Goal: Task Accomplishment & Management: Use online tool/utility

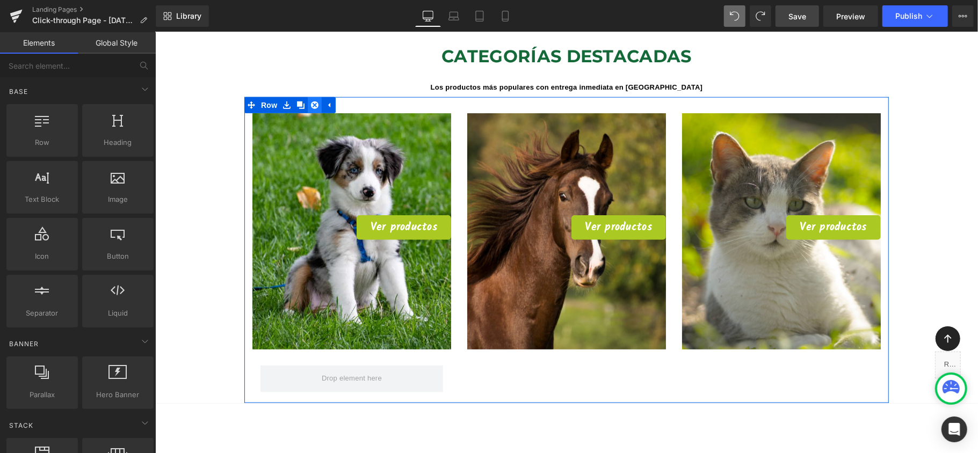
click at [310, 101] on icon at bounding box center [314, 105] width 8 height 8
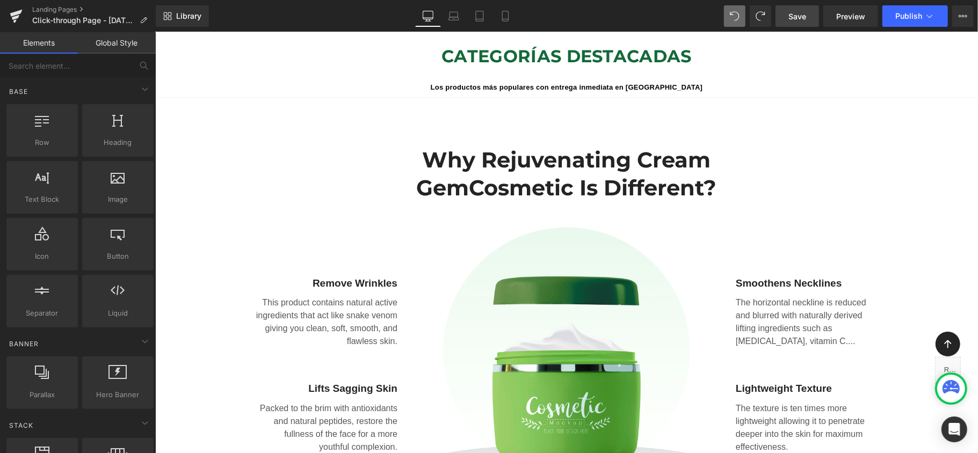
scroll to position [5, 5]
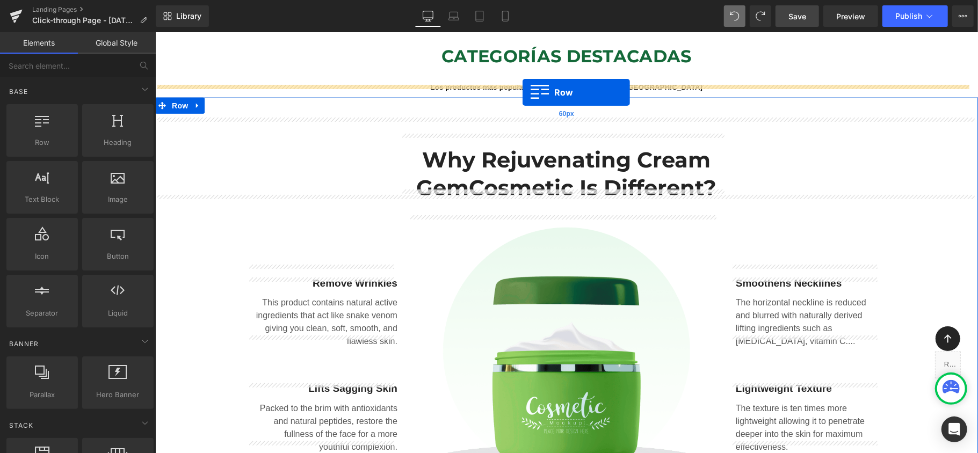
drag, startPoint x: 194, startPoint y: 155, endPoint x: 522, endPoint y: 92, distance: 334.2
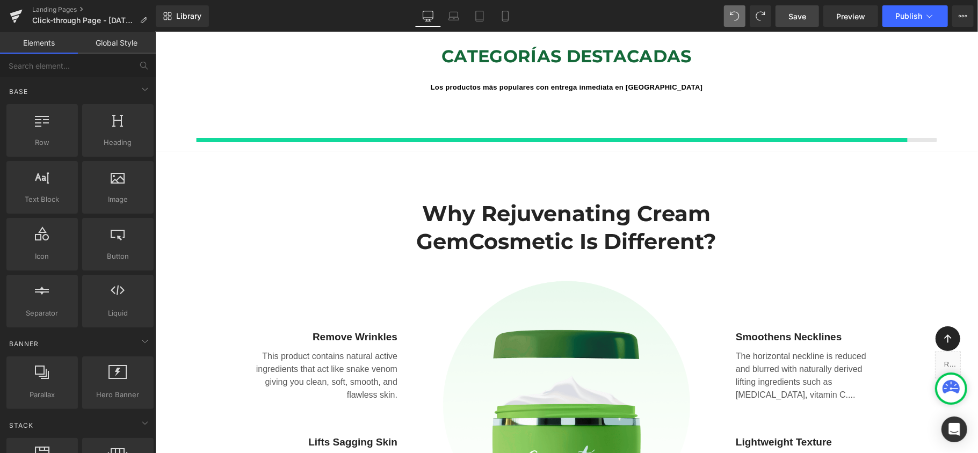
scroll to position [5, 5]
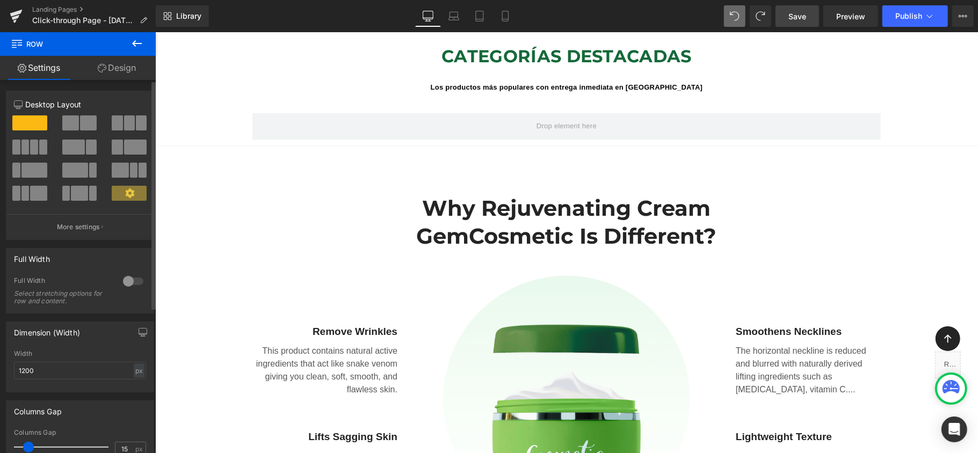
drag, startPoint x: 132, startPoint y: 125, endPoint x: 118, endPoint y: 125, distance: 13.4
click at [119, 127] on button at bounding box center [130, 122] width 36 height 15
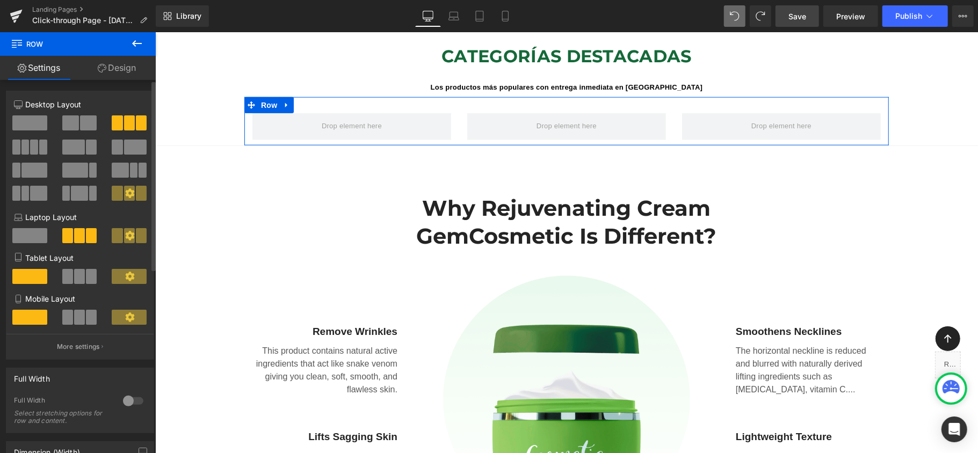
click at [118, 123] on span at bounding box center [117, 122] width 11 height 15
click at [27, 148] on span at bounding box center [25, 147] width 8 height 15
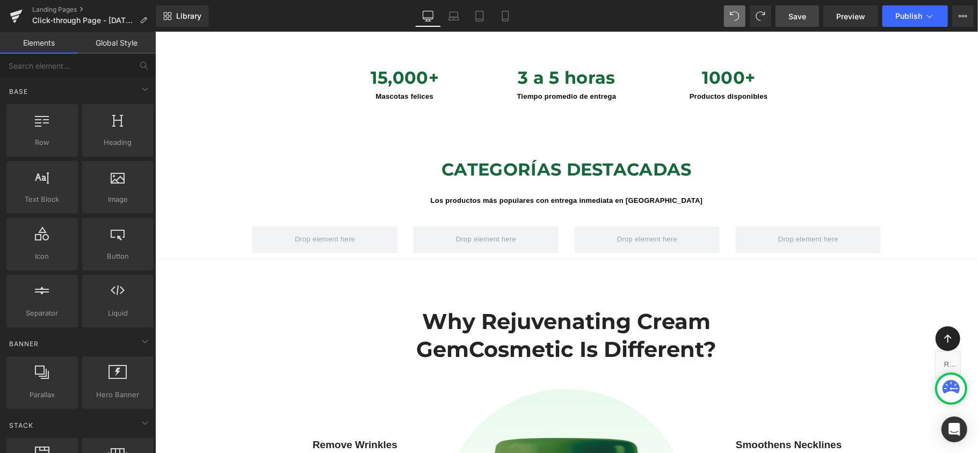
scroll to position [716, 0]
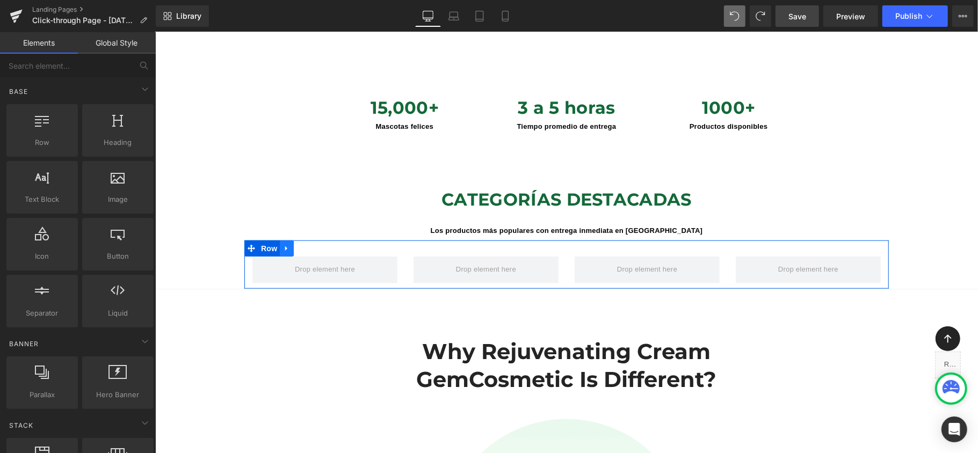
click at [282, 244] on icon at bounding box center [286, 248] width 8 height 8
click at [314, 241] on link at bounding box center [314, 248] width 14 height 16
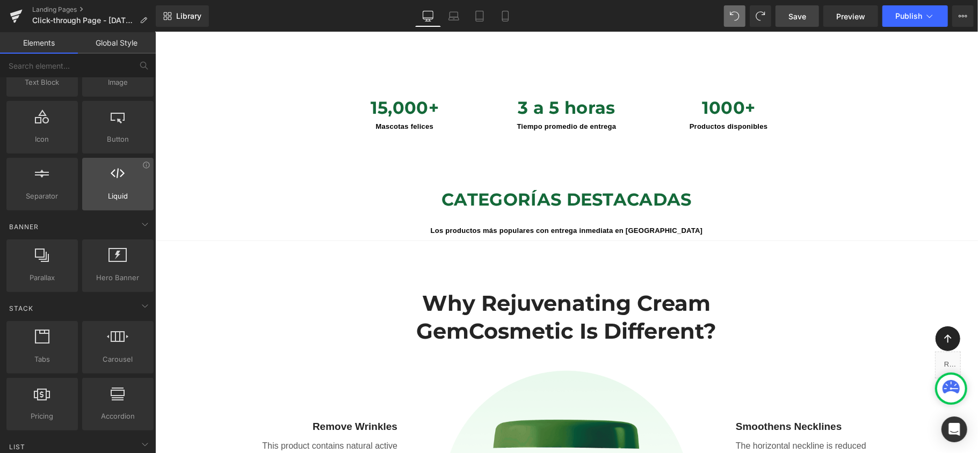
scroll to position [143, 0]
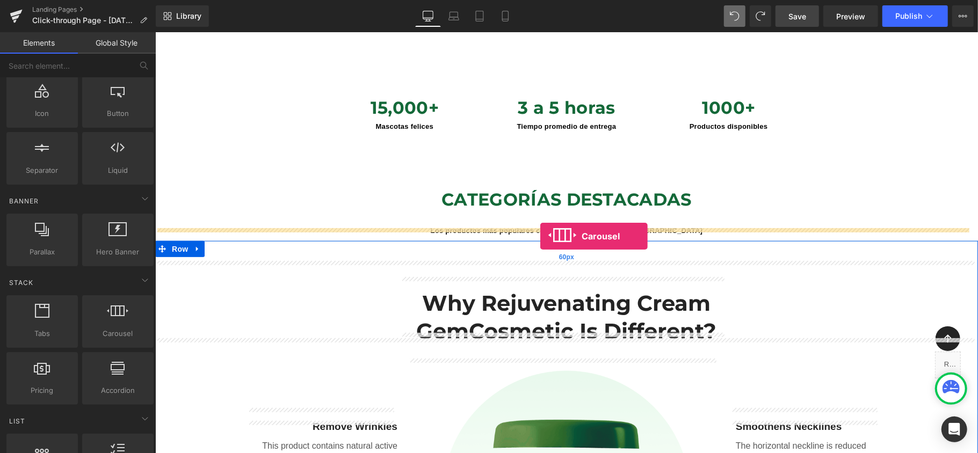
drag, startPoint x: 276, startPoint y: 356, endPoint x: 540, endPoint y: 236, distance: 290.1
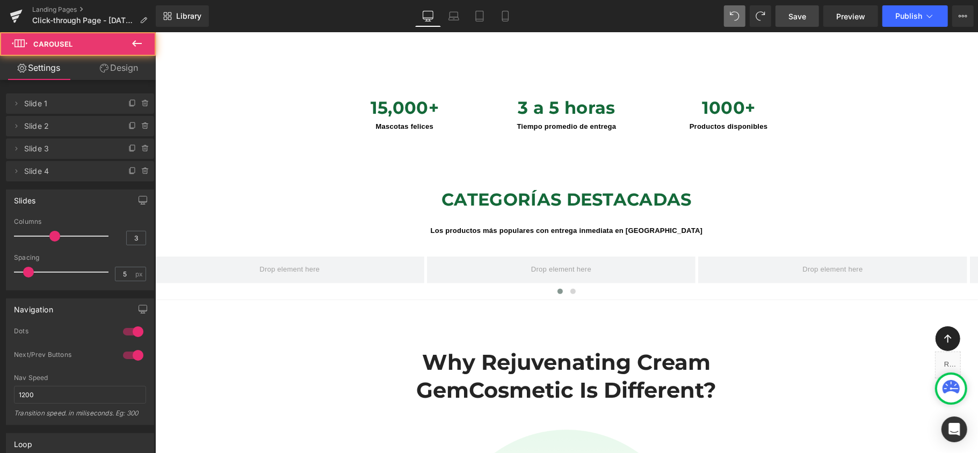
scroll to position [4748, 812]
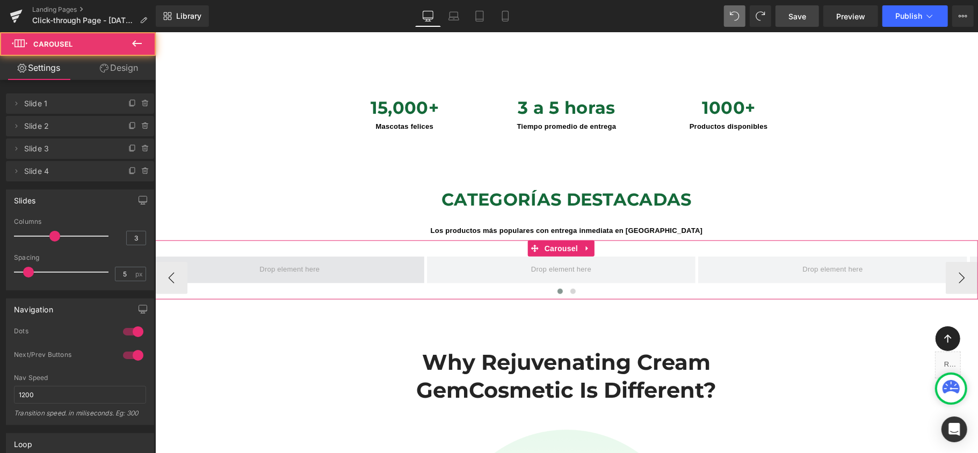
click at [324, 260] on span at bounding box center [289, 269] width 269 height 27
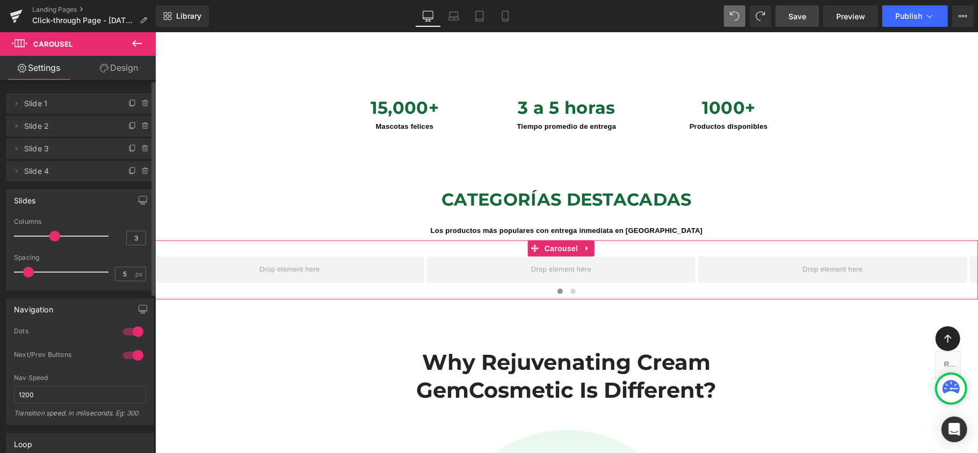
click at [41, 105] on span "Slide 1" at bounding box center [69, 103] width 90 height 20
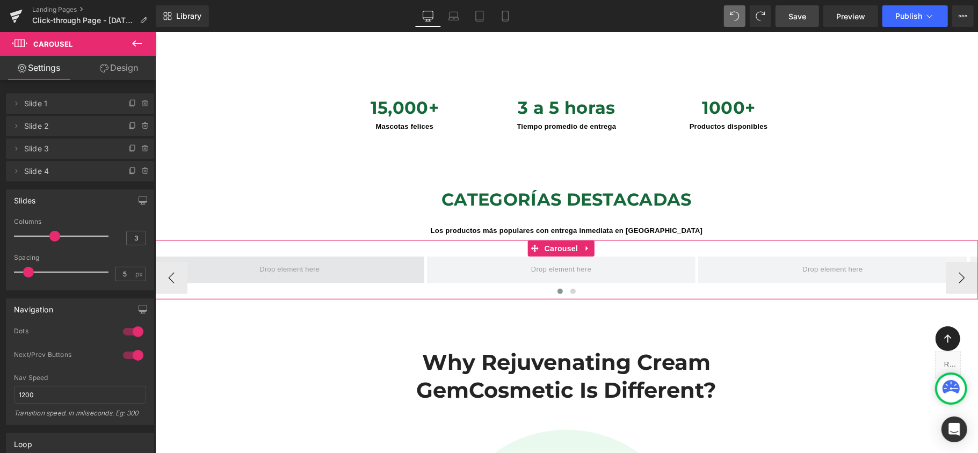
click at [312, 262] on span at bounding box center [289, 270] width 68 height 17
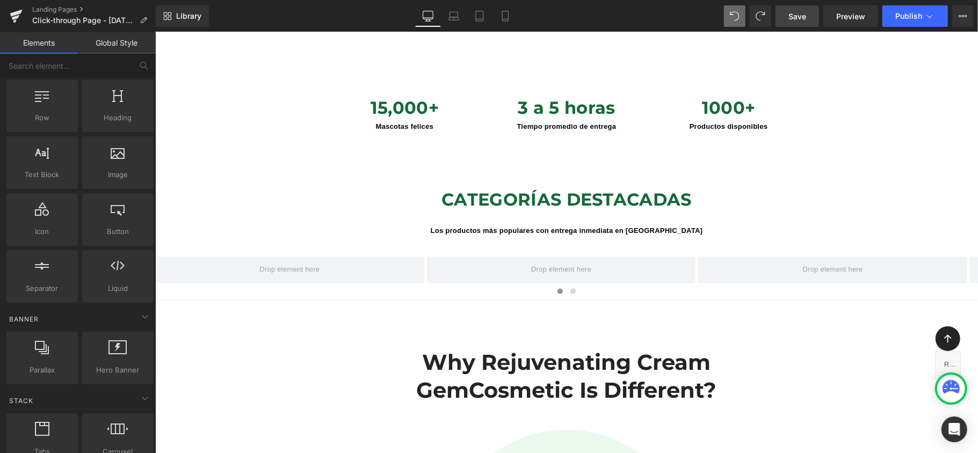
scroll to position [0, 0]
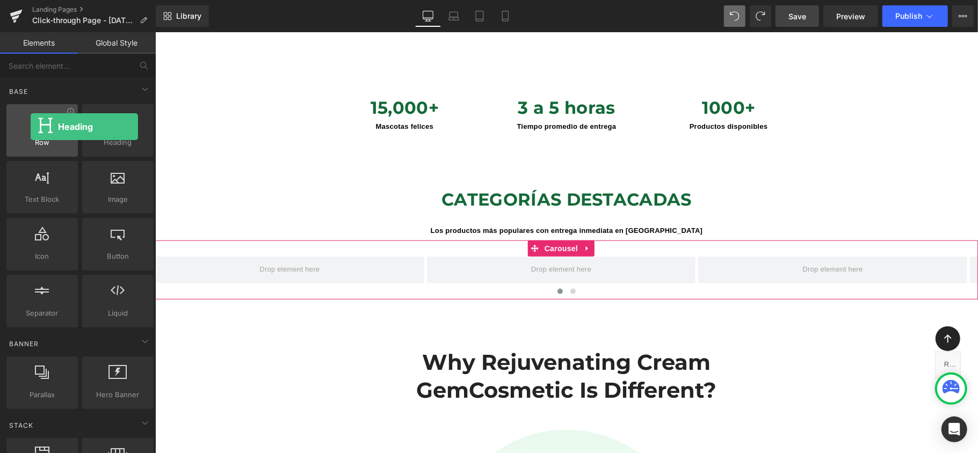
drag, startPoint x: 118, startPoint y: 135, endPoint x: 30, endPoint y: 127, distance: 88.5
click at [30, 127] on div "Row rows, columns, layouts, div Heading headings, titles, h1,h2,h3,h4,h5,h6 Tex…" at bounding box center [79, 216] width 151 height 228
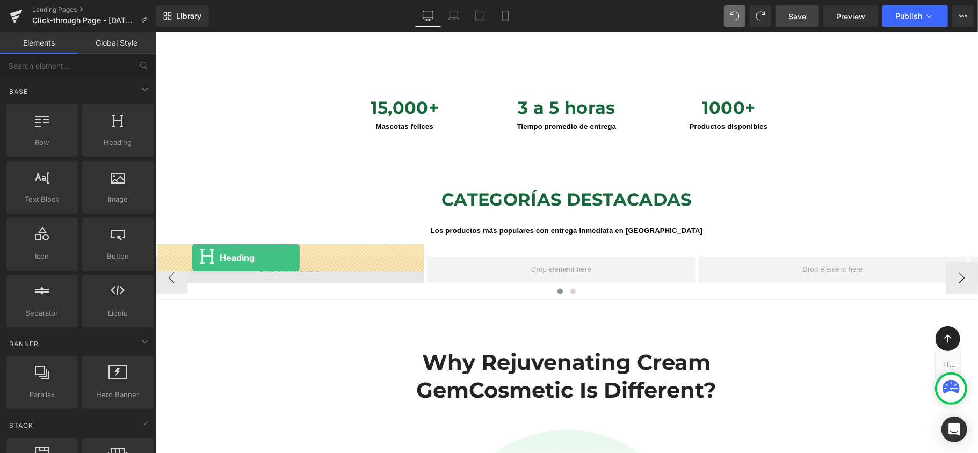
drag, startPoint x: 281, startPoint y: 170, endPoint x: 192, endPoint y: 257, distance: 125.0
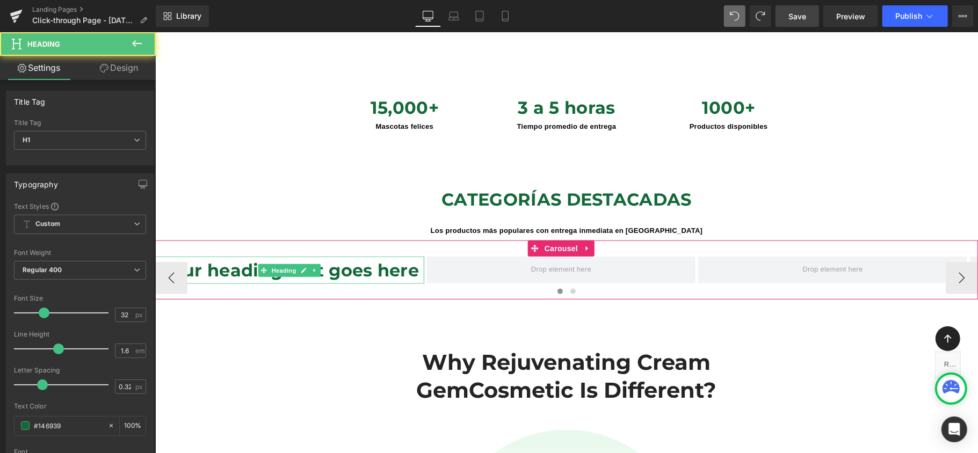
scroll to position [4748, 812]
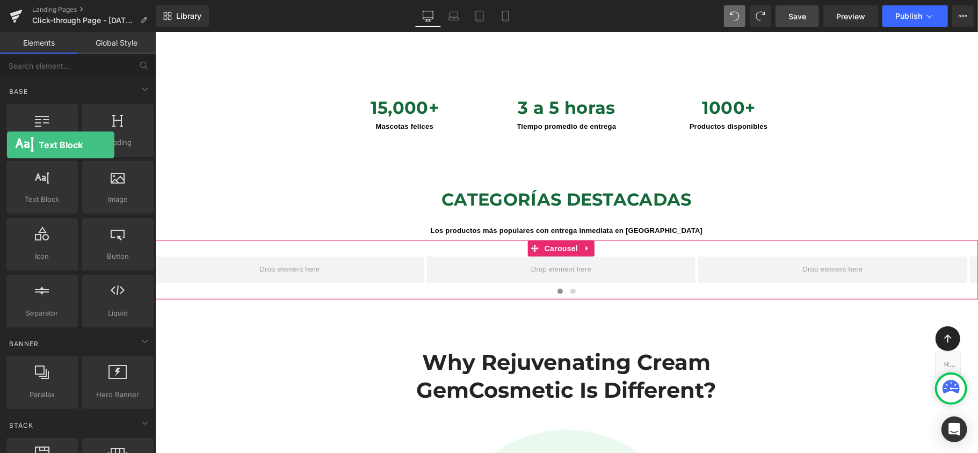
drag, startPoint x: 46, startPoint y: 194, endPoint x: 0, endPoint y: 148, distance: 64.9
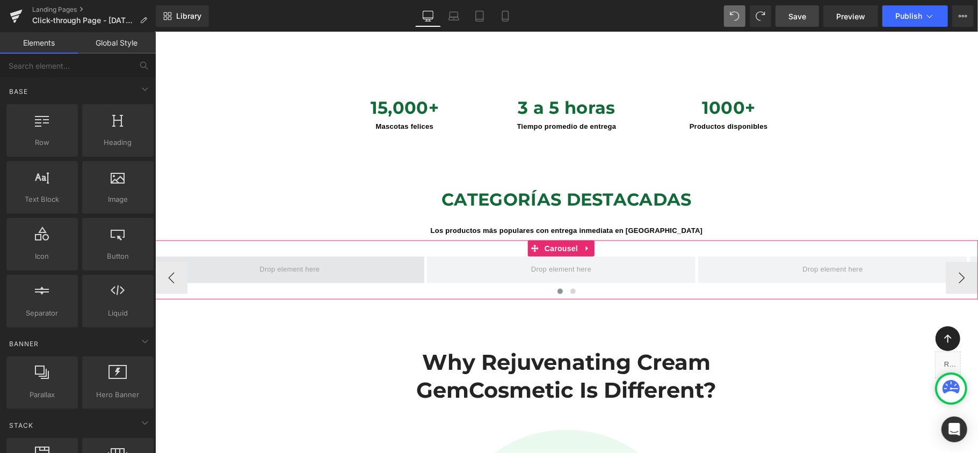
click at [291, 262] on span at bounding box center [289, 270] width 68 height 17
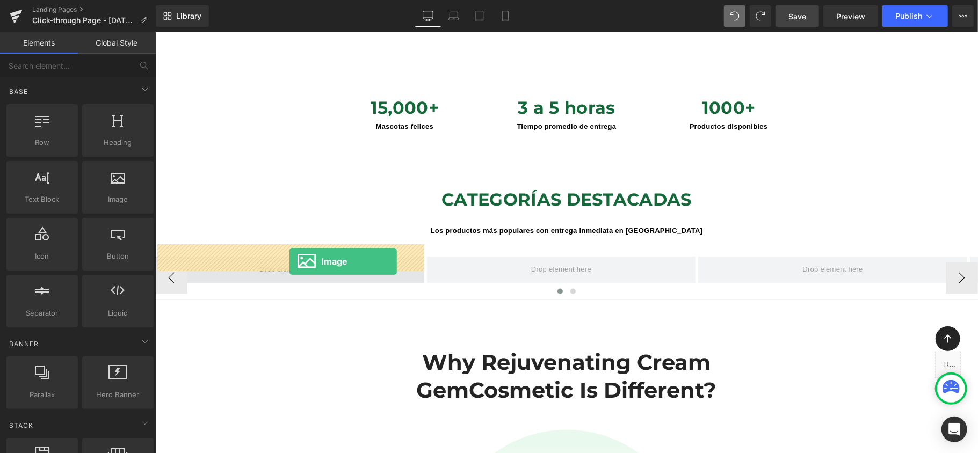
drag, startPoint x: 270, startPoint y: 228, endPoint x: 289, endPoint y: 260, distance: 37.6
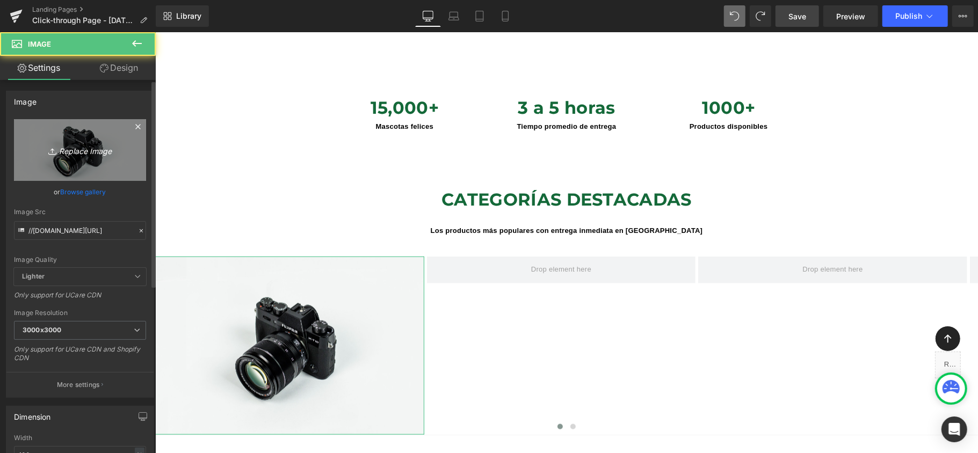
scroll to position [5, 5]
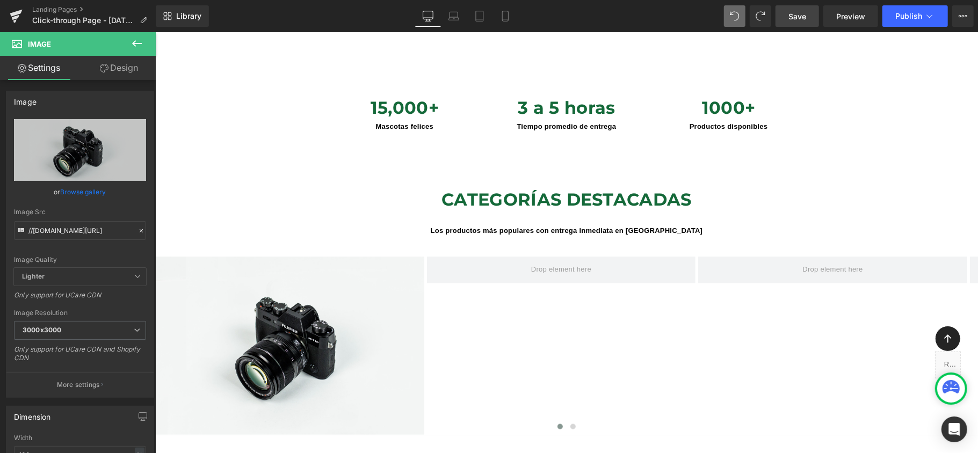
click at [134, 43] on icon at bounding box center [137, 43] width 10 height 6
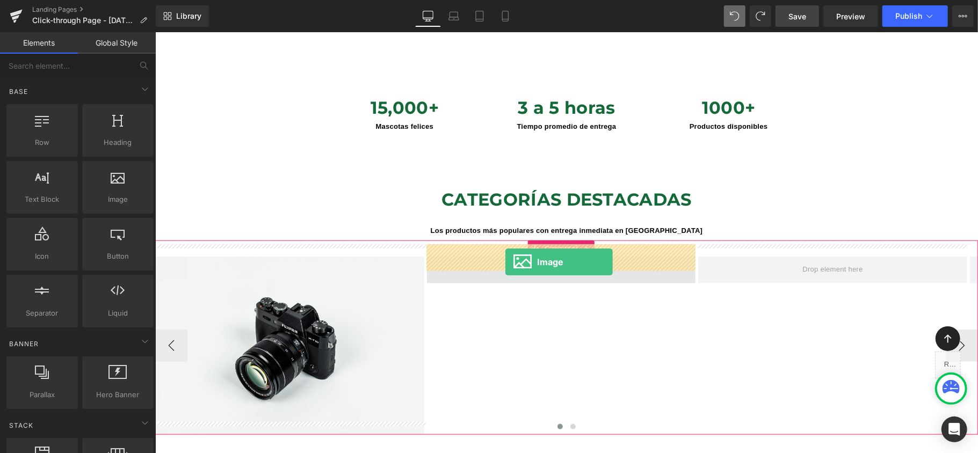
drag, startPoint x: 272, startPoint y: 221, endPoint x: 505, endPoint y: 262, distance: 236.5
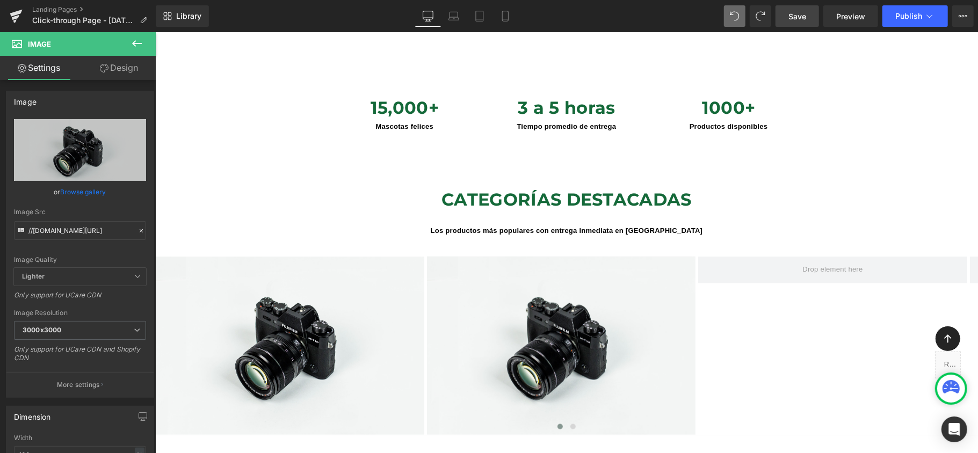
click at [133, 39] on icon at bounding box center [137, 43] width 13 height 13
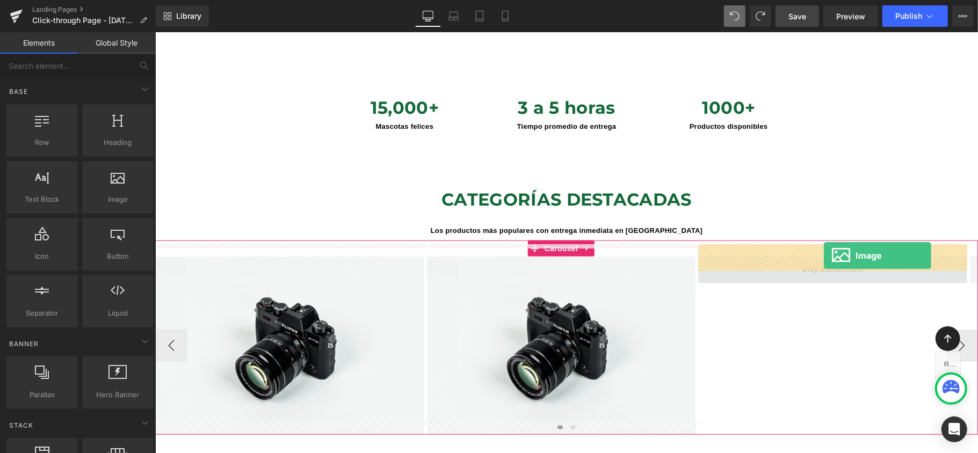
drag, startPoint x: 273, startPoint y: 222, endPoint x: 823, endPoint y: 255, distance: 551.5
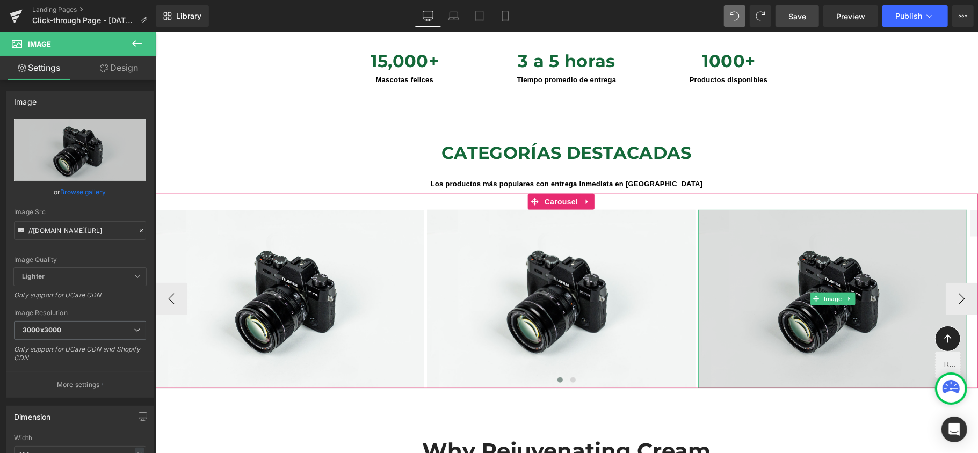
scroll to position [787, 0]
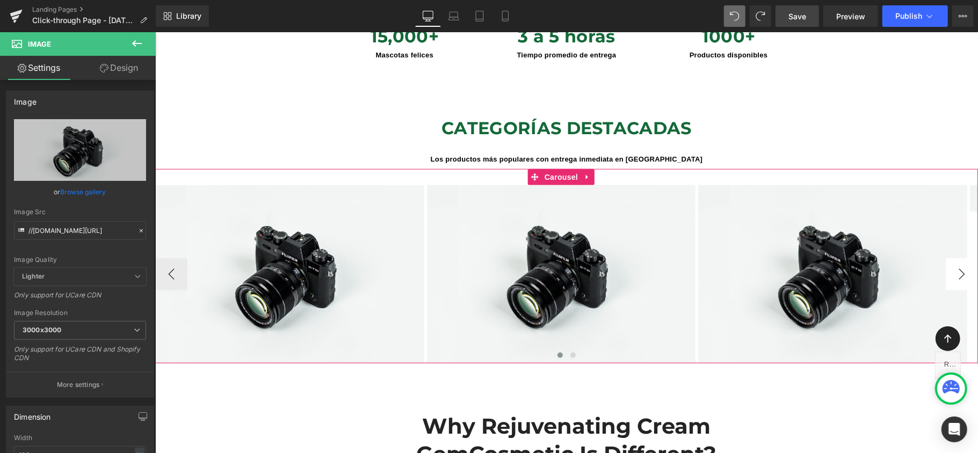
click at [953, 260] on button "›" at bounding box center [961, 274] width 32 height 32
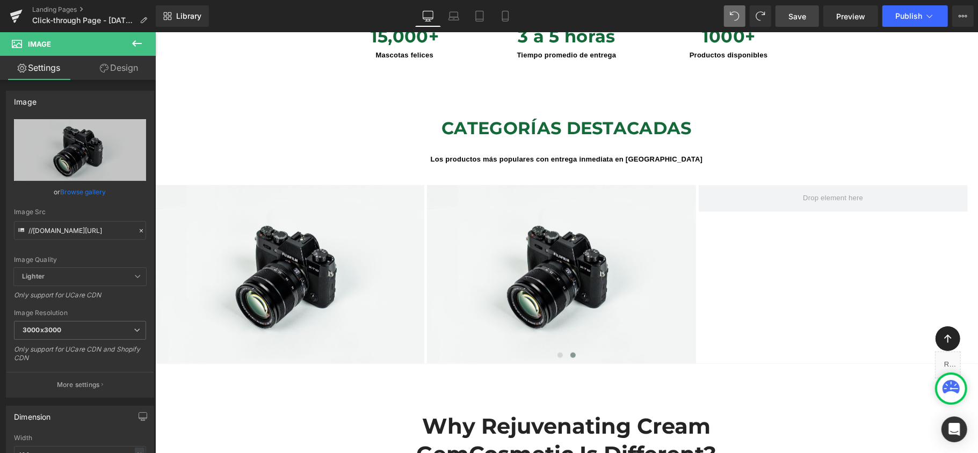
click at [133, 43] on icon at bounding box center [137, 43] width 10 height 6
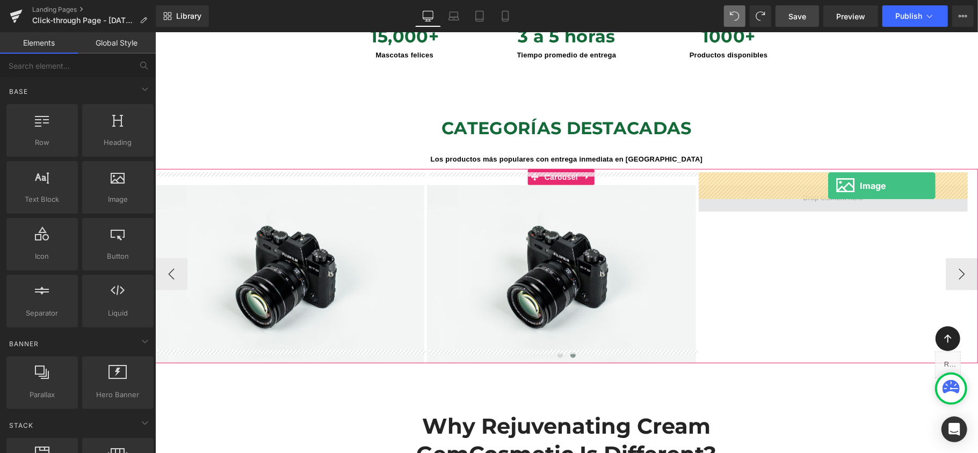
drag, startPoint x: 273, startPoint y: 226, endPoint x: 828, endPoint y: 185, distance: 556.2
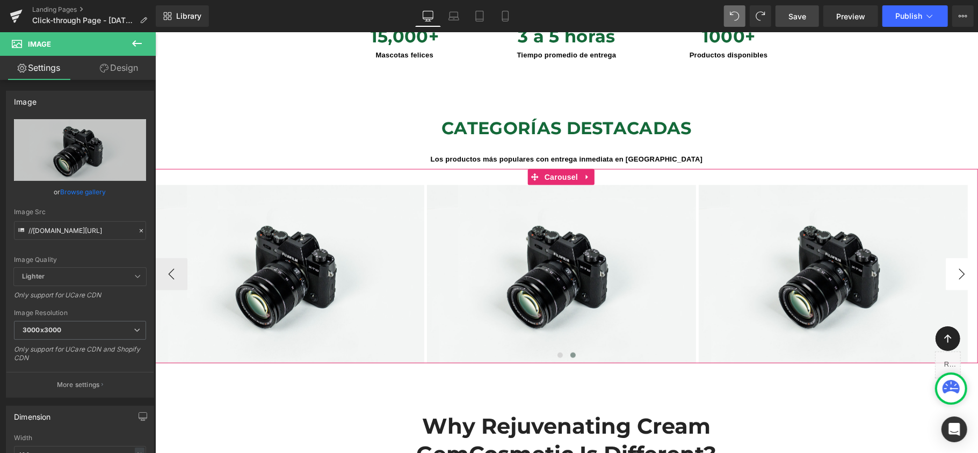
click at [962, 262] on button "›" at bounding box center [961, 274] width 32 height 32
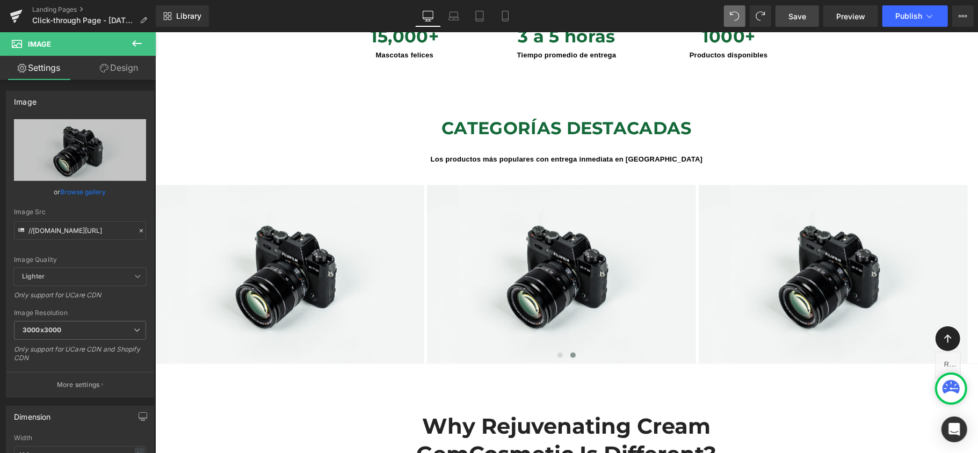
click at [136, 41] on icon at bounding box center [137, 43] width 13 height 13
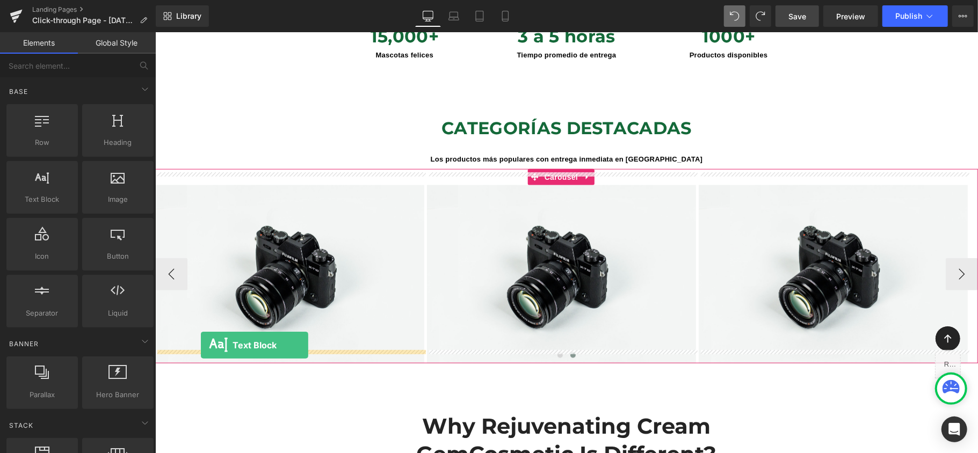
drag, startPoint x: 205, startPoint y: 228, endPoint x: 200, endPoint y: 345, distance: 117.7
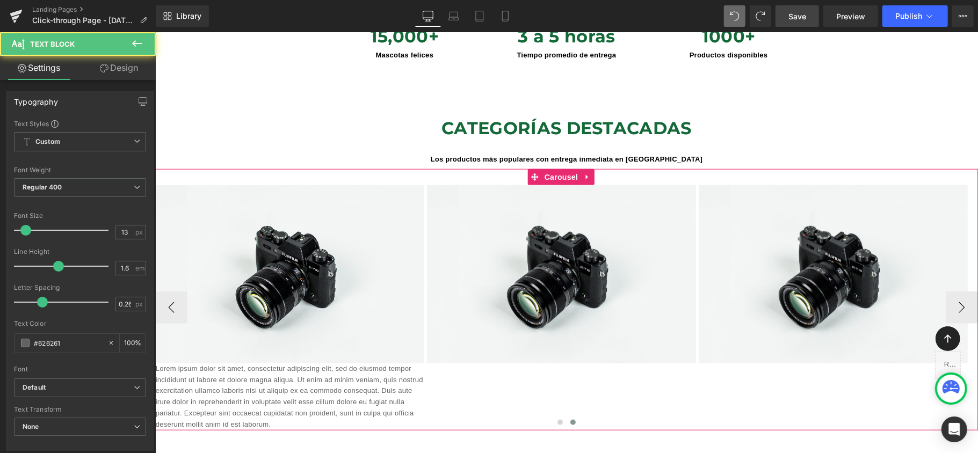
scroll to position [4950, 812]
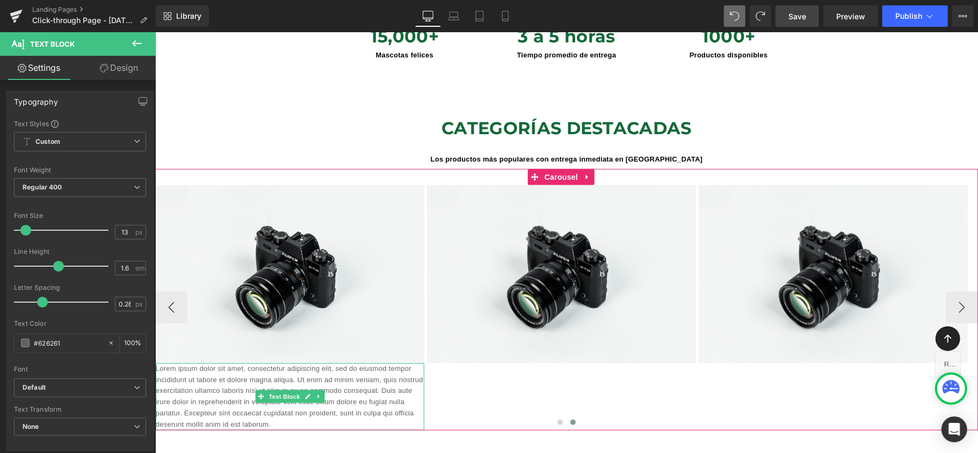
click at [203, 371] on p "Lorem ipsum dolor sit amet, consectetur adipiscing elit, sed do eiusmod tempor …" at bounding box center [289, 396] width 269 height 67
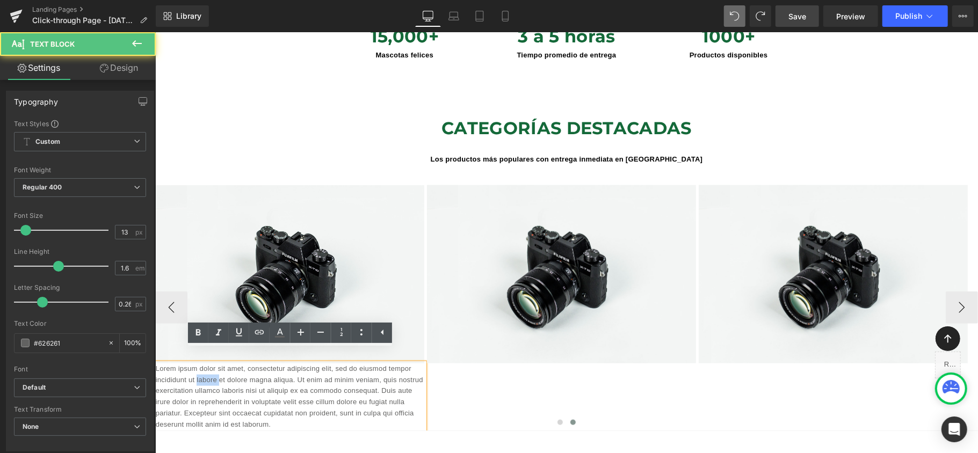
click at [203, 371] on p "Lorem ipsum dolor sit amet, consectetur adipiscing elit, sed do eiusmod tempor …" at bounding box center [289, 396] width 269 height 67
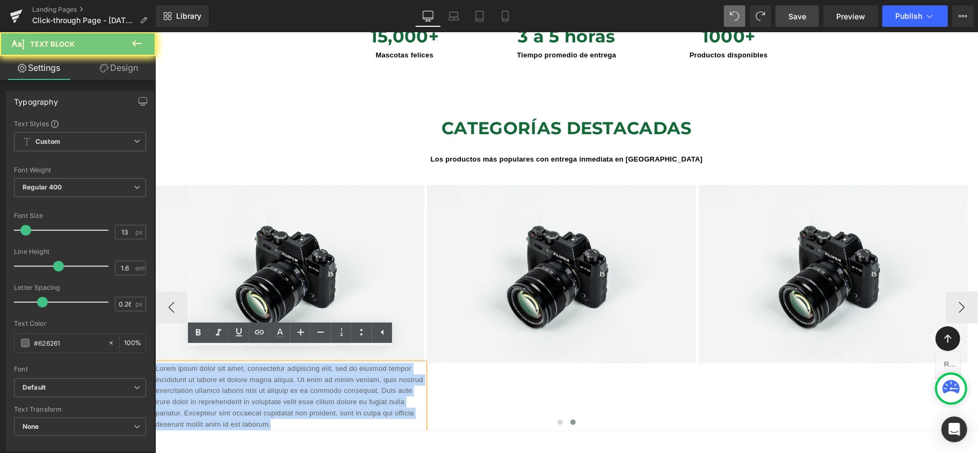
click at [203, 371] on p "Lorem ipsum dolor sit amet, consectetur adipiscing elit, sed do eiusmod tempor …" at bounding box center [289, 396] width 269 height 67
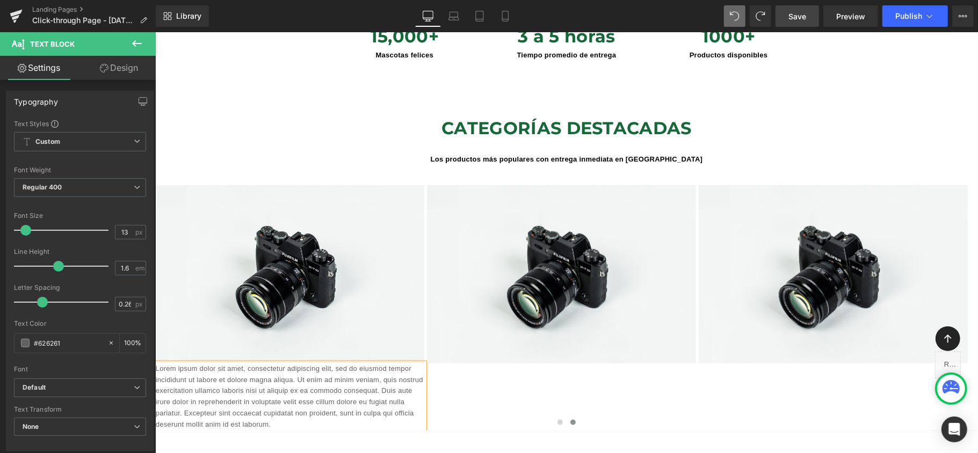
scroll to position [4894, 812]
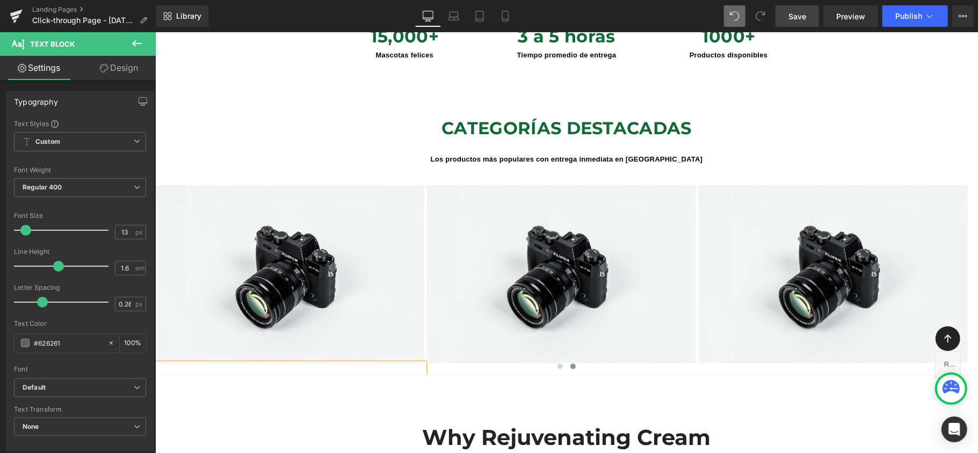
drag, startPoint x: 261, startPoint y: 397, endPoint x: 236, endPoint y: 367, distance: 39.3
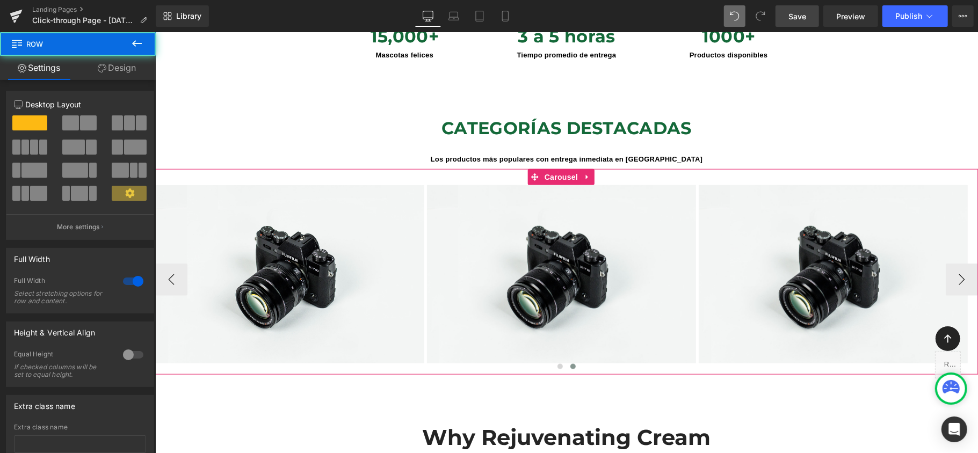
click at [224, 361] on div at bounding box center [566, 368] width 823 height 15
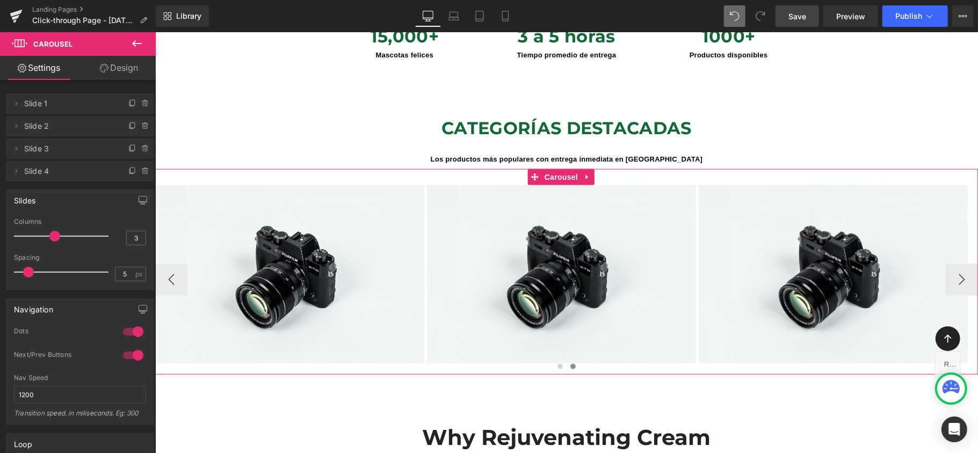
click at [242, 361] on div at bounding box center [566, 368] width 823 height 15
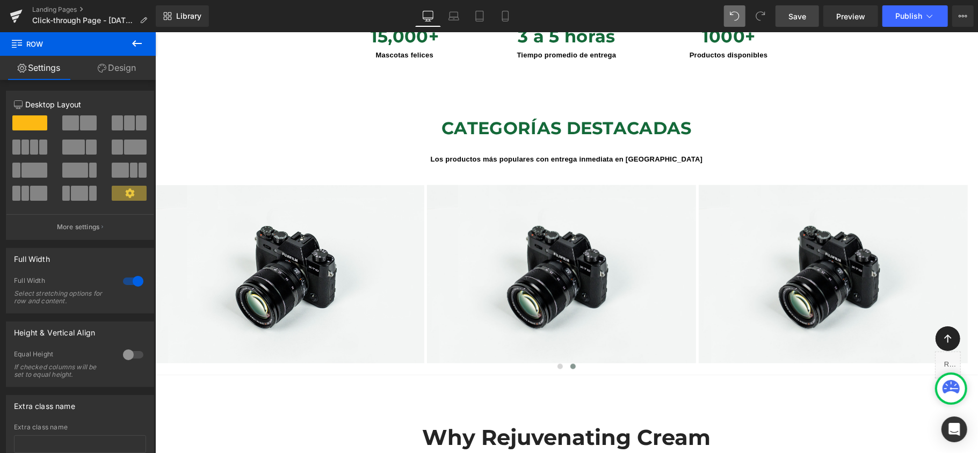
click at [143, 39] on icon at bounding box center [137, 43] width 13 height 13
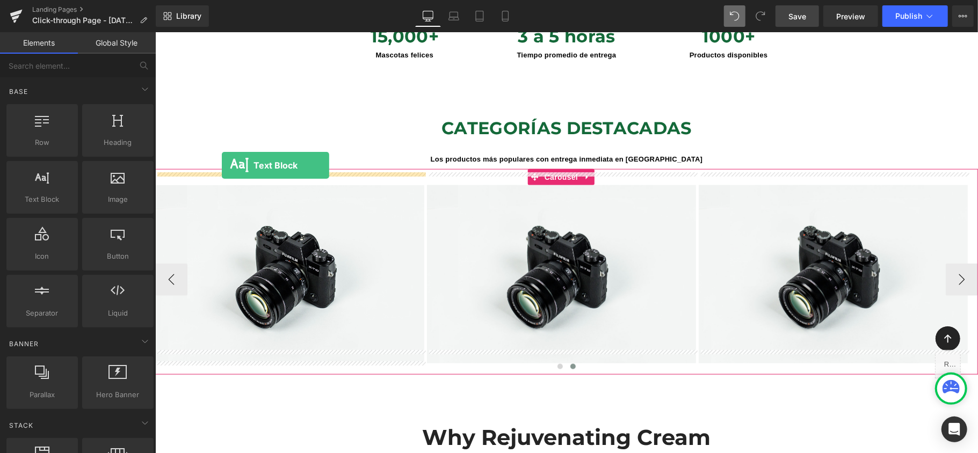
drag, startPoint x: 215, startPoint y: 230, endPoint x: 221, endPoint y: 165, distance: 65.3
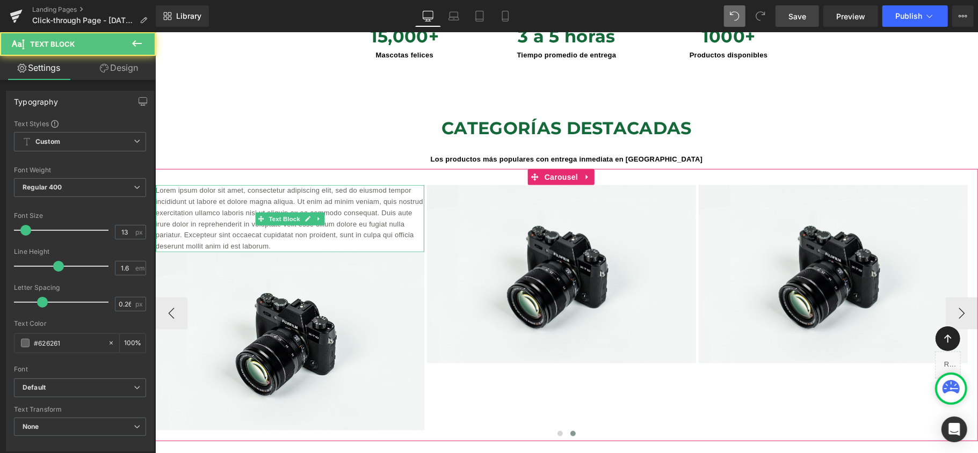
scroll to position [4961, 812]
click at [291, 185] on p "Lorem ipsum dolor sit amet, consectetur adipiscing elit, sed do eiusmod tempor …" at bounding box center [289, 218] width 269 height 67
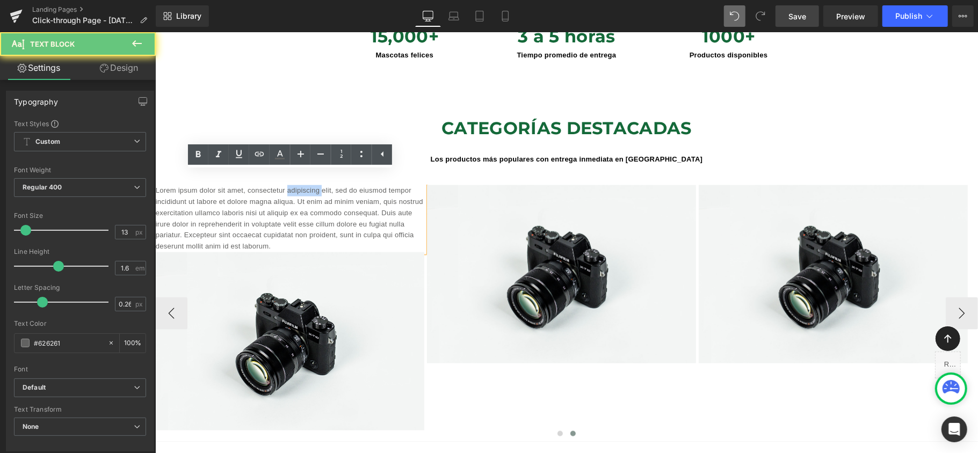
click at [291, 185] on p "Lorem ipsum dolor sit amet, consectetur adipiscing elit, sed do eiusmod tempor …" at bounding box center [289, 218] width 269 height 67
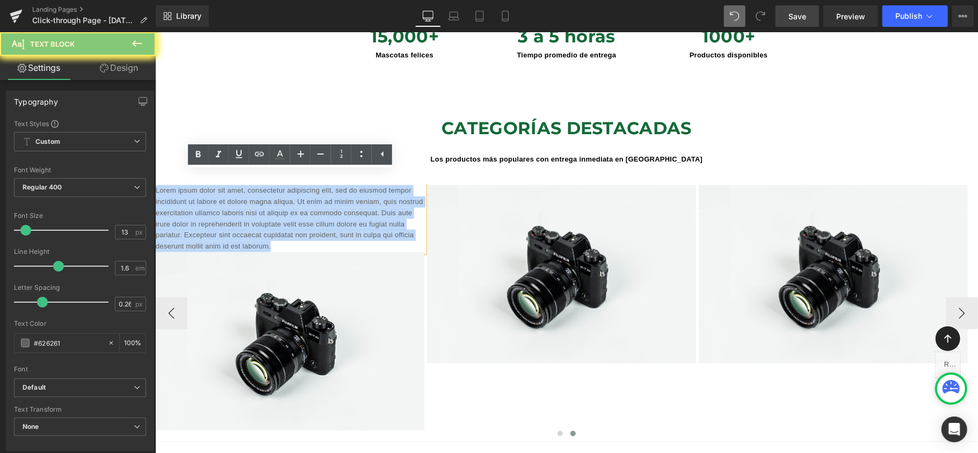
click at [291, 185] on p "Lorem ipsum dolor sit amet, consectetur adipiscing elit, sed do eiusmod tempor …" at bounding box center [289, 218] width 269 height 67
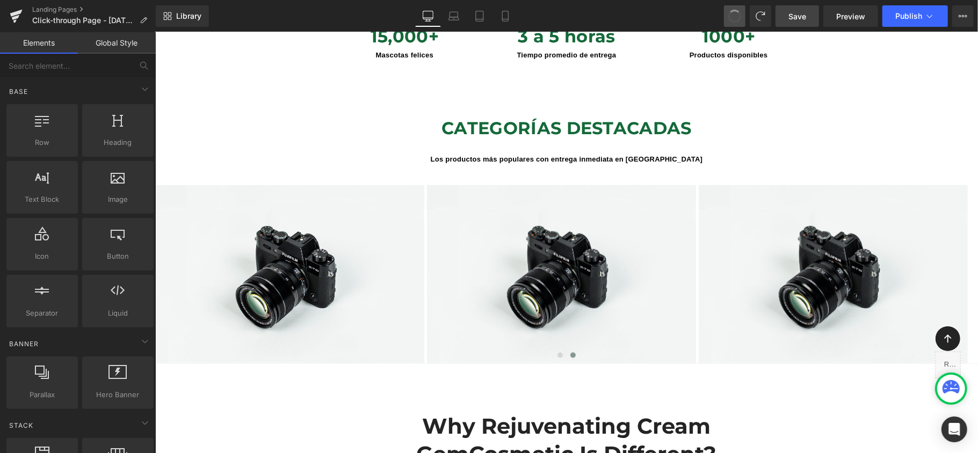
scroll to position [4882, 812]
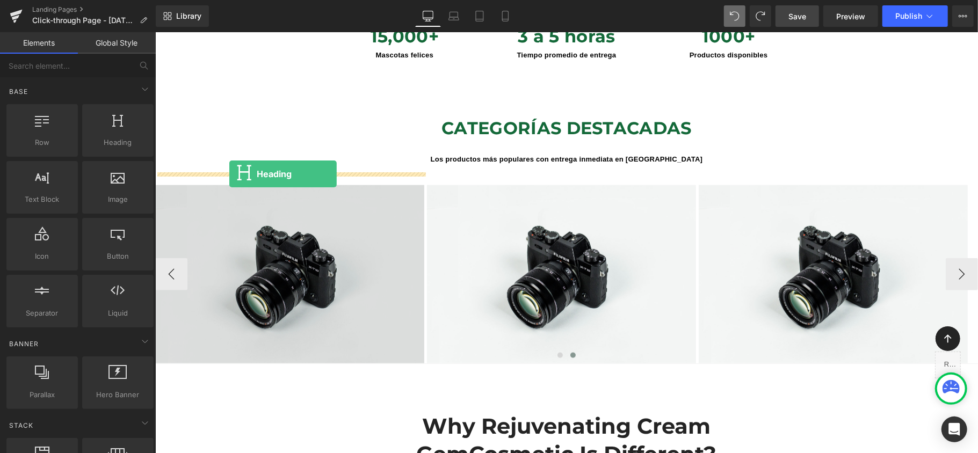
drag, startPoint x: 286, startPoint y: 170, endPoint x: 229, endPoint y: 174, distance: 57.6
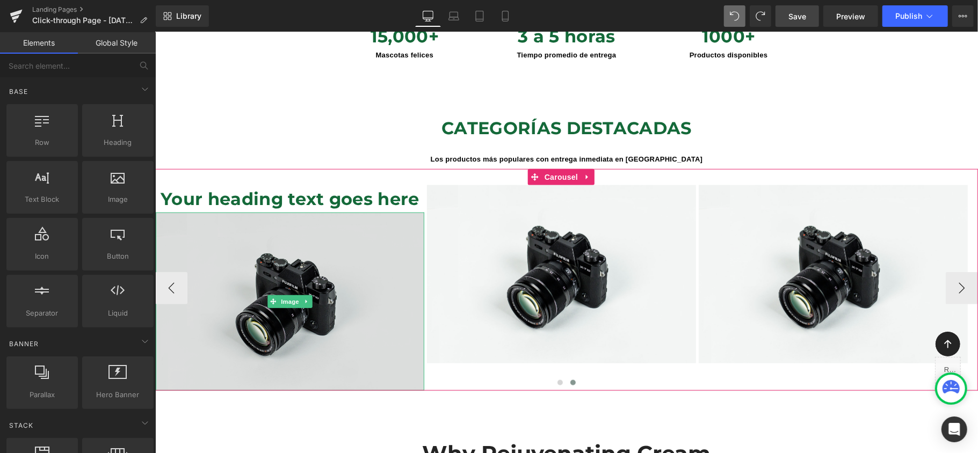
scroll to position [5, 5]
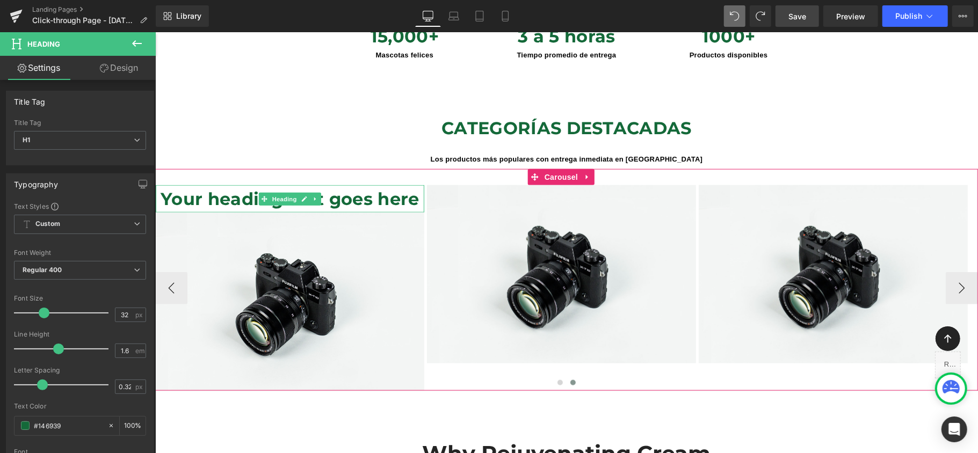
click at [208, 187] on h1 "Your heading text goes here" at bounding box center [289, 198] width 269 height 27
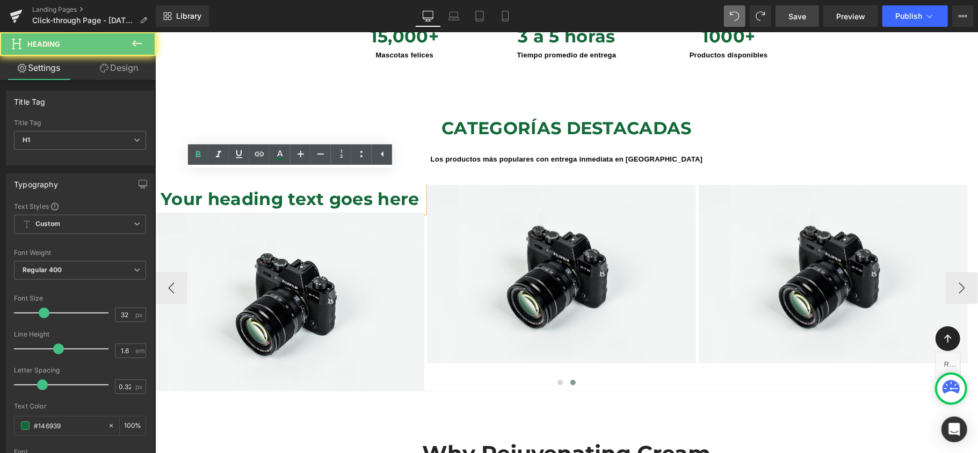
click at [201, 195] on h1 "Your heading text goes here" at bounding box center [289, 198] width 269 height 27
click at [203, 187] on h1 "Your heading text goes here" at bounding box center [289, 198] width 269 height 27
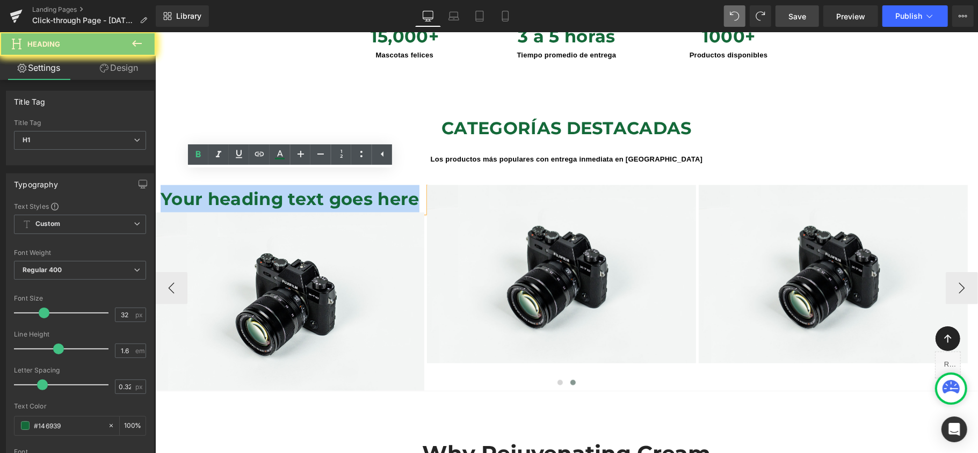
click at [203, 187] on h1 "Your heading text goes here" at bounding box center [289, 198] width 269 height 27
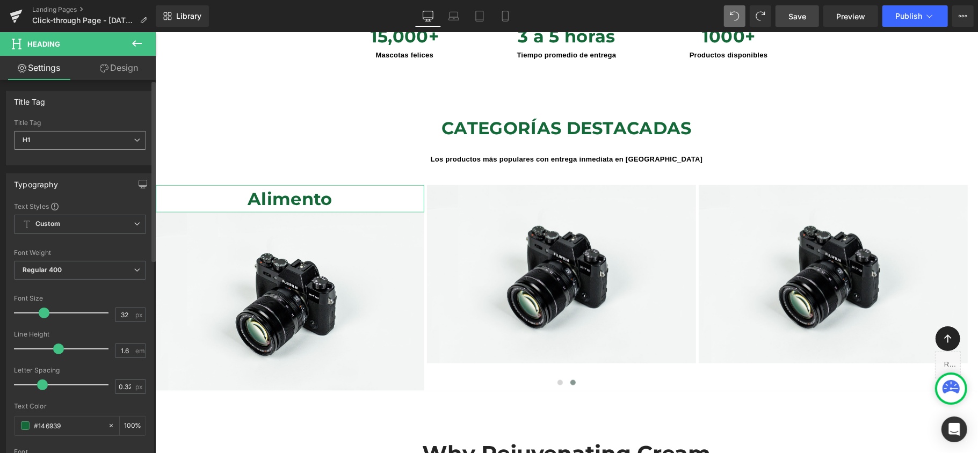
click at [127, 137] on span "H1" at bounding box center [80, 140] width 132 height 19
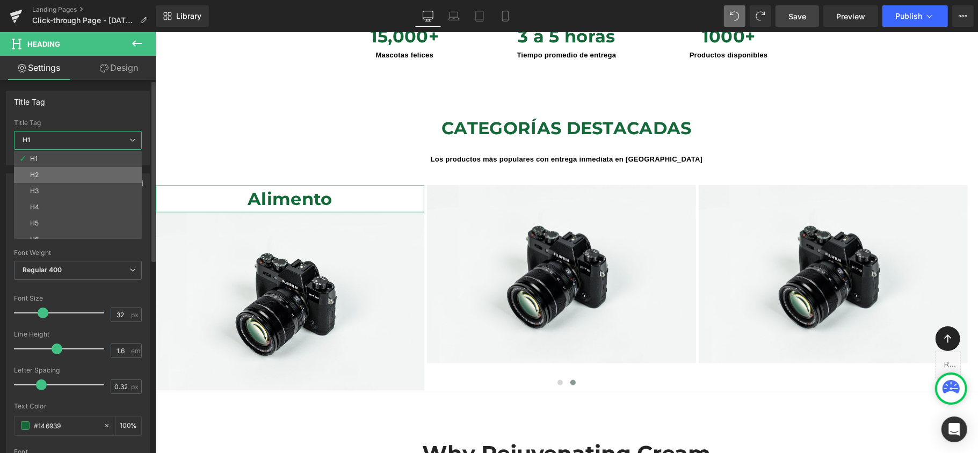
click at [115, 170] on li "H2" at bounding box center [80, 175] width 133 height 16
type input "26"
type input "0.26"
type input "100"
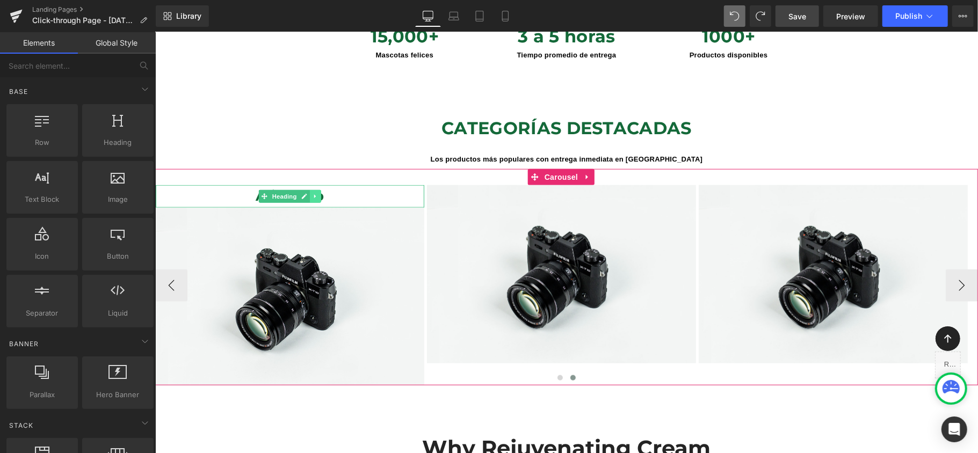
click at [313, 193] on icon at bounding box center [315, 196] width 6 height 6
click at [321, 193] on icon at bounding box center [321, 196] width 6 height 6
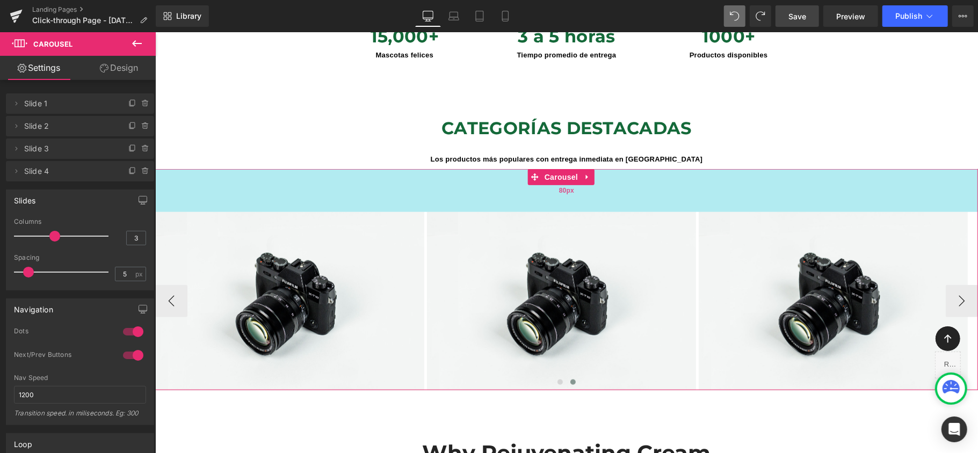
scroll to position [4909, 812]
drag, startPoint x: 363, startPoint y: 165, endPoint x: 366, endPoint y: 192, distance: 26.5
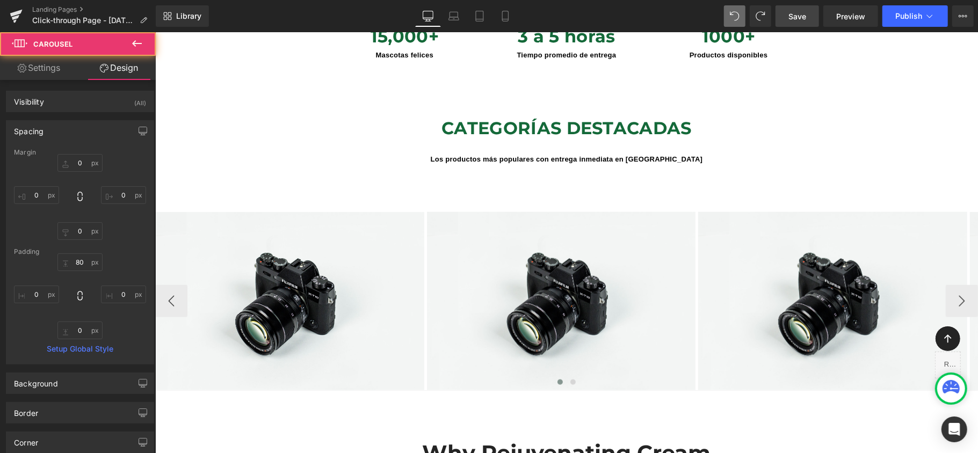
scroll to position [5, 5]
click at [136, 44] on icon at bounding box center [137, 43] width 10 height 6
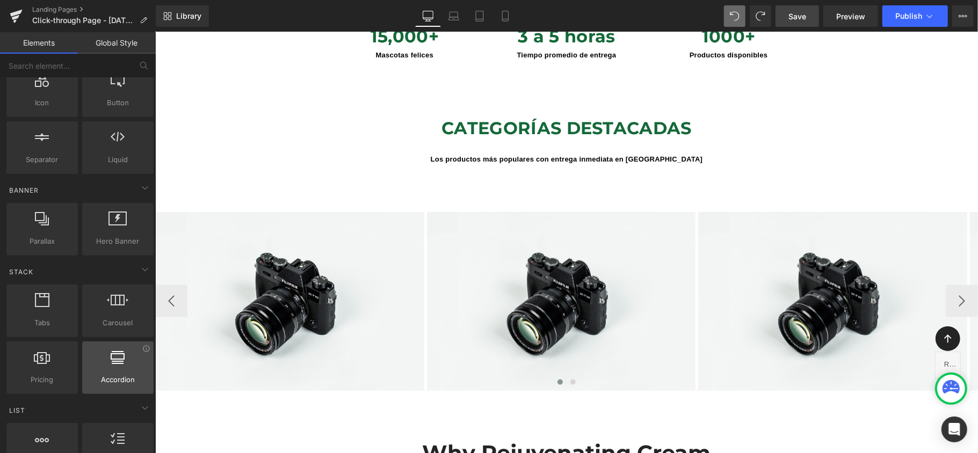
scroll to position [0, 0]
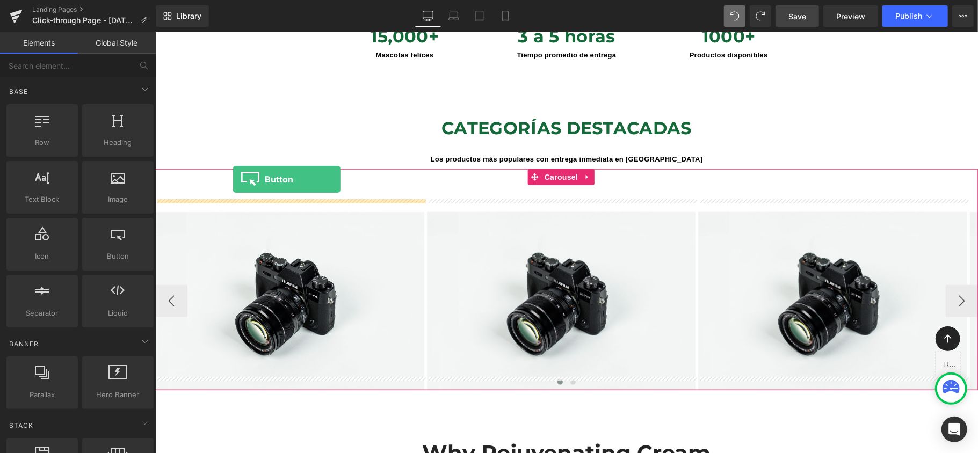
drag, startPoint x: 276, startPoint y: 281, endPoint x: 233, endPoint y: 179, distance: 110.7
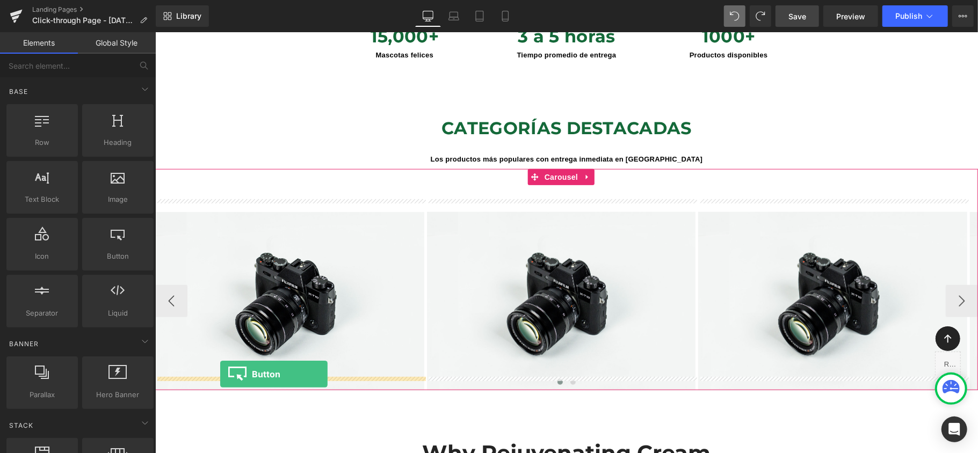
drag, startPoint x: 278, startPoint y: 277, endPoint x: 220, endPoint y: 374, distance: 112.7
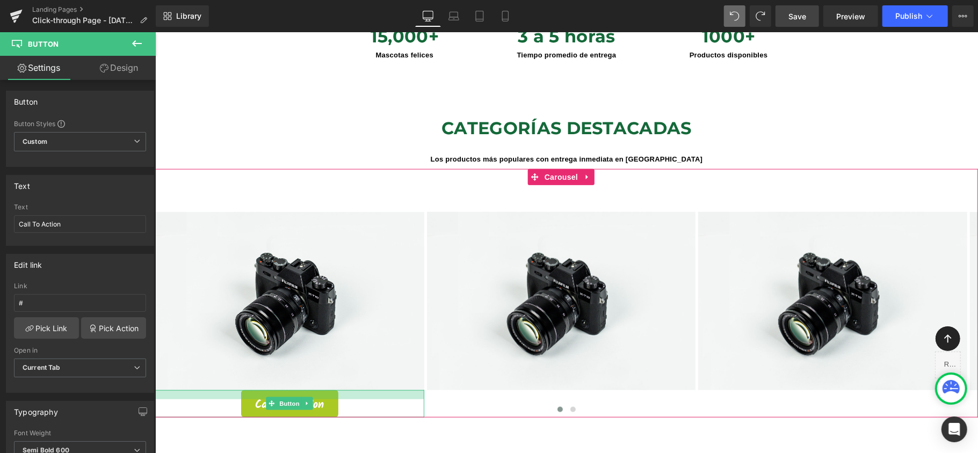
click at [417, 390] on div at bounding box center [289, 394] width 269 height 9
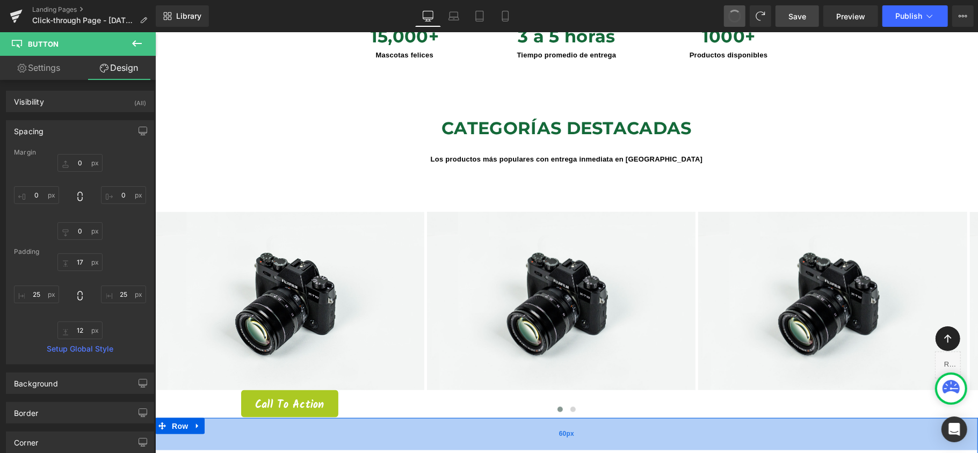
type input "0"
type input "17"
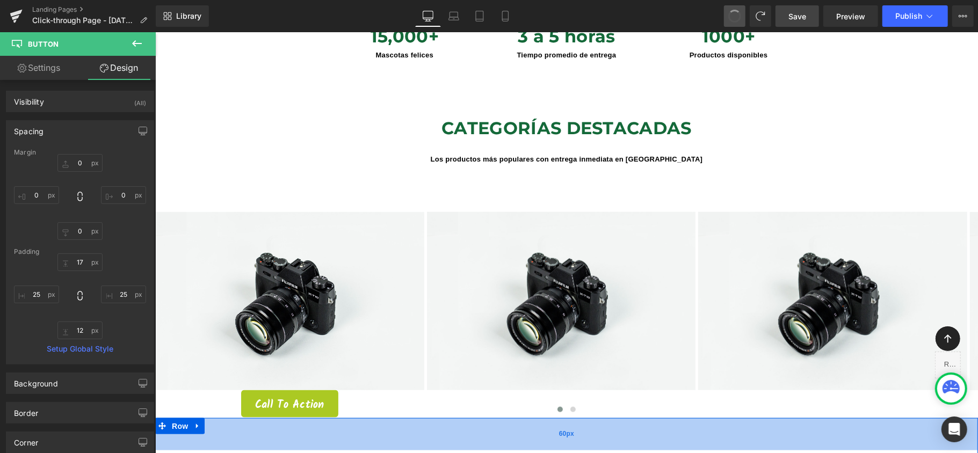
type input "25"
type input "12"
type input "25"
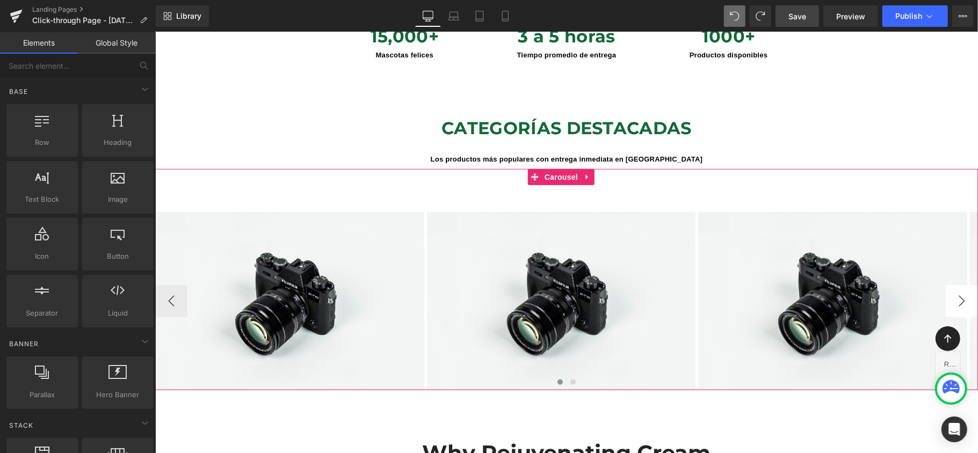
click at [956, 288] on button "›" at bounding box center [961, 301] width 32 height 32
click at [954, 288] on button "›" at bounding box center [961, 301] width 32 height 32
click at [952, 287] on button "›" at bounding box center [961, 301] width 32 height 32
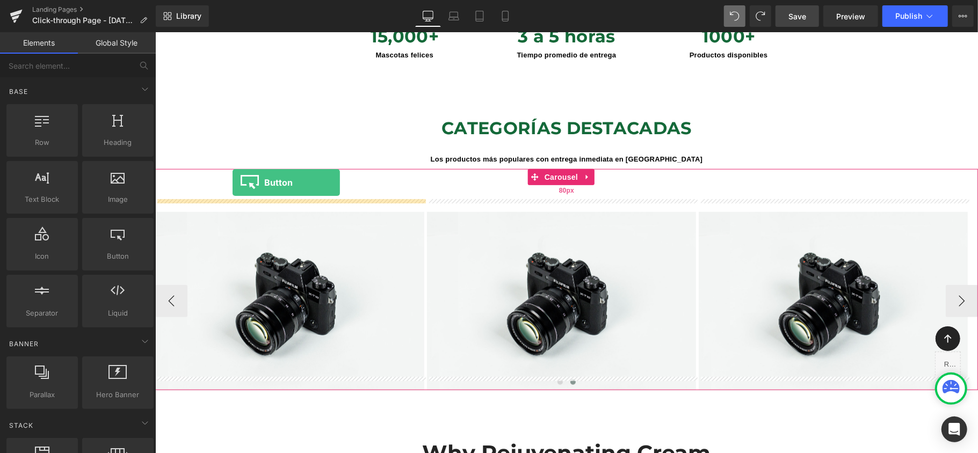
drag, startPoint x: 278, startPoint y: 271, endPoint x: 232, endPoint y: 183, distance: 99.7
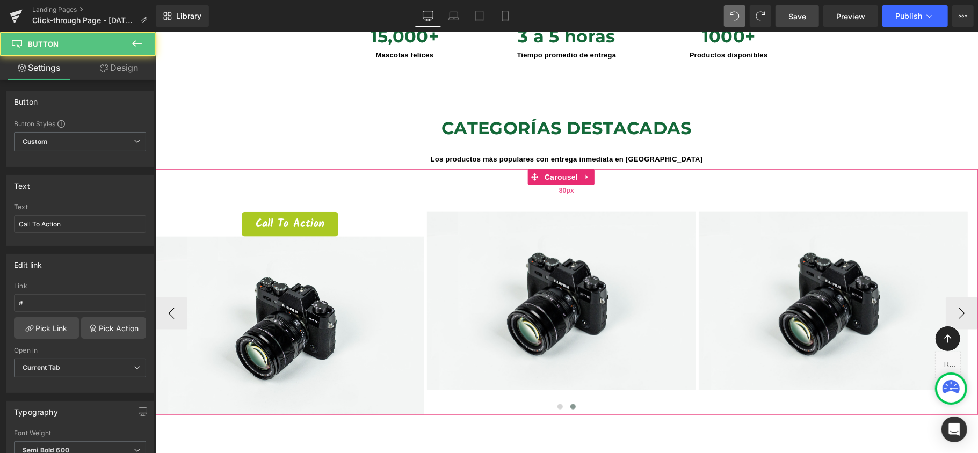
scroll to position [5, 5]
drag, startPoint x: 231, startPoint y: 189, endPoint x: 295, endPoint y: 207, distance: 66.8
click at [295, 218] on span "Button" at bounding box center [289, 224] width 25 height 13
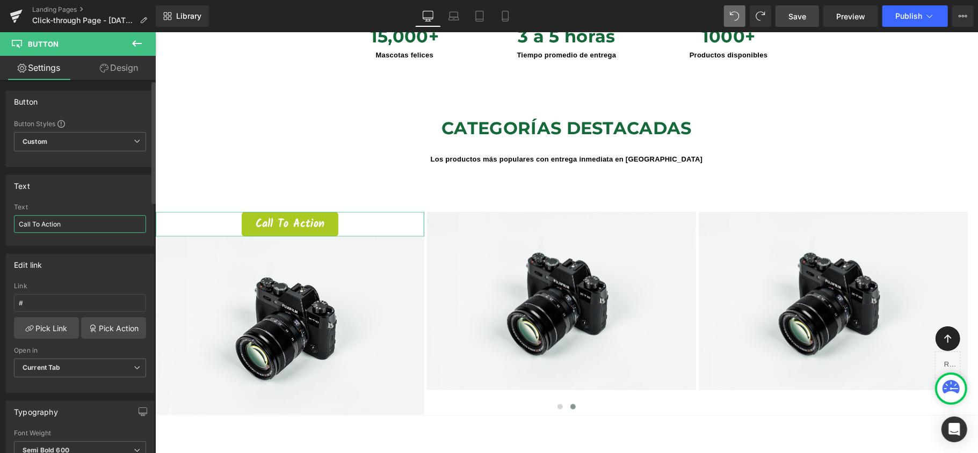
click at [87, 223] on input "Call To Action" at bounding box center [80, 224] width 132 height 18
click at [730, 10] on span at bounding box center [734, 15] width 21 height 21
type input "Call To Action"
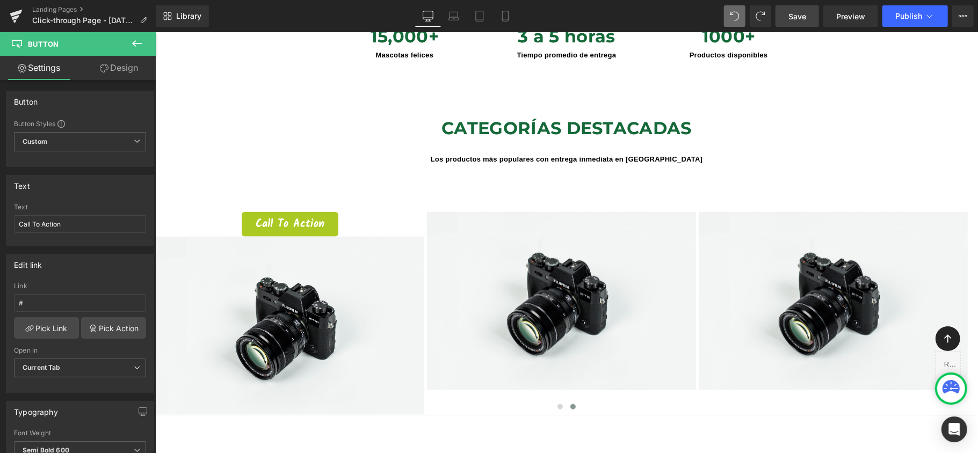
scroll to position [5, 5]
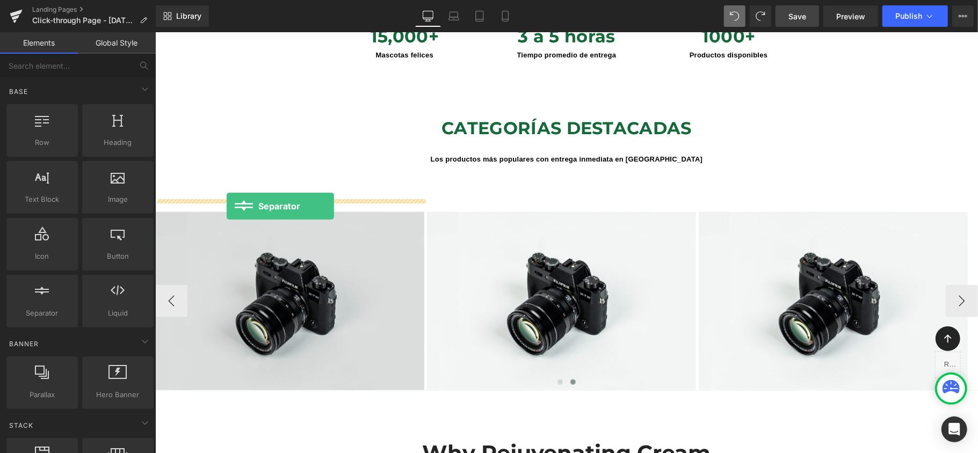
drag, startPoint x: 187, startPoint y: 344, endPoint x: 226, endPoint y: 206, distance: 142.8
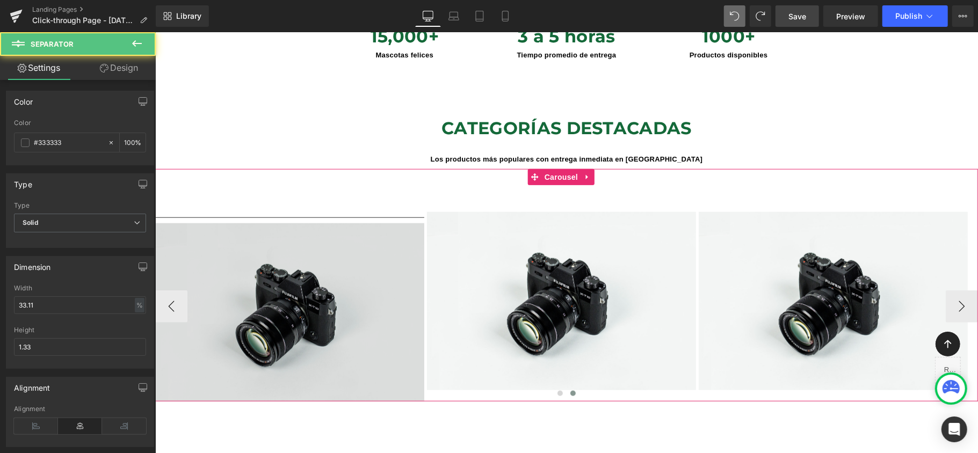
scroll to position [4920, 812]
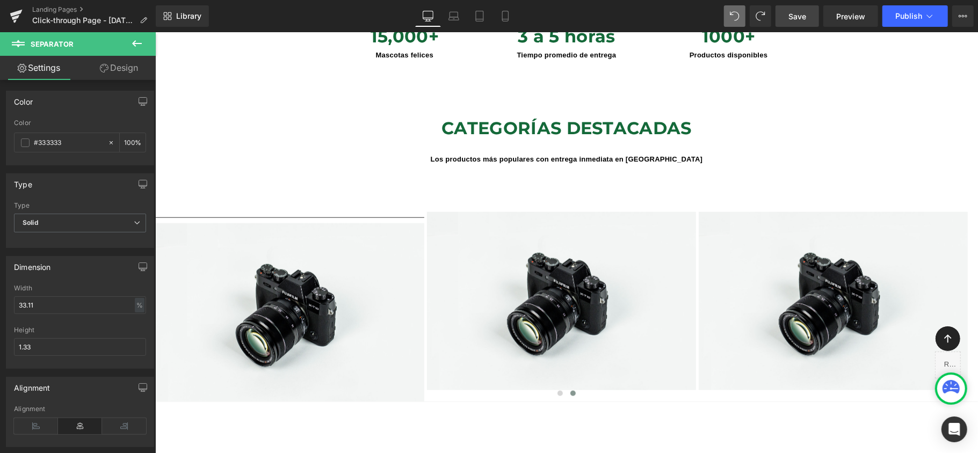
click at [128, 40] on button at bounding box center [137, 44] width 38 height 24
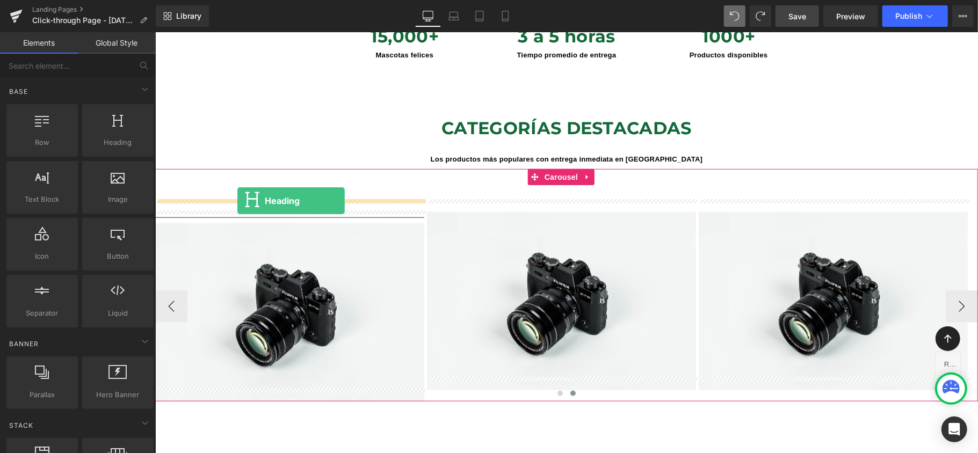
drag, startPoint x: 271, startPoint y: 168, endPoint x: 237, endPoint y: 200, distance: 47.1
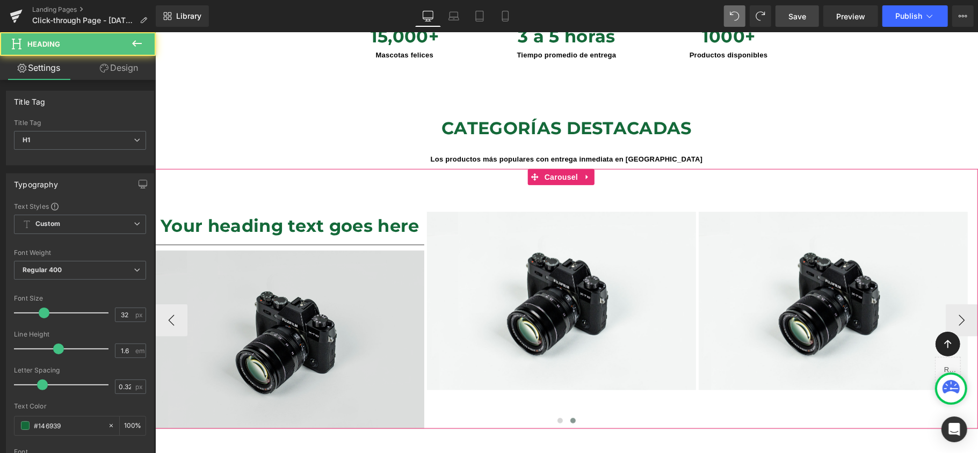
scroll to position [4948, 812]
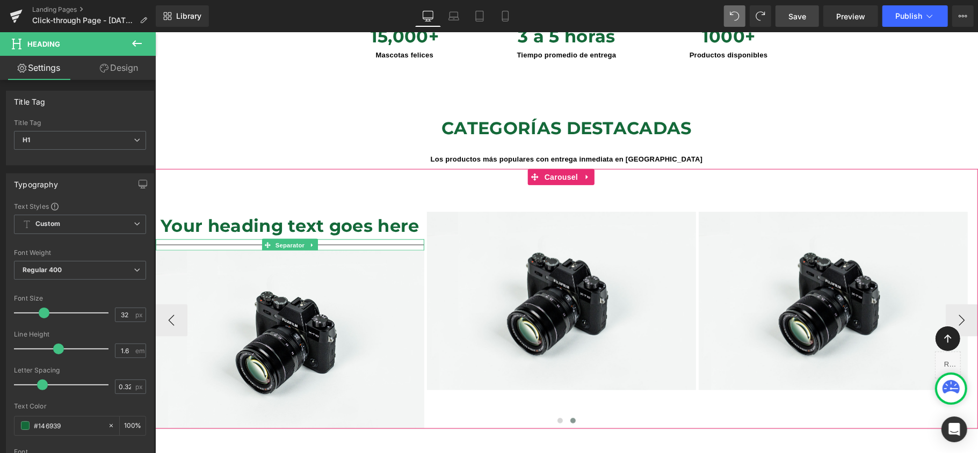
click at [383, 239] on div at bounding box center [289, 244] width 269 height 11
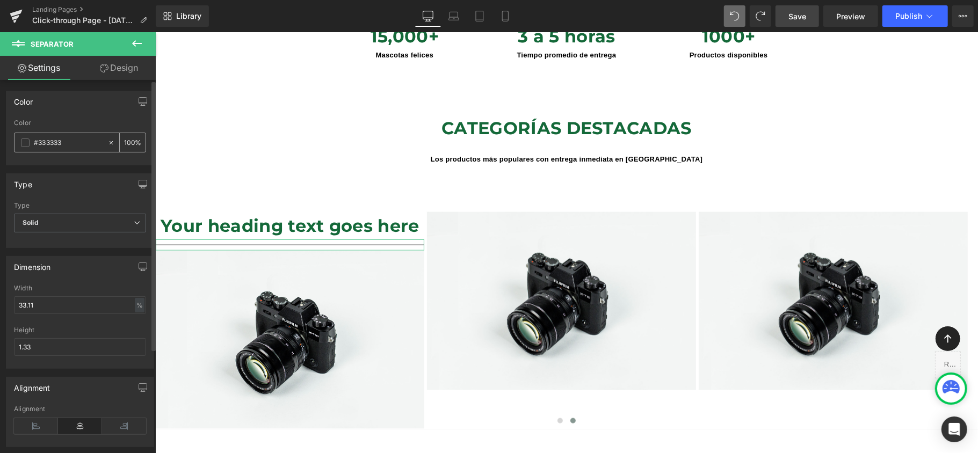
click at [107, 143] on icon at bounding box center [111, 143] width 8 height 8
type input "none"
type input "0"
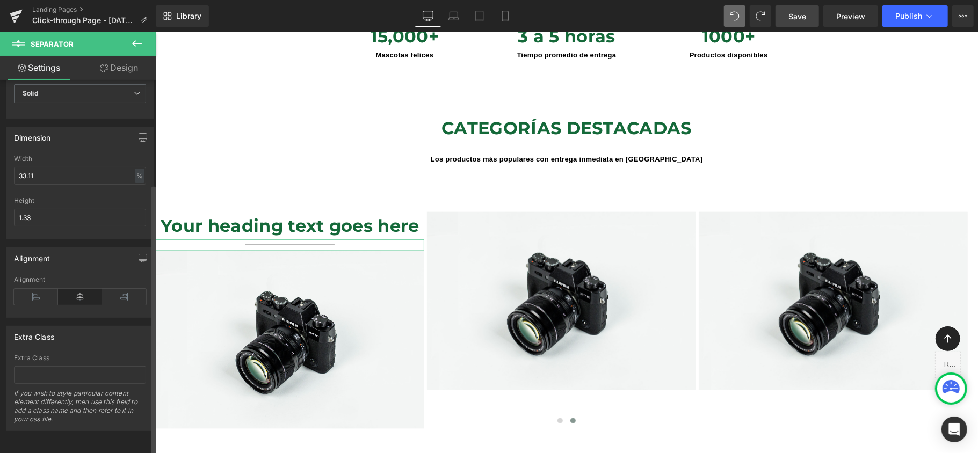
scroll to position [143, 0]
click at [33, 289] on icon at bounding box center [36, 297] width 44 height 16
click at [120, 289] on icon at bounding box center [124, 297] width 44 height 16
click at [93, 289] on icon at bounding box center [80, 297] width 44 height 16
type input "#333333"
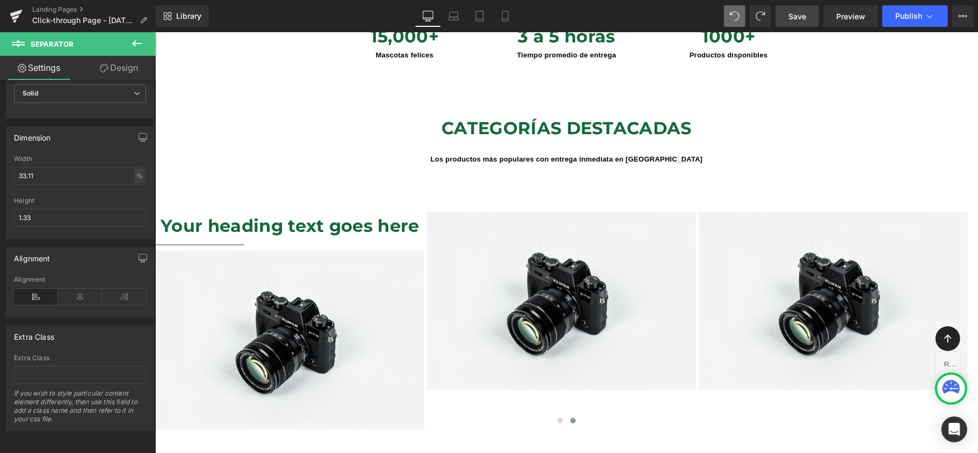
type input "100"
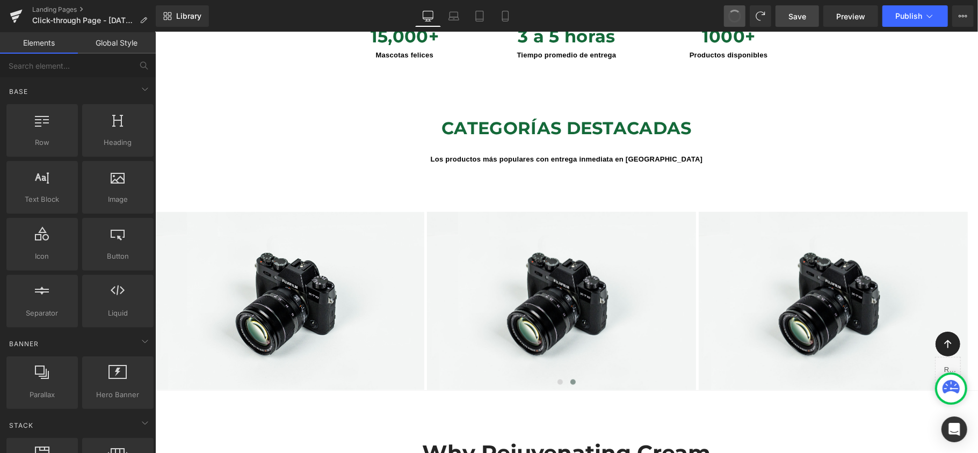
scroll to position [4909, 812]
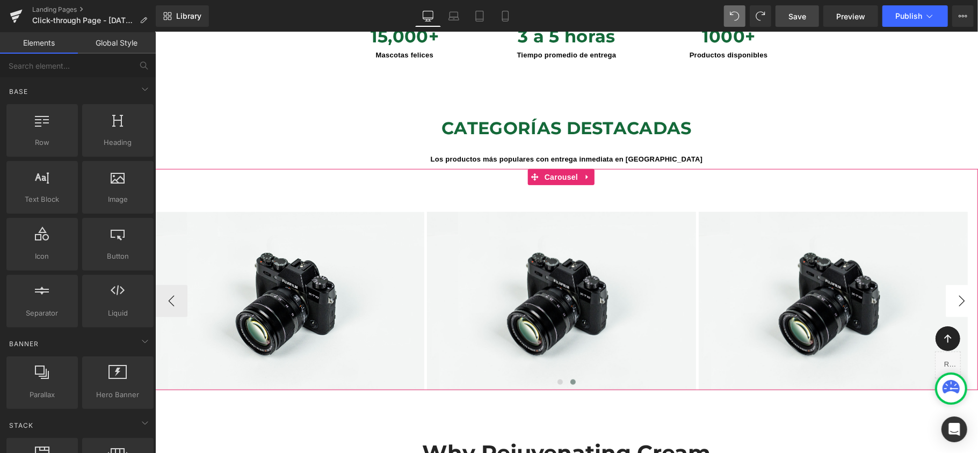
click at [952, 293] on button "›" at bounding box center [961, 301] width 32 height 32
click at [168, 287] on button "‹" at bounding box center [171, 301] width 32 height 32
click at [591, 173] on icon at bounding box center [587, 177] width 8 height 8
click at [593, 173] on icon at bounding box center [594, 177] width 8 height 8
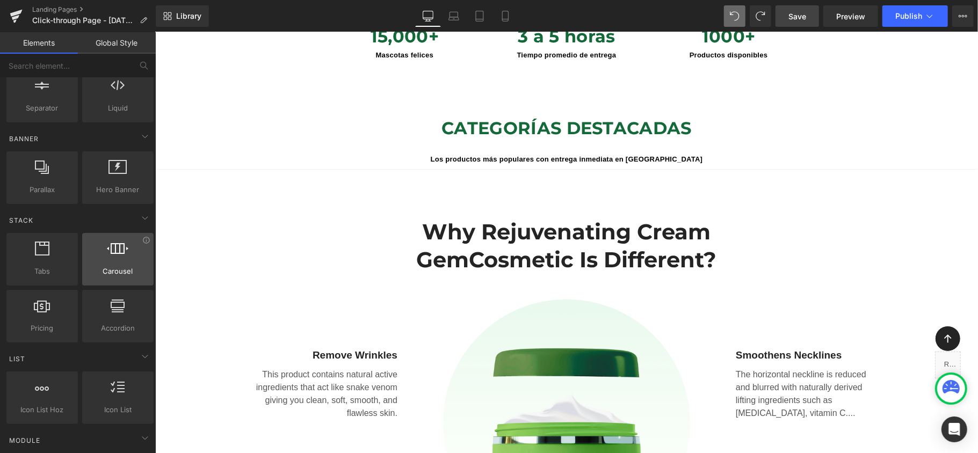
scroll to position [215, 0]
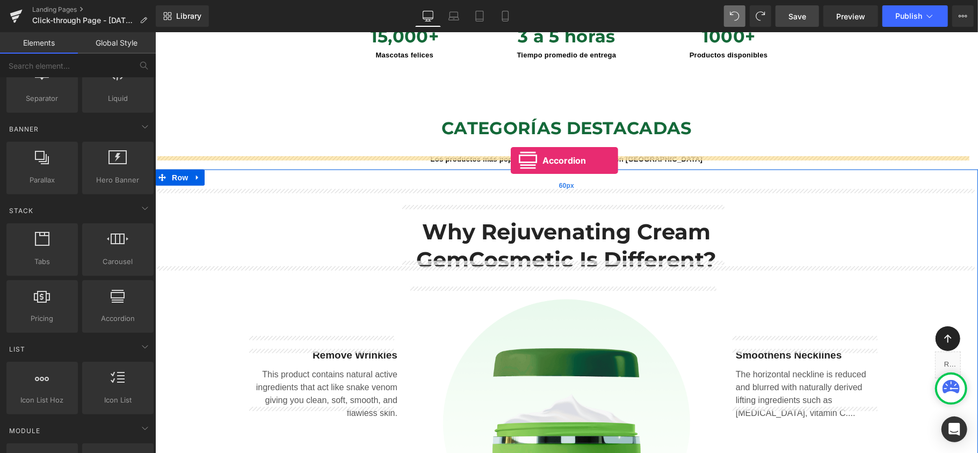
drag, startPoint x: 281, startPoint y: 342, endPoint x: 510, endPoint y: 161, distance: 291.7
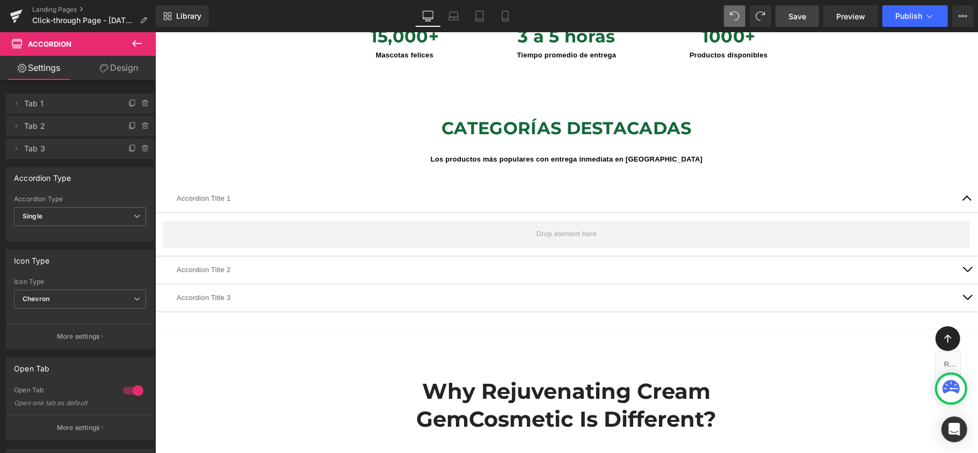
scroll to position [5, 5]
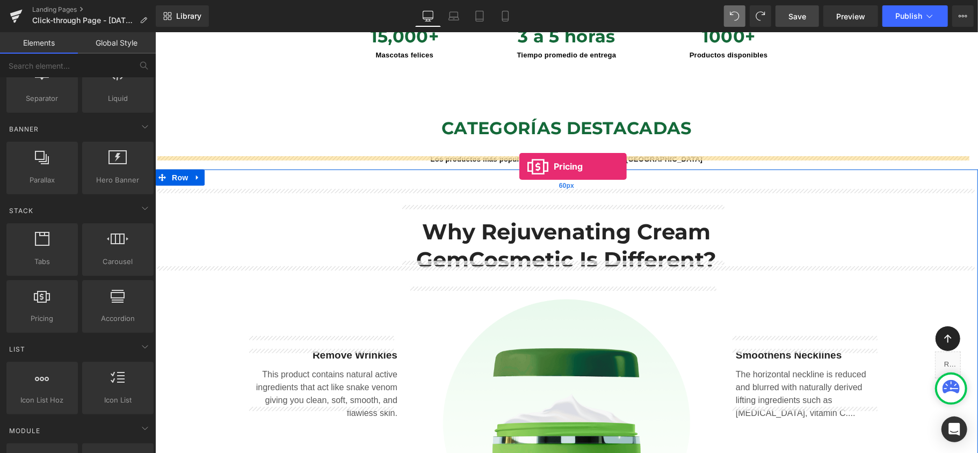
drag, startPoint x: 200, startPoint y: 341, endPoint x: 519, endPoint y: 166, distance: 363.4
drag, startPoint x: 218, startPoint y: 284, endPoint x: 508, endPoint y: 165, distance: 313.6
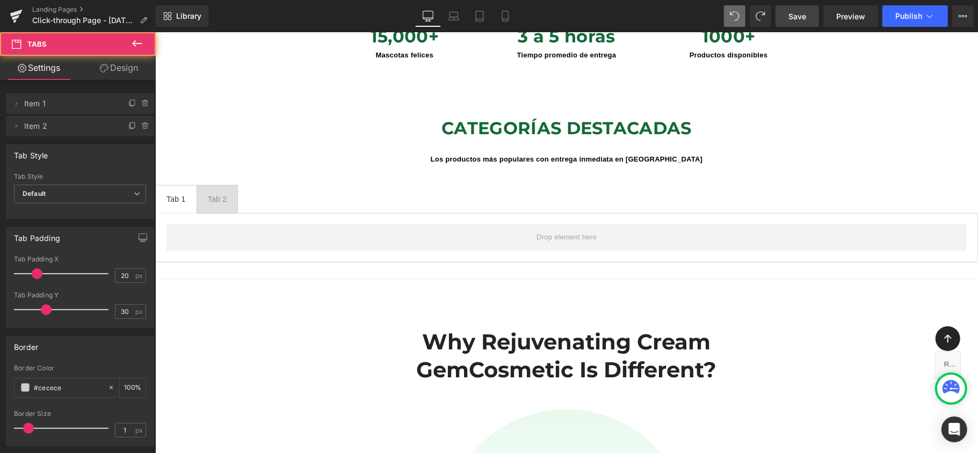
scroll to position [4798, 812]
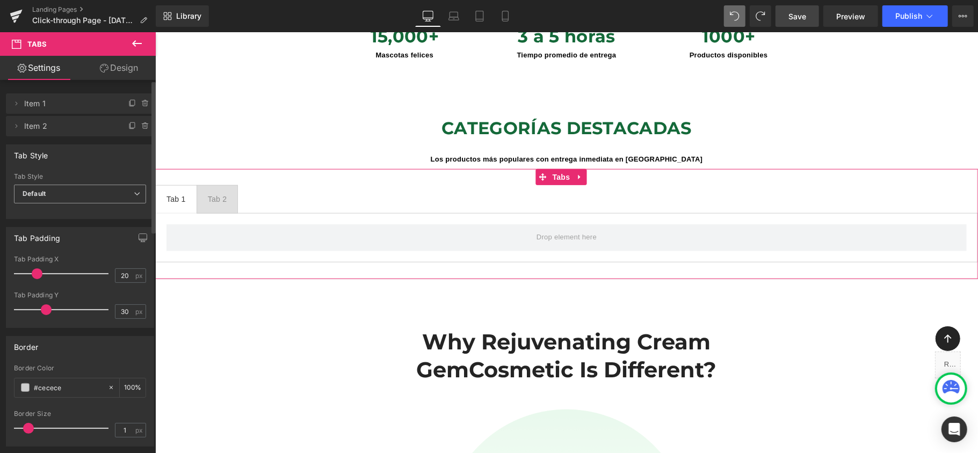
click at [122, 200] on span "Default" at bounding box center [80, 194] width 132 height 19
click at [125, 193] on span "Default" at bounding box center [78, 194] width 128 height 19
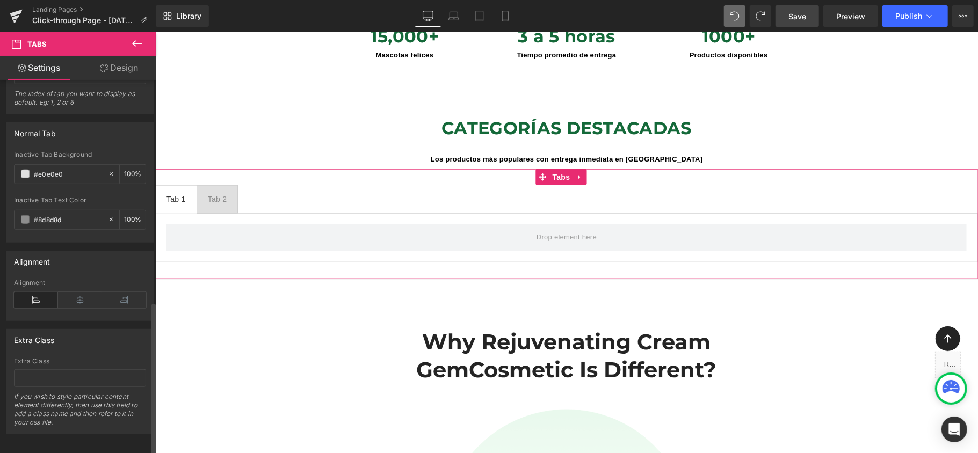
scroll to position [538, 0]
click at [81, 289] on icon at bounding box center [80, 297] width 44 height 16
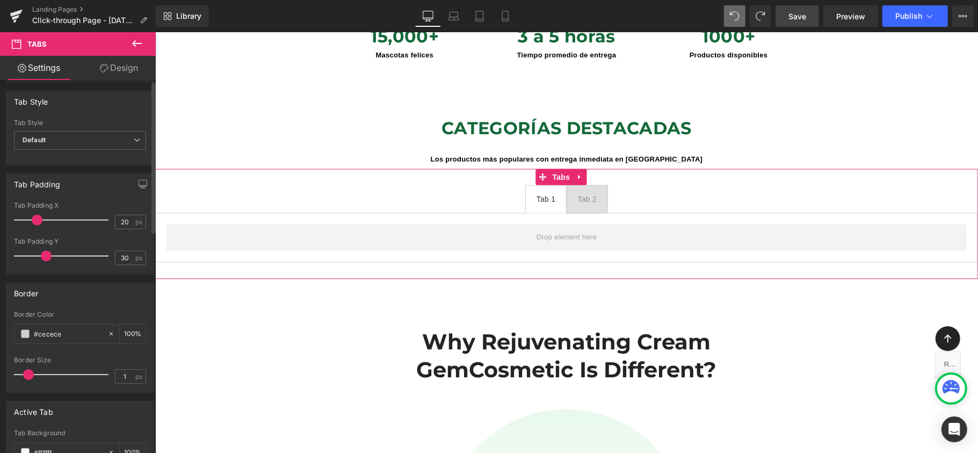
scroll to position [0, 0]
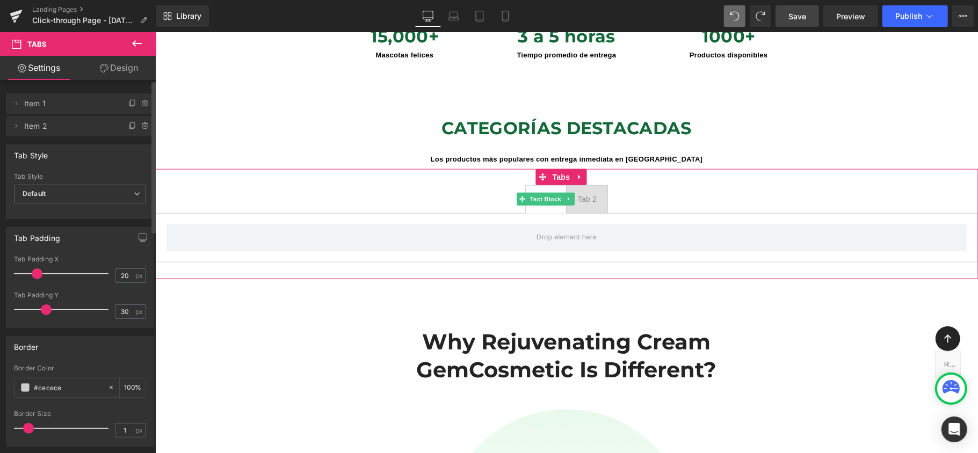
click at [71, 100] on span "Item 1" at bounding box center [69, 103] width 90 height 20
click at [542, 193] on div "Tab 1" at bounding box center [545, 199] width 19 height 12
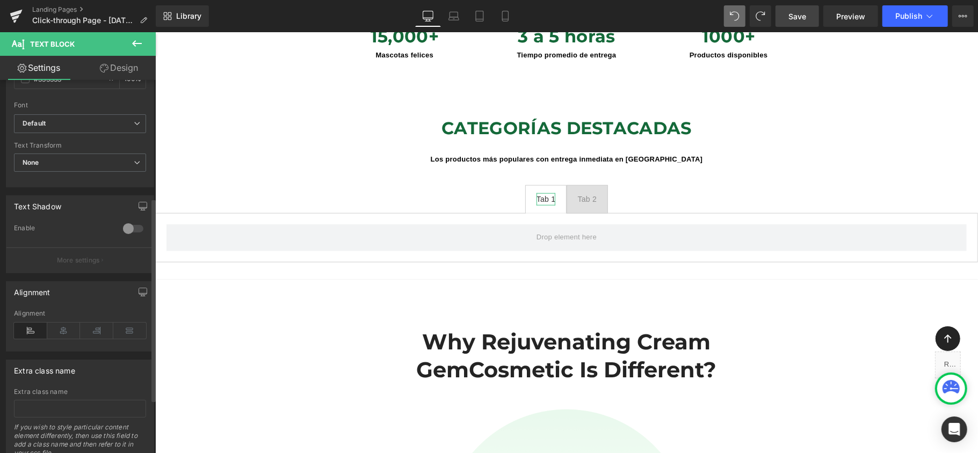
scroll to position [311, 0]
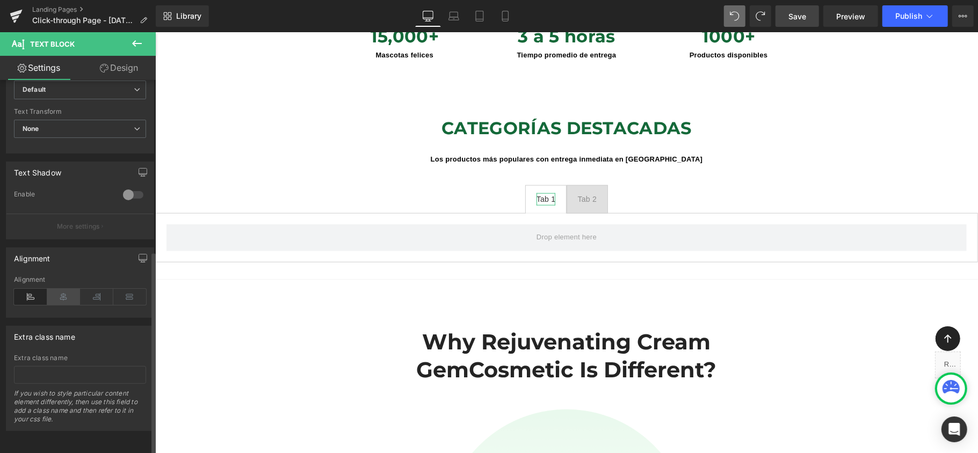
click at [65, 289] on icon at bounding box center [63, 297] width 33 height 16
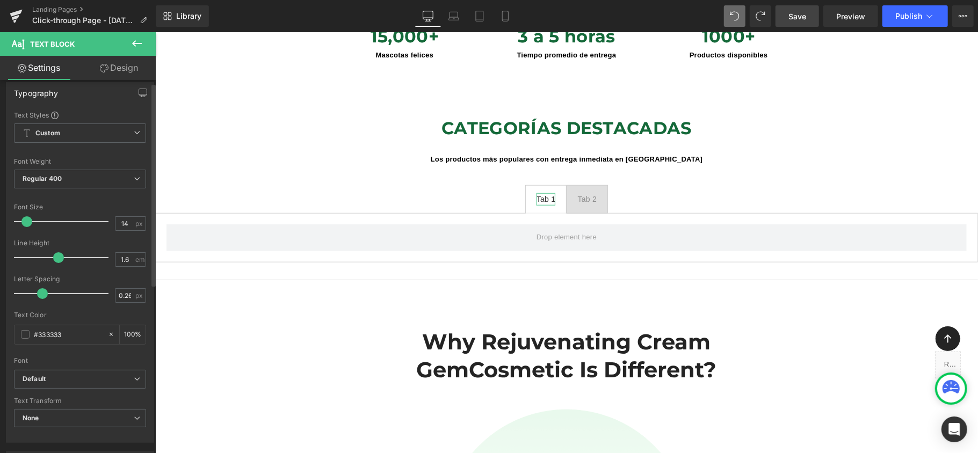
scroll to position [0, 0]
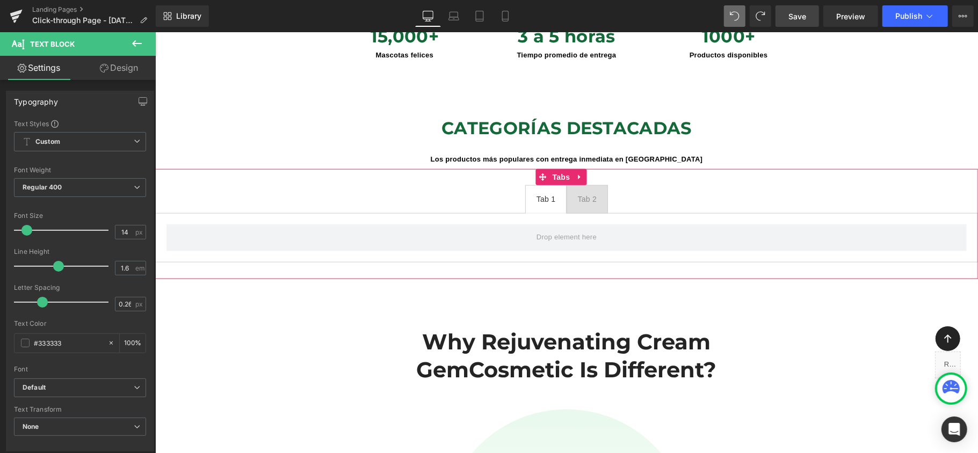
click at [478, 185] on ul "Tab 1 Text Block Tab 2 Text Block" at bounding box center [566, 199] width 823 height 28
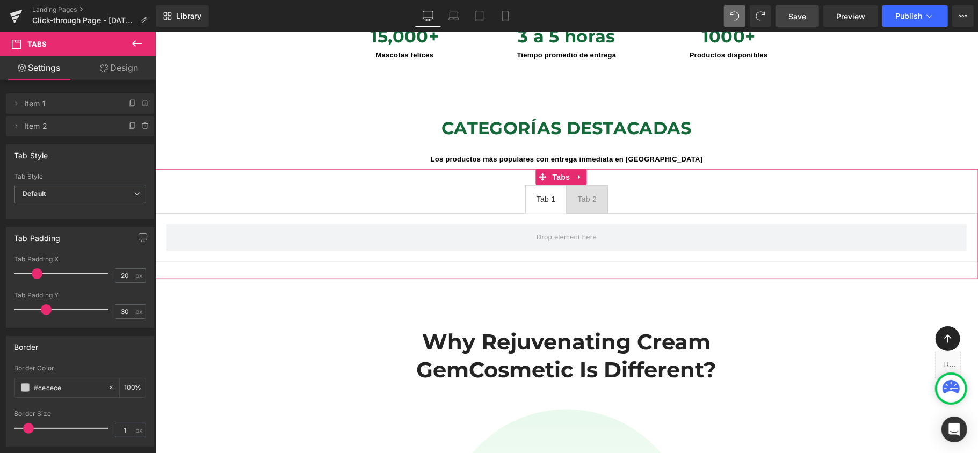
click at [577, 193] on div "Tab 2" at bounding box center [586, 199] width 19 height 12
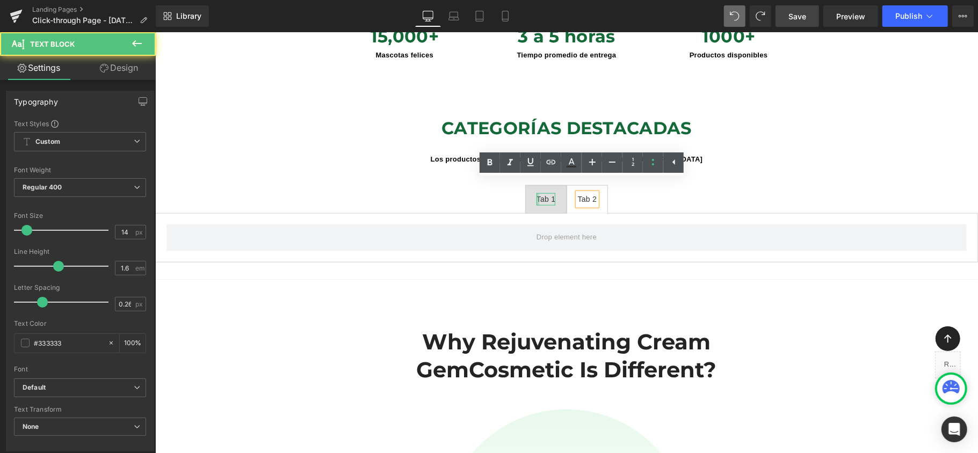
click at [536, 193] on div at bounding box center [537, 199] width 3 height 12
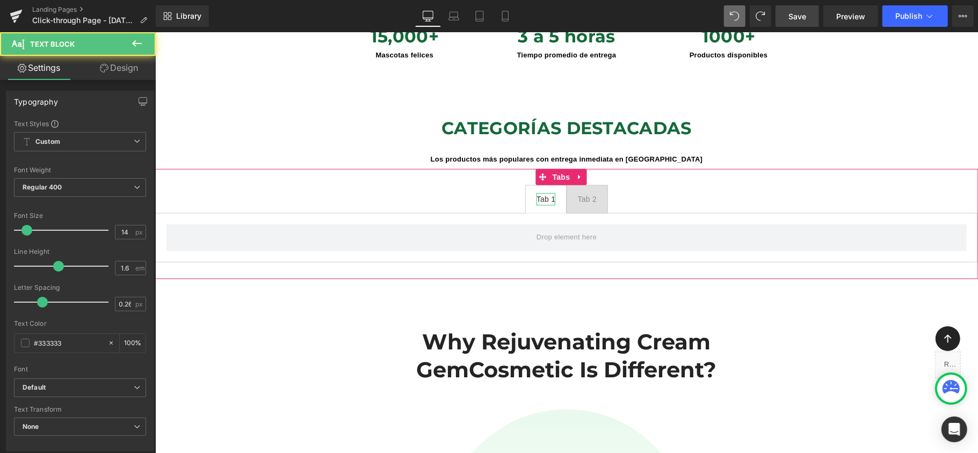
click at [544, 193] on div "Tab 1" at bounding box center [545, 199] width 19 height 12
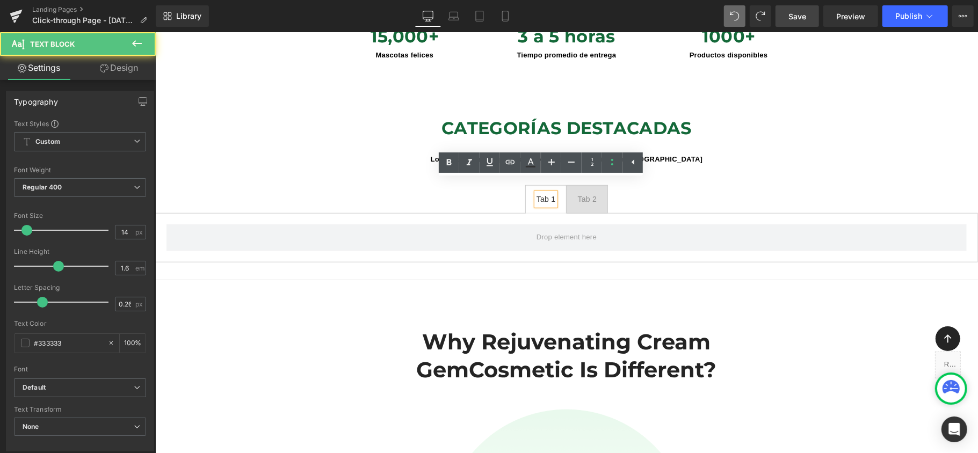
click at [542, 193] on div "Tab 1" at bounding box center [545, 199] width 19 height 12
click at [544, 193] on div "Tab 1" at bounding box center [545, 199] width 19 height 12
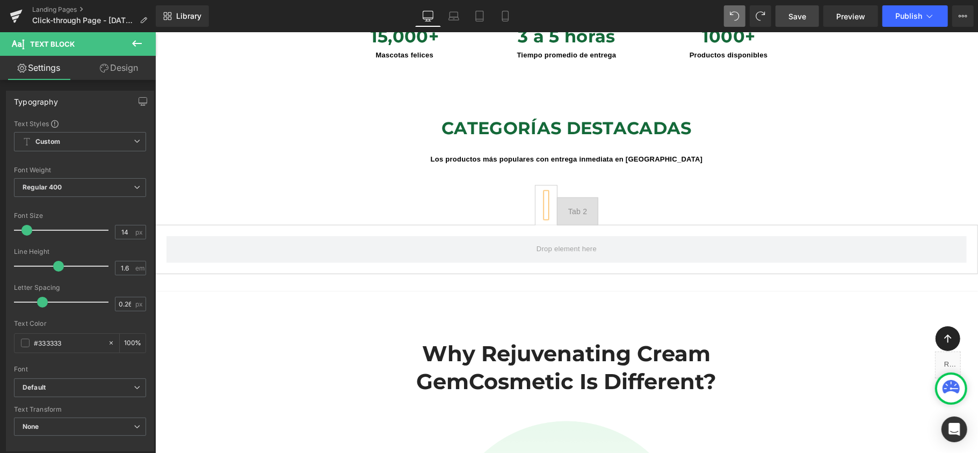
scroll to position [5, 5]
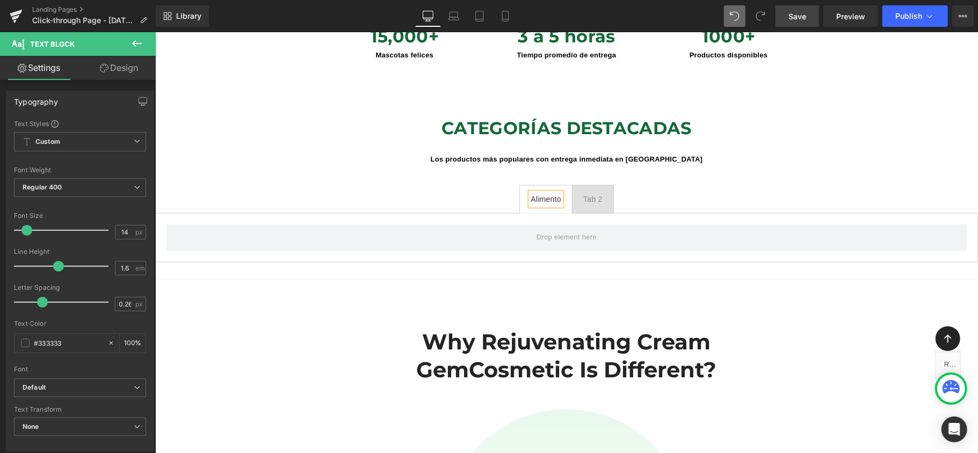
click at [592, 193] on div "Tab 2" at bounding box center [592, 199] width 19 height 12
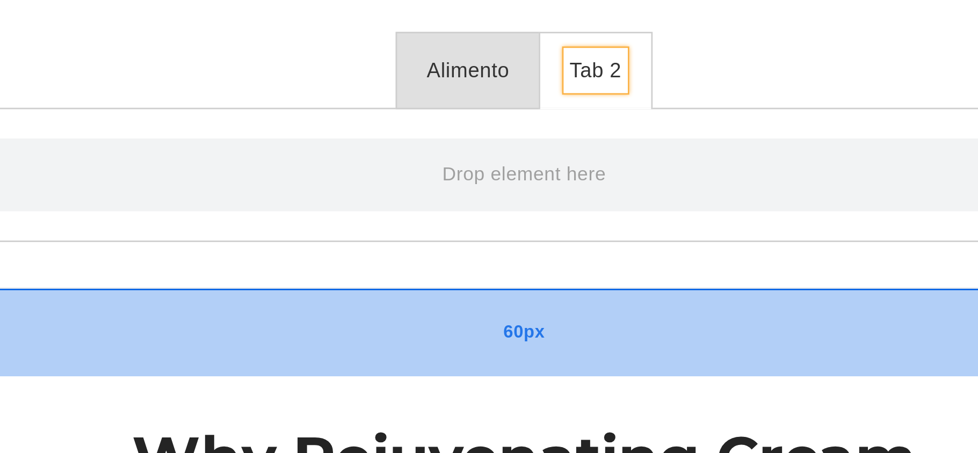
scroll to position [749, 0]
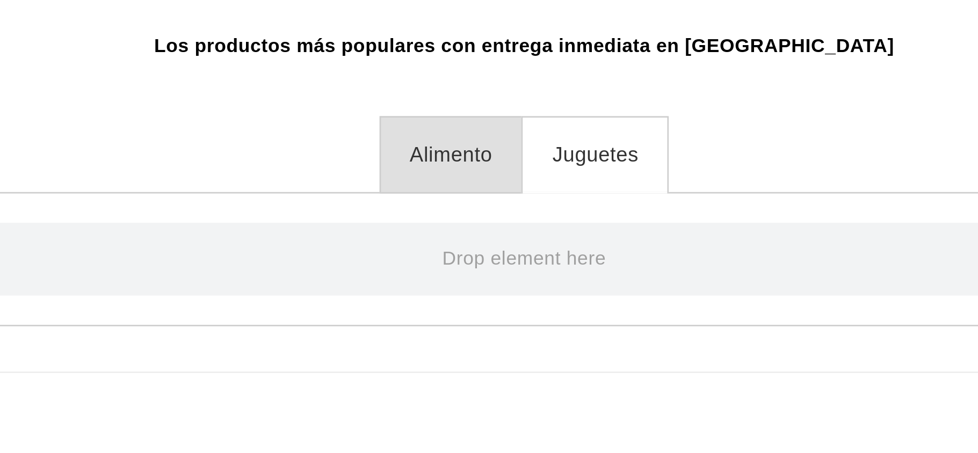
scroll to position [776, 0]
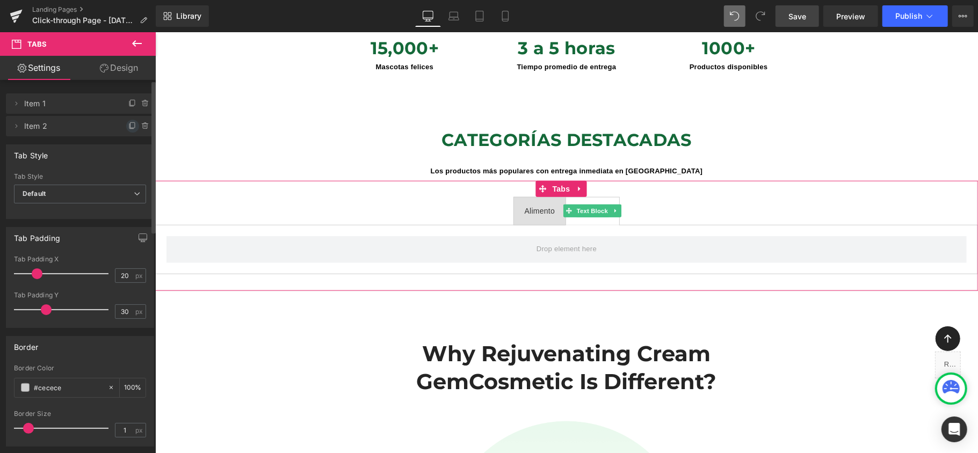
click at [129, 125] on icon at bounding box center [132, 126] width 9 height 9
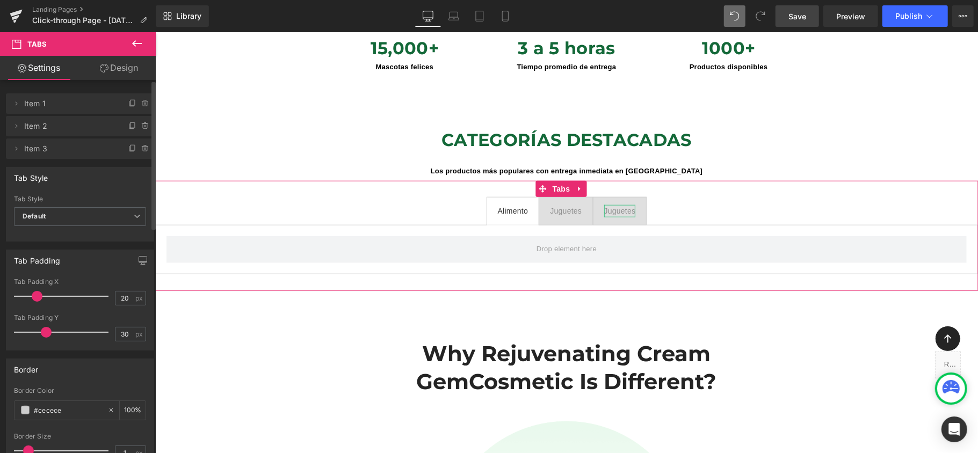
click at [619, 205] on div "Juguetes" at bounding box center [620, 211] width 32 height 12
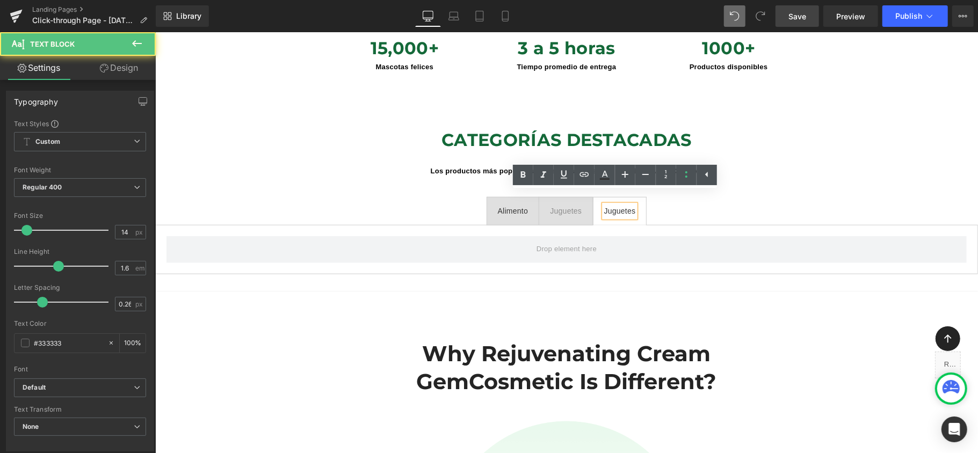
click at [619, 205] on div "Juguetes" at bounding box center [620, 211] width 32 height 12
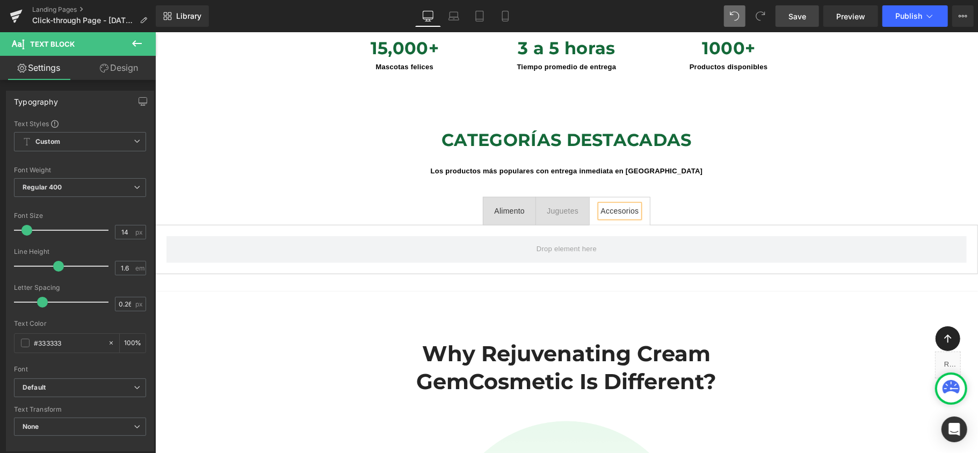
click at [329, 207] on ul "Alimento Text Block Juguetes Text Block Accesorios Text Block" at bounding box center [566, 211] width 823 height 28
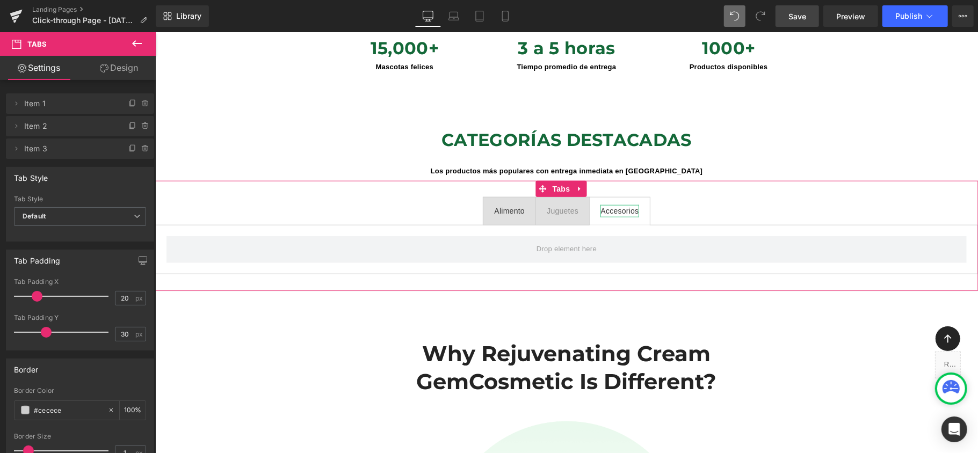
click at [618, 205] on div "Accesorios" at bounding box center [619, 211] width 38 height 12
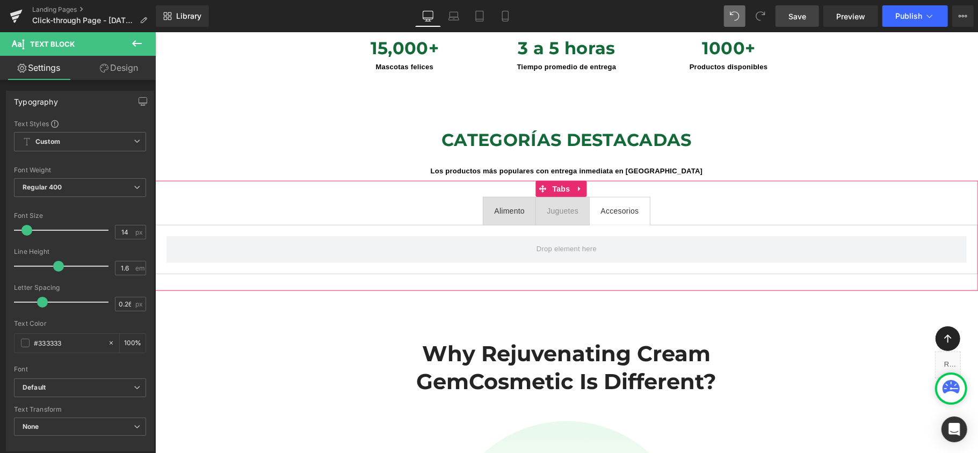
click at [540, 202] on span "Juguetes Text Block" at bounding box center [561, 210] width 53 height 27
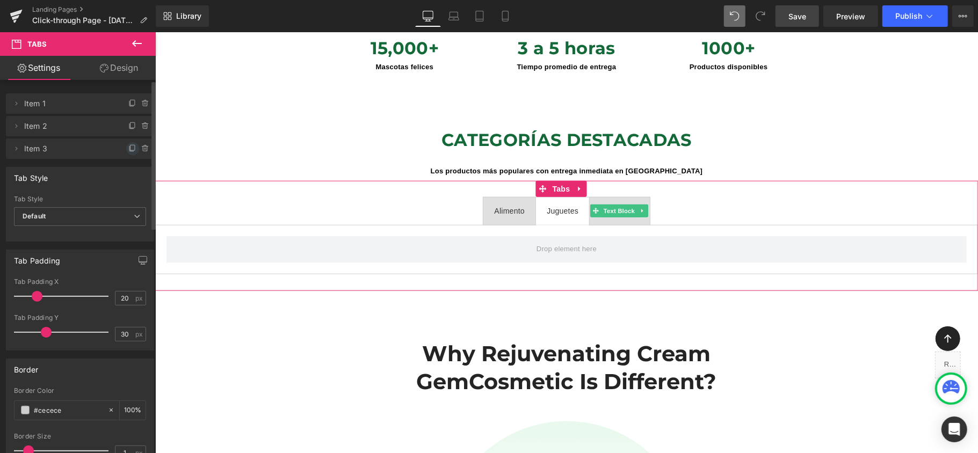
click at [128, 148] on icon at bounding box center [132, 148] width 9 height 9
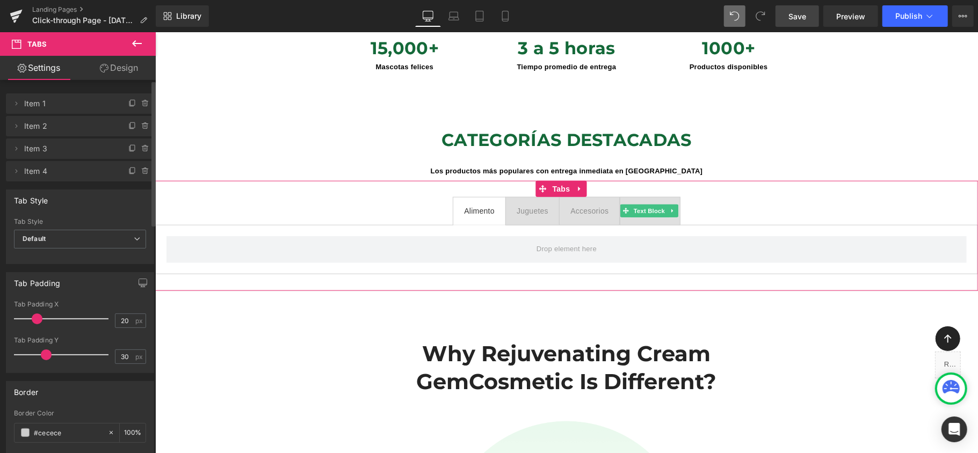
click at [86, 170] on span "Item 4" at bounding box center [69, 171] width 90 height 20
click at [656, 205] on div "Accesorios" at bounding box center [650, 211] width 38 height 12
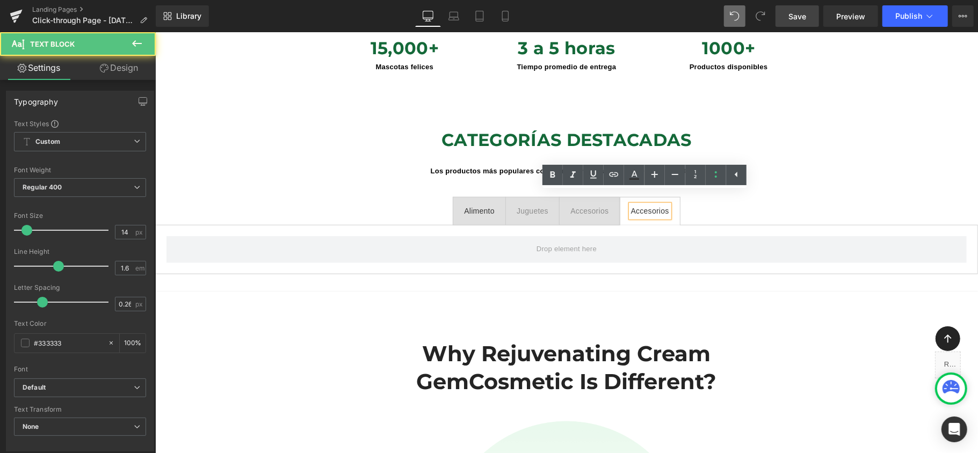
click at [656, 205] on div "Accesorios" at bounding box center [650, 211] width 38 height 12
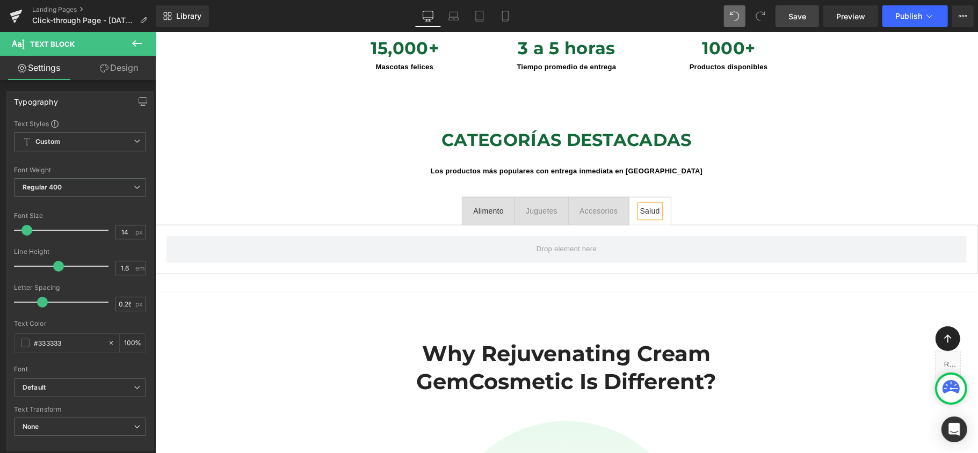
click at [703, 180] on div "Alimento Text Block Juguetes Text Block Accesorios Text Block Salud Text Block …" at bounding box center [566, 235] width 823 height 110
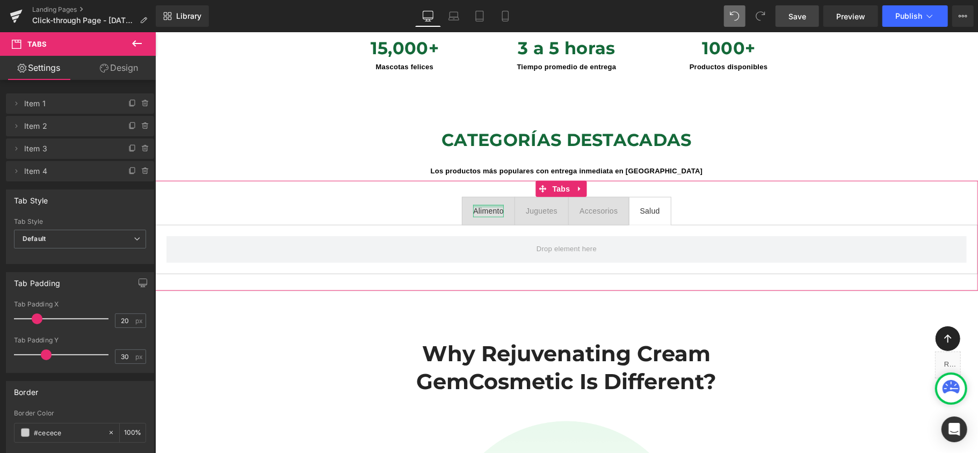
click at [486, 205] on div at bounding box center [488, 206] width 31 height 3
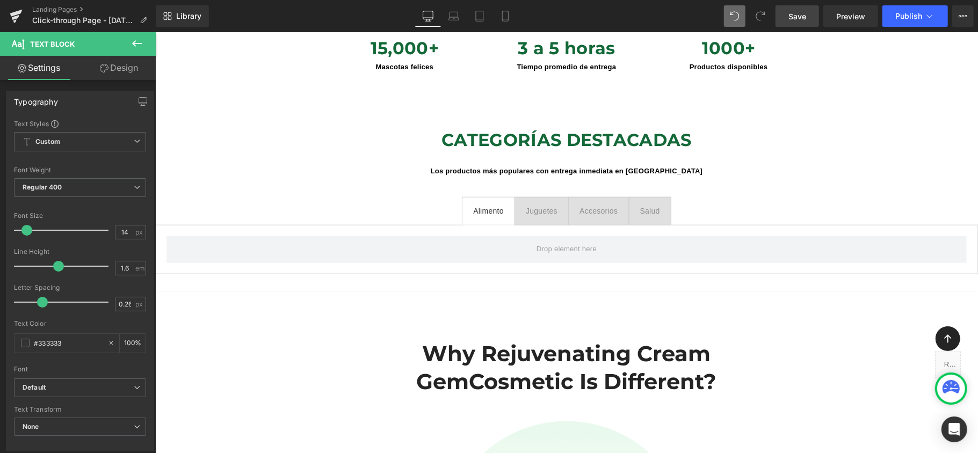
click at [137, 40] on icon at bounding box center [137, 43] width 13 height 13
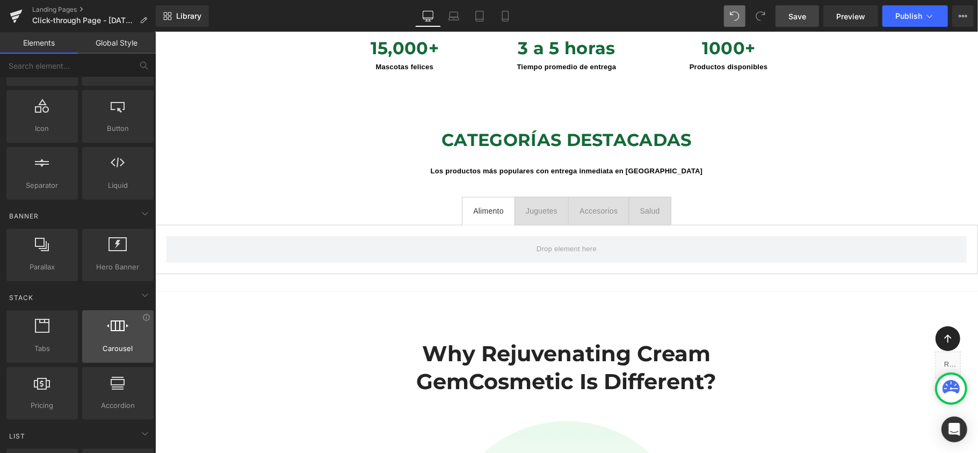
scroll to position [143, 0]
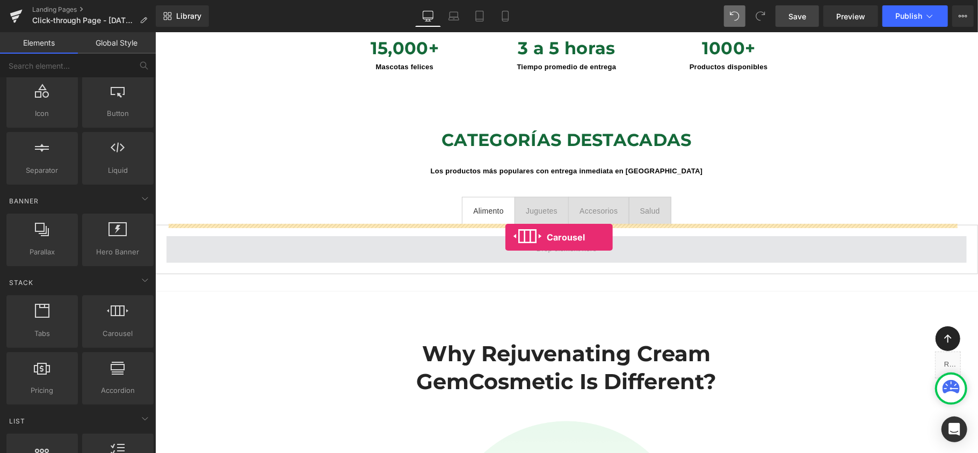
drag, startPoint x: 280, startPoint y: 354, endPoint x: 505, endPoint y: 237, distance: 253.2
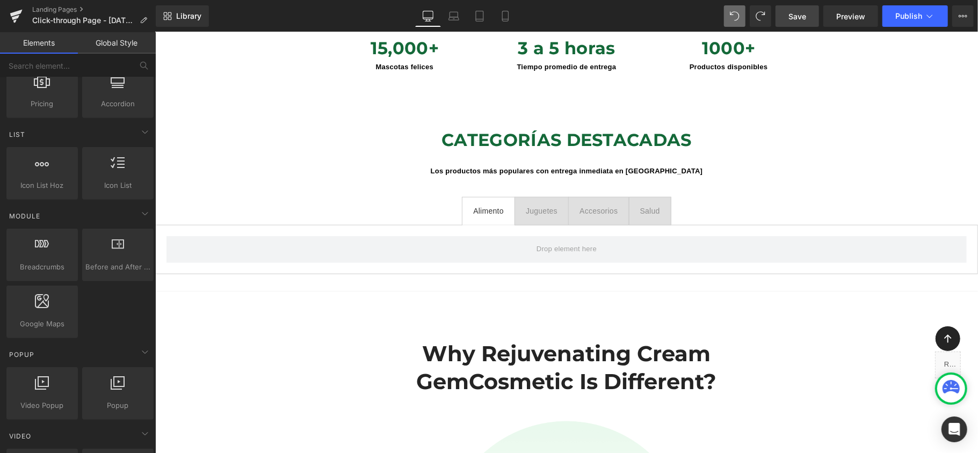
scroll to position [0, 0]
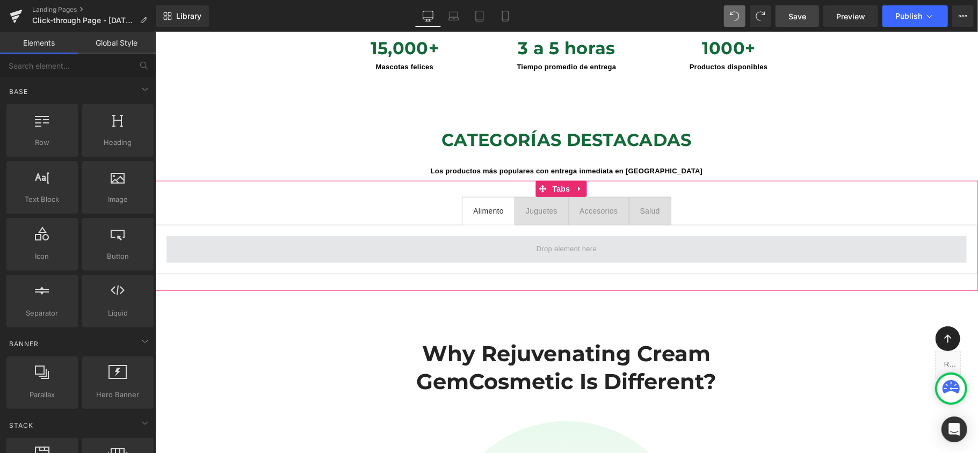
click at [596, 237] on span at bounding box center [566, 249] width 800 height 27
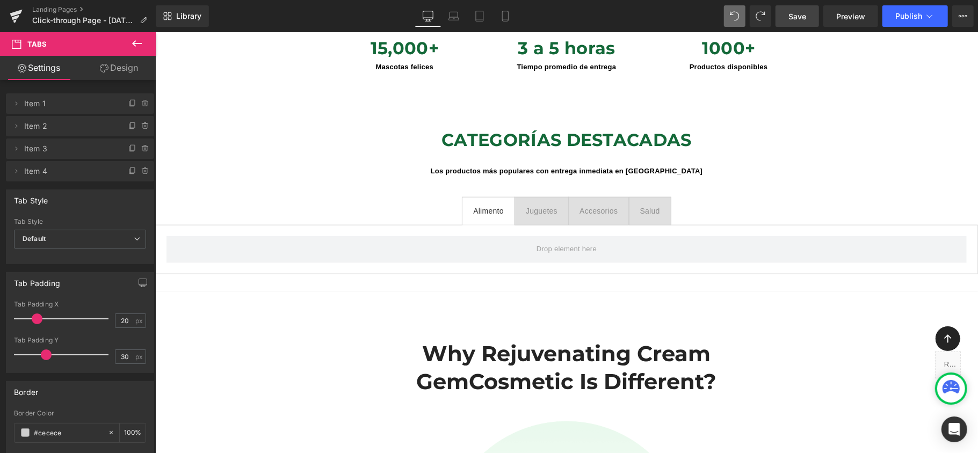
click at [144, 45] on button at bounding box center [137, 44] width 38 height 24
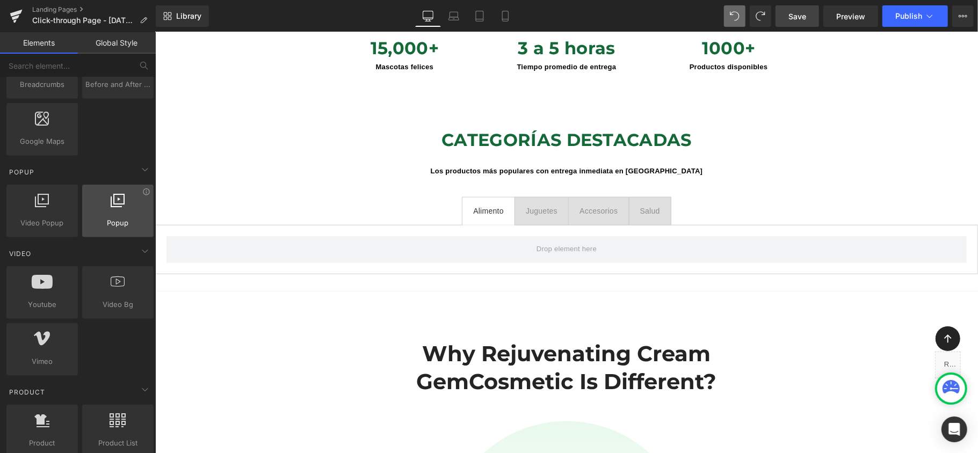
scroll to position [644, 0]
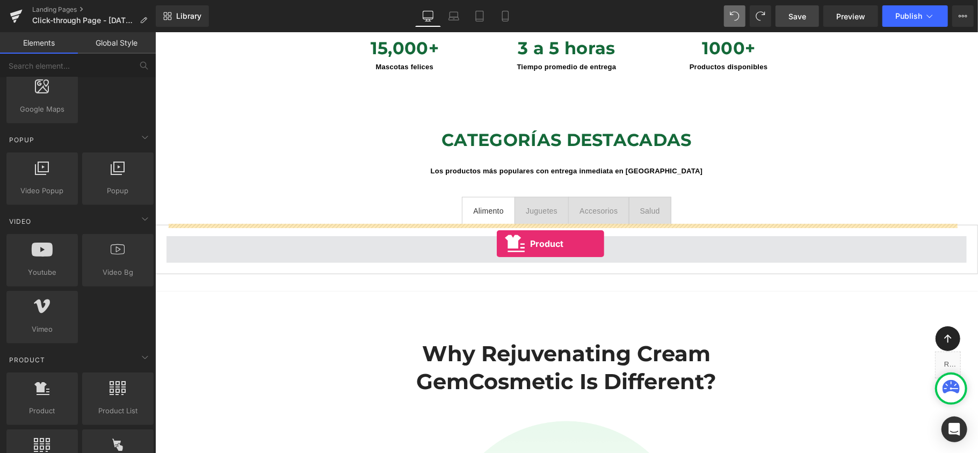
drag, startPoint x: 202, startPoint y: 430, endPoint x: 496, endPoint y: 243, distance: 347.9
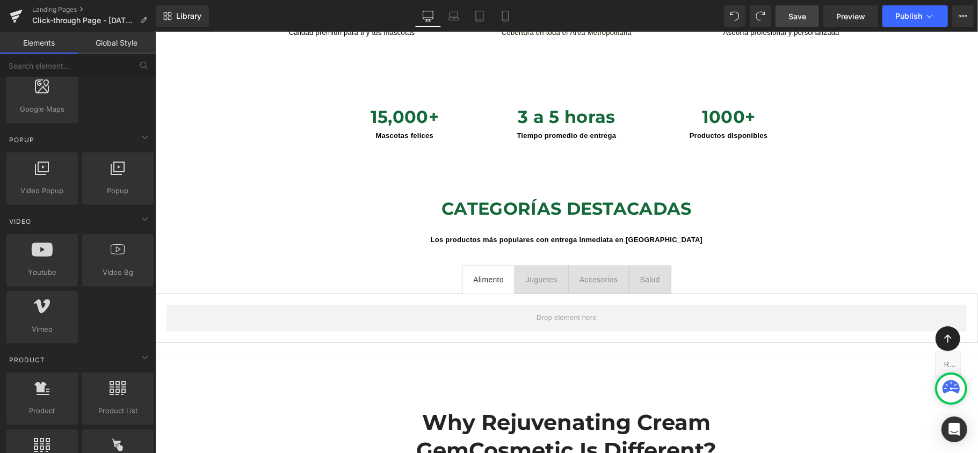
scroll to position [704, 0]
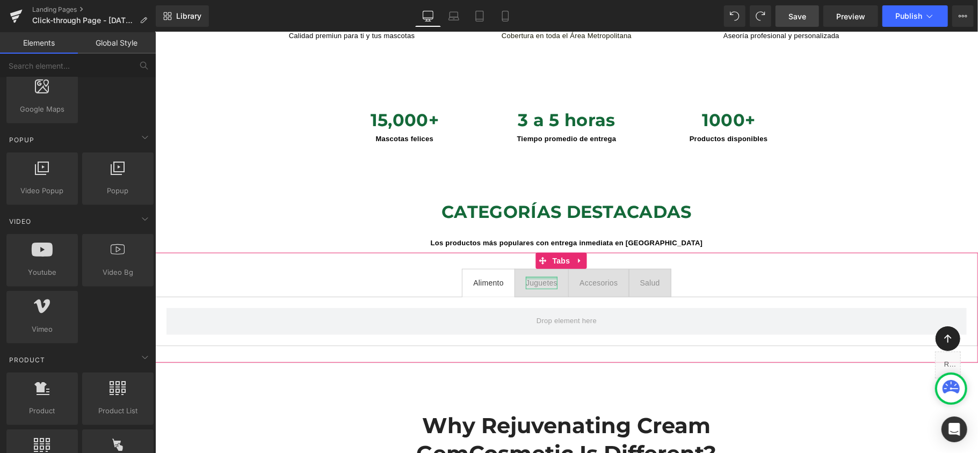
click at [542, 277] on div at bounding box center [541, 278] width 32 height 3
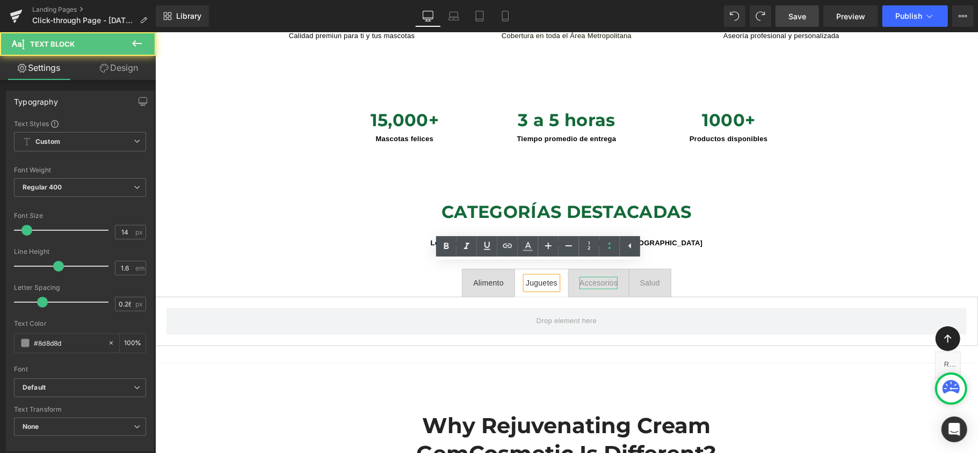
click at [583, 277] on div "Accesorios" at bounding box center [598, 283] width 38 height 12
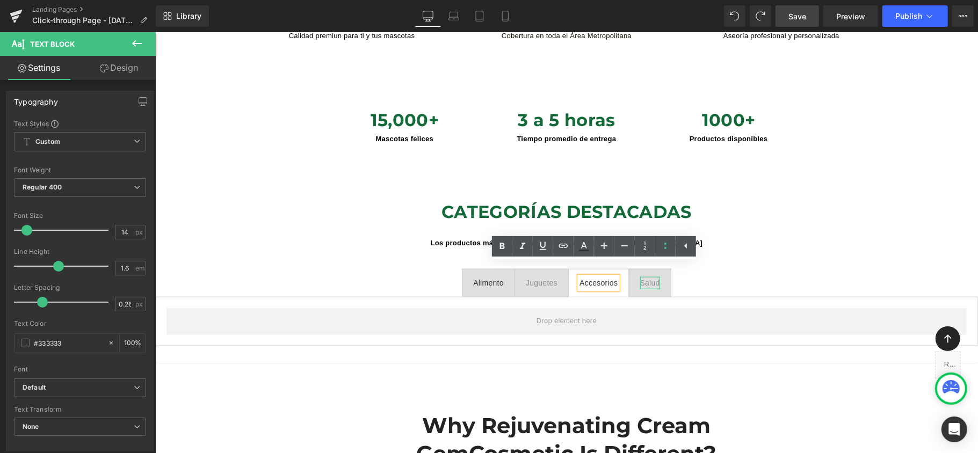
click at [643, 277] on div "Salud" at bounding box center [650, 283] width 20 height 12
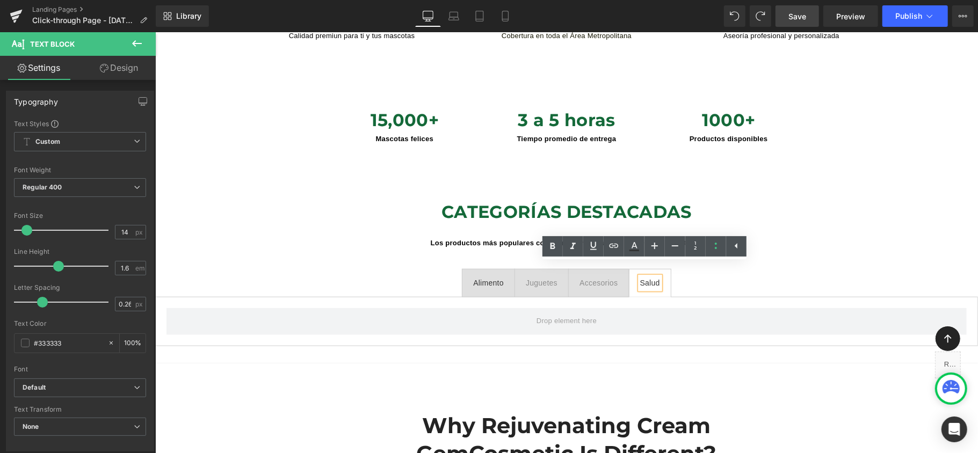
click at [492, 277] on div "Alimento" at bounding box center [488, 283] width 31 height 12
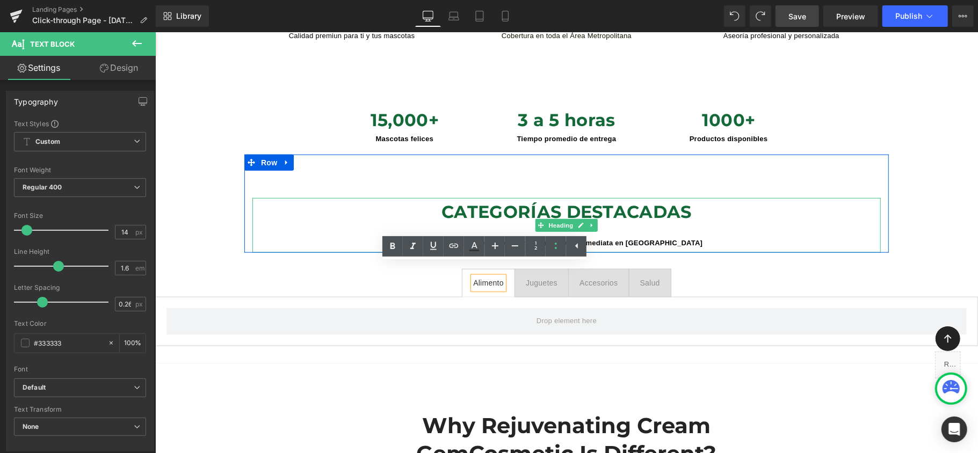
click at [816, 225] on h1 "Los productos más populares con entrega inmediata en [GEOGRAPHIC_DATA]" at bounding box center [566, 238] width 628 height 27
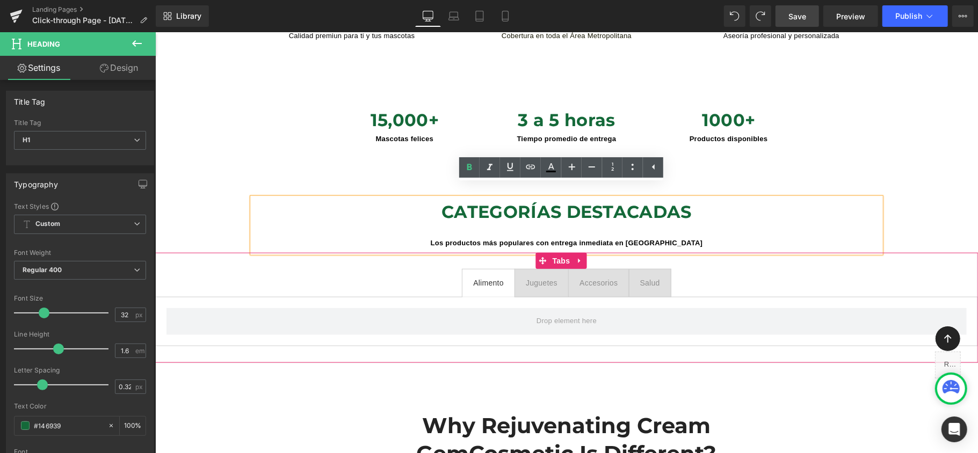
click at [363, 277] on ul "Alimento Text Block Juguetes Text Block Accesorios Text Block Salud Text Block" at bounding box center [566, 283] width 823 height 28
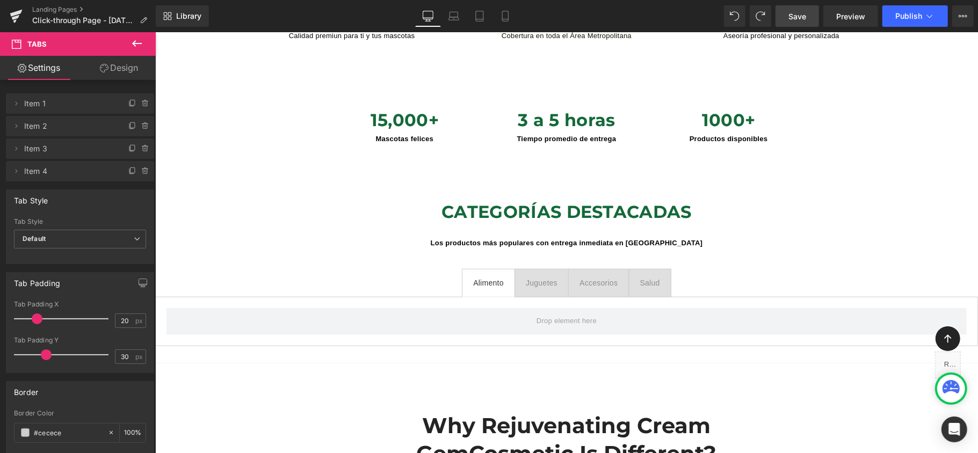
click at [135, 43] on icon at bounding box center [137, 43] width 10 height 6
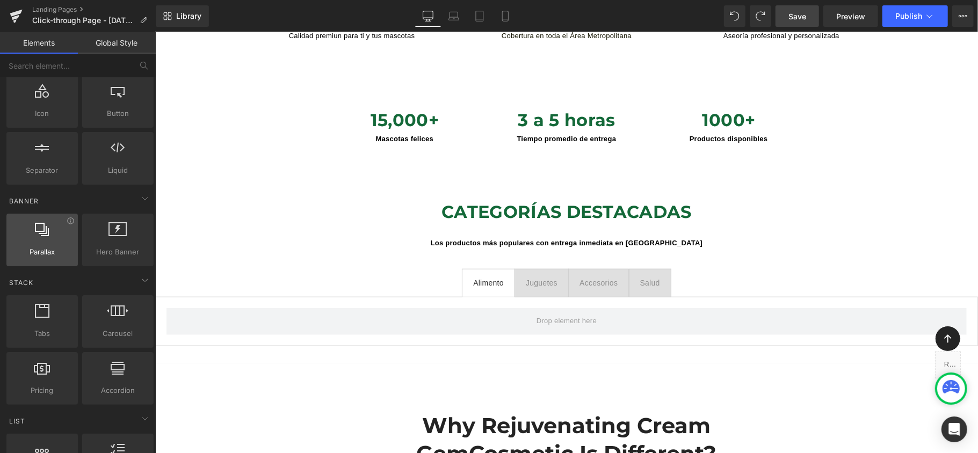
scroll to position [0, 0]
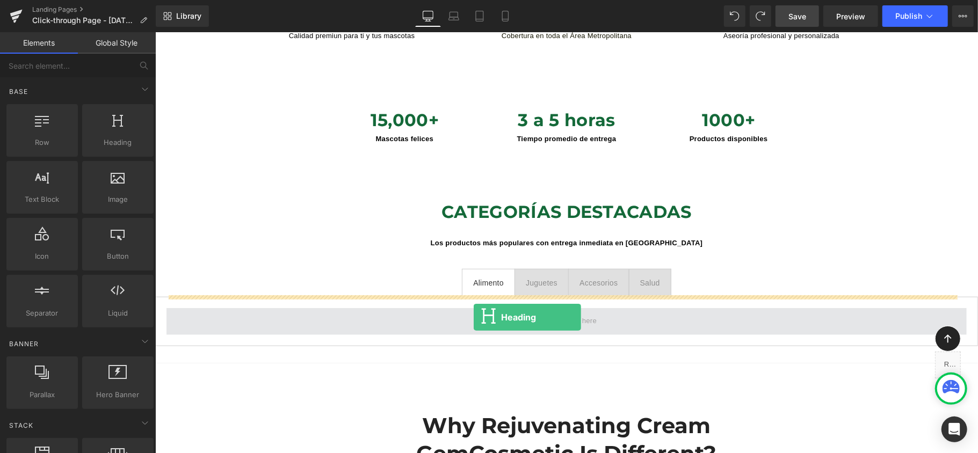
drag, startPoint x: 276, startPoint y: 170, endPoint x: 473, endPoint y: 317, distance: 246.4
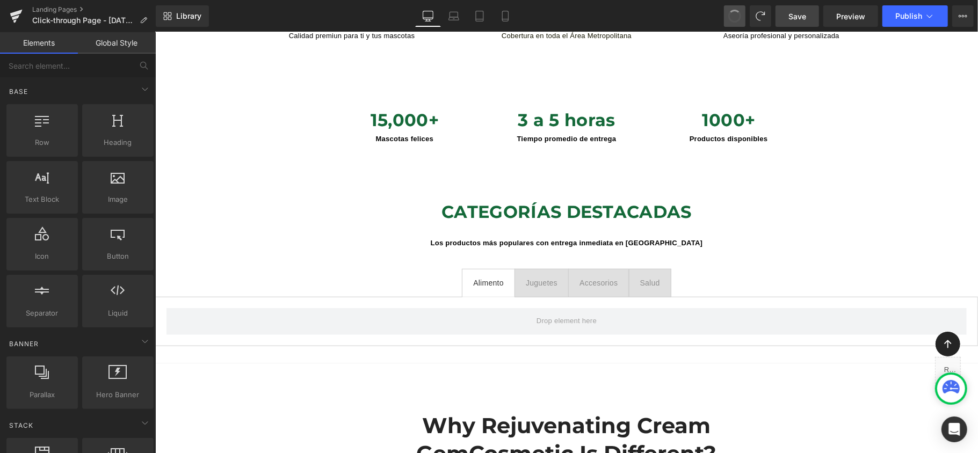
scroll to position [4798, 812]
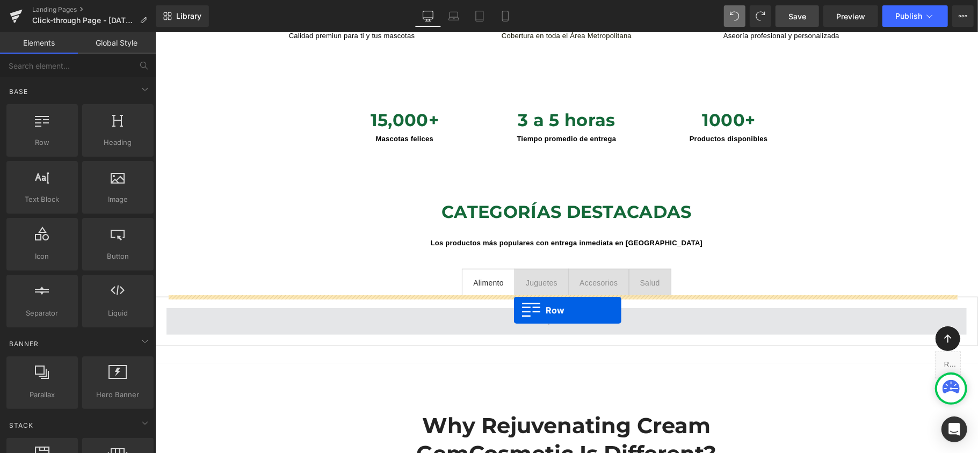
drag, startPoint x: 241, startPoint y: 183, endPoint x: 513, endPoint y: 310, distance: 300.8
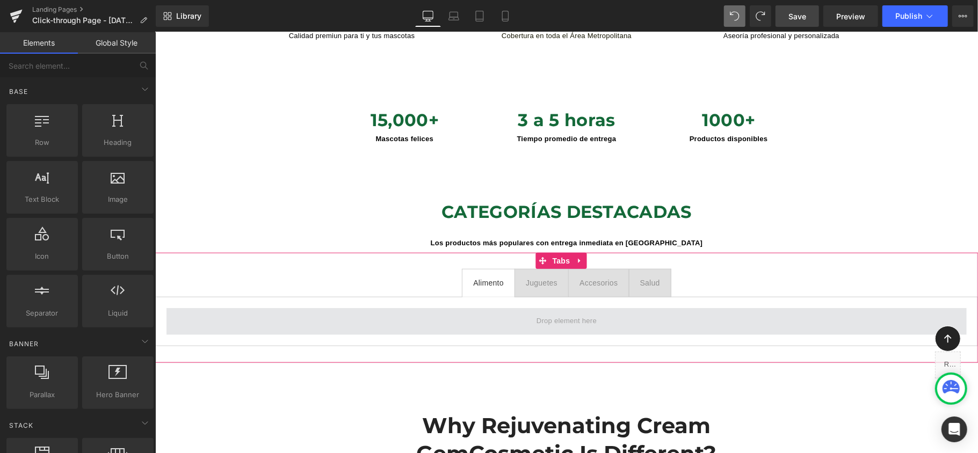
click at [581, 313] on span at bounding box center [566, 321] width 68 height 17
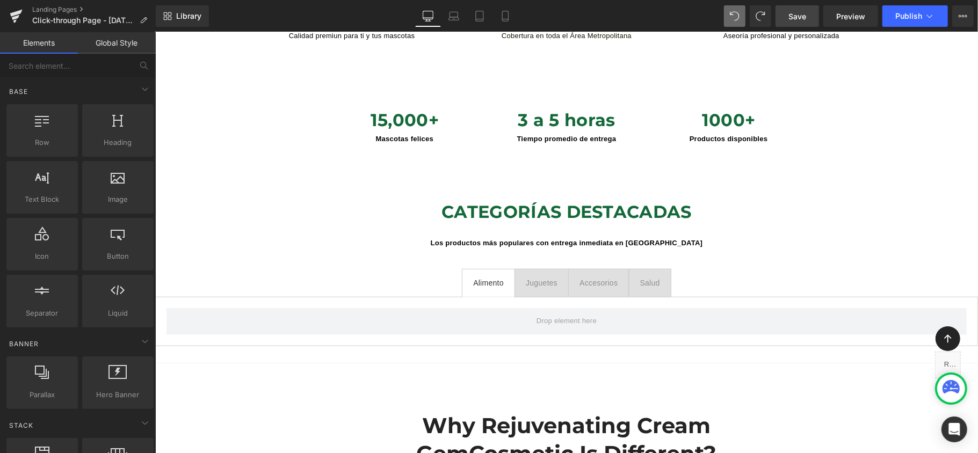
click at [808, 14] on link "Save" at bounding box center [798, 15] width 44 height 21
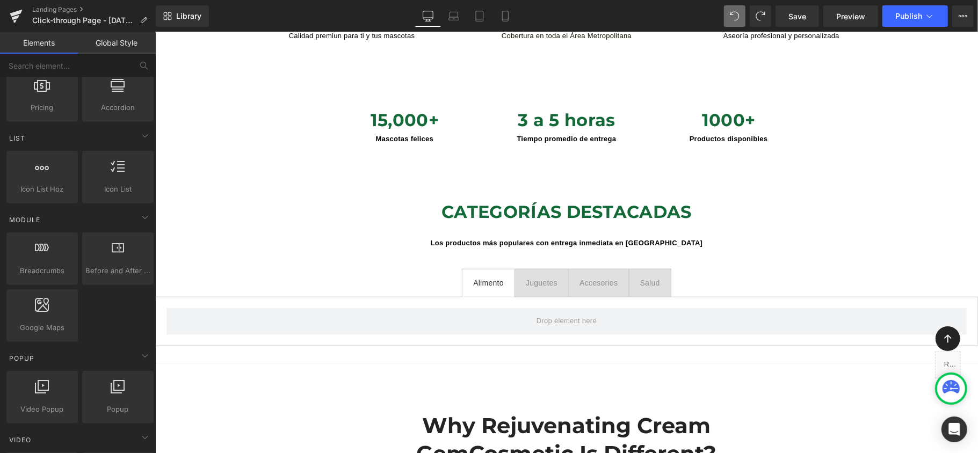
scroll to position [430, 0]
click at [107, 321] on div "Breadcrumbs app Before and After Images image,before,after,compare Google Maps …" at bounding box center [79, 284] width 151 height 114
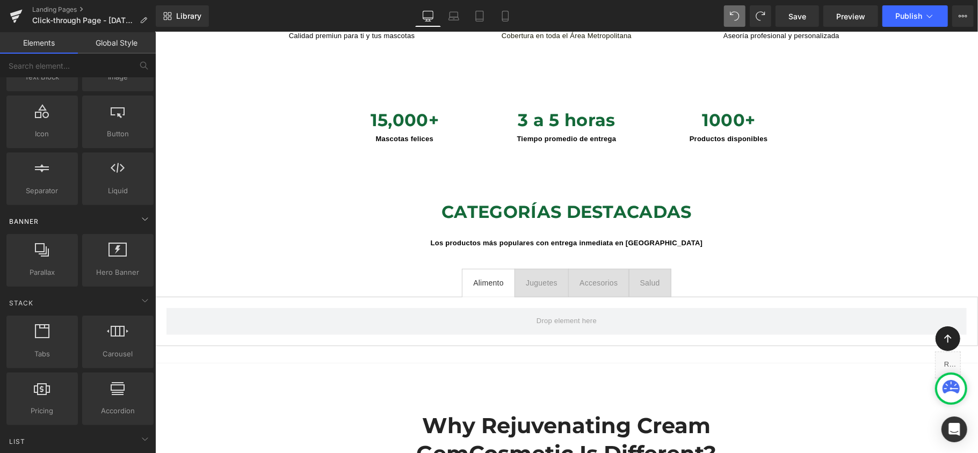
scroll to position [143, 0]
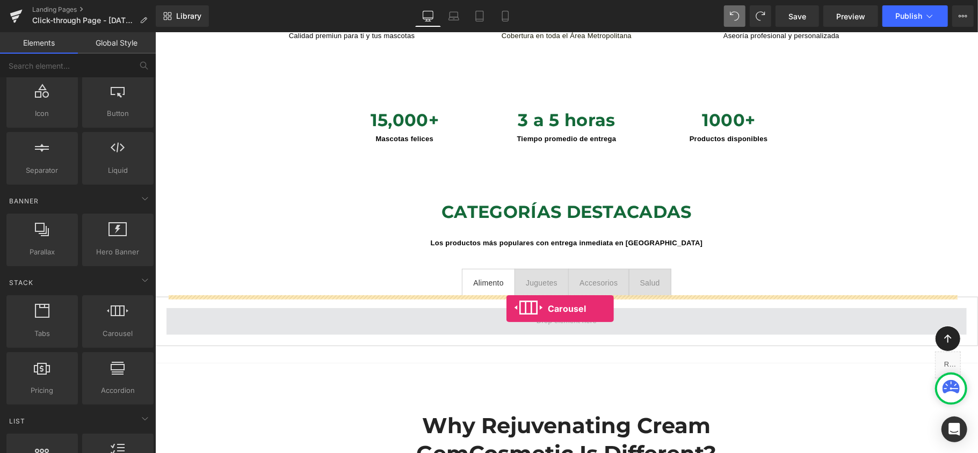
drag, startPoint x: 272, startPoint y: 361, endPoint x: 506, endPoint y: 309, distance: 240.0
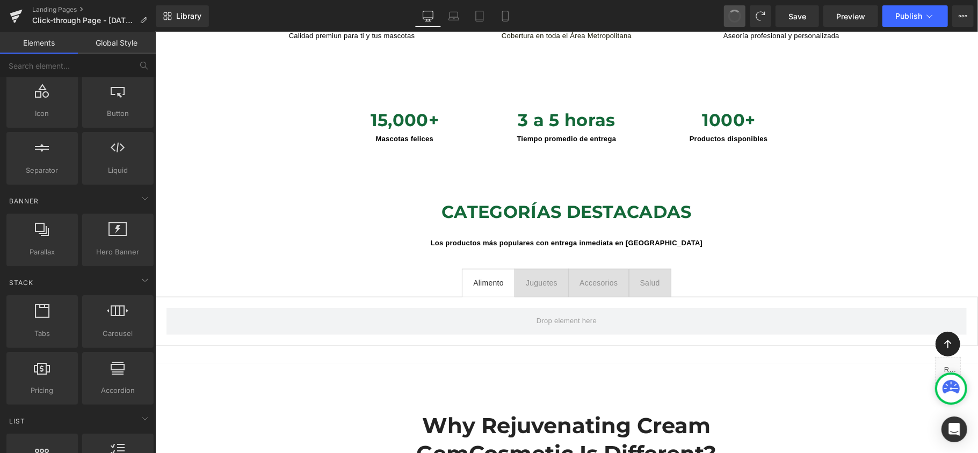
scroll to position [4798, 812]
click at [539, 277] on div "Juguetes" at bounding box center [541, 283] width 32 height 12
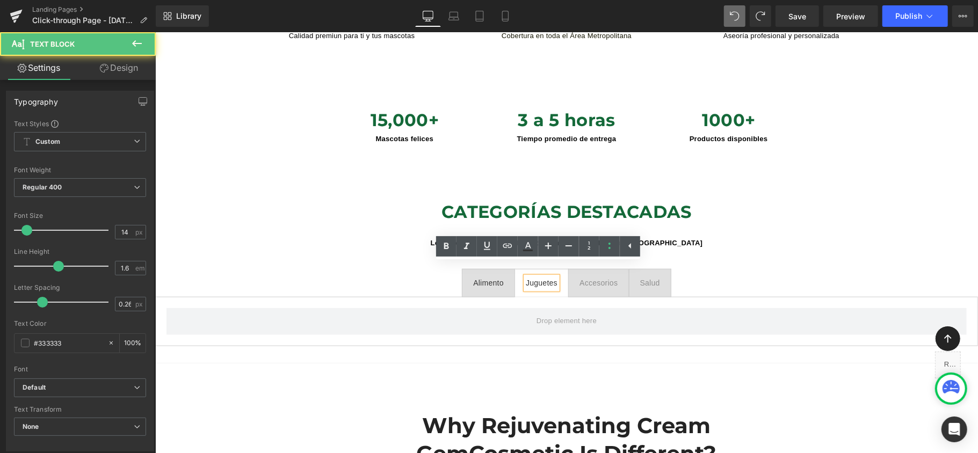
click at [155, 32] on div at bounding box center [155, 32] width 0 height 0
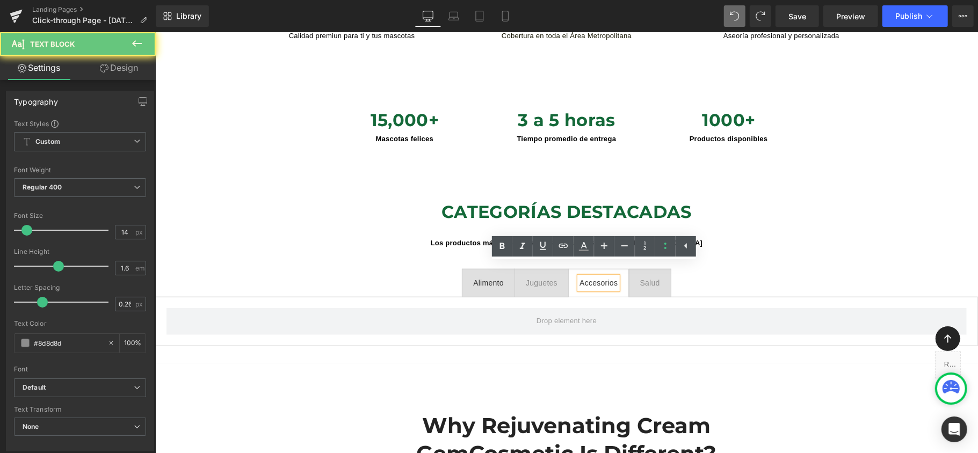
click at [155, 32] on div at bounding box center [155, 32] width 0 height 0
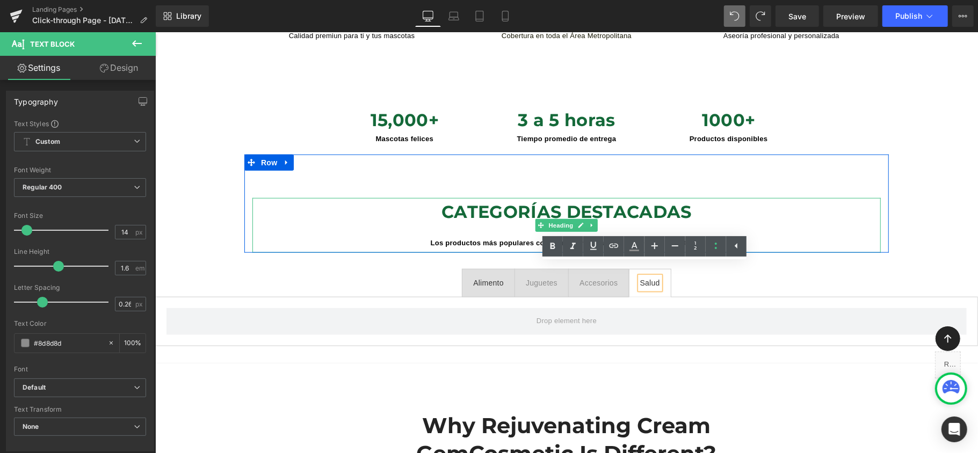
click at [516, 200] on h1 "CATEGORÍAS DESTACADAS" at bounding box center [566, 211] width 628 height 27
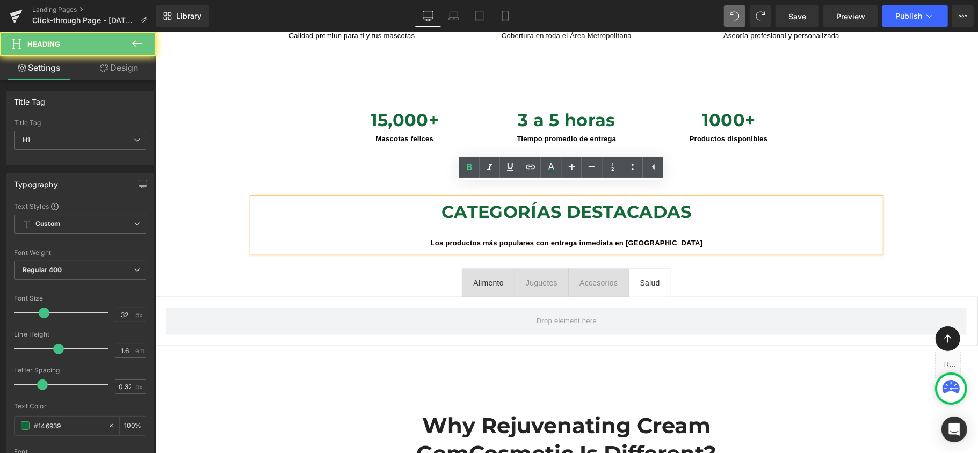
click at [714, 198] on h1 "CATEGORÍAS DESTACADAS" at bounding box center [566, 211] width 628 height 27
click at [712, 198] on h1 "CATEGORÍAS DESTACADAS" at bounding box center [566, 211] width 628 height 27
click at [711, 198] on h1 "CATEGORÍAS DESTACADAS" at bounding box center [566, 211] width 628 height 27
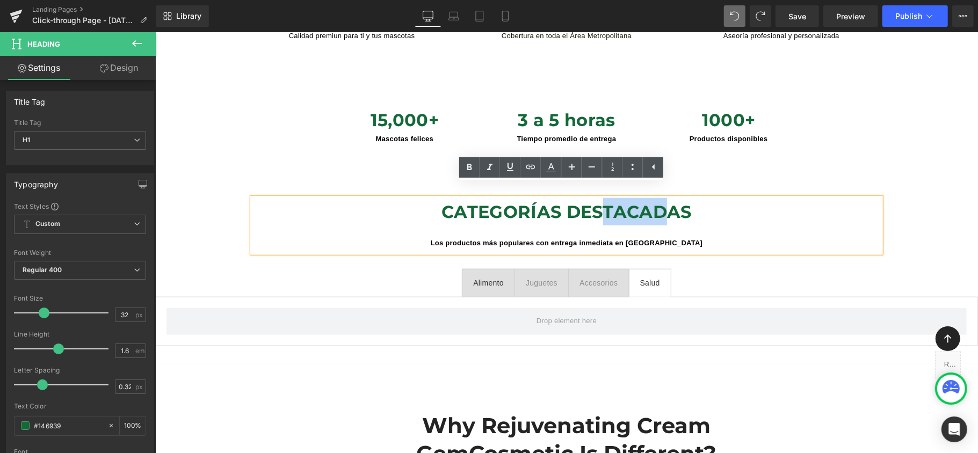
drag, startPoint x: 617, startPoint y: 202, endPoint x: 611, endPoint y: 201, distance: 5.9
click at [603, 201] on h1 "CATEGORÍAS DESTACADAS" at bounding box center [566, 211] width 628 height 27
click at [686, 202] on h1 "CATEGORÍAS DESTACADAS" at bounding box center [566, 211] width 628 height 27
drag, startPoint x: 688, startPoint y: 202, endPoint x: 434, endPoint y: 201, distance: 254.0
click at [434, 201] on h1 "CATEGORÍAS DESTACADAS" at bounding box center [566, 211] width 628 height 27
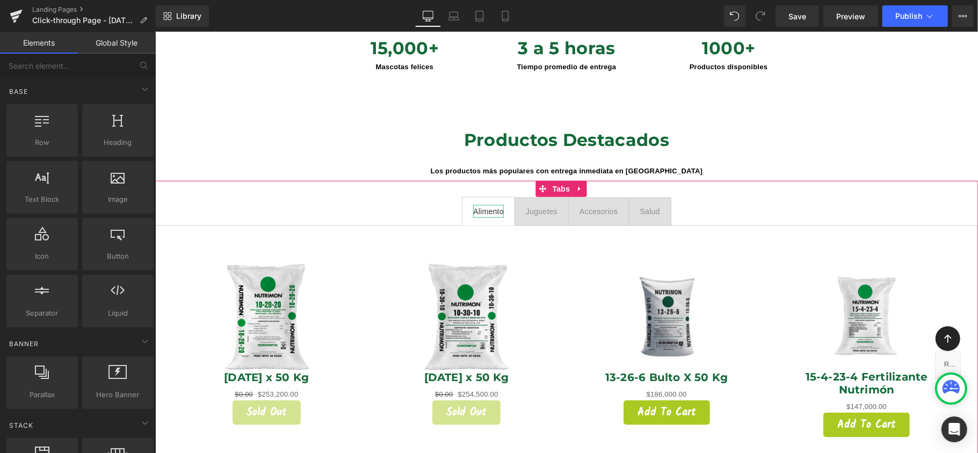
click at [490, 205] on div "Alimento" at bounding box center [488, 211] width 31 height 12
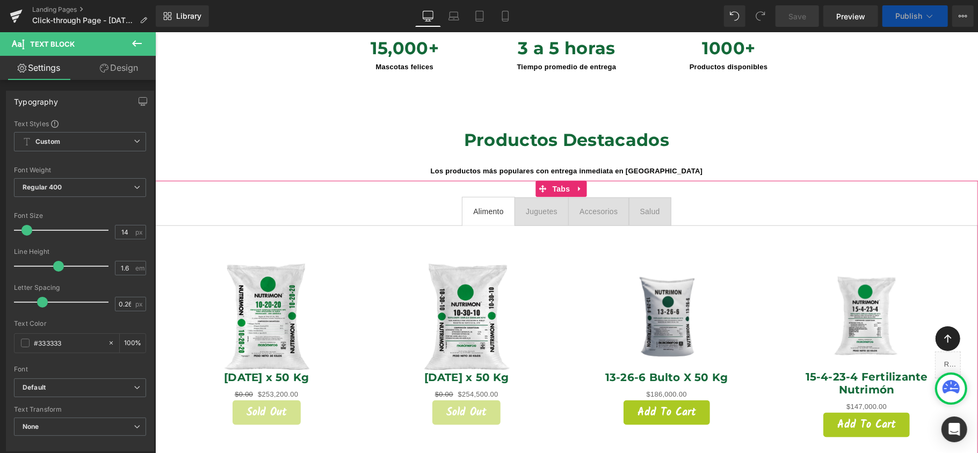
scroll to position [5198, 812]
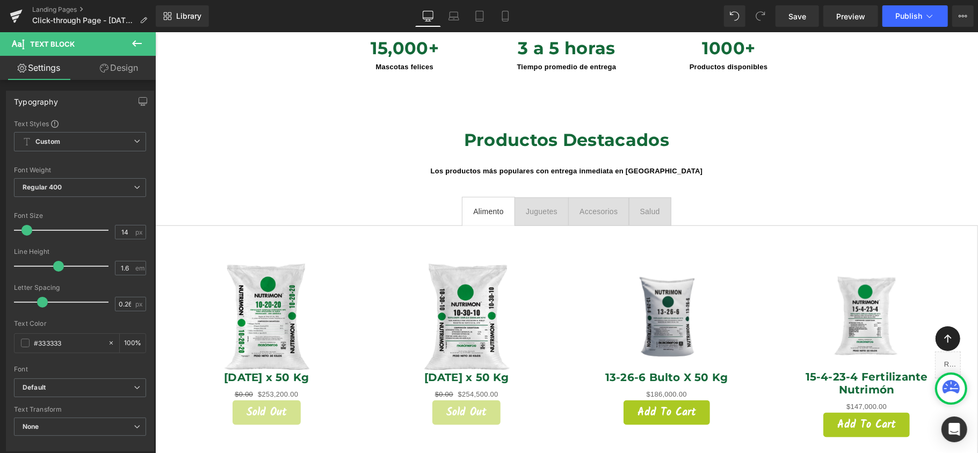
click at [134, 49] on icon at bounding box center [137, 43] width 13 height 13
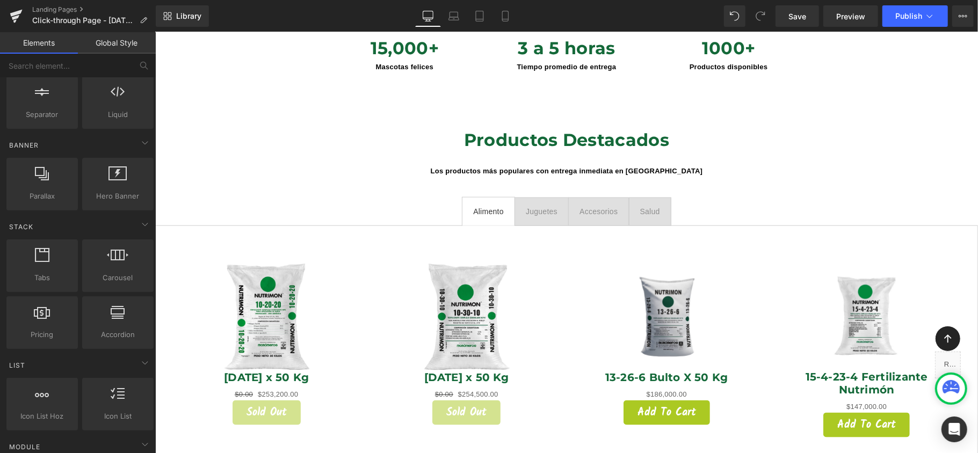
scroll to position [0, 0]
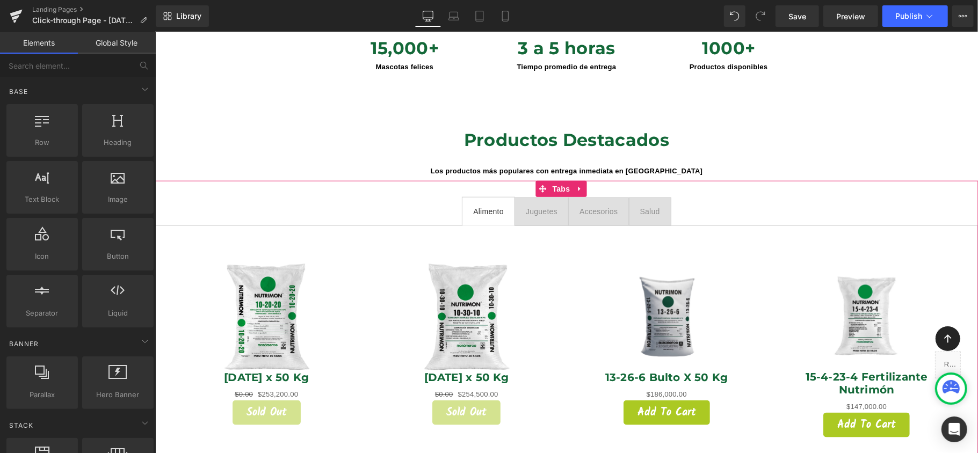
click at [475, 205] on div "Alimento" at bounding box center [488, 211] width 31 height 12
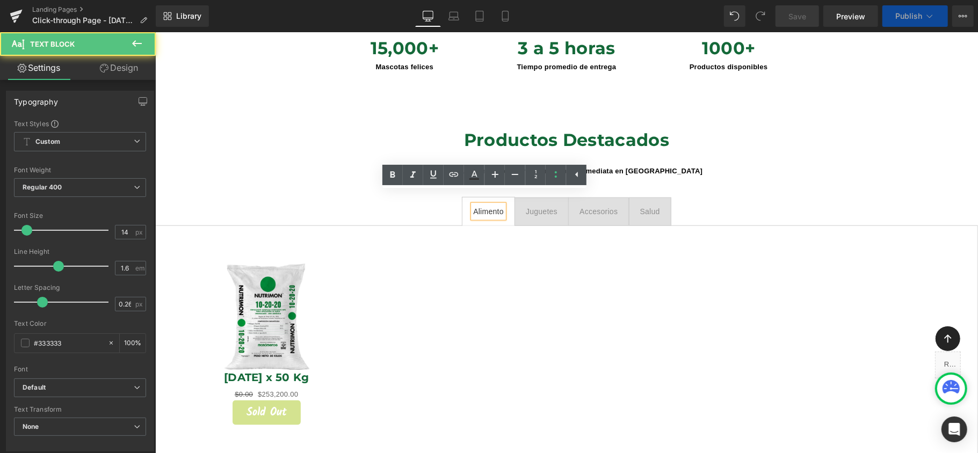
click at [366, 262] on div at bounding box center [466, 262] width 200 height 21
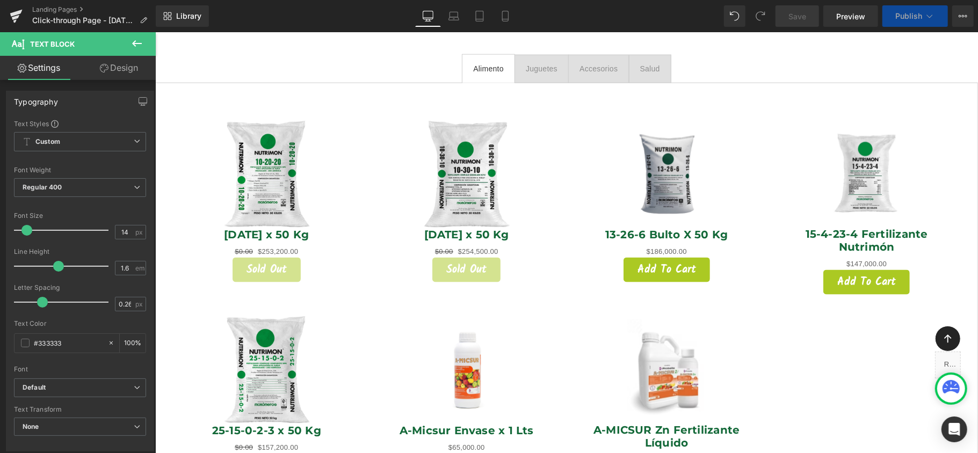
scroll to position [5, 5]
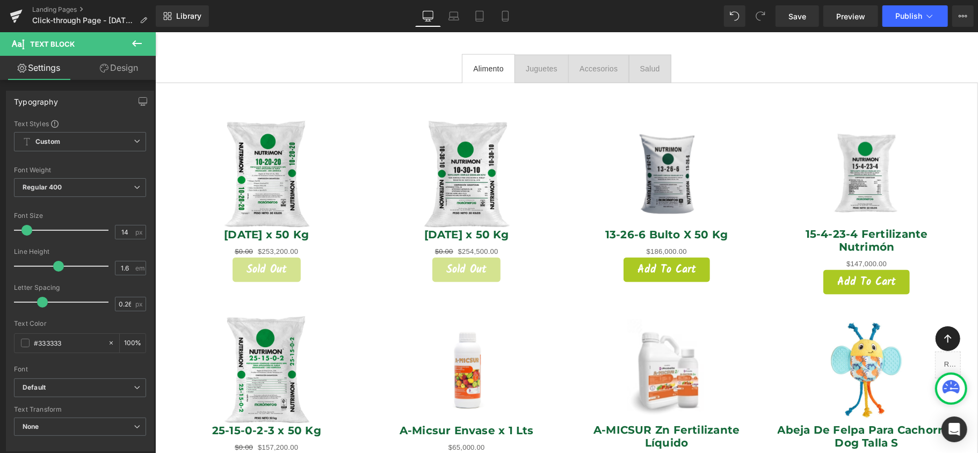
click at [377, 168] on div "Sale Off" at bounding box center [466, 173] width 179 height 107
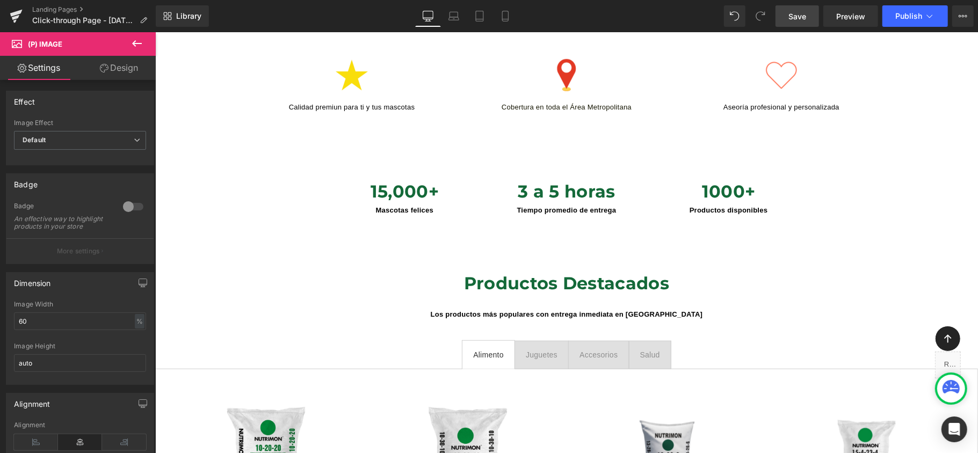
click at [785, 12] on link "Save" at bounding box center [798, 15] width 44 height 21
click at [136, 46] on icon at bounding box center [137, 43] width 13 height 13
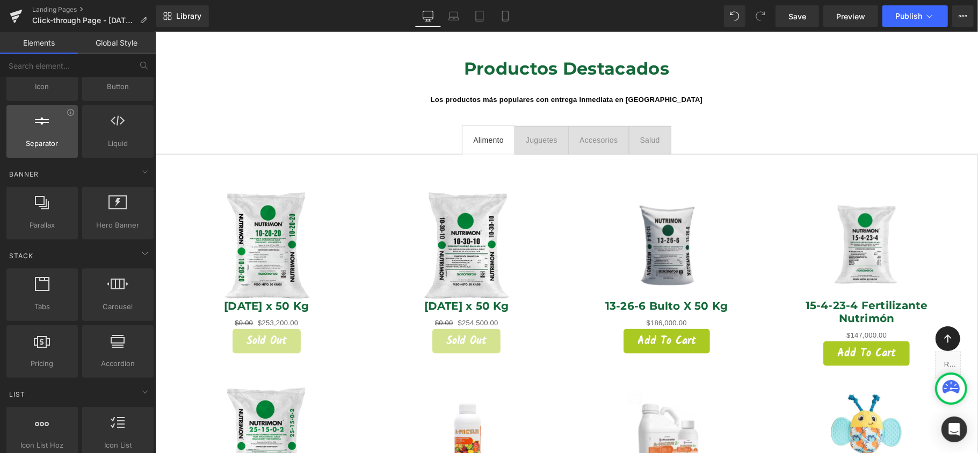
scroll to position [0, 0]
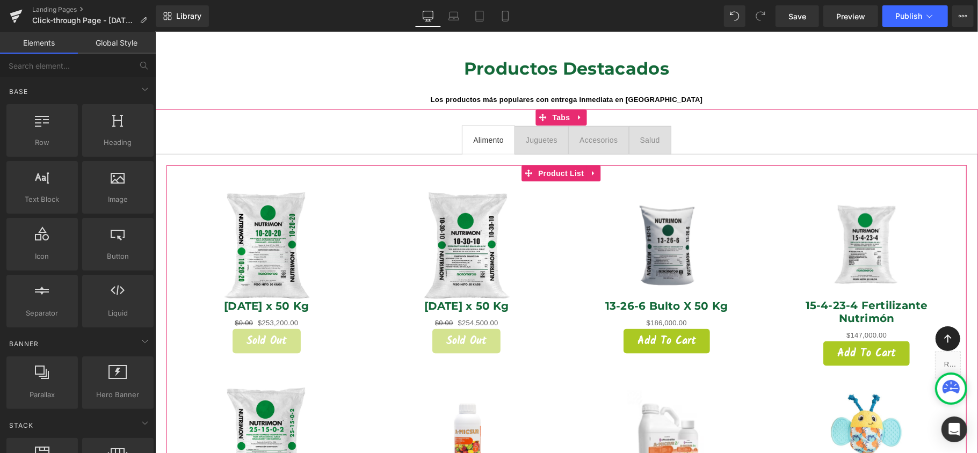
click at [535, 165] on span "Product List" at bounding box center [560, 173] width 51 height 16
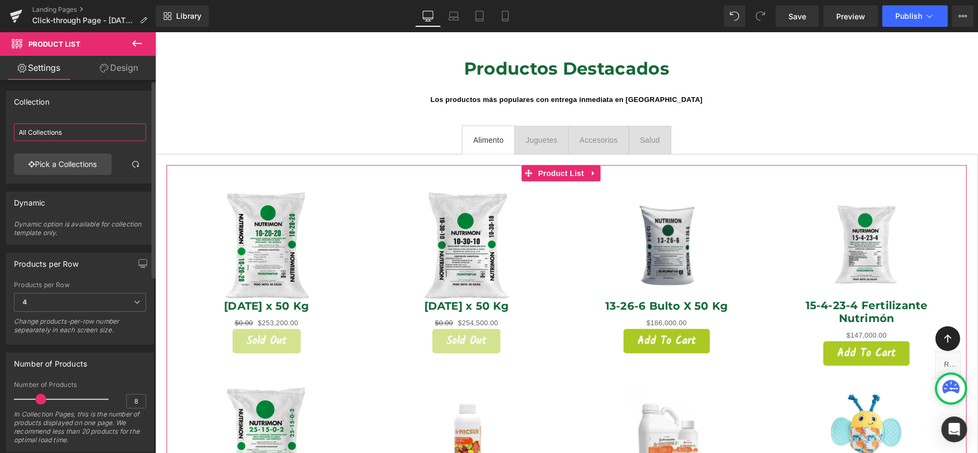
click at [77, 127] on input "All Collections" at bounding box center [80, 133] width 132 height 18
click at [67, 161] on link "Pick a Collections" at bounding box center [63, 164] width 98 height 21
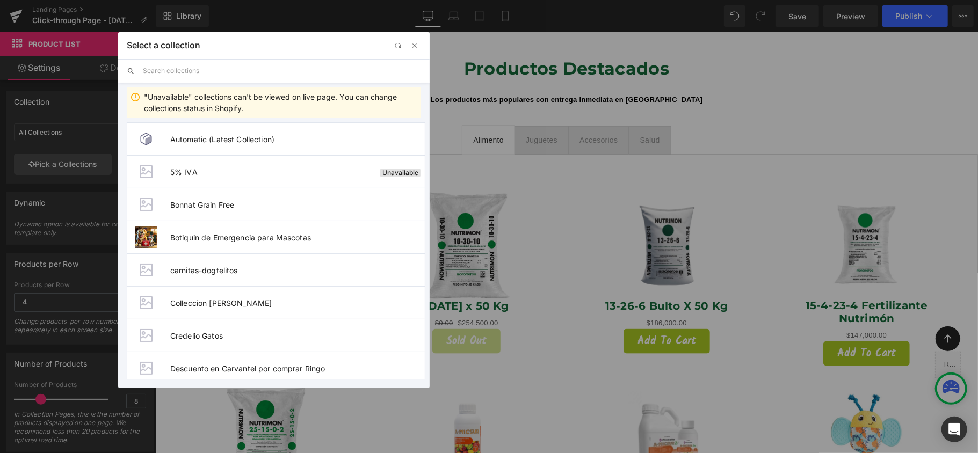
click at [213, 69] on input "text" at bounding box center [282, 71] width 278 height 24
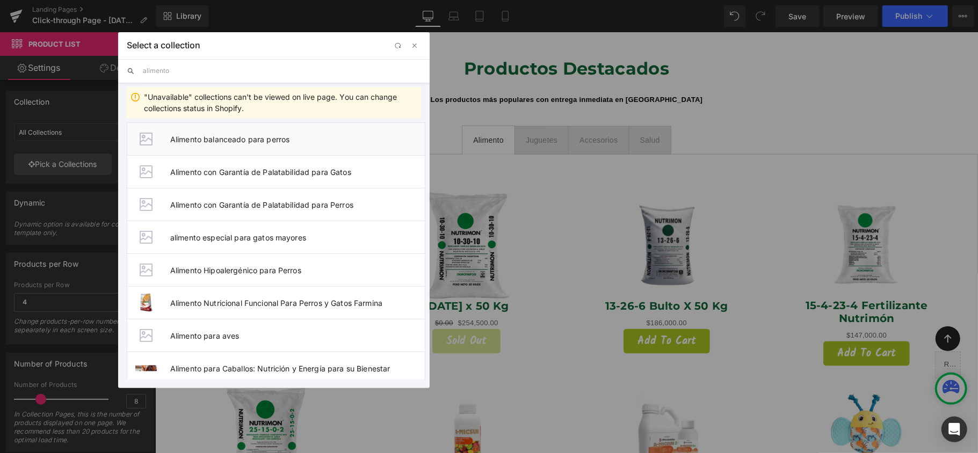
type input "alimento"
click at [278, 140] on span "Alimento balanceado para perros" at bounding box center [297, 139] width 255 height 9
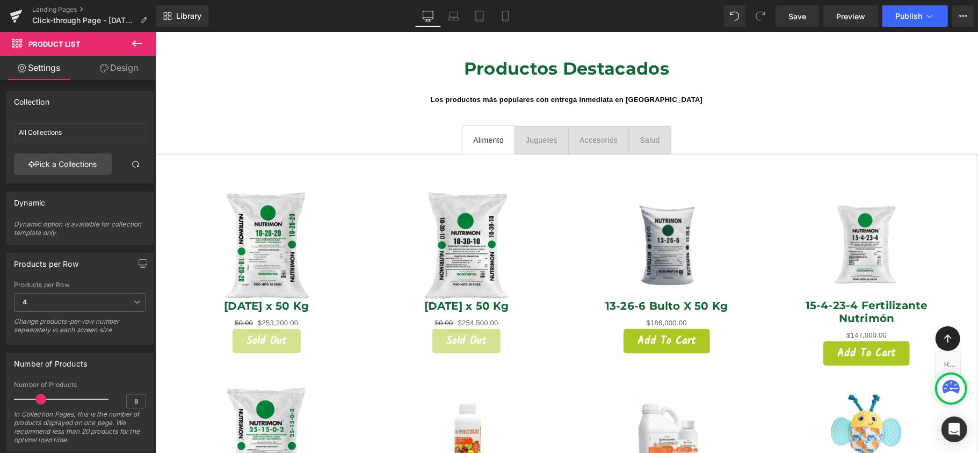
type input "Alimento balanceado para perros"
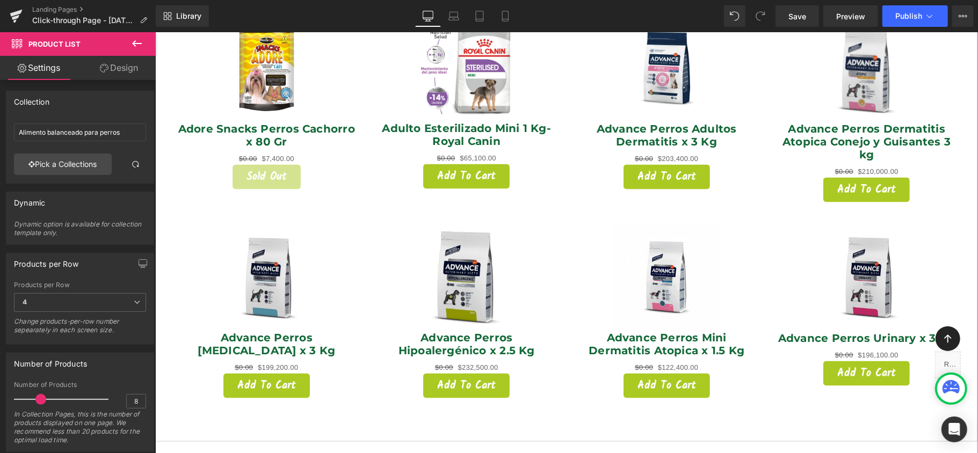
scroll to position [1062, 0]
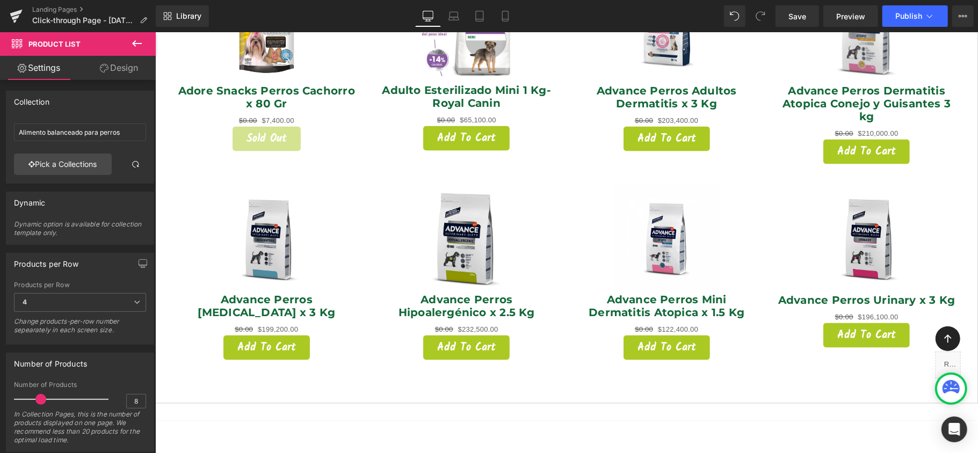
click at [147, 46] on button at bounding box center [137, 44] width 38 height 24
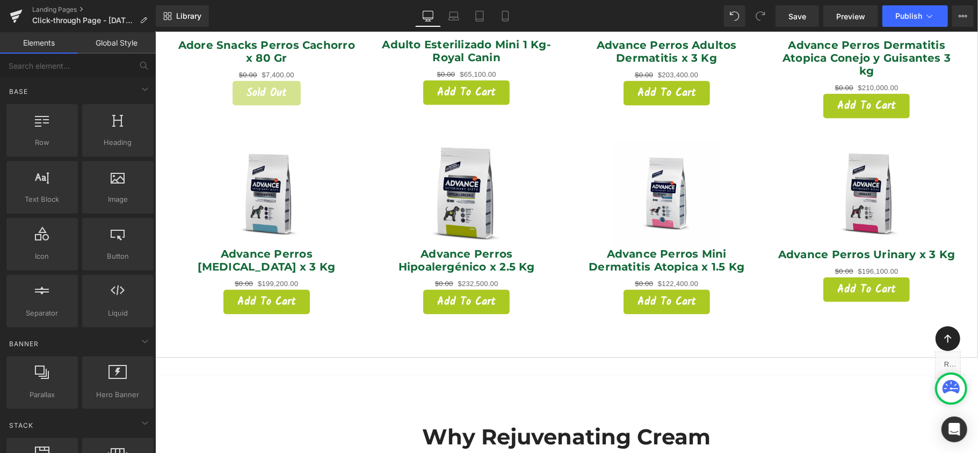
scroll to position [1133, 0]
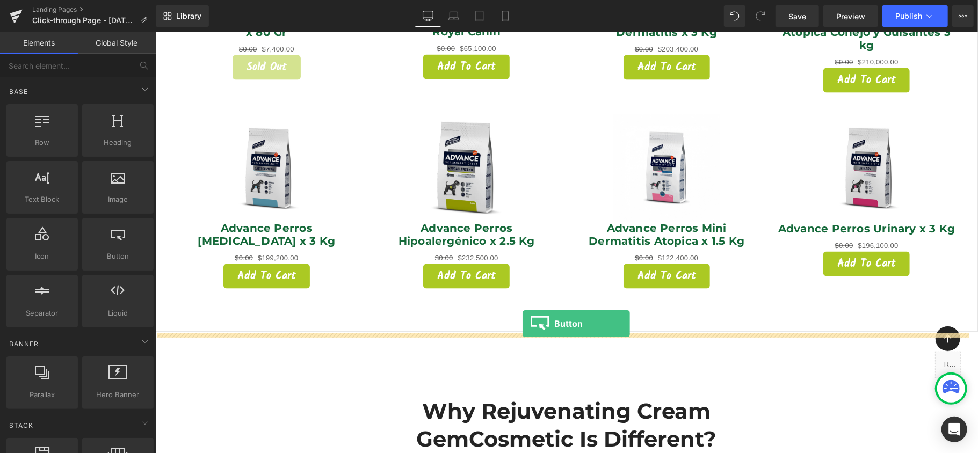
drag, startPoint x: 279, startPoint y: 290, endPoint x: 522, endPoint y: 324, distance: 245.1
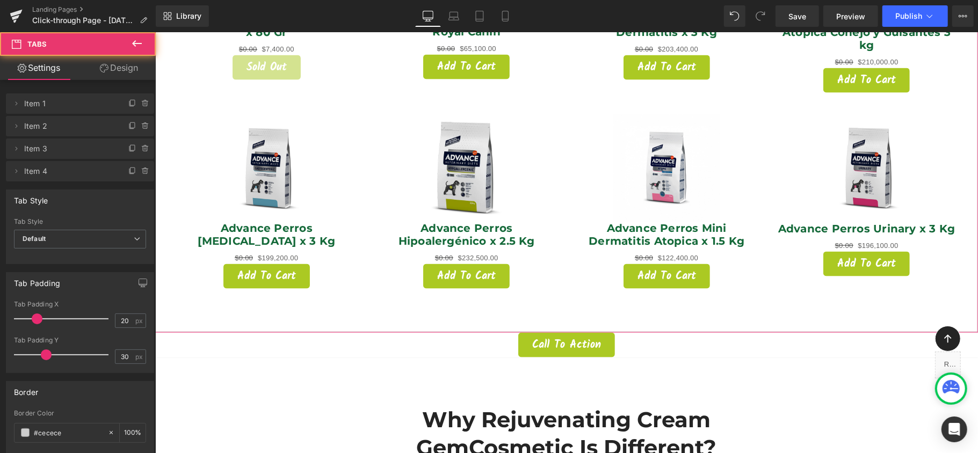
scroll to position [5, 5]
drag, startPoint x: 735, startPoint y: 331, endPoint x: 733, endPoint y: 306, distance: 25.3
click at [733, 306] on div "Alimento Text Block Juguetes Text Block Accesorios Text Block Salud Text Block …" at bounding box center [566, 77] width 823 height 509
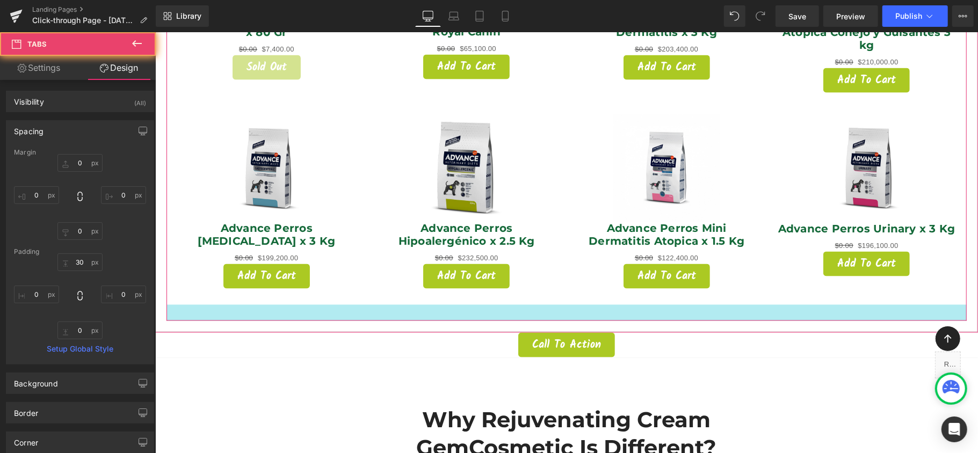
click at [740, 305] on div at bounding box center [566, 313] width 800 height 16
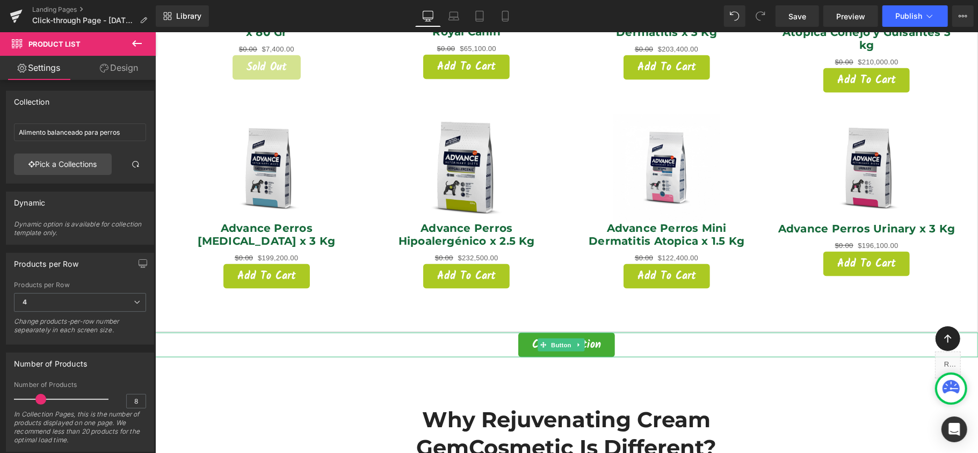
click at [593, 339] on span "Call To Action" at bounding box center [566, 344] width 69 height 11
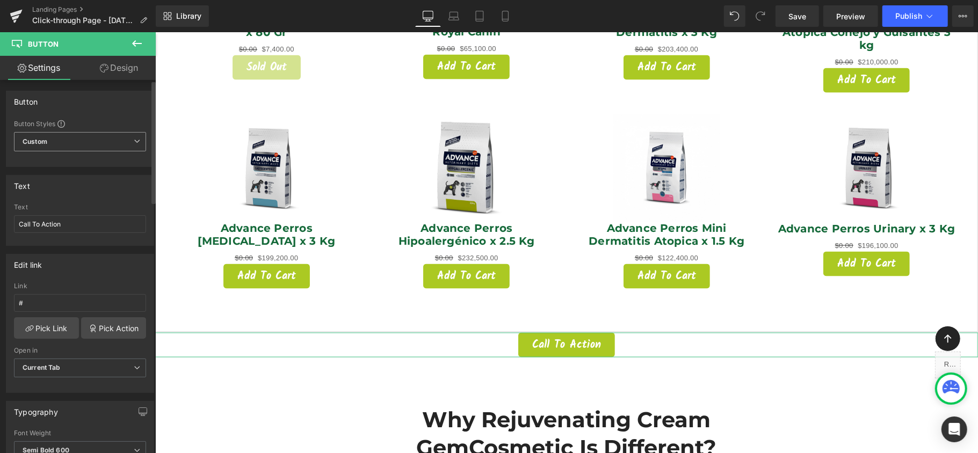
click at [91, 144] on span "Custom Setup Global Style" at bounding box center [80, 141] width 132 height 19
click at [93, 144] on span "Custom Setup Global Style" at bounding box center [78, 141] width 128 height 19
click at [97, 222] on input "Call To Action" at bounding box center [80, 224] width 132 height 18
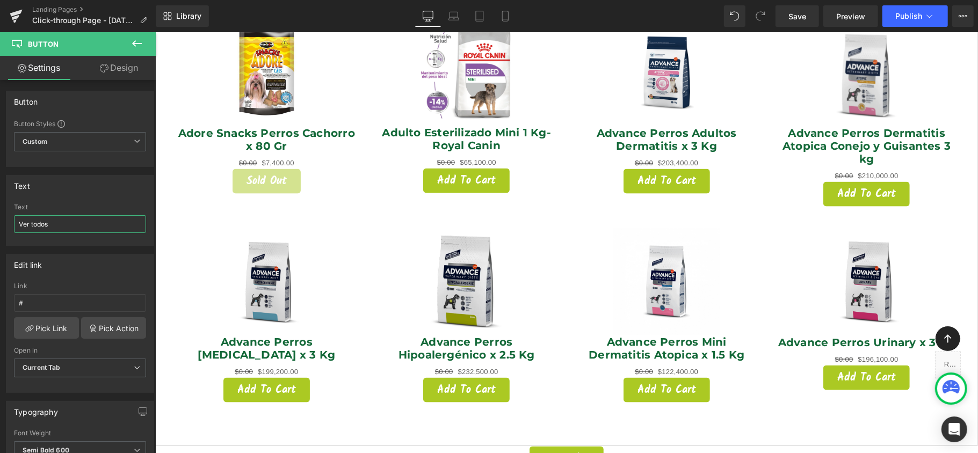
scroll to position [990, 0]
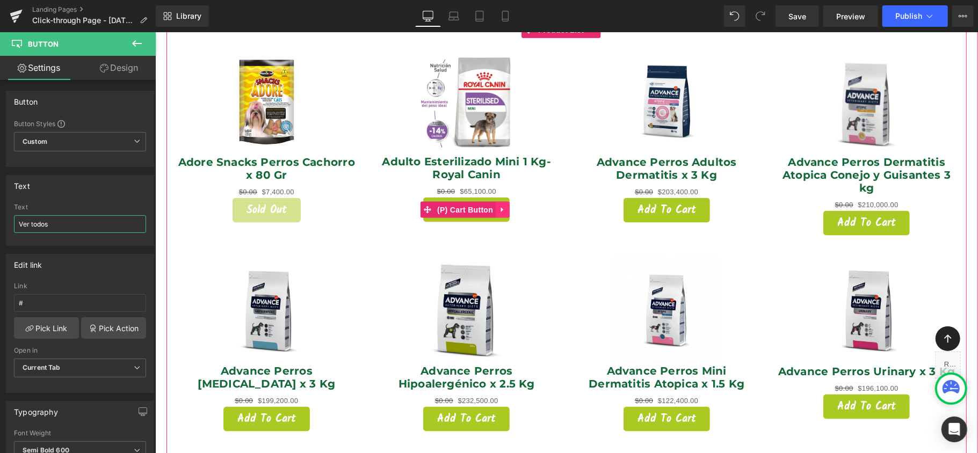
type input "Ver todos"
click at [501, 206] on icon at bounding box center [502, 210] width 8 height 8
click at [503, 212] on div "Sale Off (P) Image Adulto Esterilizado Mini 1 Kg- Royal Canin (P) Title $0.00 $…" at bounding box center [466, 135] width 200 height 195
click at [446, 201] on span "(P) Cart Button" at bounding box center [443, 209] width 61 height 16
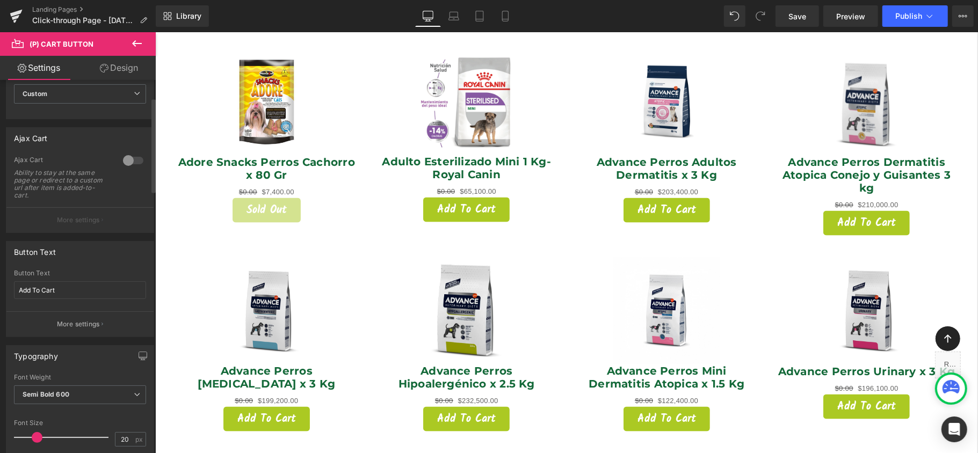
scroll to position [71, 0]
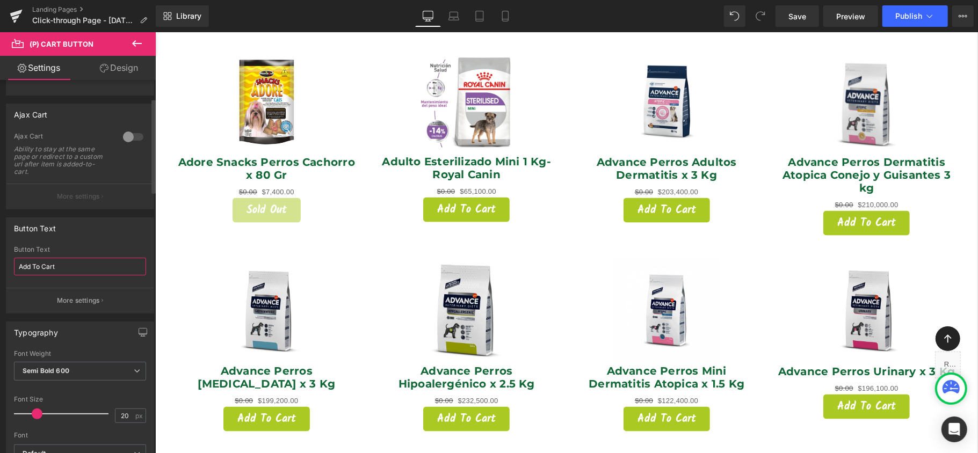
click at [76, 263] on input "Add To Cart" at bounding box center [80, 267] width 132 height 18
click at [76, 262] on input "Add To Cart" at bounding box center [80, 267] width 132 height 18
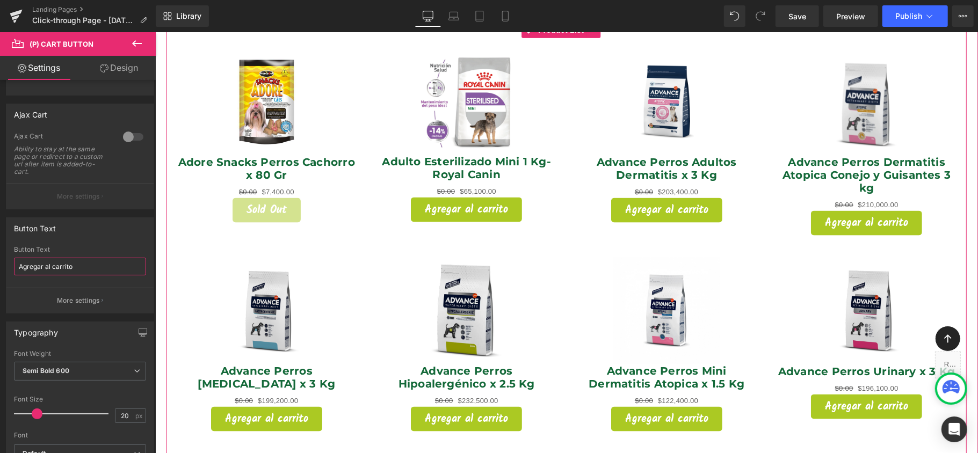
type input "Agregar al carrito"
click at [548, 246] on div "Sale Off (P) Image Advance Perros Hipoalergénico x 2.5 Kg (P) Title $0.00 $232,…" at bounding box center [466, 343] width 200 height 195
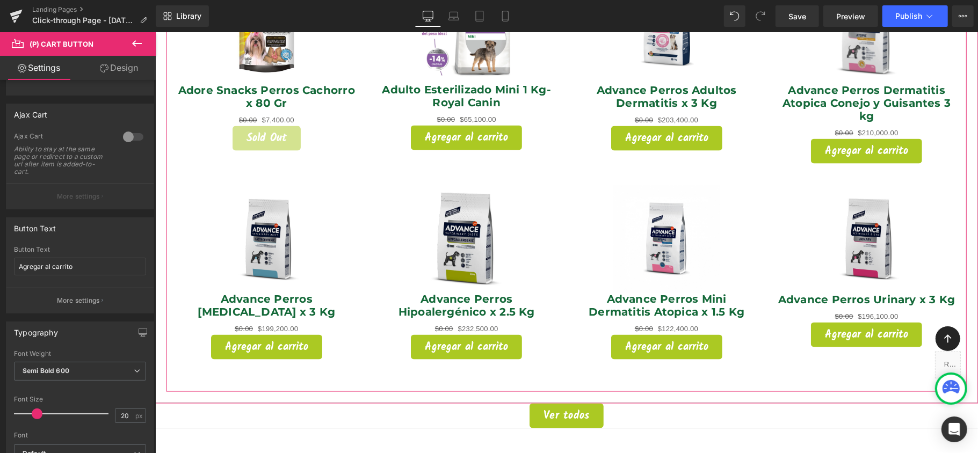
scroll to position [1133, 0]
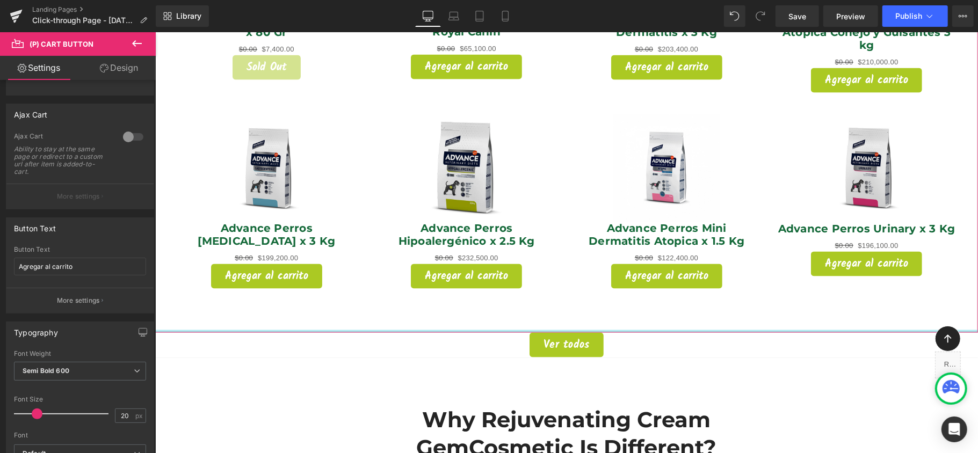
click at [713, 330] on div at bounding box center [566, 331] width 823 height 3
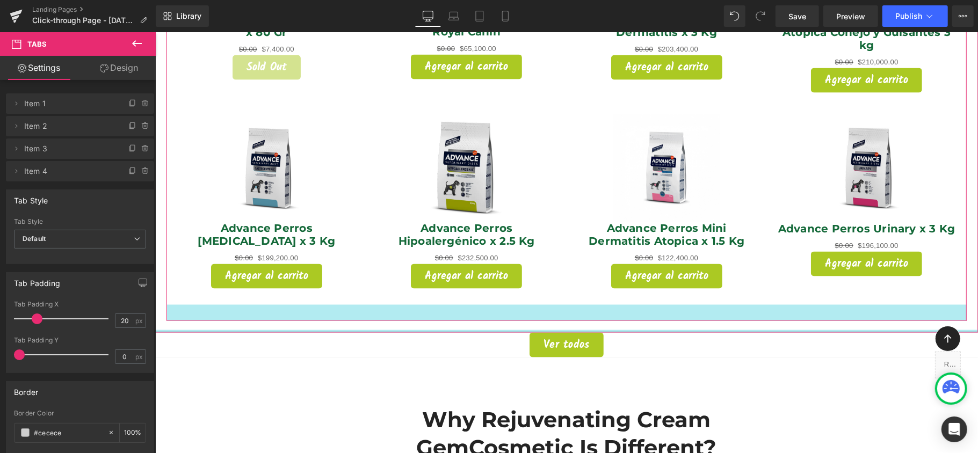
drag, startPoint x: 713, startPoint y: 314, endPoint x: 719, endPoint y: 288, distance: 26.3
click at [719, 288] on div "Alimento Text Block Juguetes Text Block Accesorios Text Block Salud Text Block …" at bounding box center [566, 77] width 823 height 509
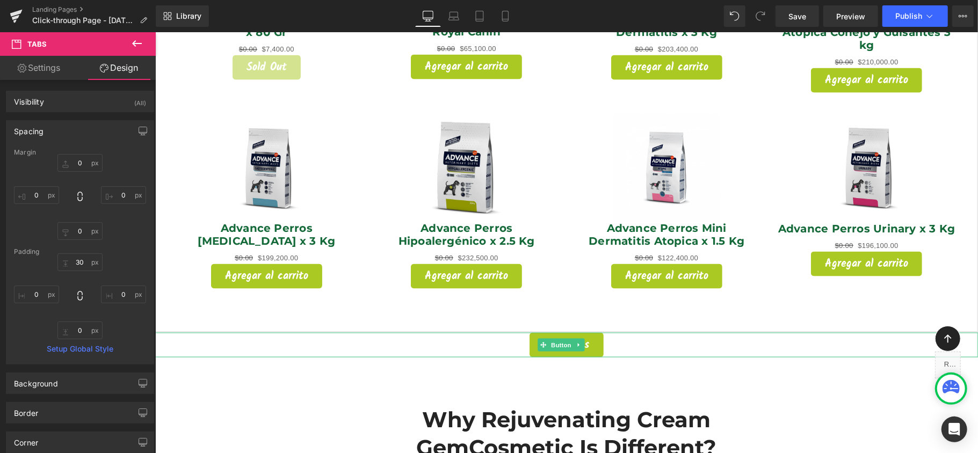
scroll to position [5221, 812]
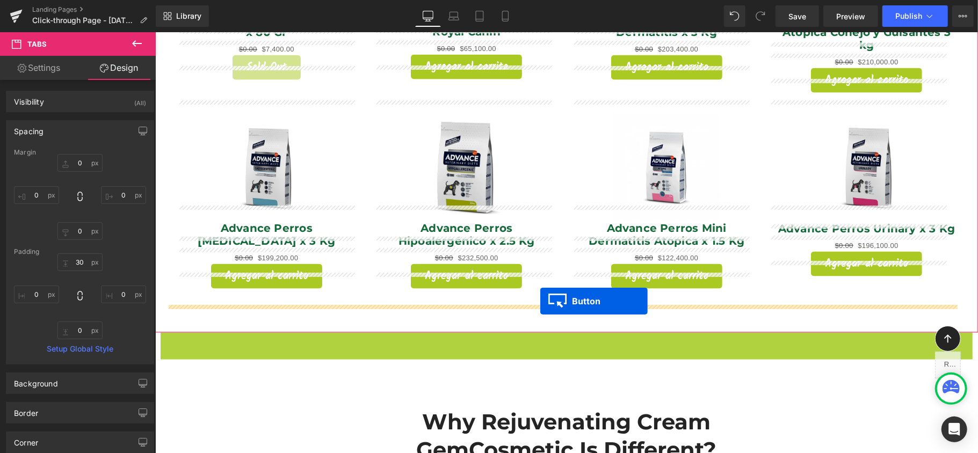
drag, startPoint x: 542, startPoint y: 330, endPoint x: 540, endPoint y: 301, distance: 29.7
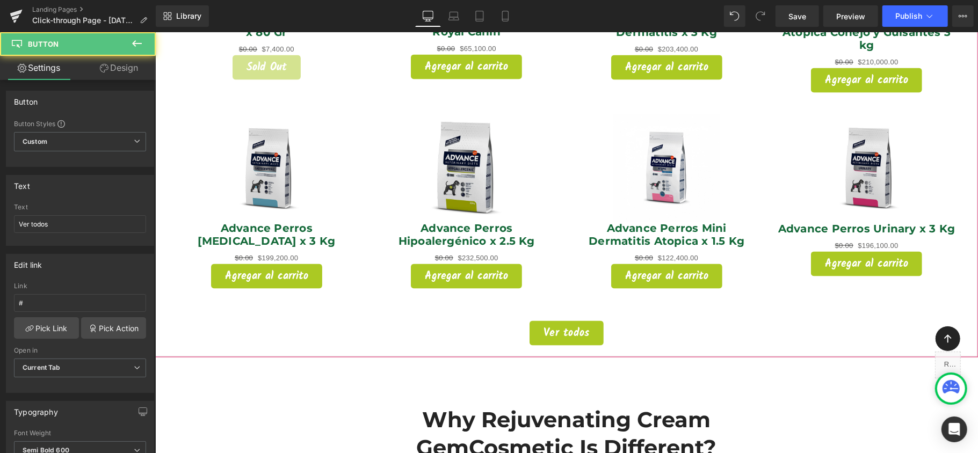
scroll to position [5, 5]
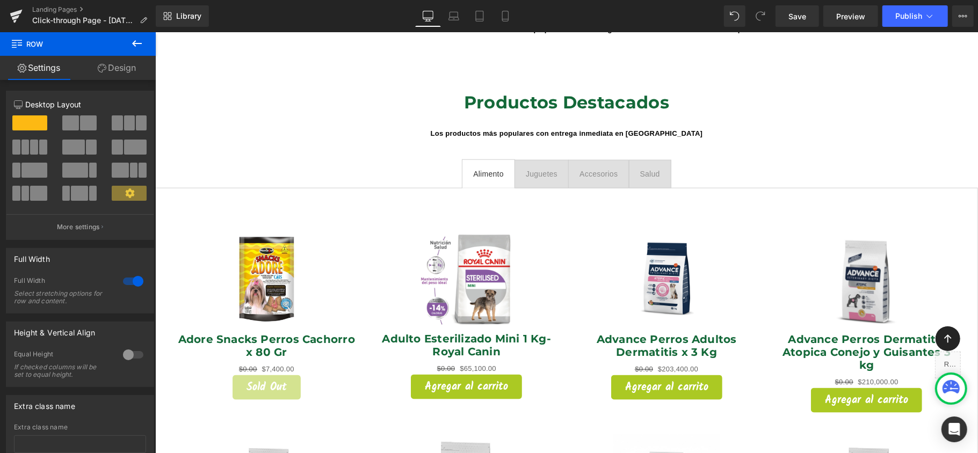
scroll to position [776, 0]
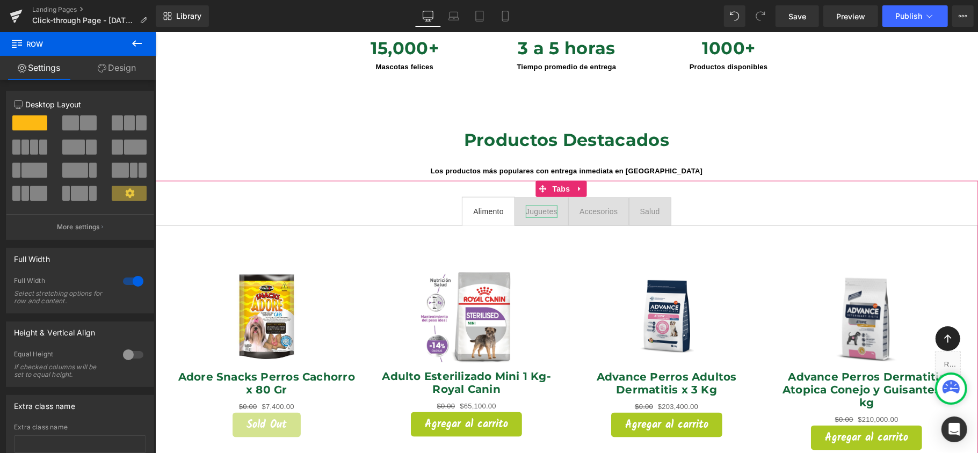
click at [542, 205] on div "Juguetes" at bounding box center [541, 211] width 32 height 12
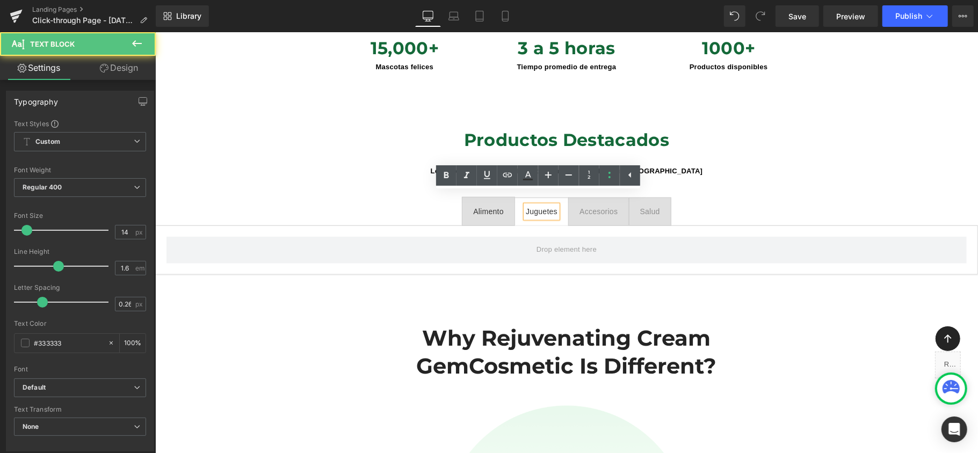
scroll to position [4783, 812]
click at [487, 205] on div "Alimento" at bounding box center [488, 211] width 31 height 12
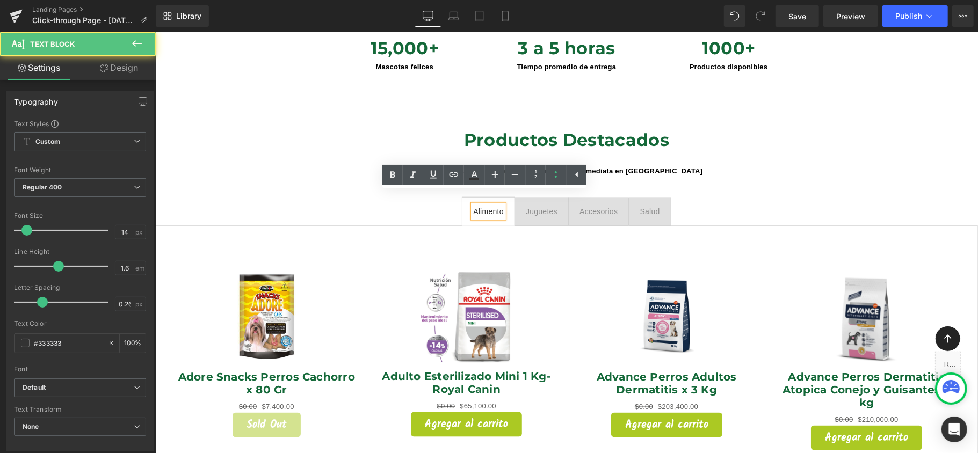
scroll to position [5220, 812]
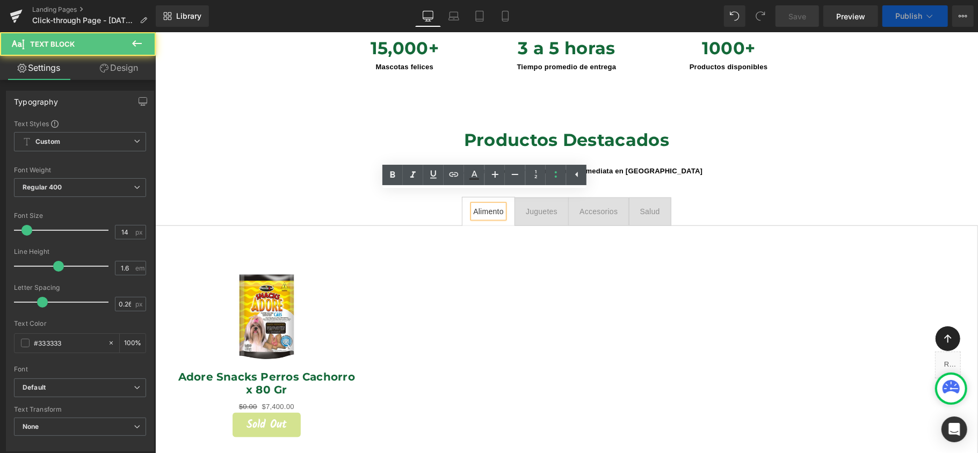
click at [533, 205] on div "Juguetes" at bounding box center [541, 211] width 32 height 12
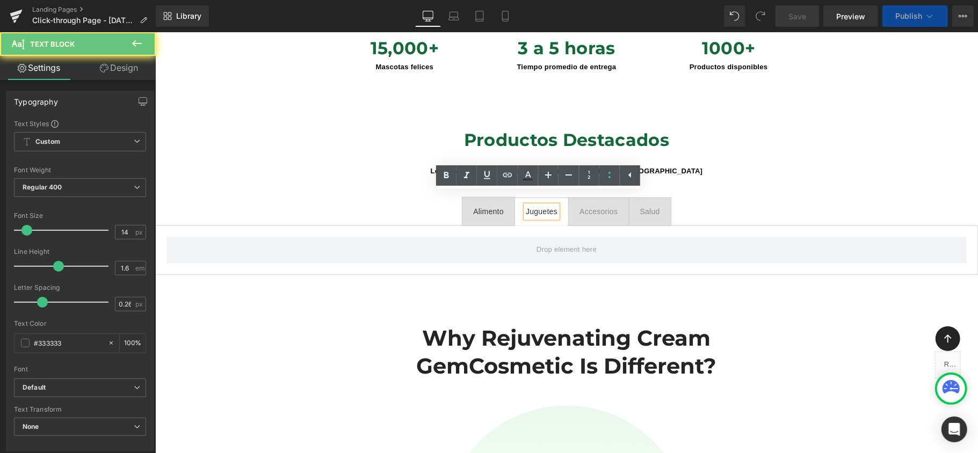
scroll to position [5, 5]
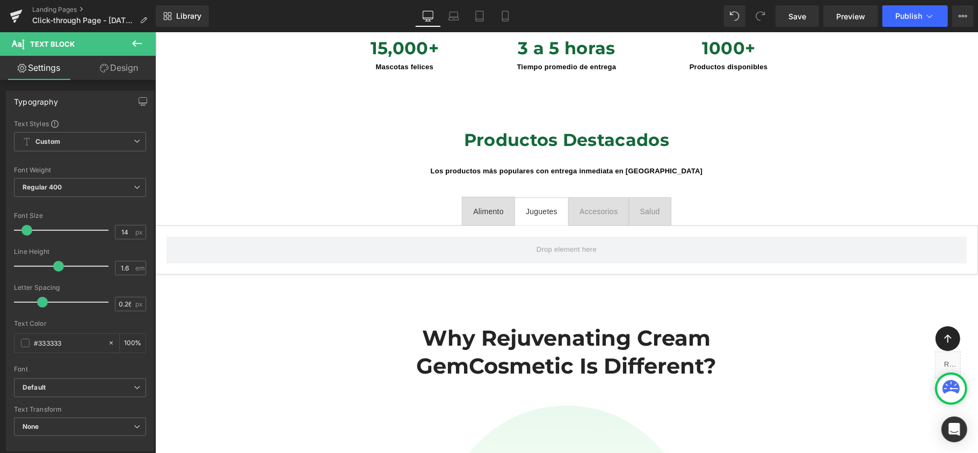
click at [132, 49] on icon at bounding box center [137, 43] width 13 height 13
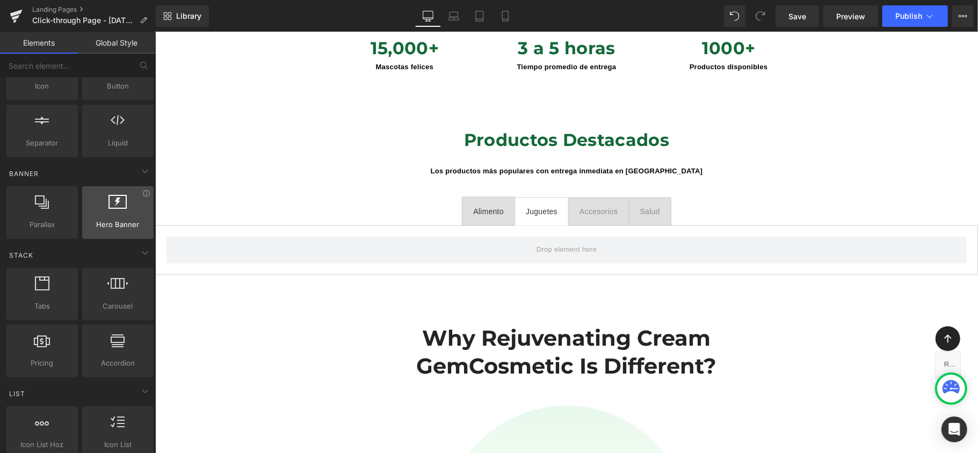
scroll to position [215, 0]
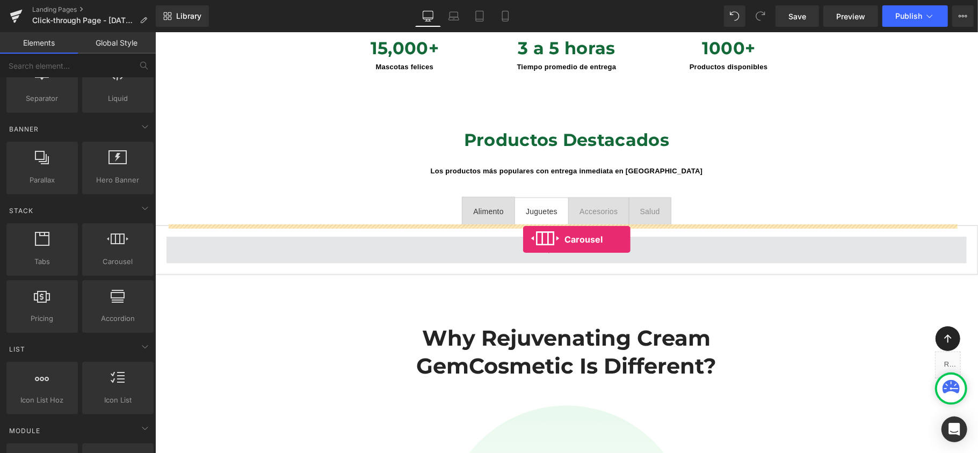
drag, startPoint x: 276, startPoint y: 286, endPoint x: 523, endPoint y: 239, distance: 251.4
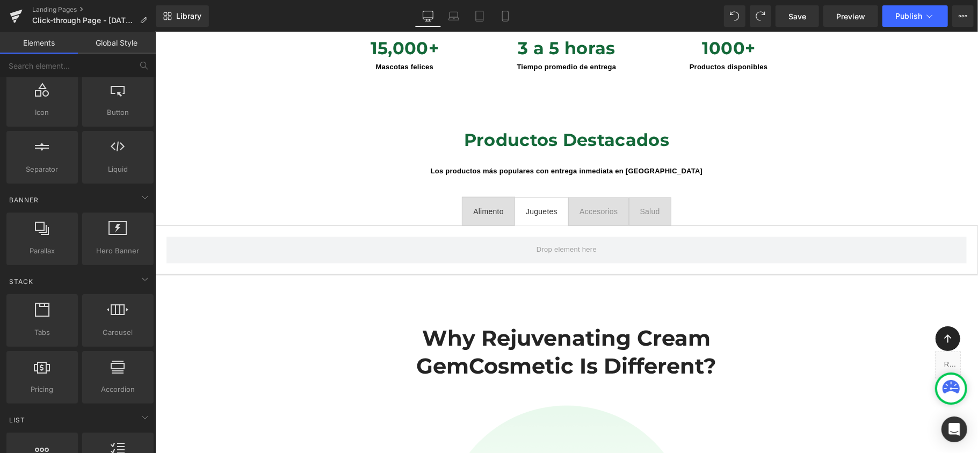
scroll to position [143, 0]
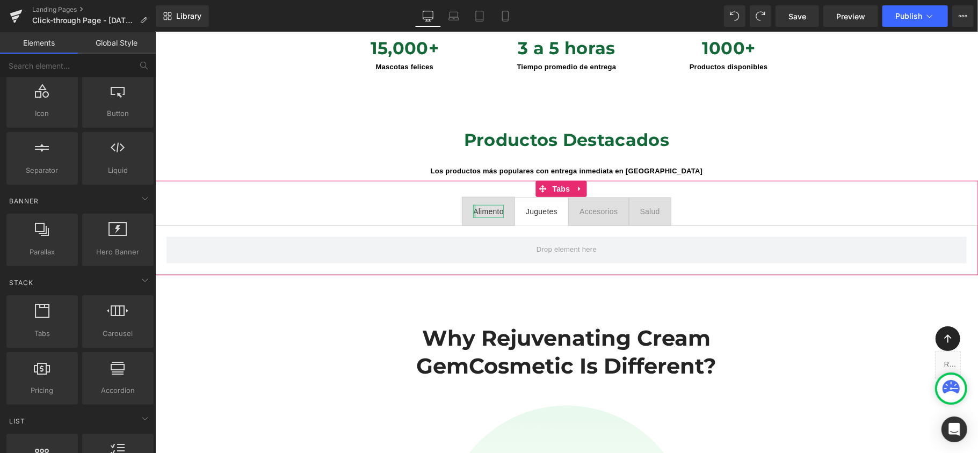
click at [473, 205] on div at bounding box center [474, 211] width 3 height 12
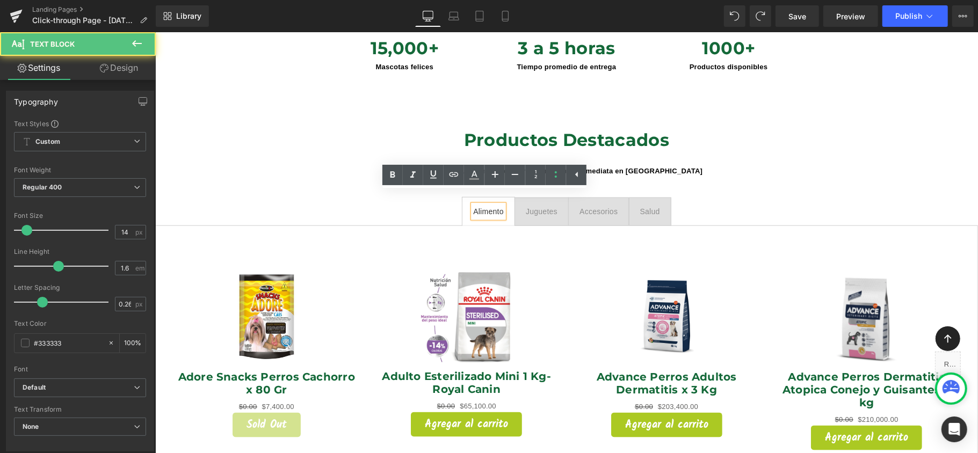
scroll to position [5, 5]
click at [535, 205] on span "Juguetes Text Block" at bounding box center [541, 211] width 53 height 27
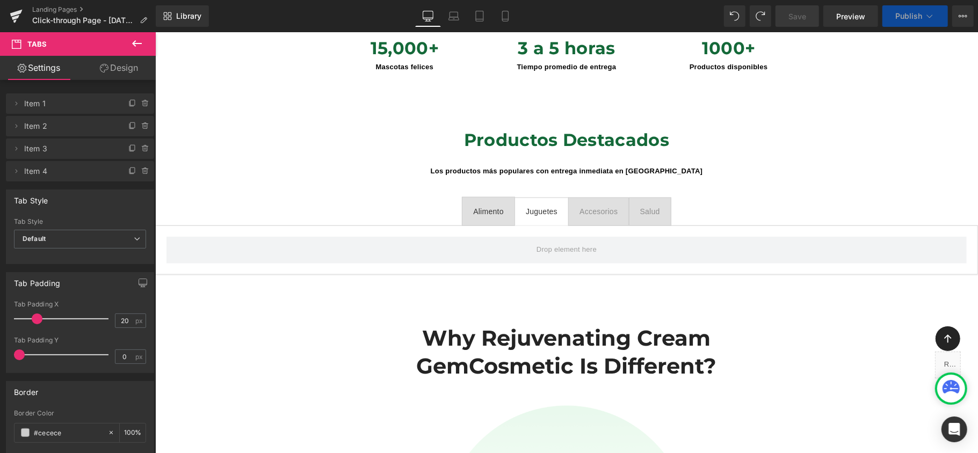
click at [142, 37] on icon at bounding box center [137, 43] width 13 height 13
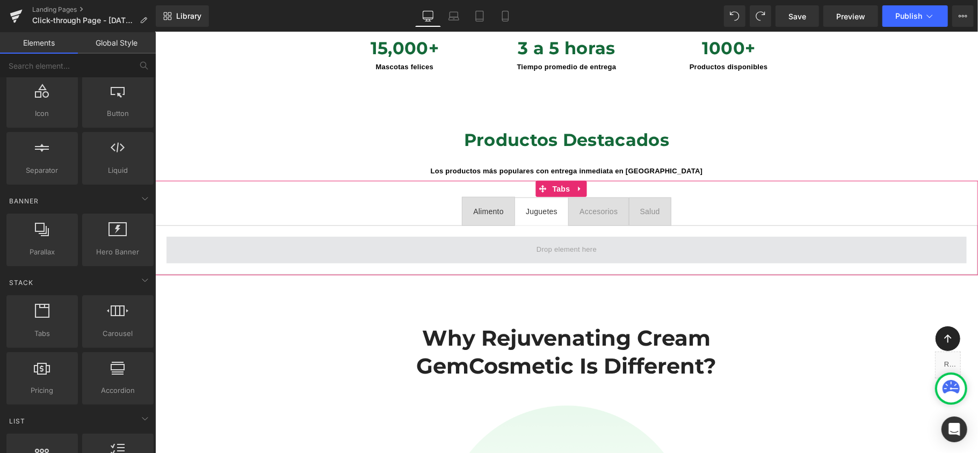
click at [518, 242] on span at bounding box center [566, 249] width 800 height 27
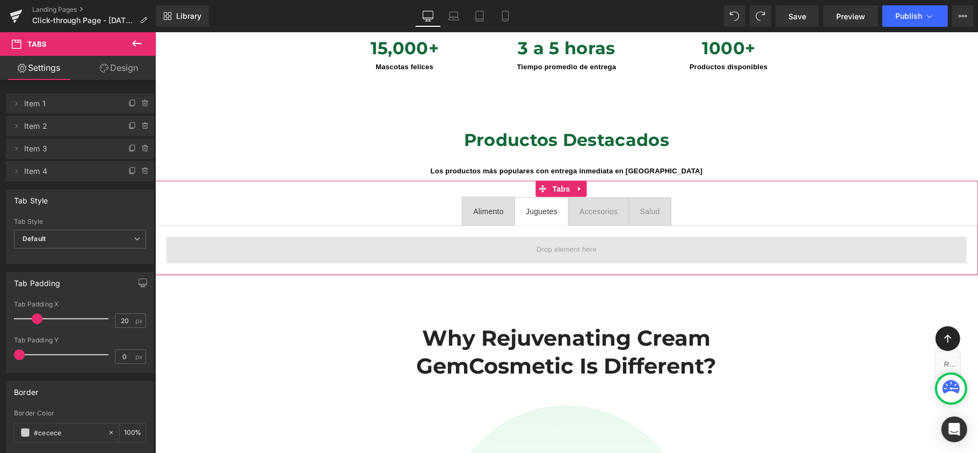
click at [556, 241] on span at bounding box center [566, 249] width 68 height 17
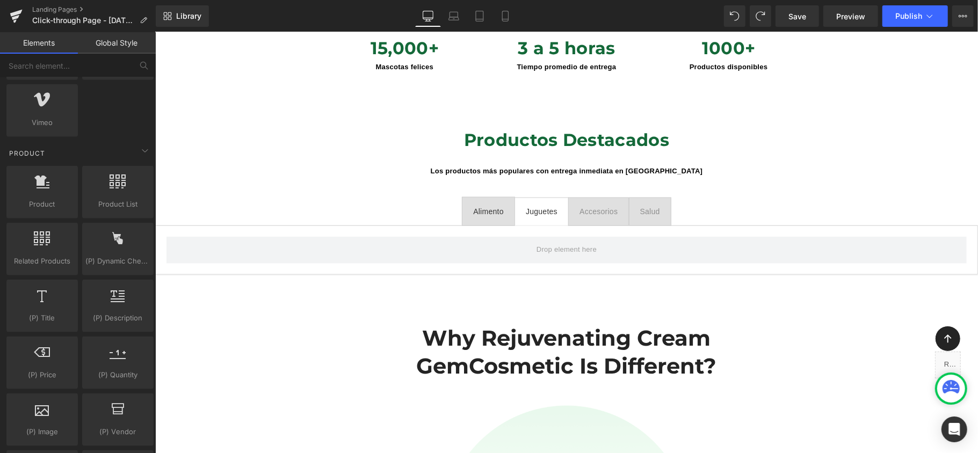
scroll to position [859, 0]
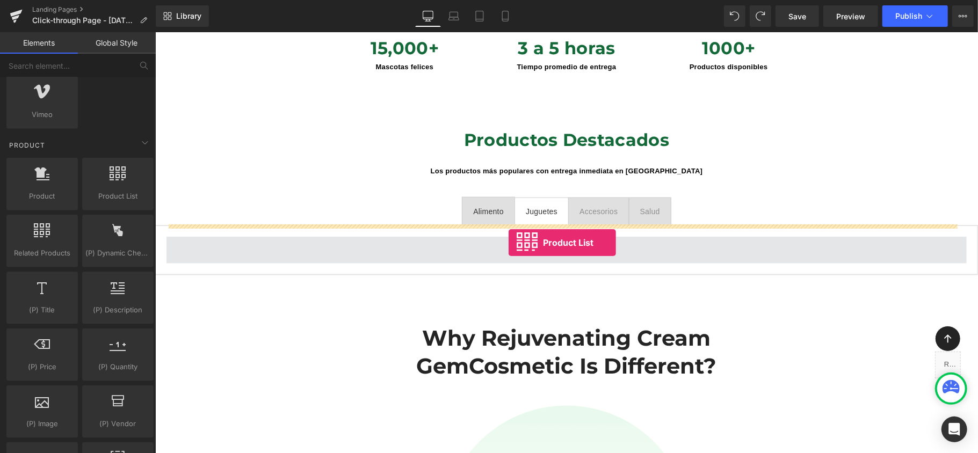
drag, startPoint x: 263, startPoint y: 220, endPoint x: 508, endPoint y: 242, distance: 246.5
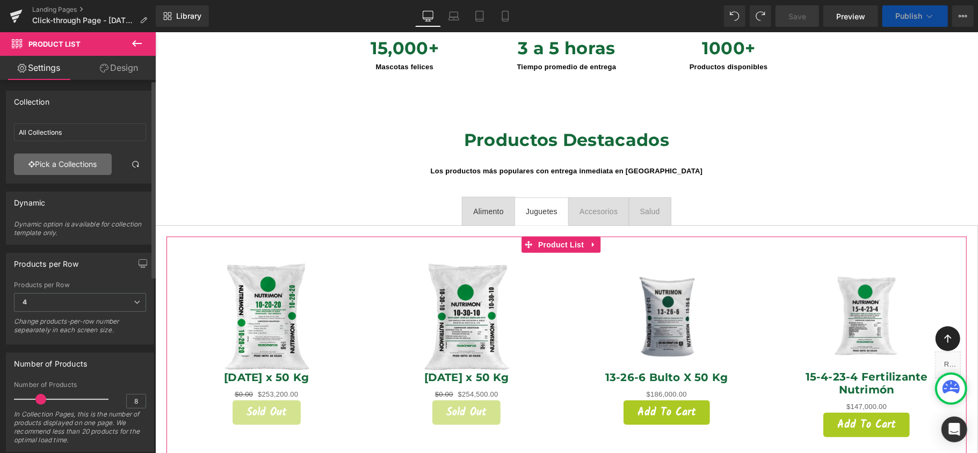
scroll to position [5182, 812]
click at [91, 160] on link "Pick a Collections" at bounding box center [63, 164] width 98 height 21
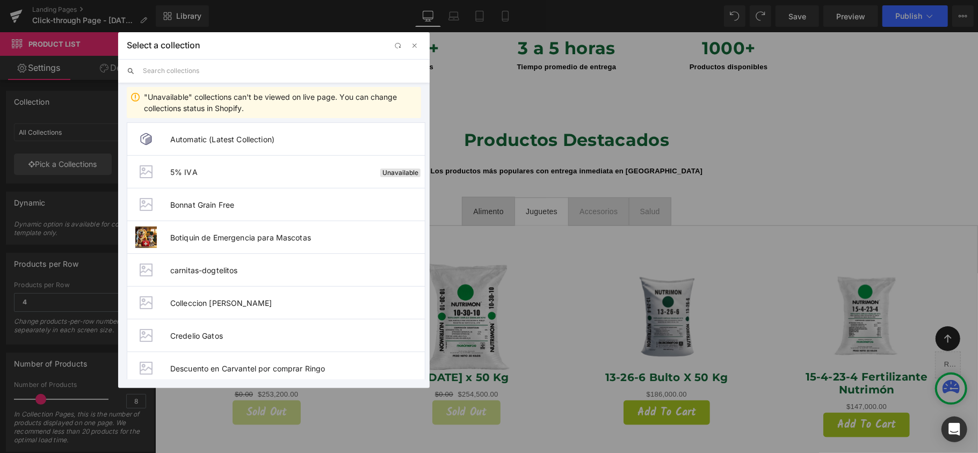
click at [258, 69] on input "text" at bounding box center [282, 71] width 278 height 24
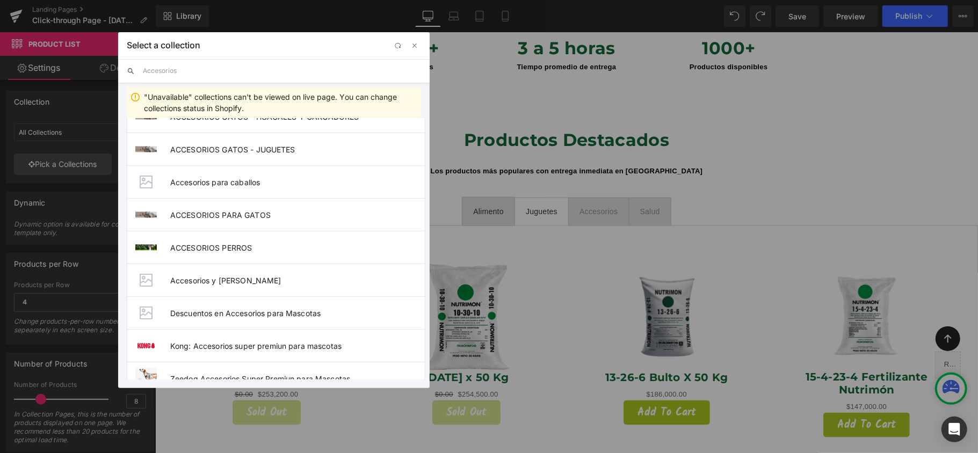
scroll to position [215, 0]
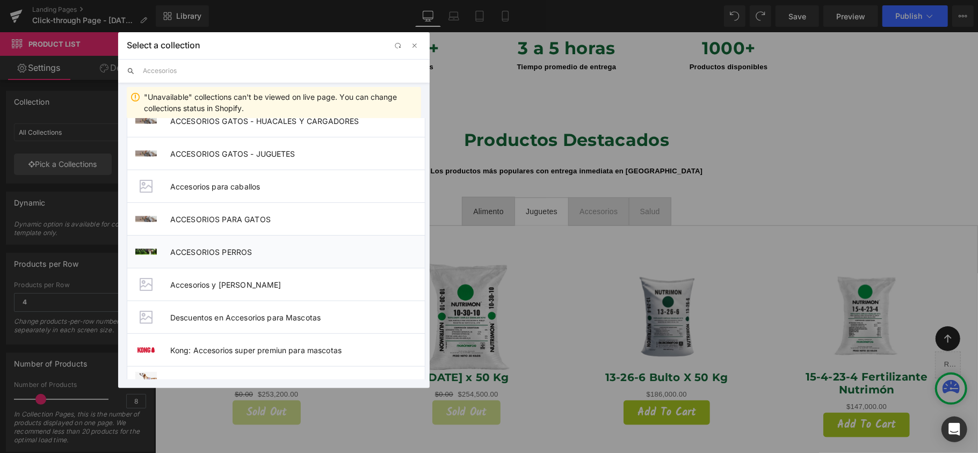
type input "Accesorios"
click at [249, 252] on span "ACCESORIOS PERROS" at bounding box center [297, 252] width 255 height 9
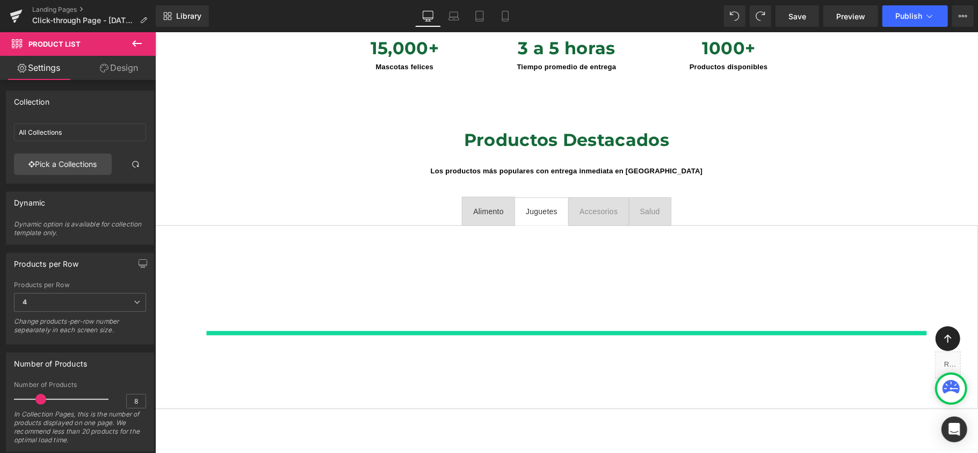
type input "ACCESORIOS PERROS"
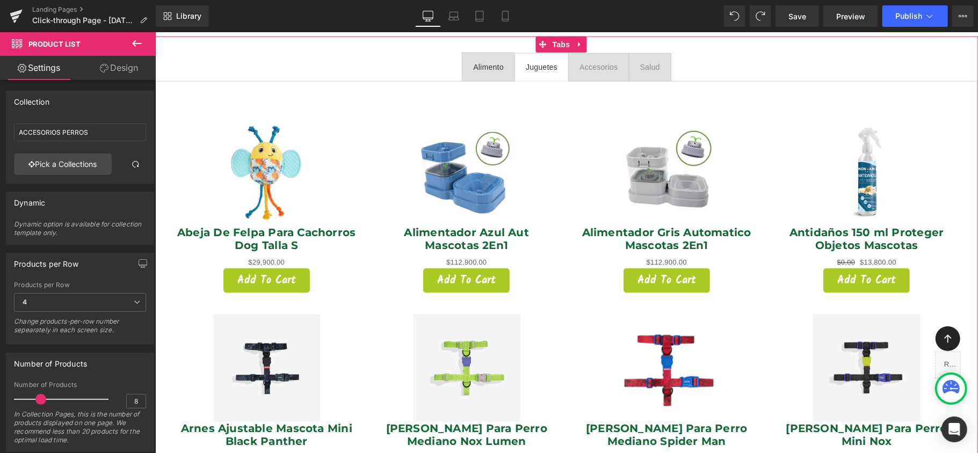
scroll to position [918, 0]
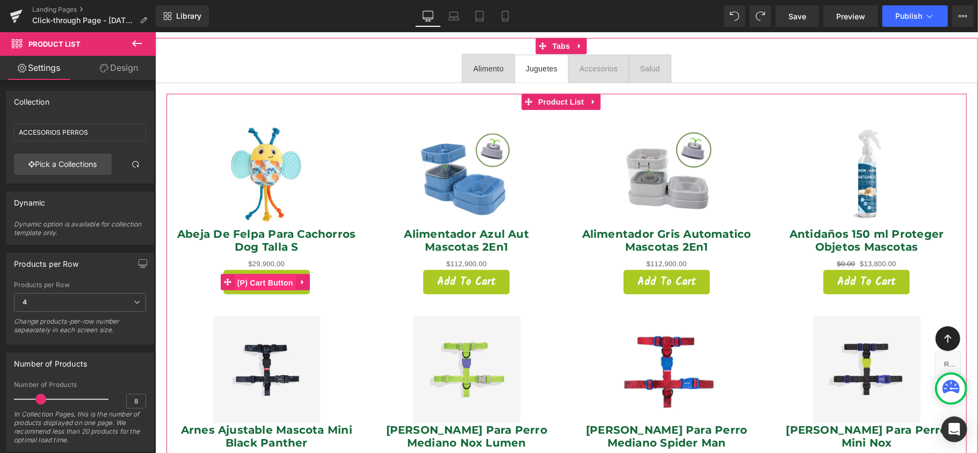
click at [284, 274] on span "(P) Cart Button" at bounding box center [264, 282] width 61 height 16
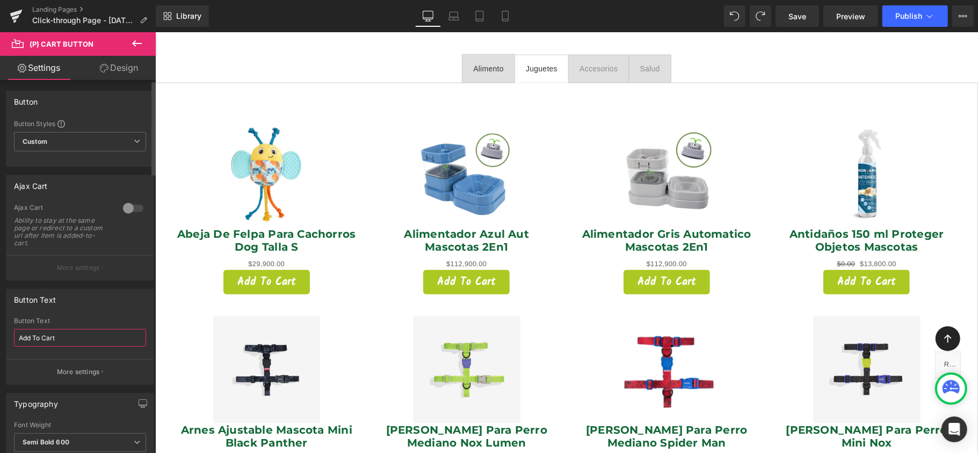
click at [78, 344] on input "Add To Cart" at bounding box center [80, 338] width 132 height 18
type input "Agregar al carrito"
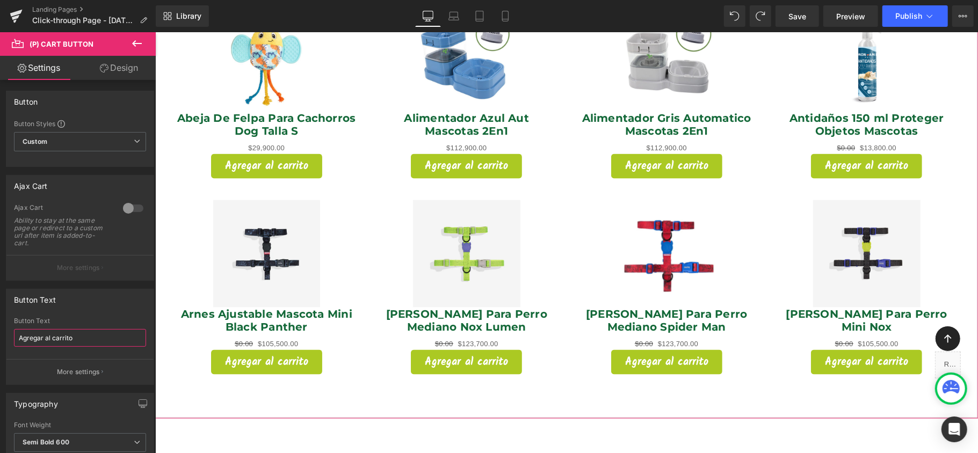
scroll to position [1062, 0]
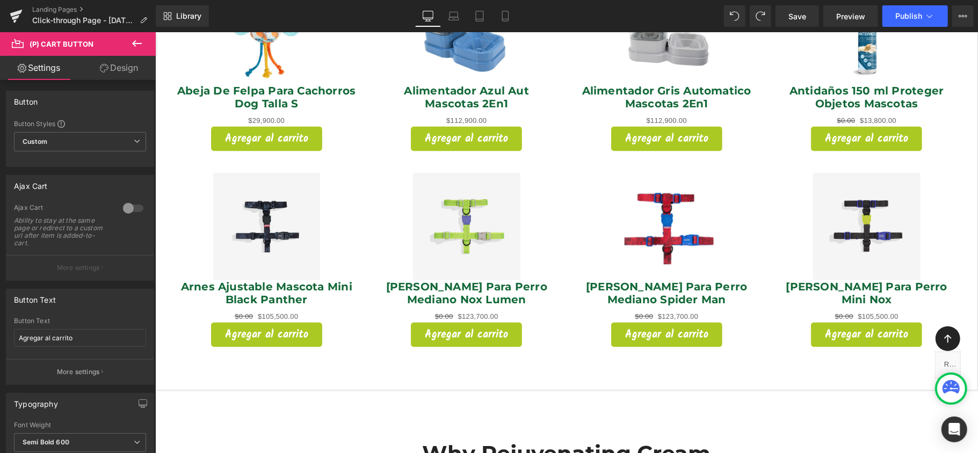
click at [131, 43] on icon at bounding box center [137, 43] width 13 height 13
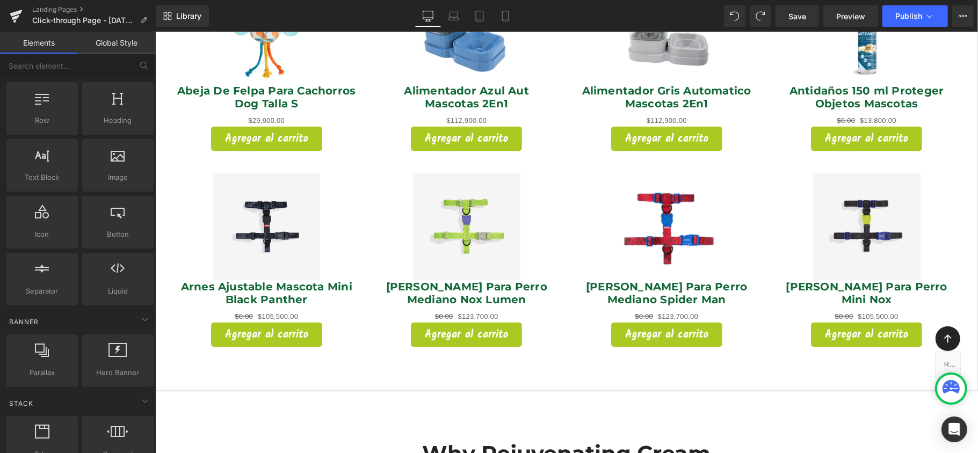
scroll to position [0, 0]
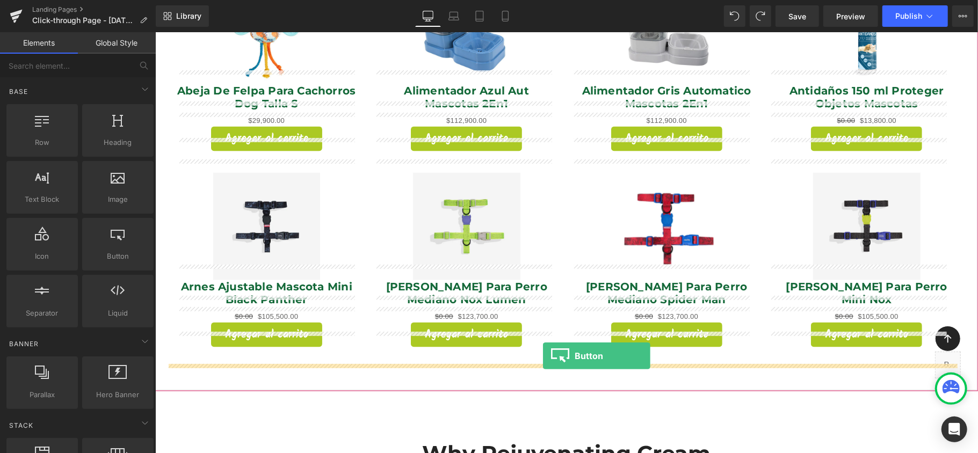
drag, startPoint x: 276, startPoint y: 277, endPoint x: 542, endPoint y: 355, distance: 278.0
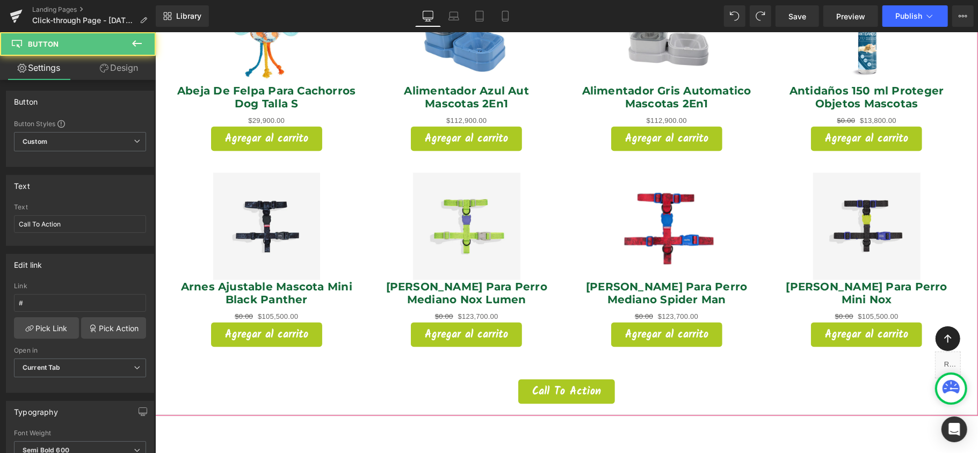
scroll to position [5, 5]
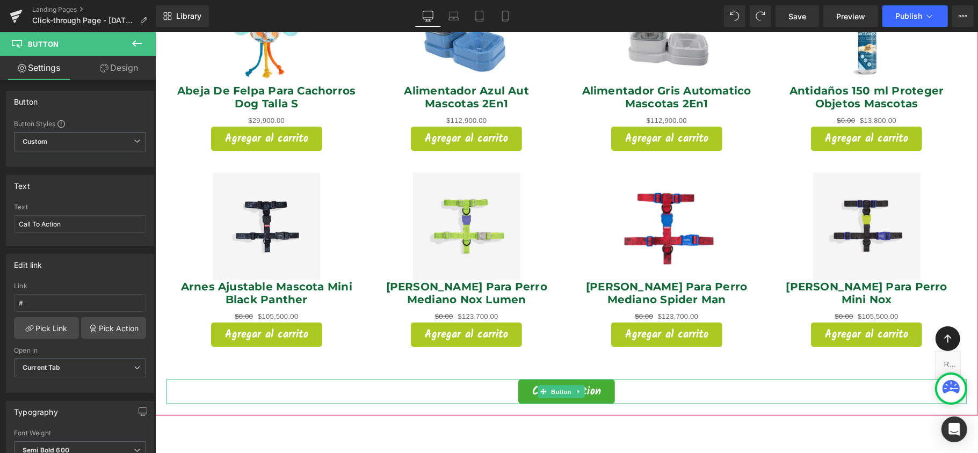
click at [589, 386] on span "Call To Action" at bounding box center [566, 391] width 69 height 11
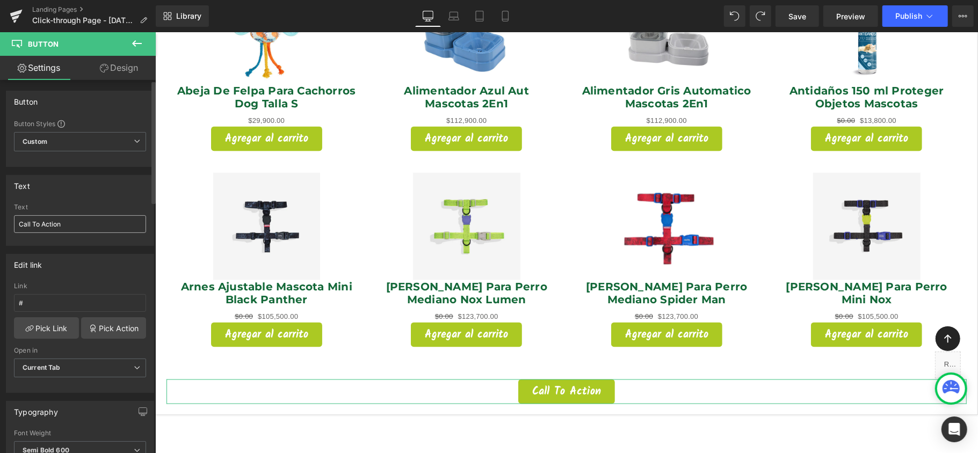
click at [103, 228] on input "Call To Action" at bounding box center [80, 224] width 132 height 18
type input "Ver todos"
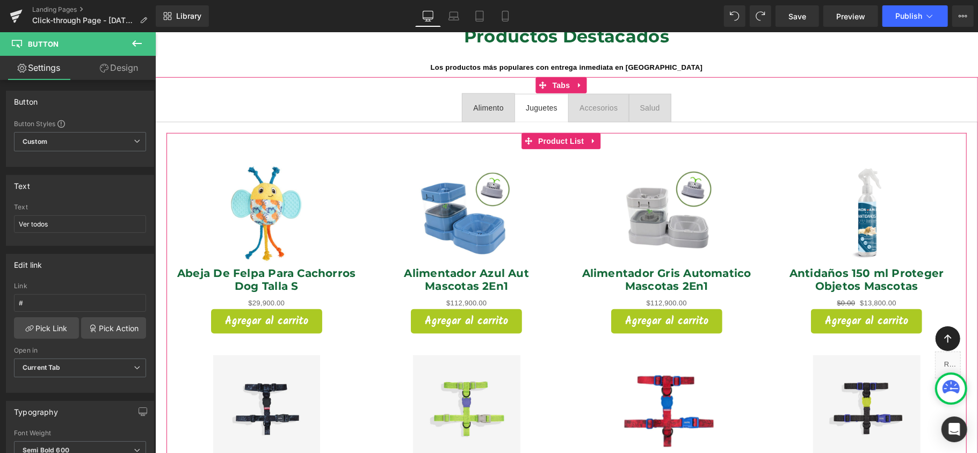
scroll to position [847, 0]
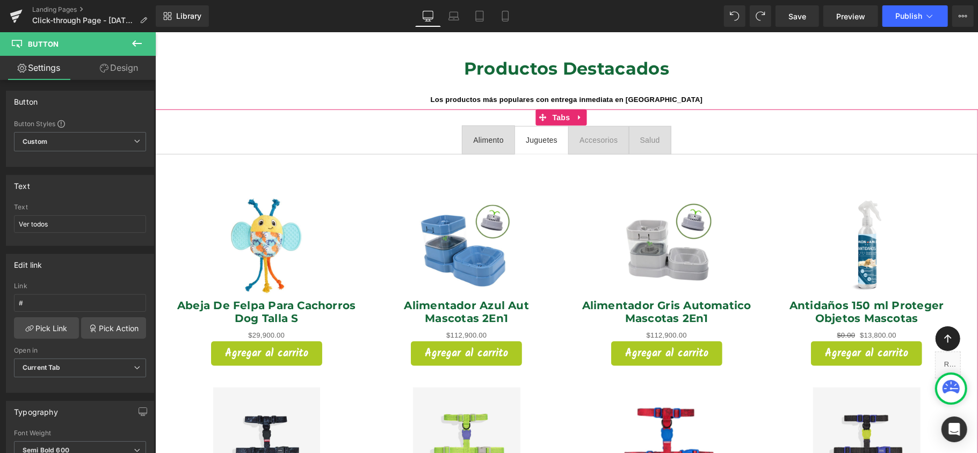
click at [476, 133] on div "Alimento" at bounding box center [488, 139] width 31 height 12
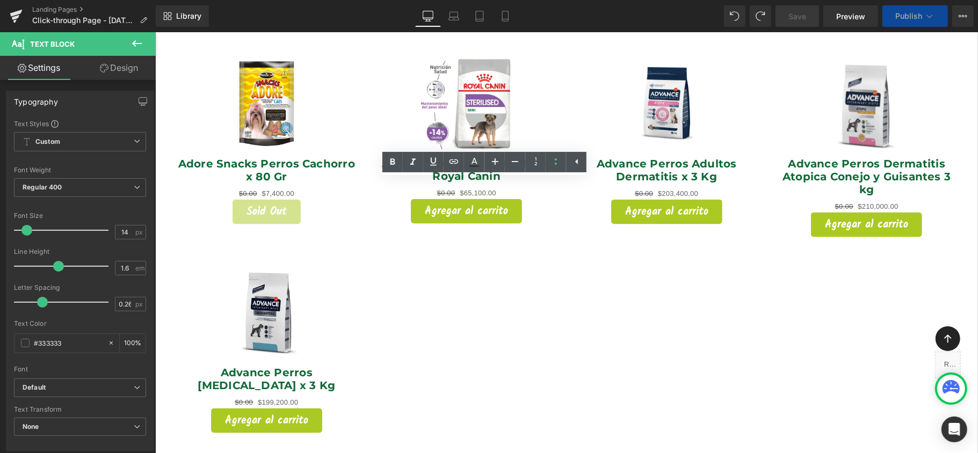
scroll to position [776, 0]
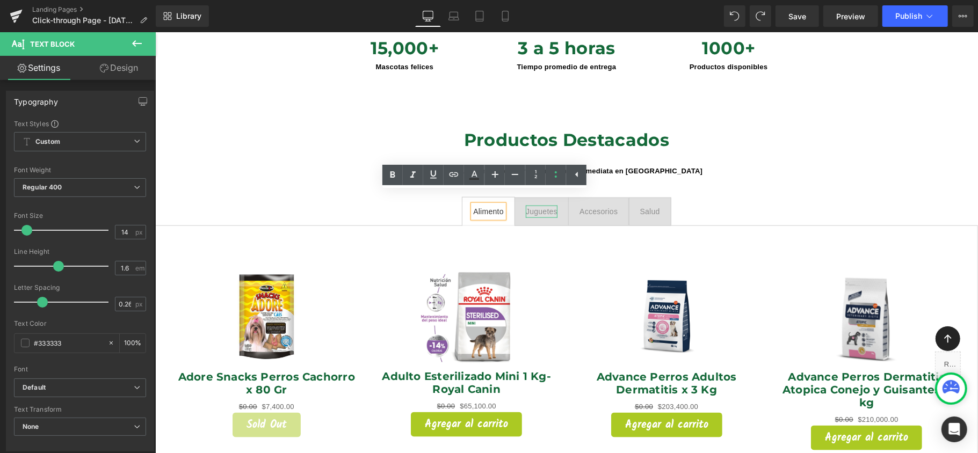
click at [535, 205] on div "Juguetes" at bounding box center [541, 211] width 32 height 12
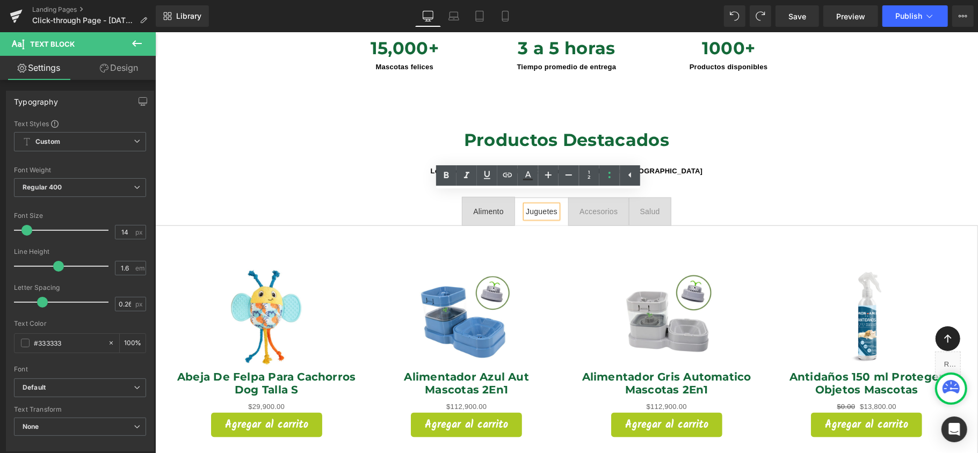
click at [547, 205] on div "Juguetes" at bounding box center [541, 211] width 32 height 12
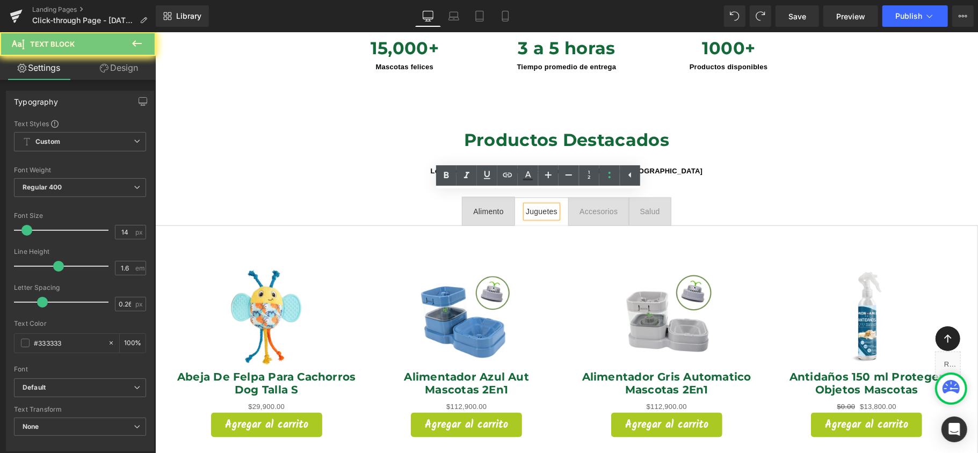
click at [547, 205] on div "Juguetes" at bounding box center [541, 211] width 32 height 12
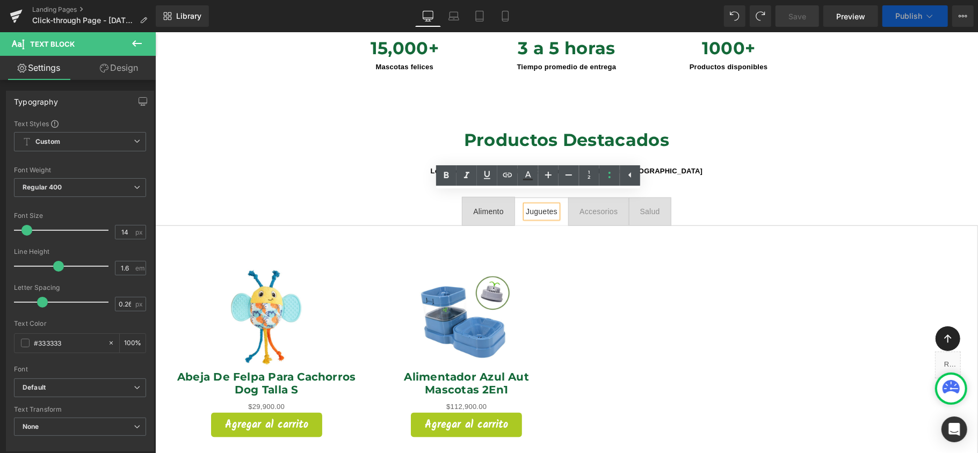
click at [590, 205] on div "Accesorios" at bounding box center [598, 211] width 38 height 12
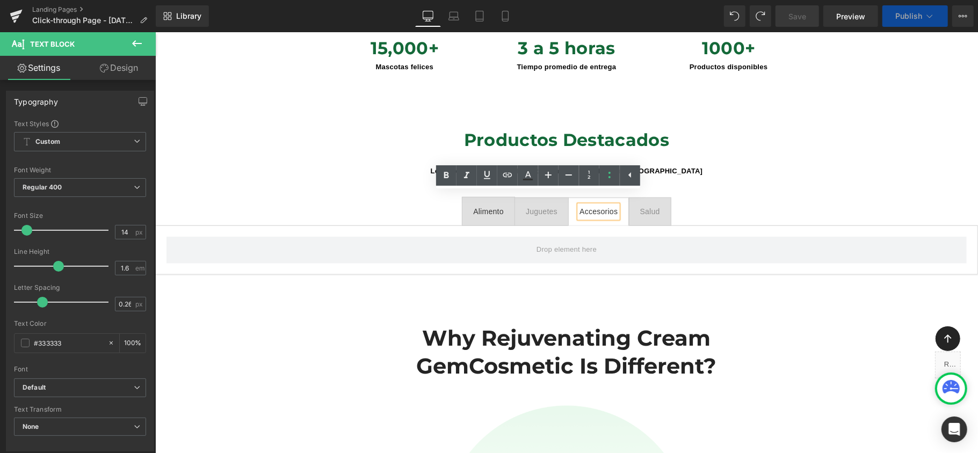
scroll to position [5, 5]
click at [494, 205] on div "Alimento" at bounding box center [488, 211] width 31 height 12
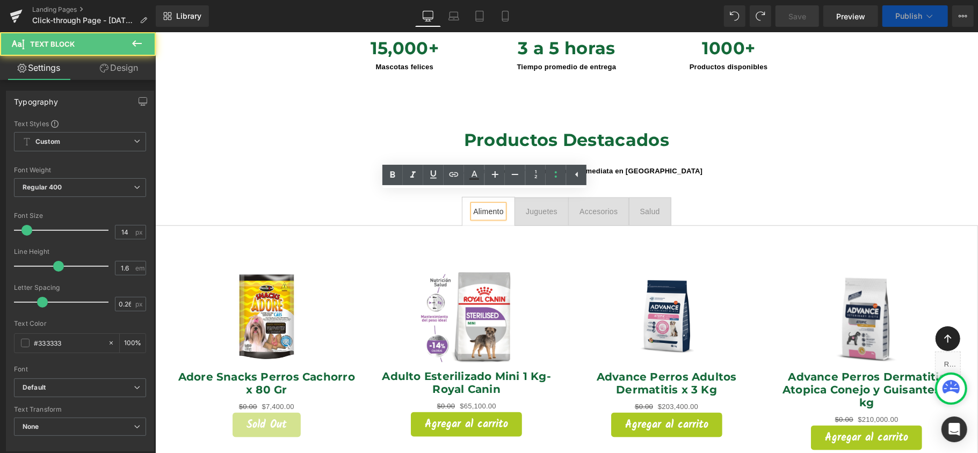
click at [533, 205] on div "Juguetes" at bounding box center [541, 211] width 32 height 12
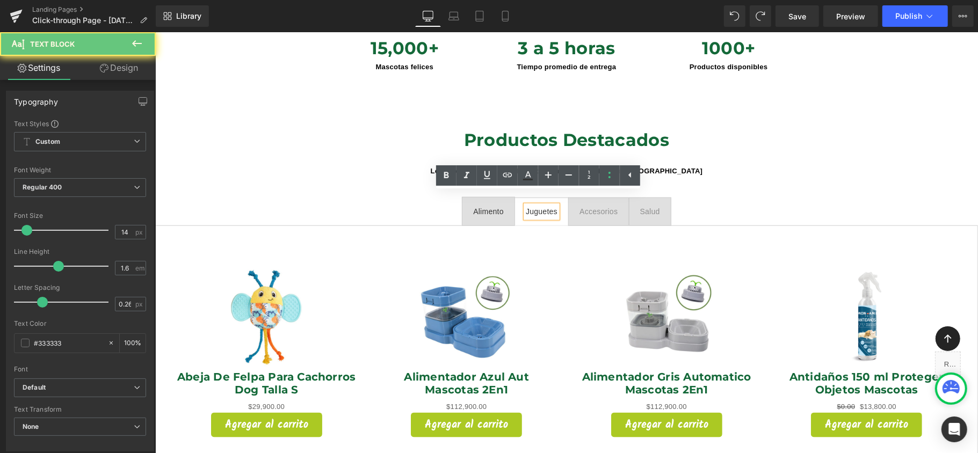
scroll to position [5207, 812]
click at [598, 205] on div "Accesorios" at bounding box center [598, 211] width 38 height 12
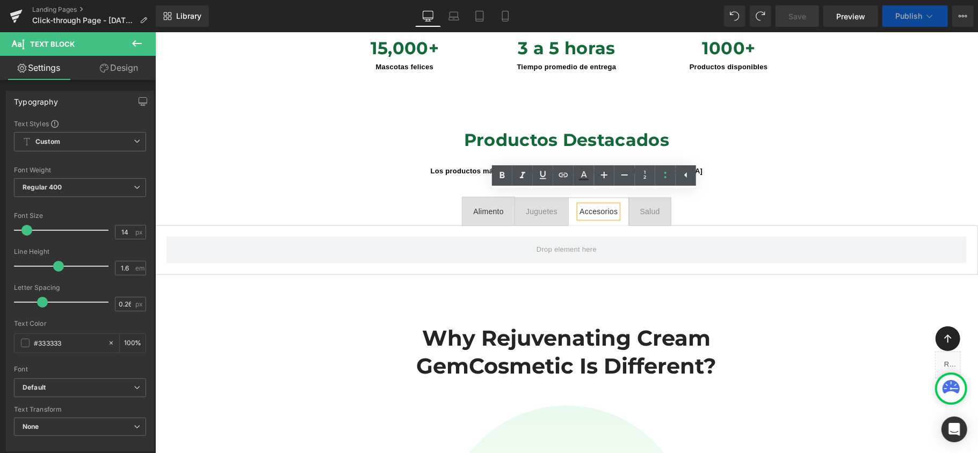
click at [598, 205] on div "Accesorios" at bounding box center [598, 211] width 38 height 12
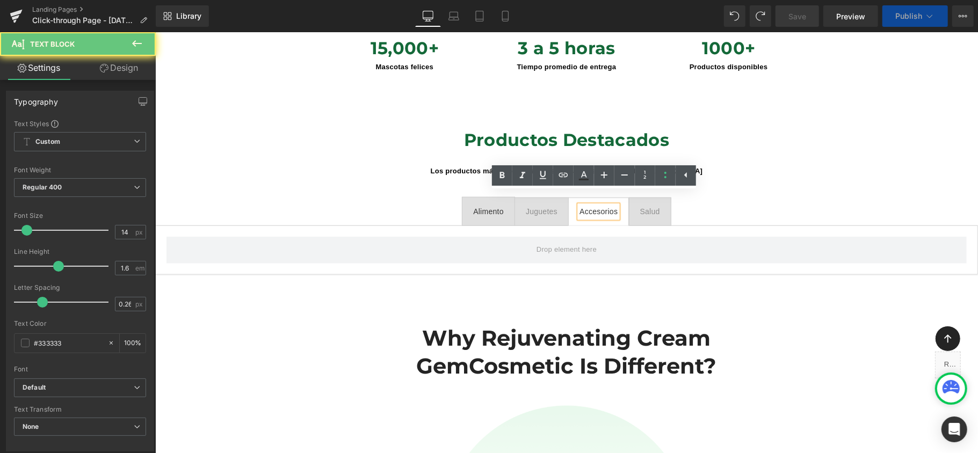
click at [598, 205] on div "Accesorios" at bounding box center [598, 211] width 38 height 12
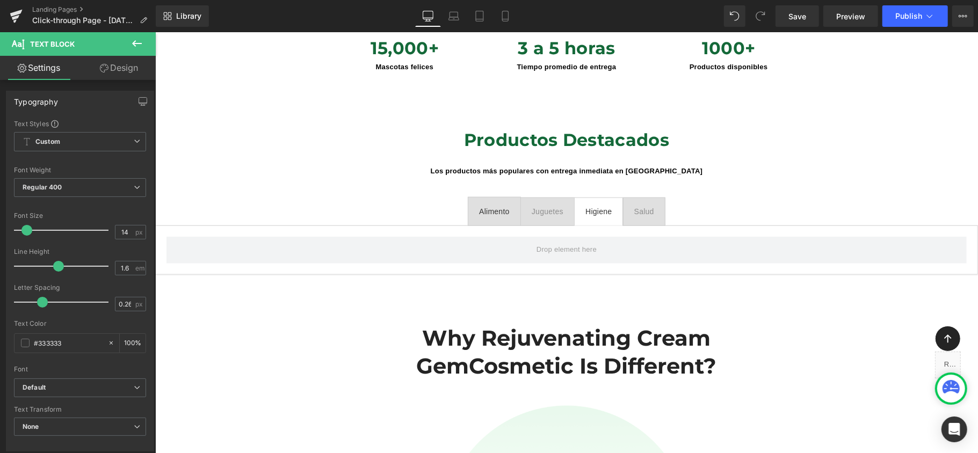
click at [134, 46] on icon at bounding box center [137, 43] width 13 height 13
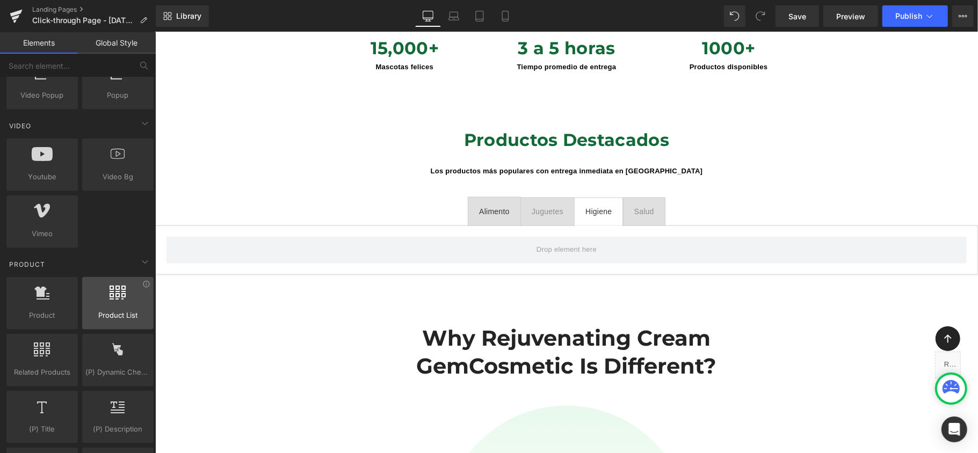
scroll to position [859, 0]
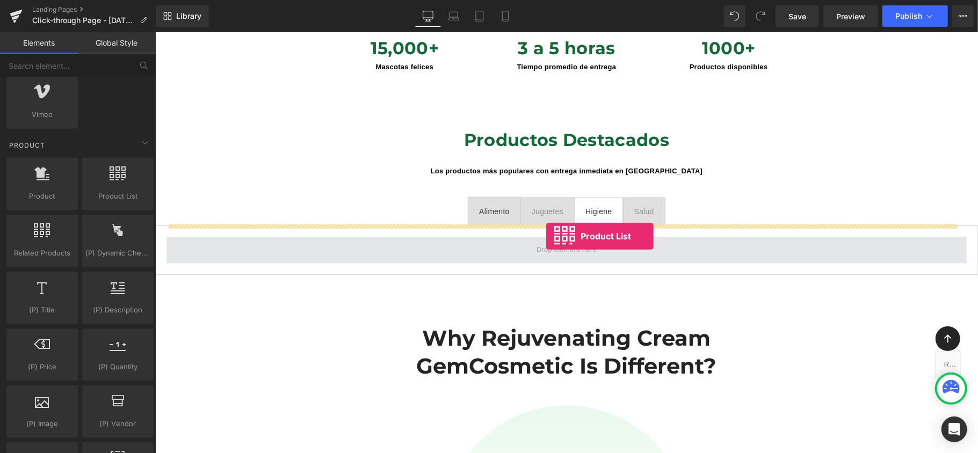
drag, startPoint x: 265, startPoint y: 223, endPoint x: 546, endPoint y: 236, distance: 281.2
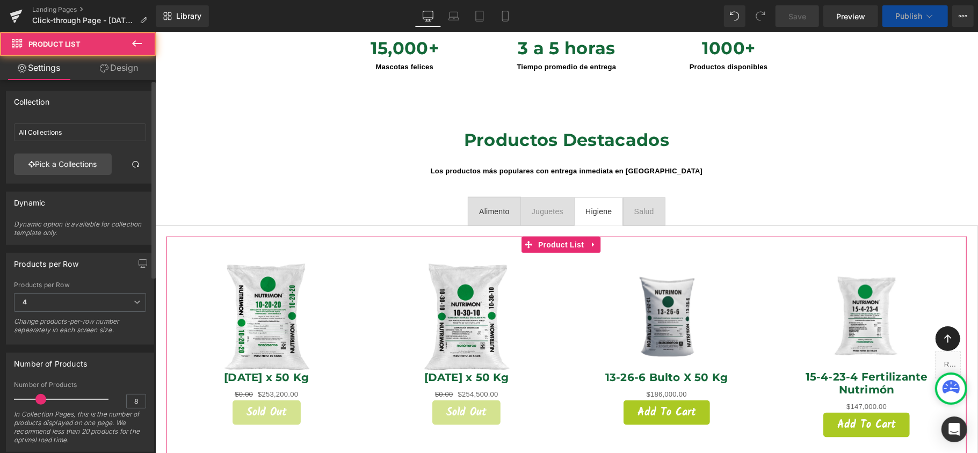
scroll to position [5, 5]
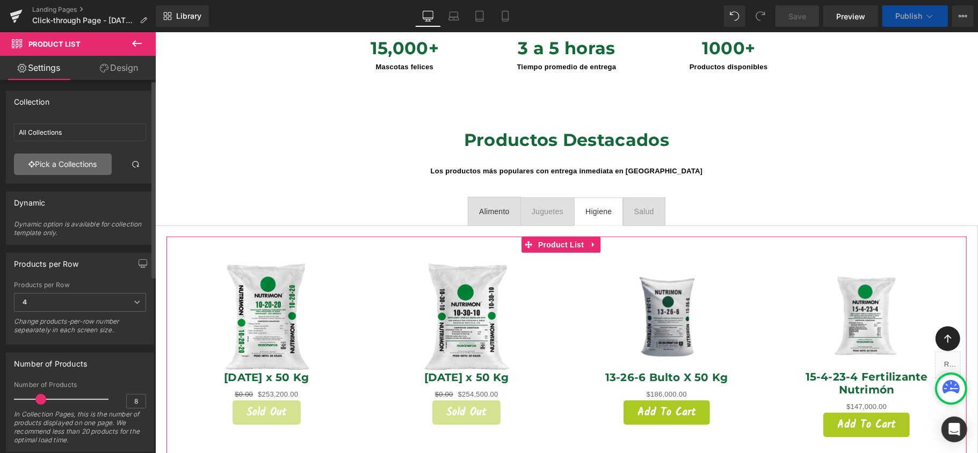
click at [60, 164] on link "Pick a Collections" at bounding box center [63, 164] width 98 height 21
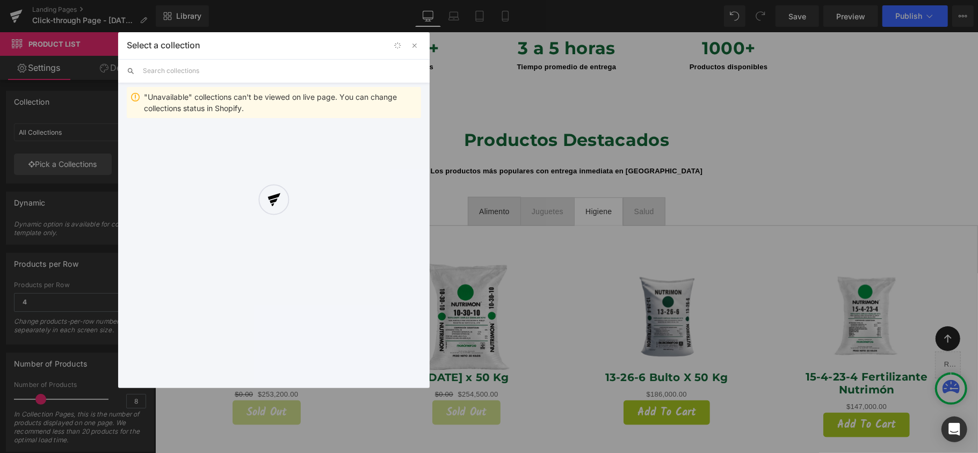
click at [204, 74] on div "Select a collection Back to Library Insert "Unavailable" collections can't be v…" at bounding box center [273, 210] width 311 height 356
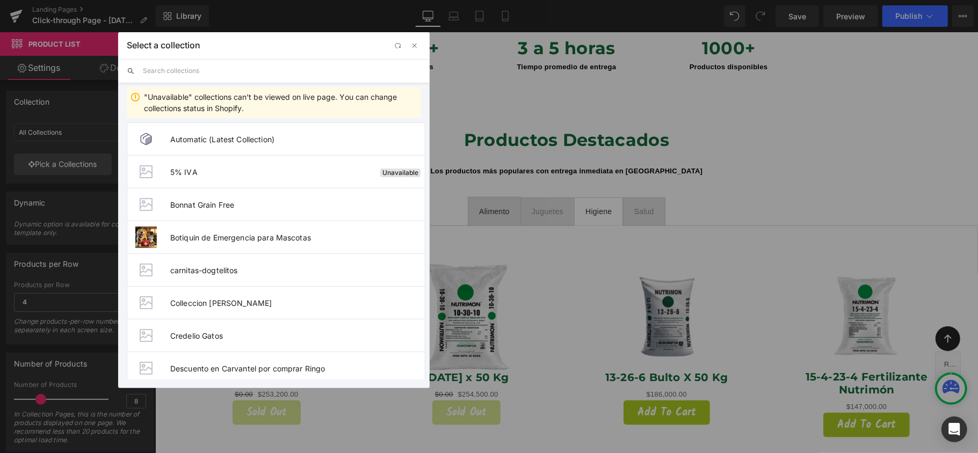
click at [204, 74] on input "text" at bounding box center [282, 71] width 278 height 24
click at [204, 72] on input "text" at bounding box center [282, 71] width 278 height 24
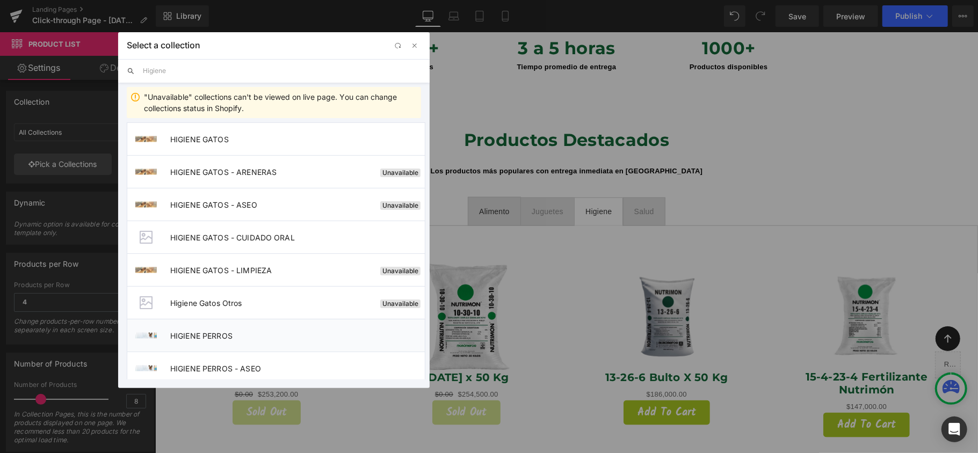
type input "Higiene"
click at [213, 330] on li "HIGIENE PERROS" at bounding box center [276, 335] width 299 height 33
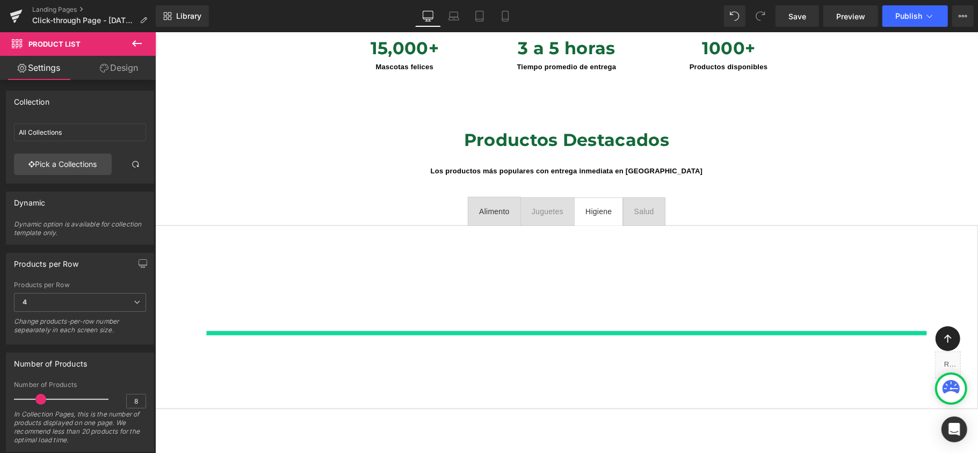
type input "HIGIENE PERROS"
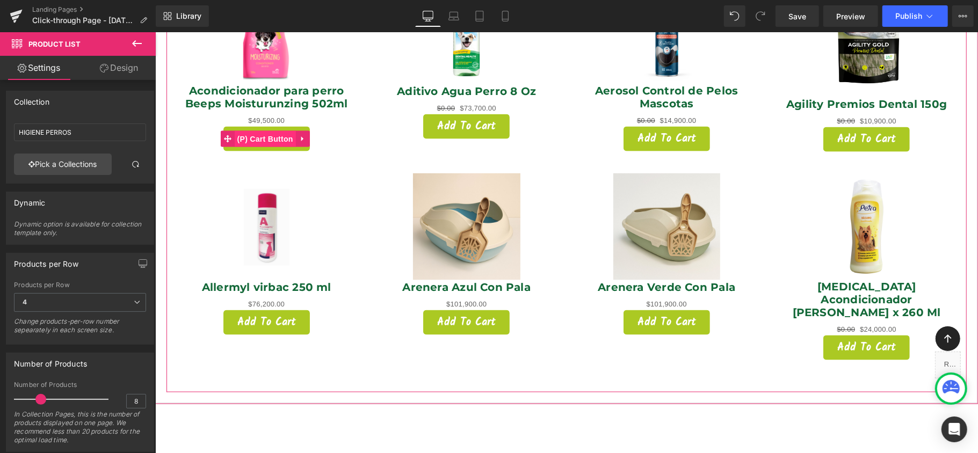
click at [266, 131] on span "(P) Cart Button" at bounding box center [264, 139] width 61 height 16
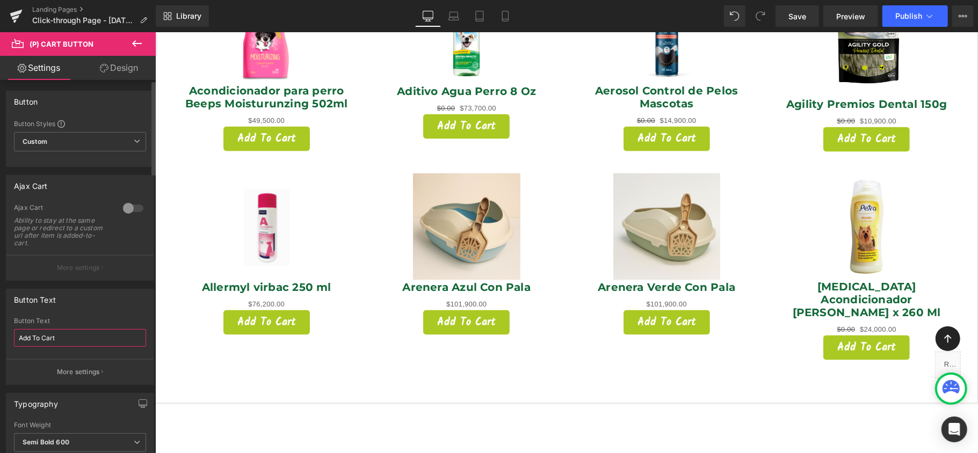
click at [80, 335] on input "Add To Cart" at bounding box center [80, 338] width 132 height 18
click at [81, 335] on input "Add To Cart" at bounding box center [80, 338] width 132 height 18
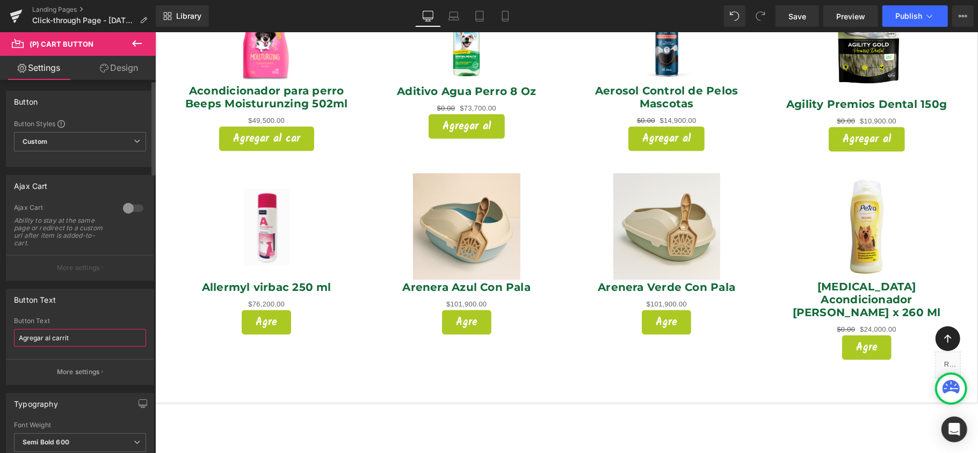
type input "Agregar al carrito"
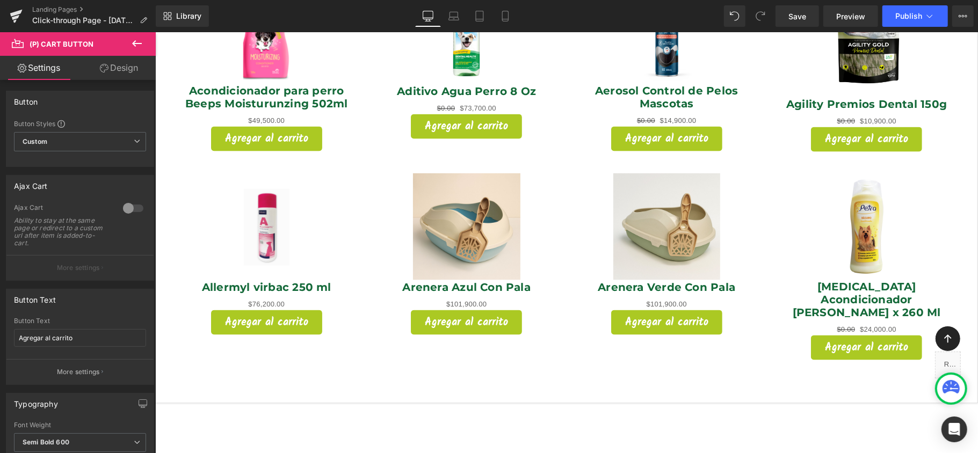
click at [137, 39] on icon at bounding box center [137, 43] width 13 height 13
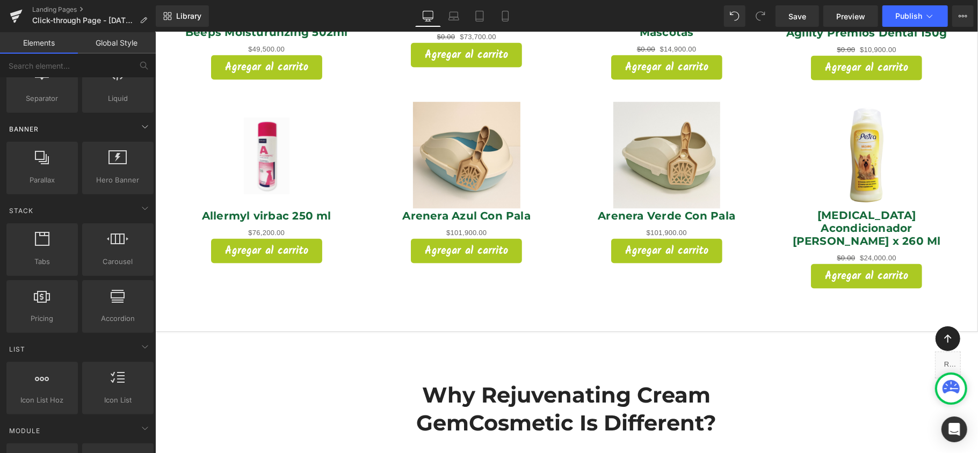
scroll to position [0, 0]
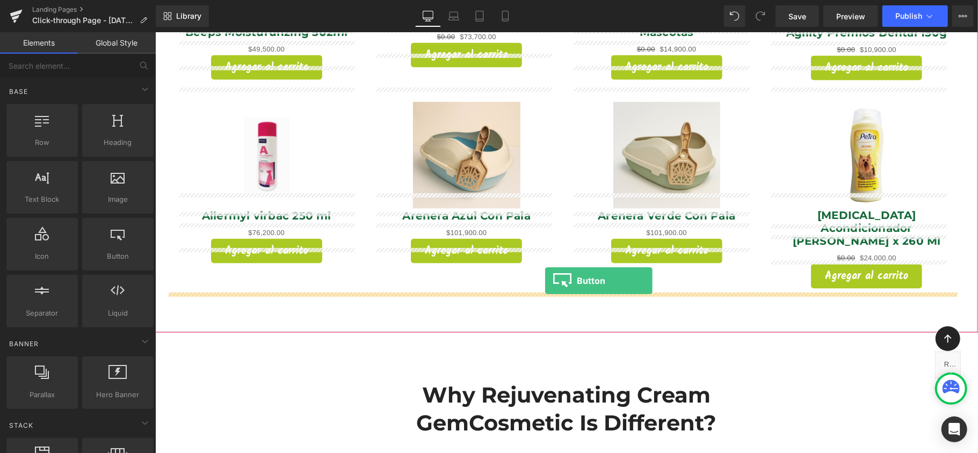
drag, startPoint x: 276, startPoint y: 280, endPoint x: 545, endPoint y: 281, distance: 269.1
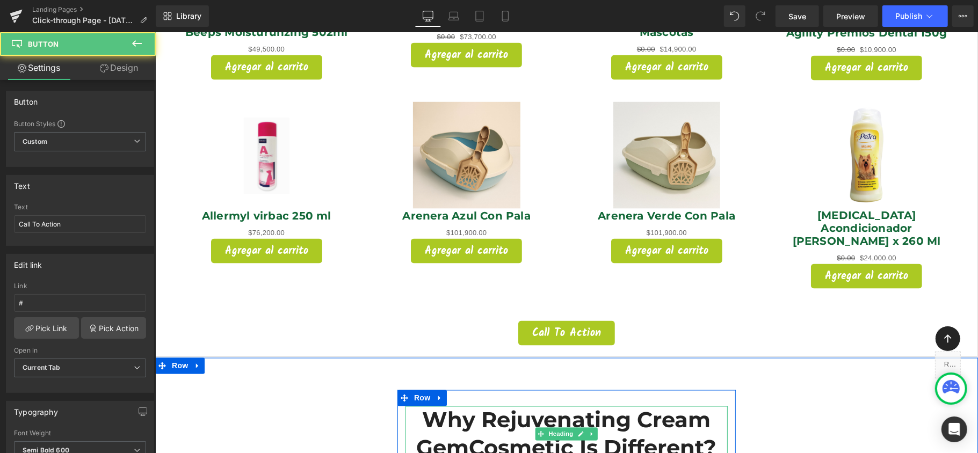
scroll to position [5207, 812]
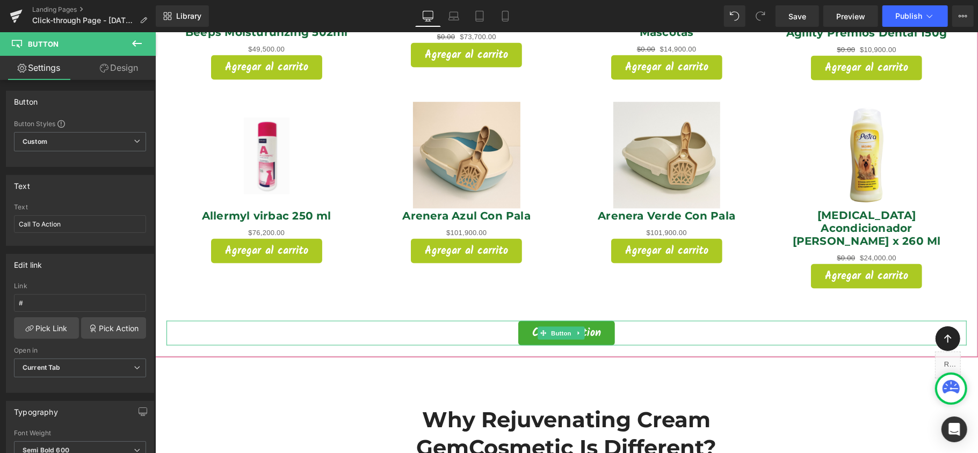
click at [597, 328] on span "Call To Action" at bounding box center [566, 333] width 69 height 11
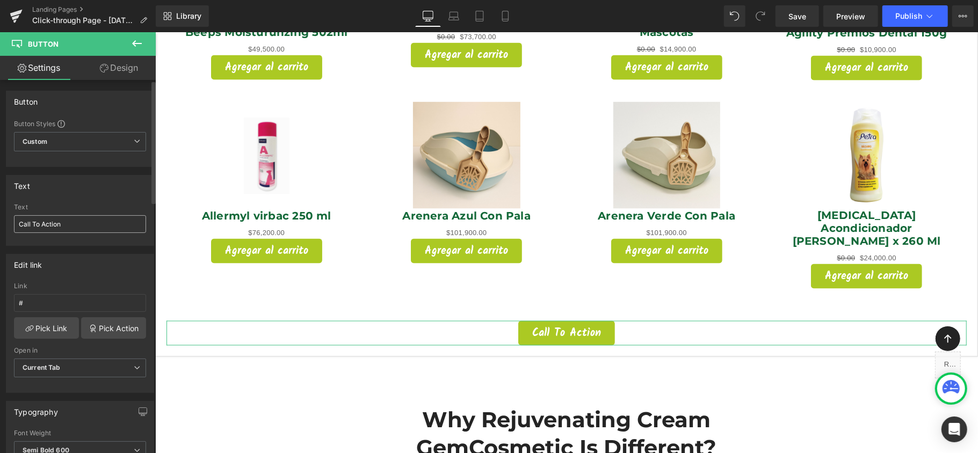
click at [84, 223] on input "Call To Action" at bounding box center [80, 224] width 132 height 18
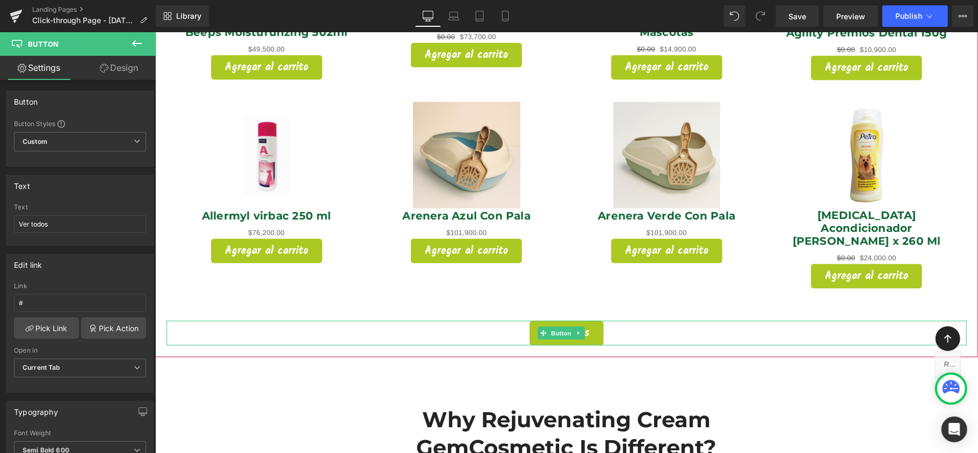
type input "Ver todos"
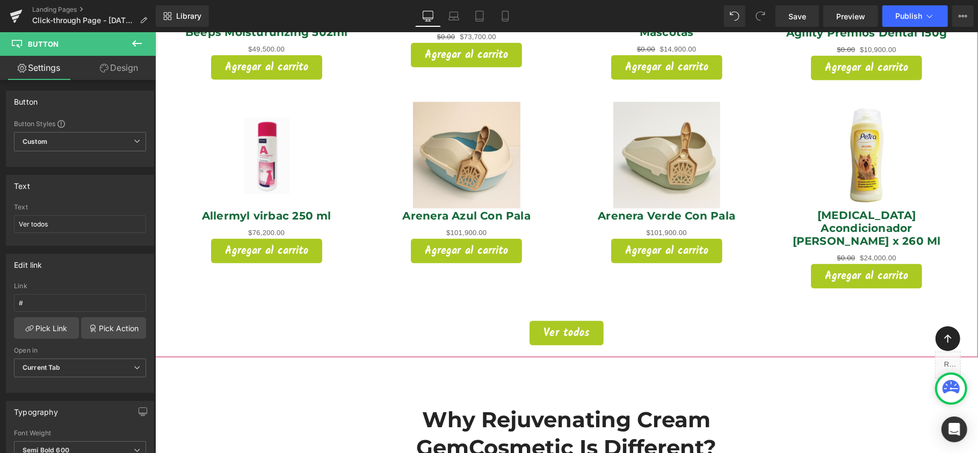
click at [959, 273] on div "Sale Off (P) Image Acondicionador para perro Beeps Moisturunzing 502ml (P) Titl…" at bounding box center [566, 112] width 823 height 490
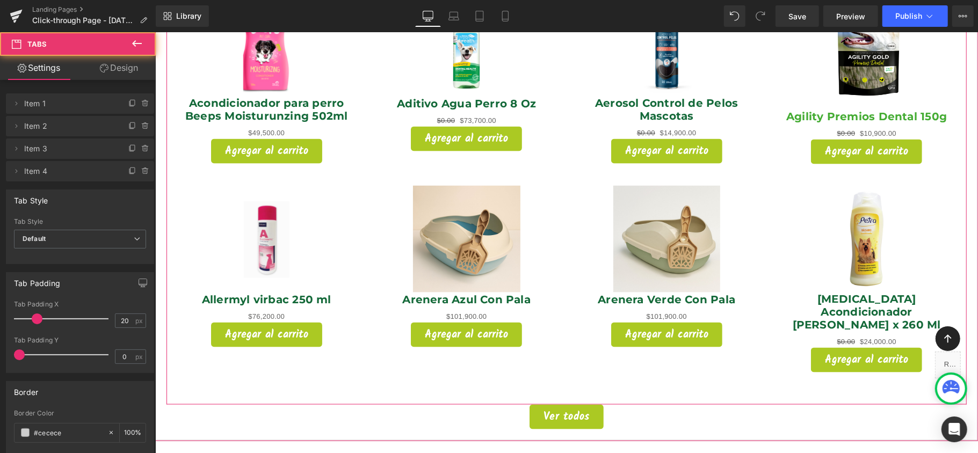
scroll to position [918, 0]
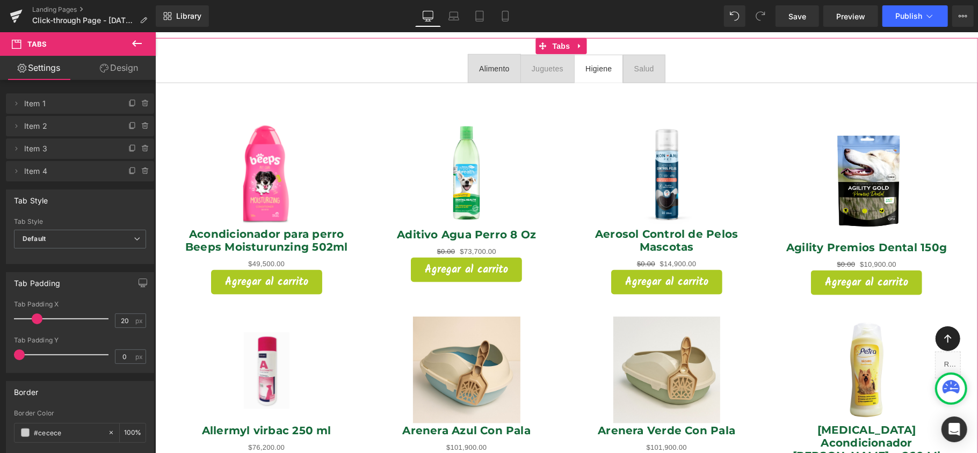
click at [544, 62] on div "Juguetes" at bounding box center [547, 68] width 32 height 12
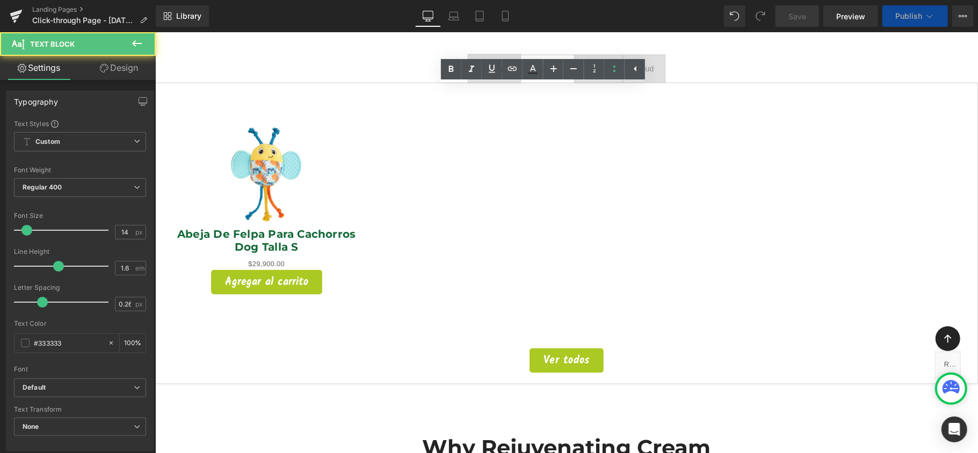
scroll to position [5034, 812]
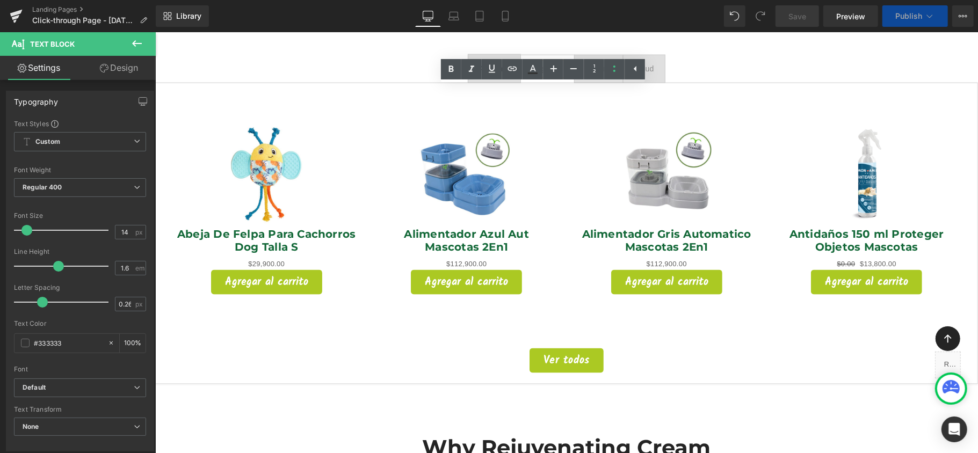
click at [482, 40] on div "Alimento Text Block Juguetes Text Block Higiene Text Block Salud Text Block Sal…" at bounding box center [566, 211] width 823 height 347
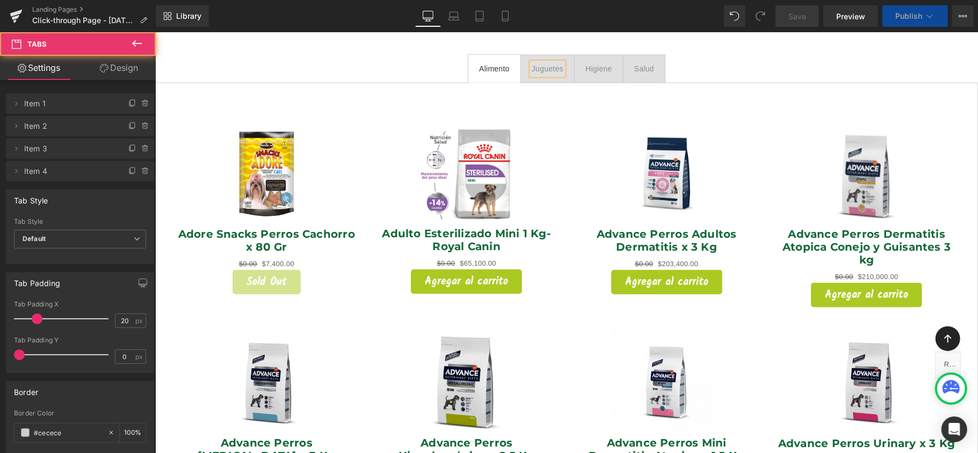
scroll to position [5220, 812]
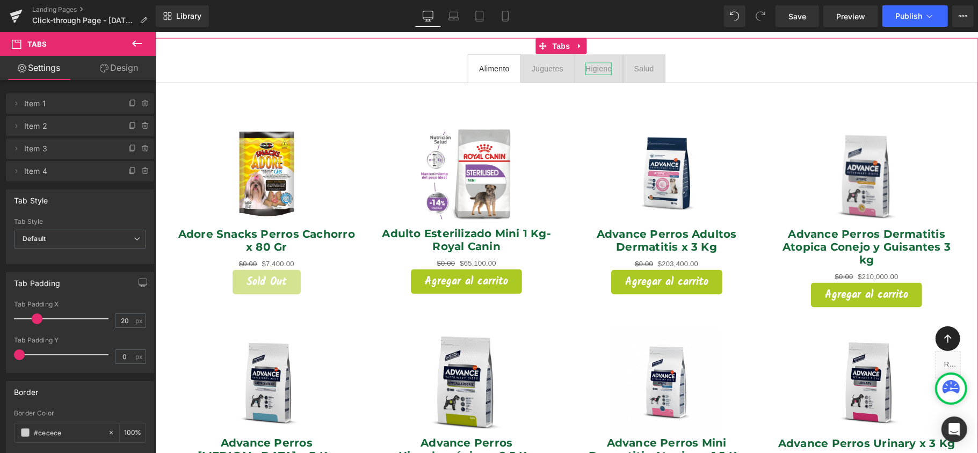
click at [600, 62] on div "Higiene" at bounding box center [598, 68] width 26 height 12
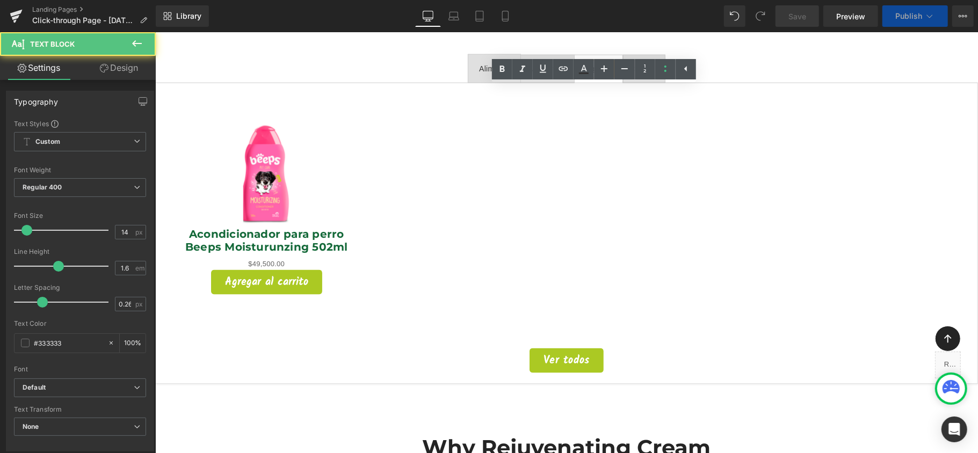
scroll to position [5, 5]
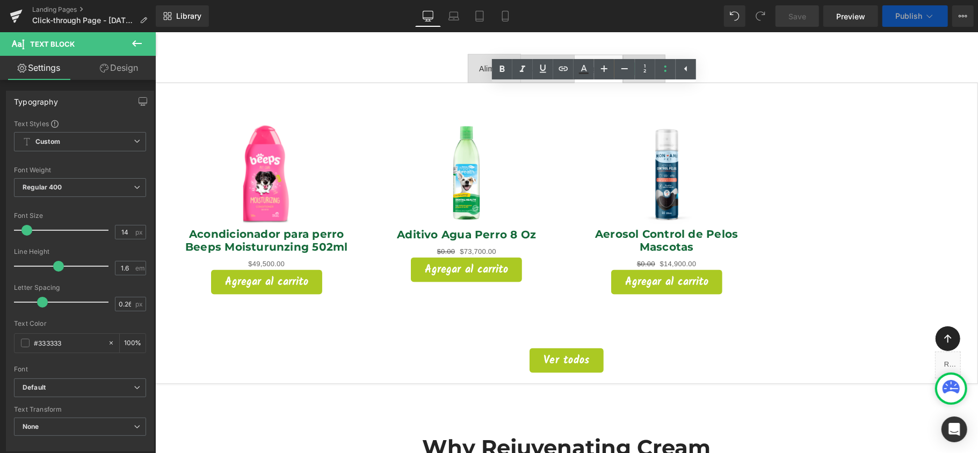
click at [644, 62] on div "Salud" at bounding box center [644, 68] width 20 height 12
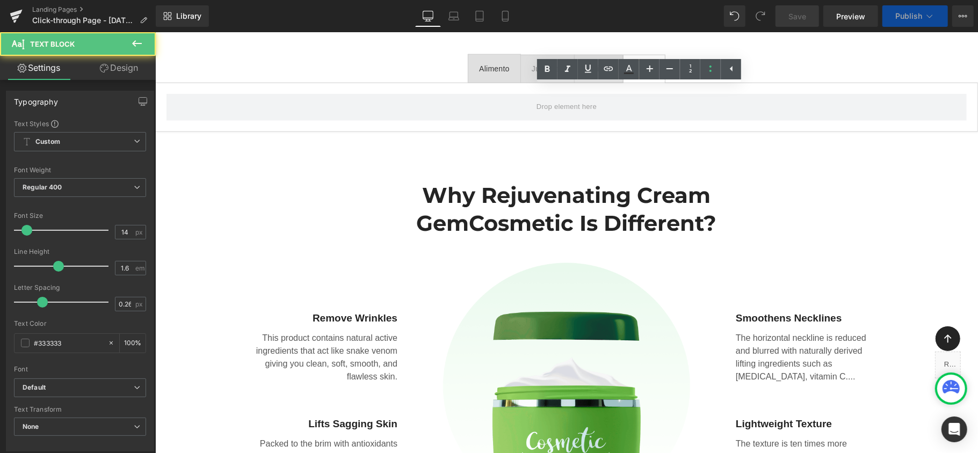
scroll to position [5, 5]
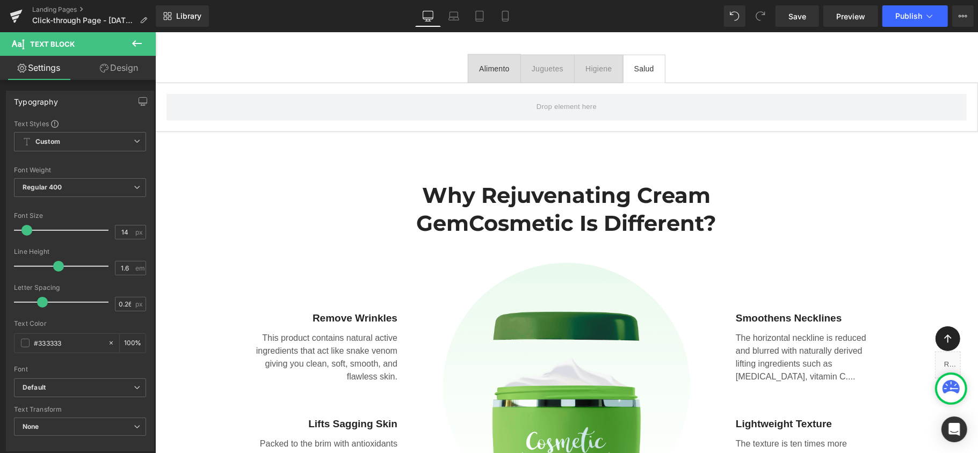
click at [147, 47] on button at bounding box center [137, 44] width 38 height 24
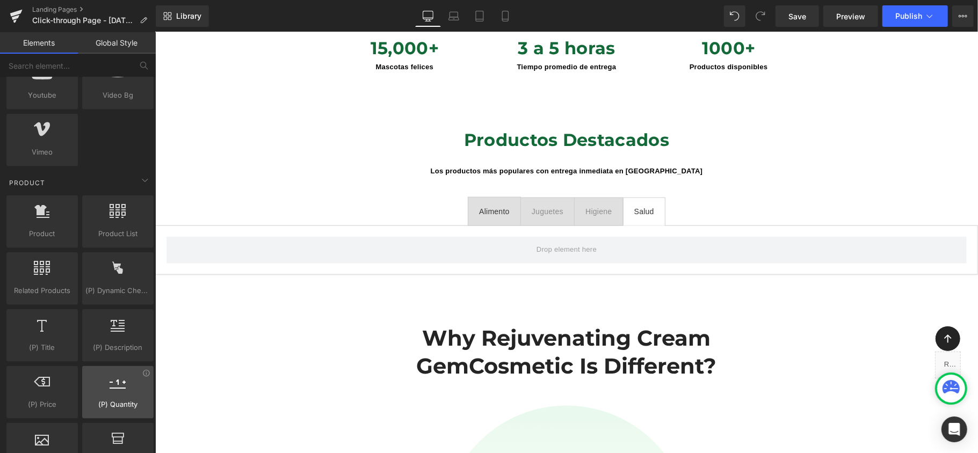
scroll to position [787, 0]
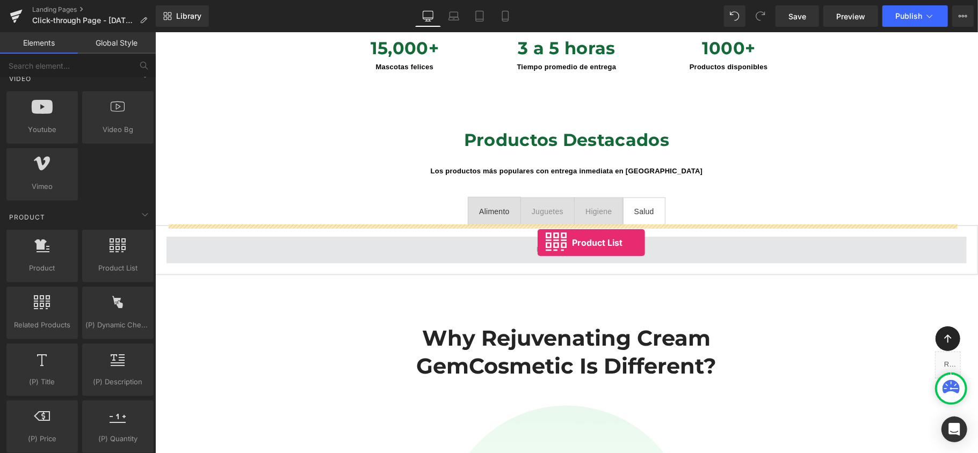
drag, startPoint x: 280, startPoint y: 296, endPoint x: 537, endPoint y: 242, distance: 262.3
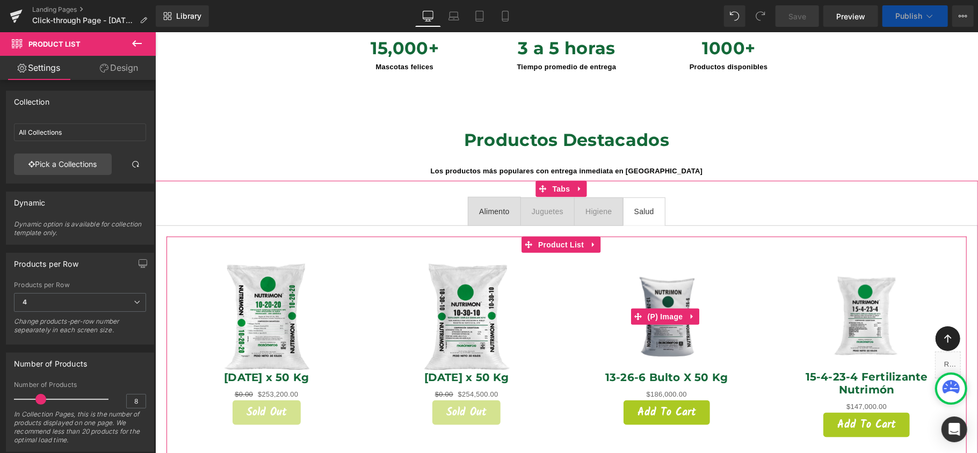
scroll to position [5182, 812]
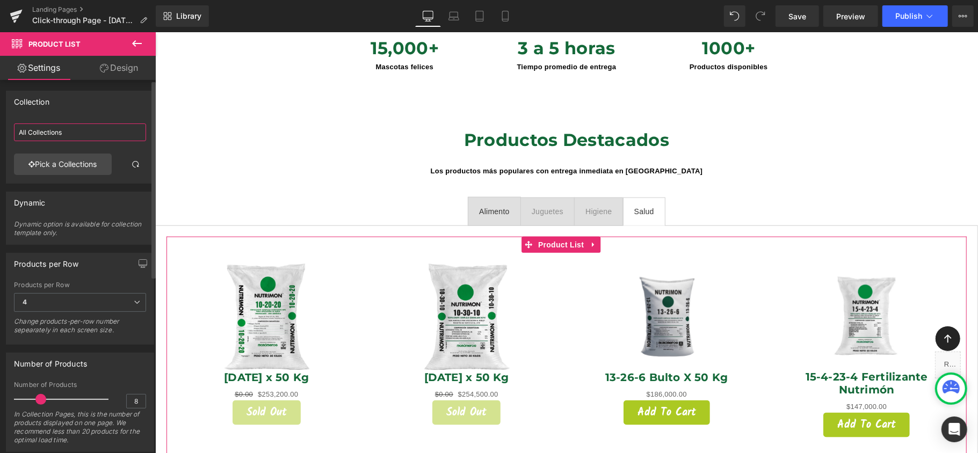
click at [74, 132] on input "All Collections" at bounding box center [80, 133] width 132 height 18
click at [74, 160] on link "Pick a Collections" at bounding box center [63, 164] width 98 height 21
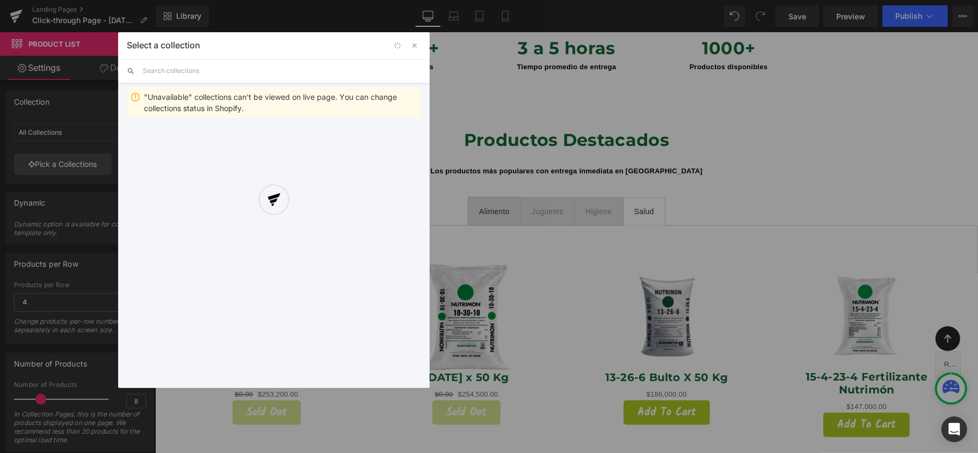
click at [213, 74] on div at bounding box center [273, 210] width 311 height 356
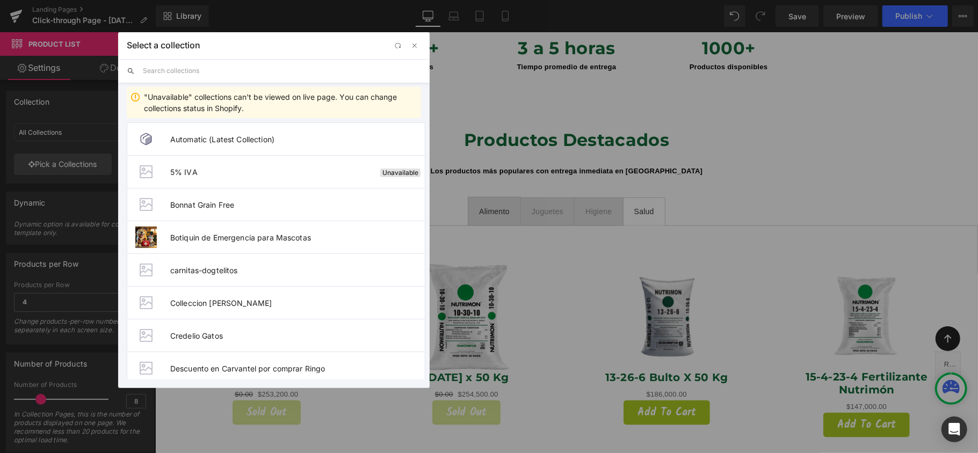
click at [213, 74] on input "text" at bounding box center [282, 71] width 278 height 24
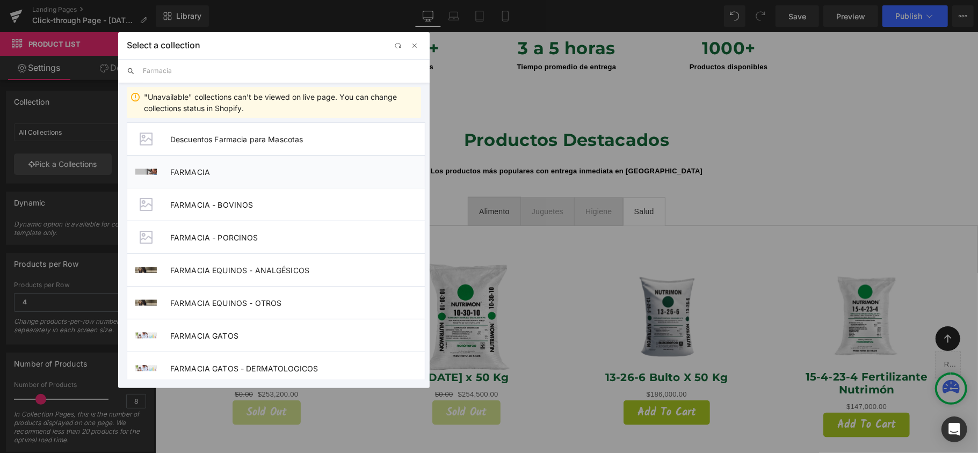
type input "Farmacia"
drag, startPoint x: 207, startPoint y: 173, endPoint x: 97, endPoint y: 149, distance: 112.1
click at [207, 173] on span "FARMACIA" at bounding box center [297, 172] width 255 height 9
type input "FARMACIA"
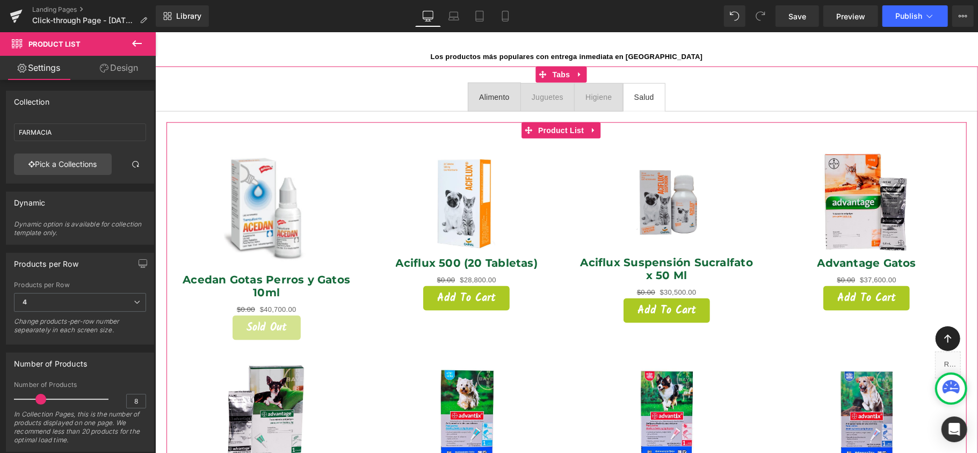
scroll to position [918, 0]
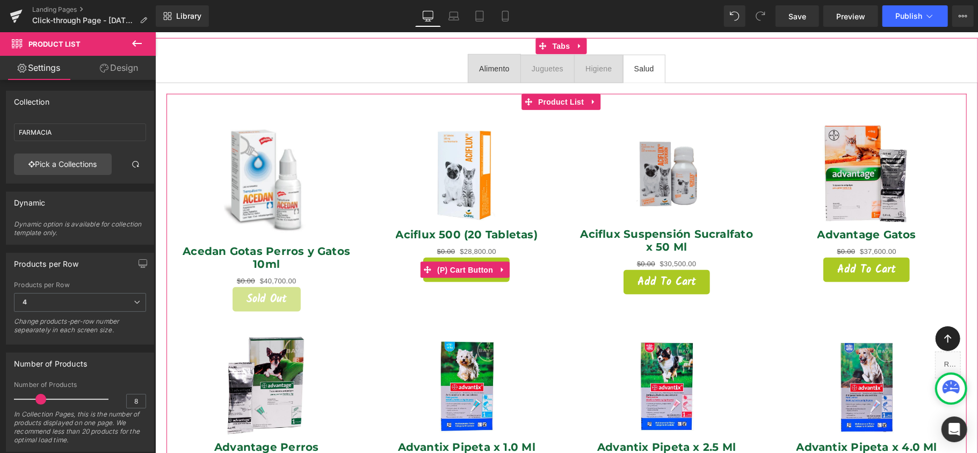
drag, startPoint x: 452, startPoint y: 254, endPoint x: 403, endPoint y: 229, distance: 54.8
click at [452, 262] on span "(P) Cart Button" at bounding box center [464, 270] width 61 height 16
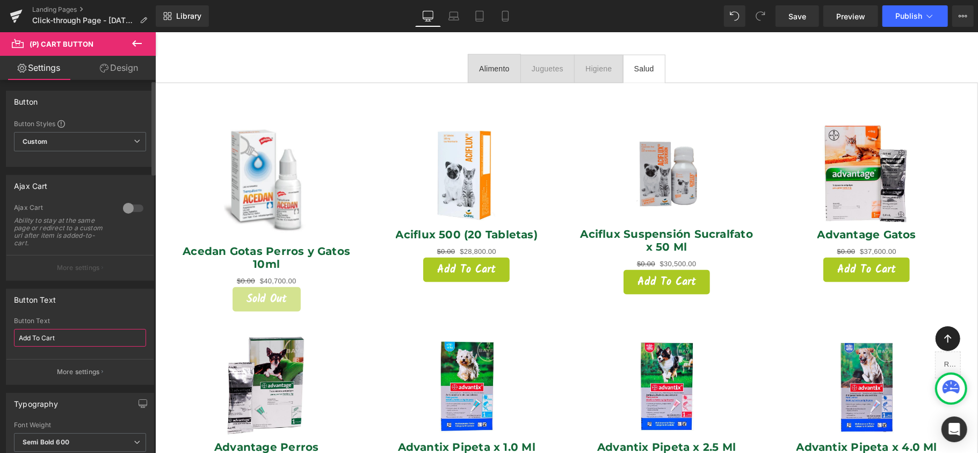
click at [75, 342] on input "Add To Cart" at bounding box center [80, 338] width 132 height 18
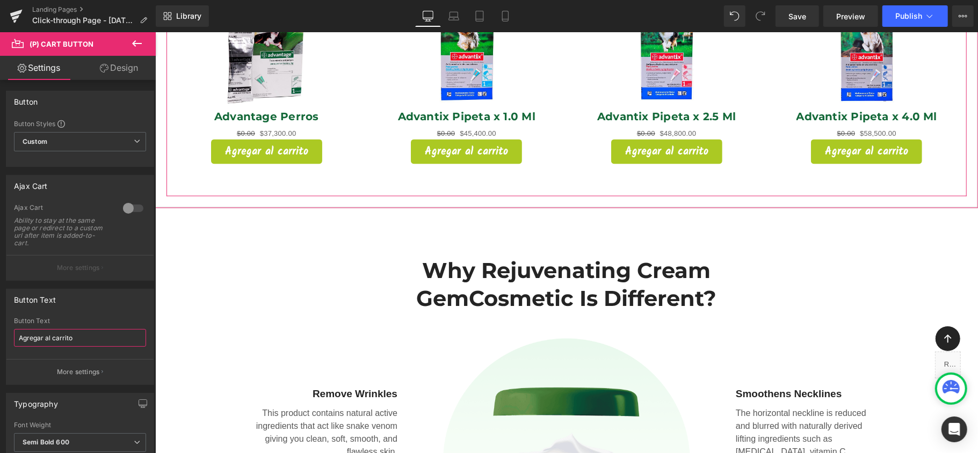
scroll to position [1277, 0]
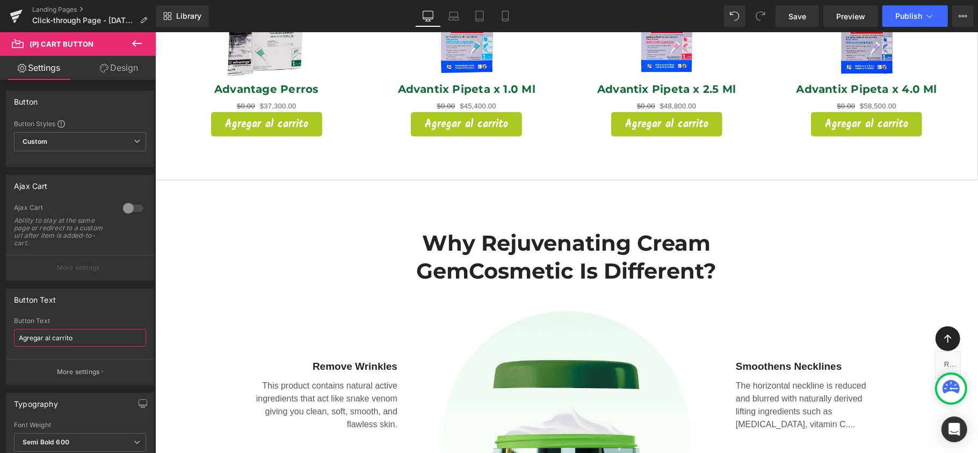
type input "Agregar al carrito"
click at [139, 44] on icon at bounding box center [137, 43] width 13 height 13
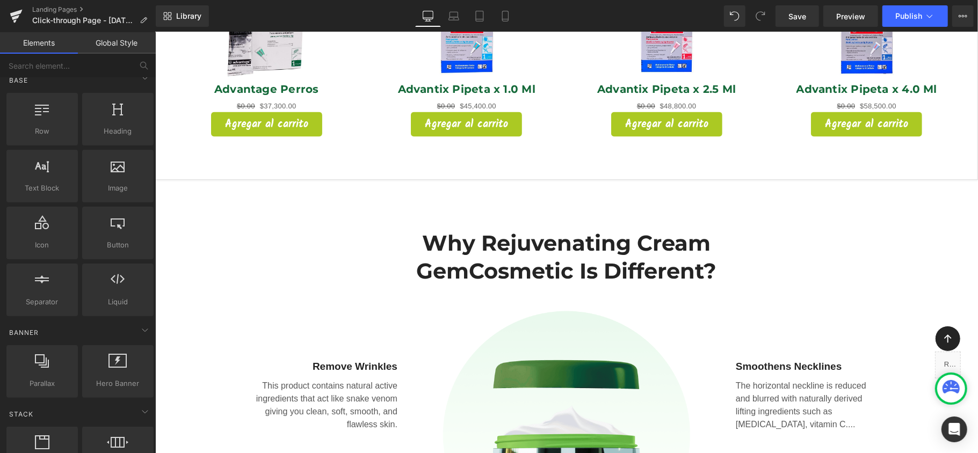
scroll to position [0, 0]
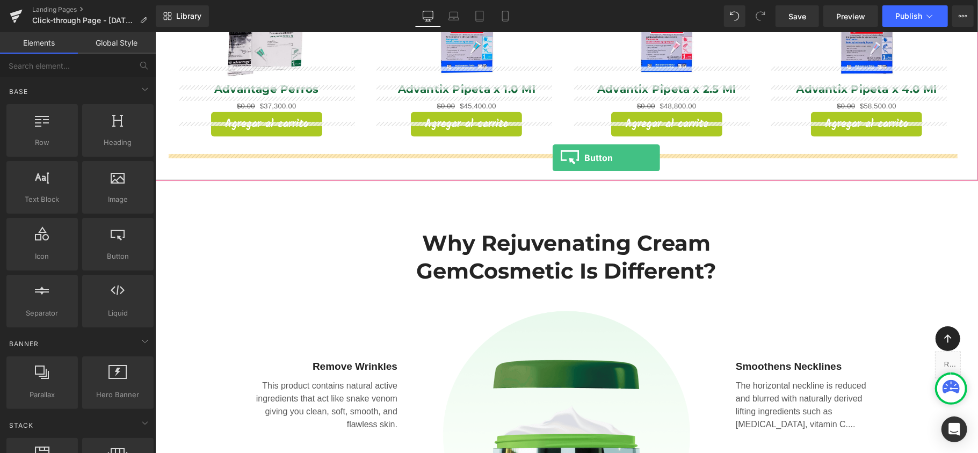
drag, startPoint x: 280, startPoint y: 287, endPoint x: 552, endPoint y: 157, distance: 301.7
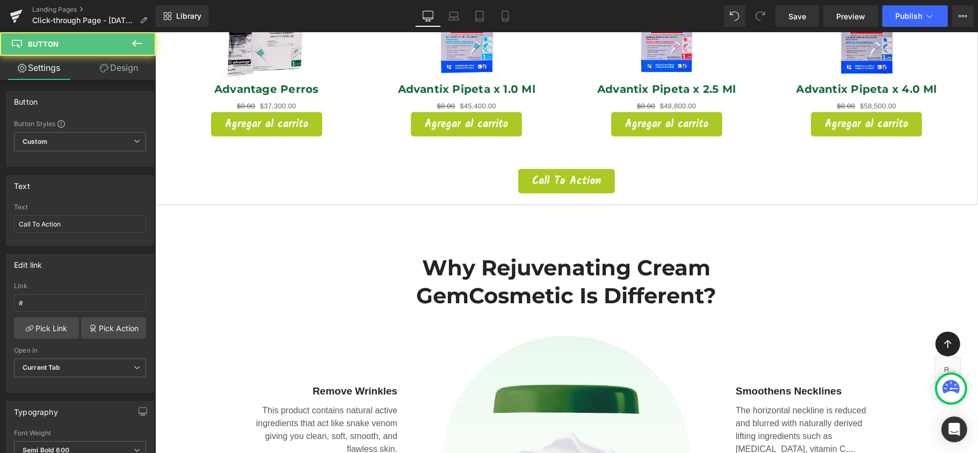
scroll to position [5212, 812]
click at [577, 179] on icon at bounding box center [578, 181] width 2 height 4
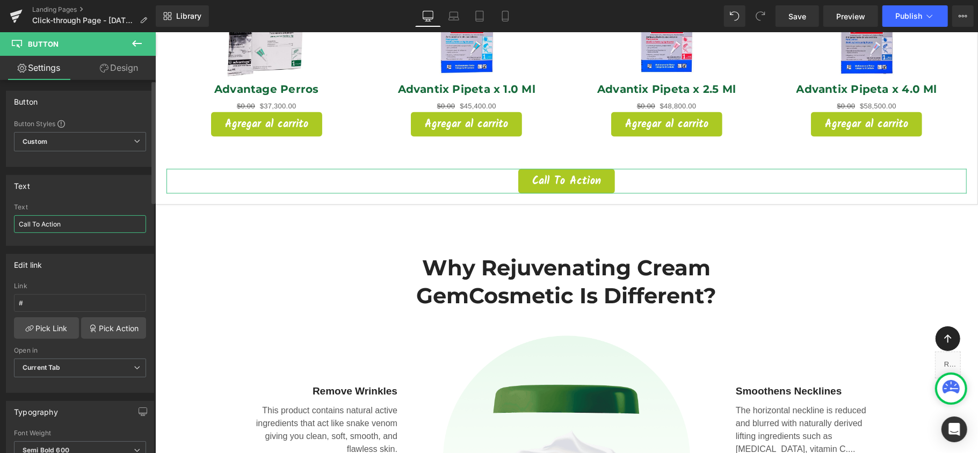
click at [74, 220] on input "Call To Action" at bounding box center [80, 224] width 132 height 18
type input "Ver todos"
click at [803, 7] on link "Save" at bounding box center [798, 15] width 44 height 21
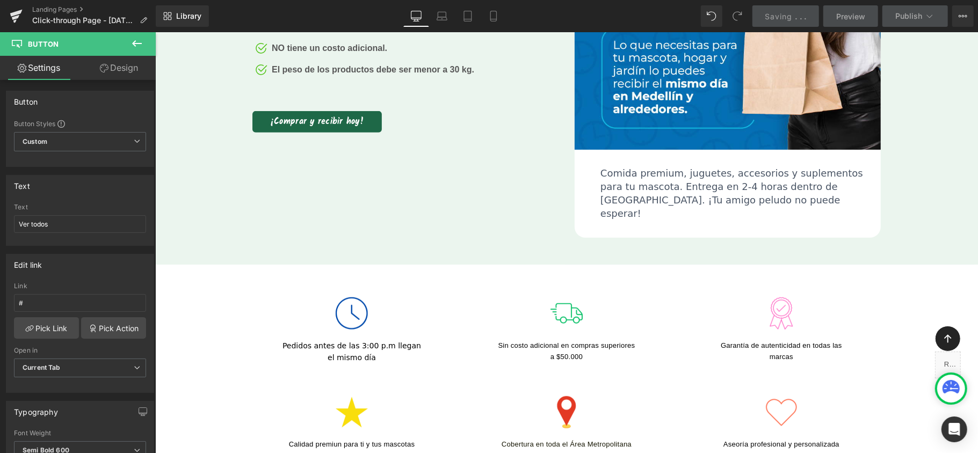
scroll to position [286, 0]
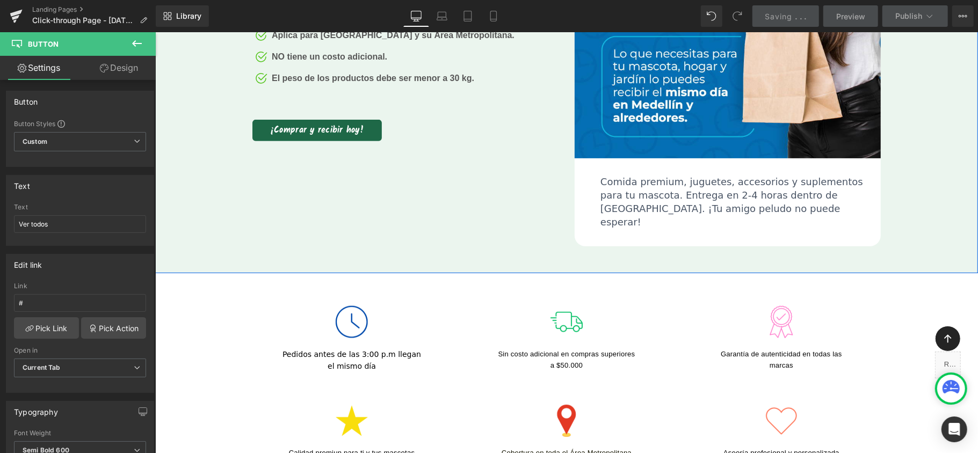
click at [176, 217] on div "Todo para tu mascota y cultivo. ¡HOY! Heading Image Aplica para Medellín y su Á…" at bounding box center [566, 43] width 823 height 415
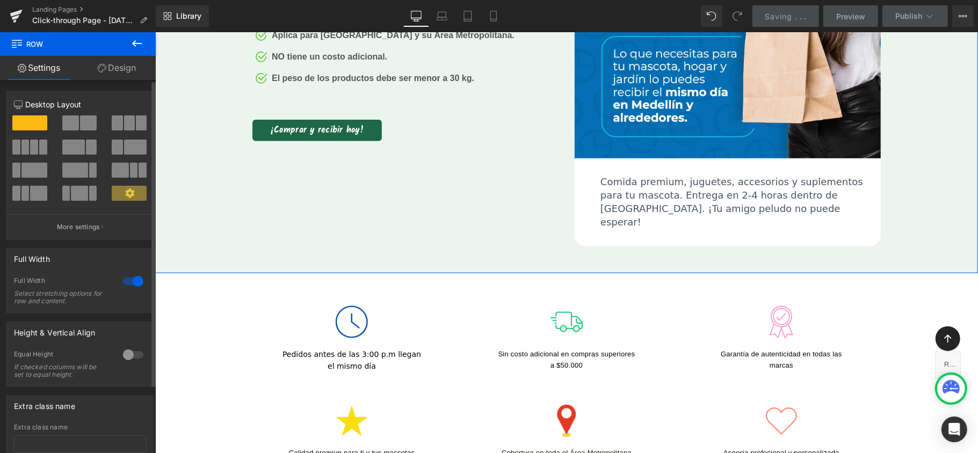
click at [129, 280] on div at bounding box center [133, 281] width 26 height 17
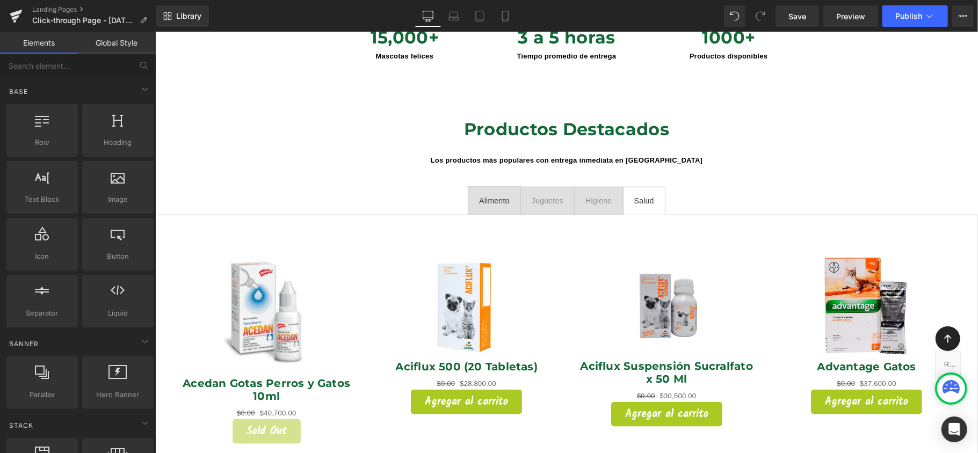
scroll to position [716, 0]
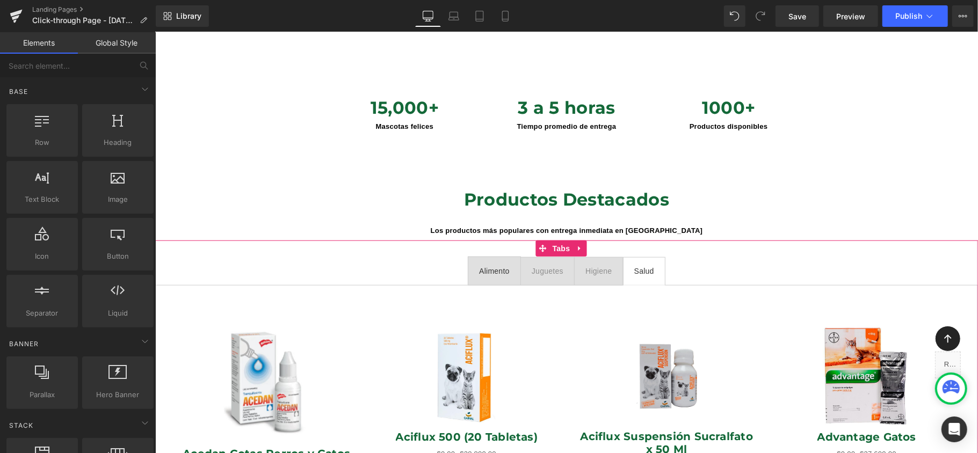
click at [155, 32] on div at bounding box center [155, 32] width 0 height 0
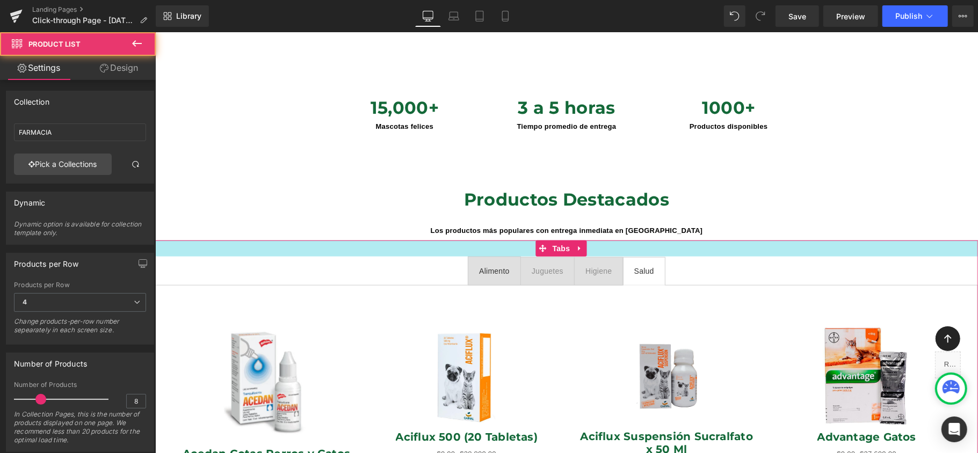
click at [916, 241] on div at bounding box center [566, 248] width 823 height 16
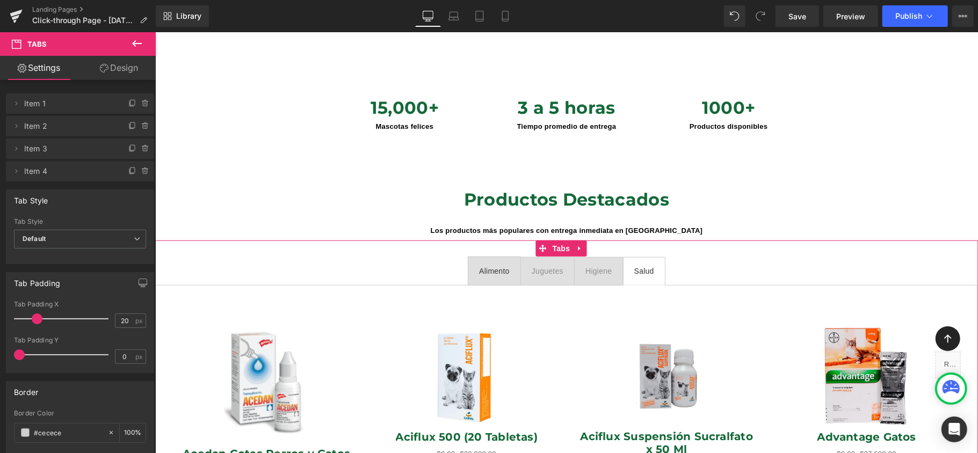
click at [922, 256] on ul "Alimento Text Block Juguetes Text Block Higiene Text Block Salud Text Block" at bounding box center [566, 270] width 823 height 28
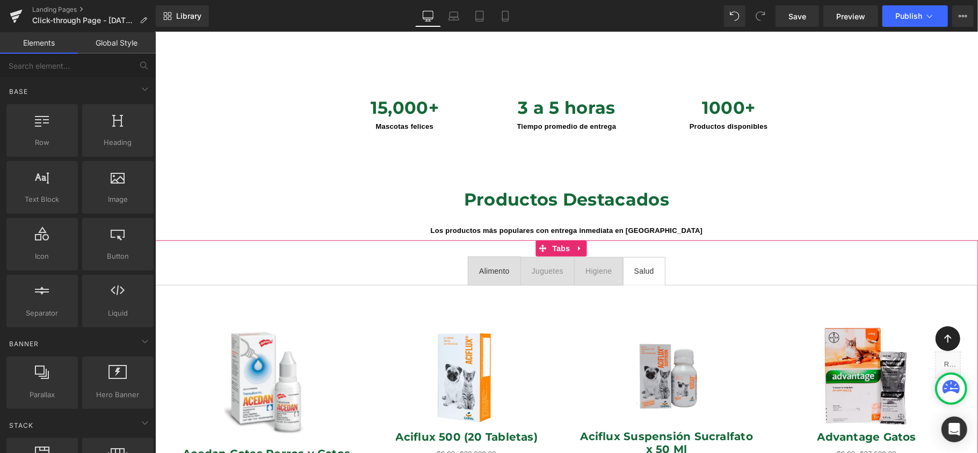
click at [880, 256] on ul "Alimento Text Block Juguetes Text Block Higiene Text Block Salud Text Block" at bounding box center [566, 270] width 823 height 28
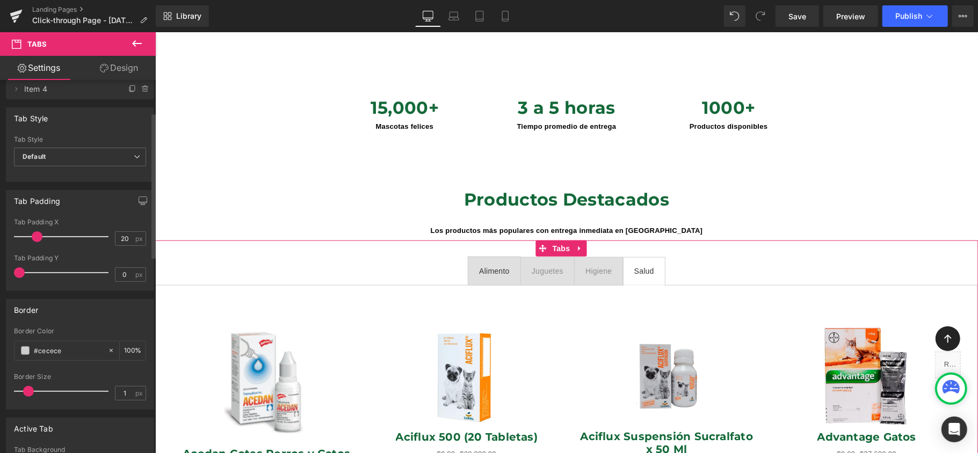
scroll to position [0, 0]
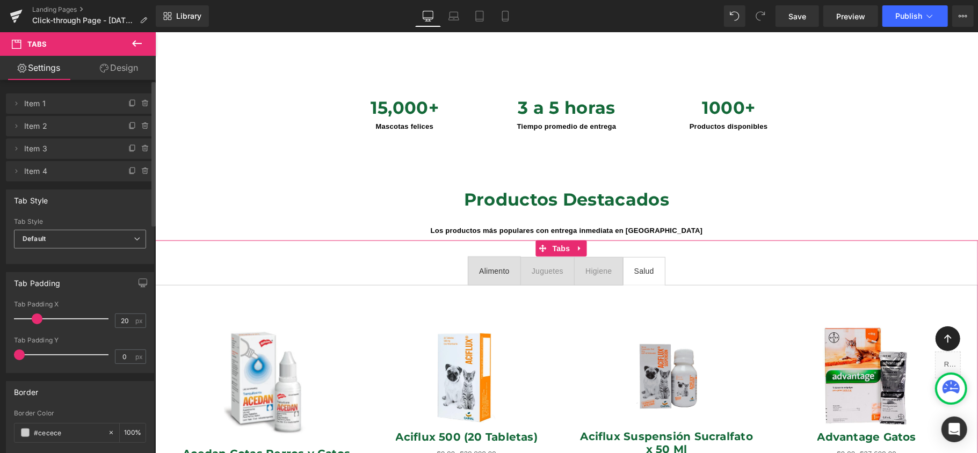
click at [123, 245] on span "Default" at bounding box center [80, 239] width 132 height 19
click at [123, 245] on span "Default" at bounding box center [78, 239] width 128 height 19
click at [547, 265] on div "Juguetes" at bounding box center [547, 271] width 32 height 12
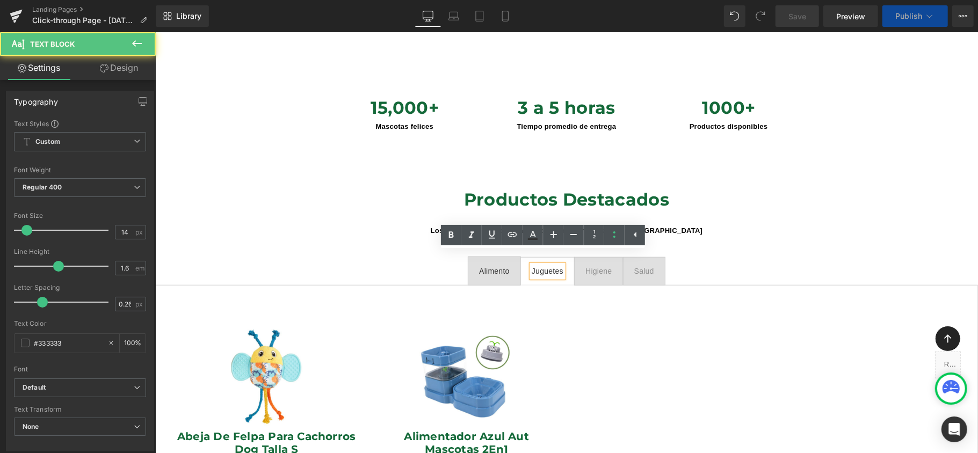
scroll to position [5, 5]
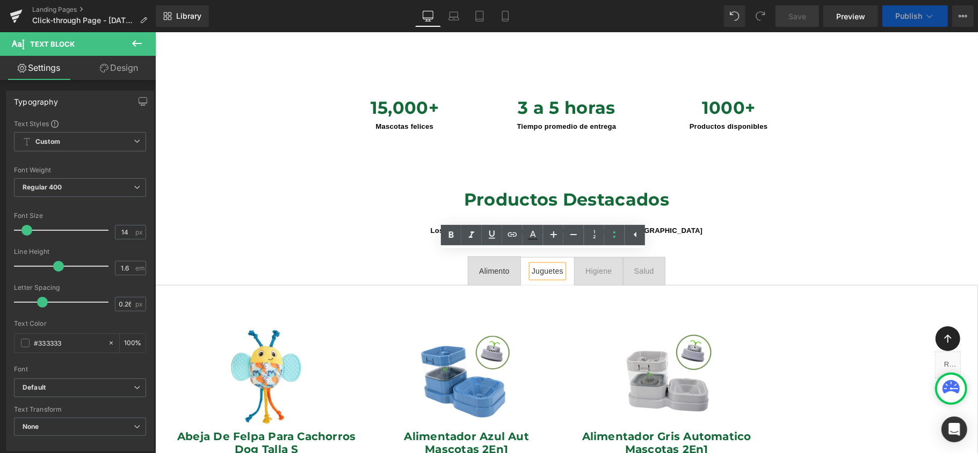
click at [535, 265] on div "Juguetes" at bounding box center [547, 271] width 32 height 12
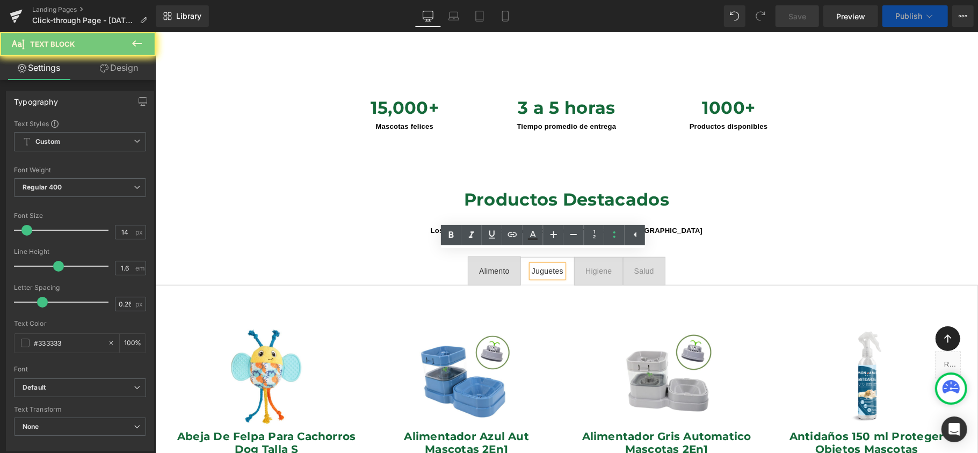
click at [535, 265] on div "Juguetes" at bounding box center [547, 271] width 32 height 12
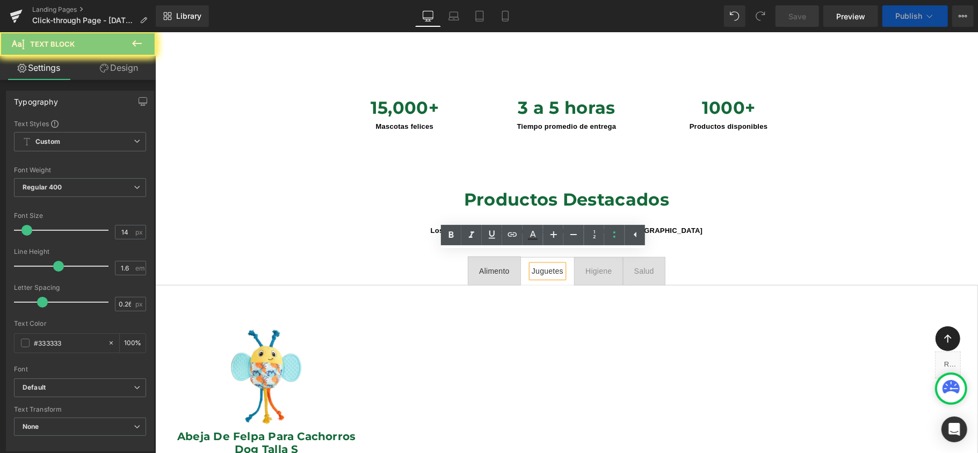
scroll to position [5034, 812]
click at [486, 264] on div "Alimento Text Block" at bounding box center [494, 270] width 31 height 12
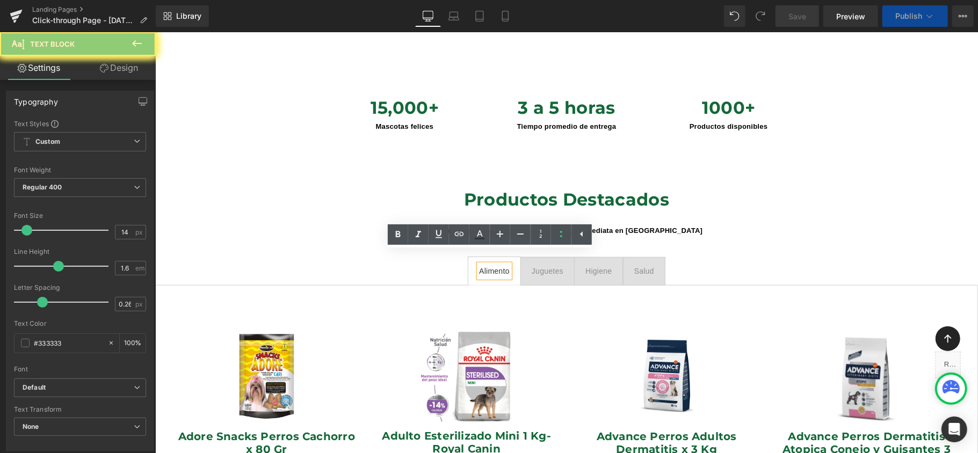
click at [492, 264] on div "Alimento" at bounding box center [494, 270] width 31 height 12
drag, startPoint x: 492, startPoint y: 260, endPoint x: 556, endPoint y: 271, distance: 65.3
click at [492, 264] on div "Alimento" at bounding box center [494, 270] width 31 height 12
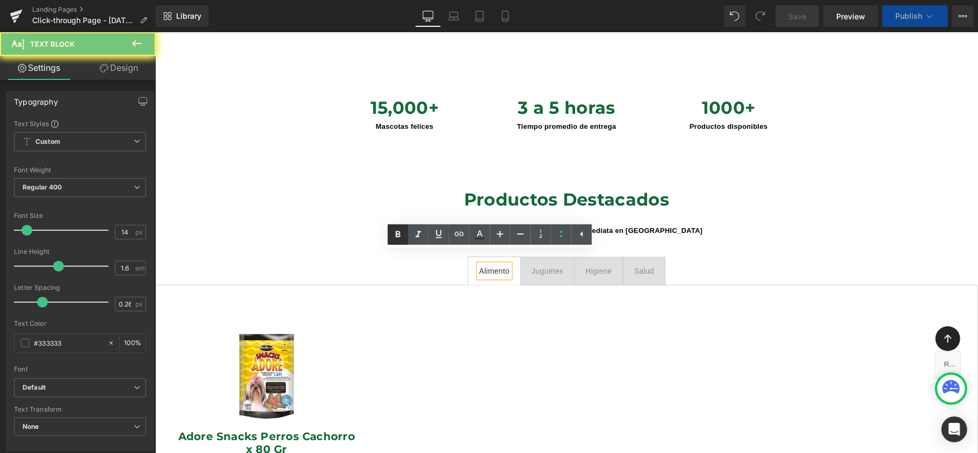
click at [396, 233] on icon at bounding box center [398, 234] width 5 height 6
click at [482, 233] on icon at bounding box center [479, 234] width 13 height 13
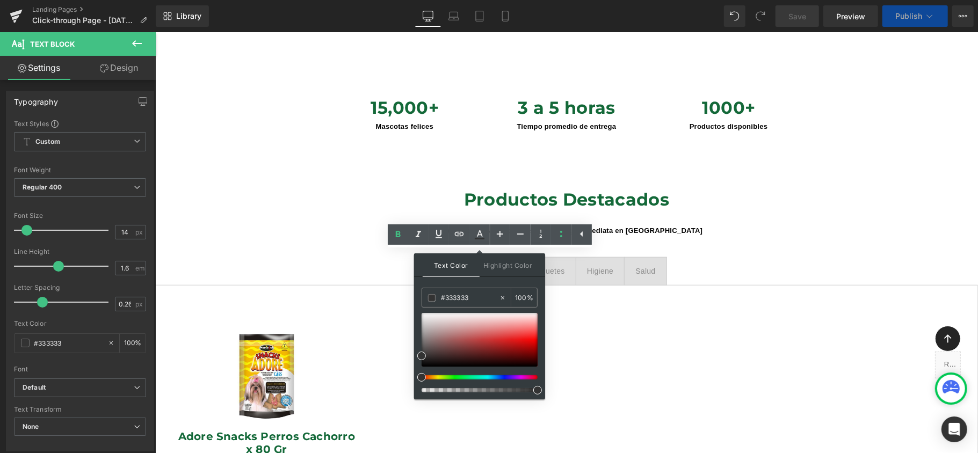
type input "#333333"
type input "100"
drag, startPoint x: 426, startPoint y: 356, endPoint x: 537, endPoint y: 349, distance: 111.4
click at [540, 364] on span at bounding box center [537, 364] width 9 height 9
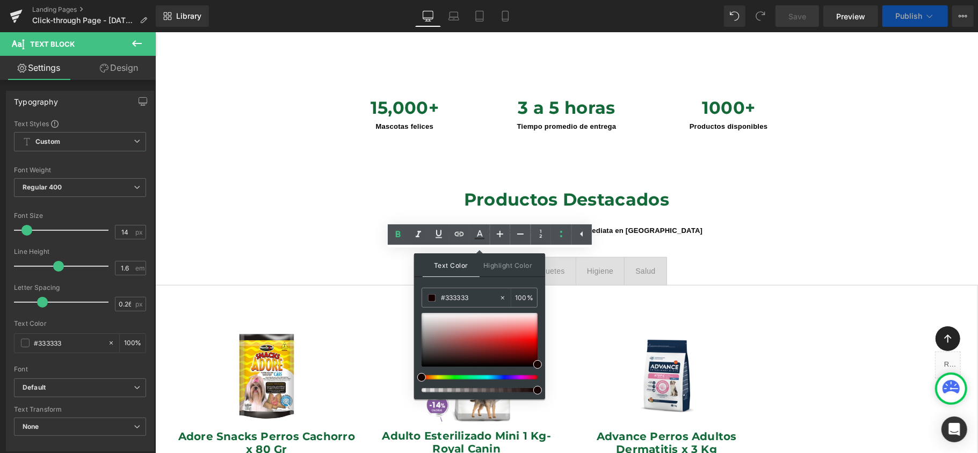
click at [575, 257] on li "Higiene Text Block" at bounding box center [599, 271] width 49 height 28
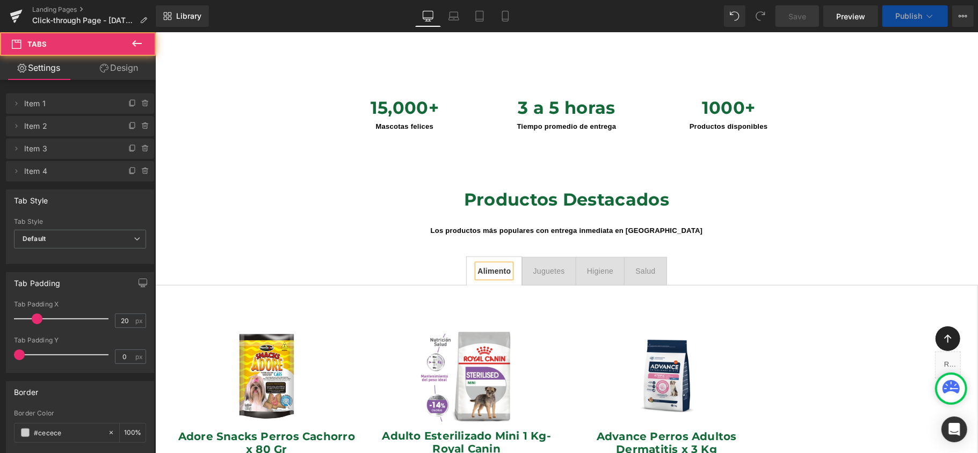
scroll to position [5207, 812]
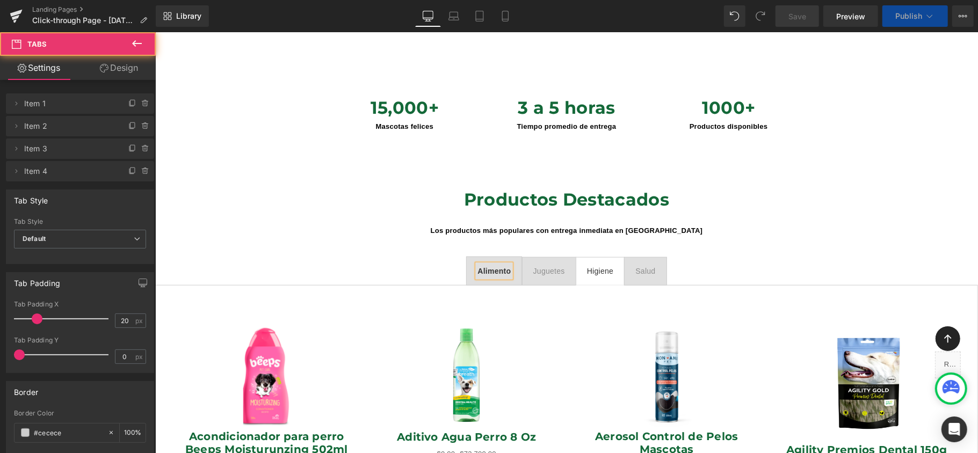
click at [538, 265] on div "Juguetes" at bounding box center [549, 271] width 32 height 12
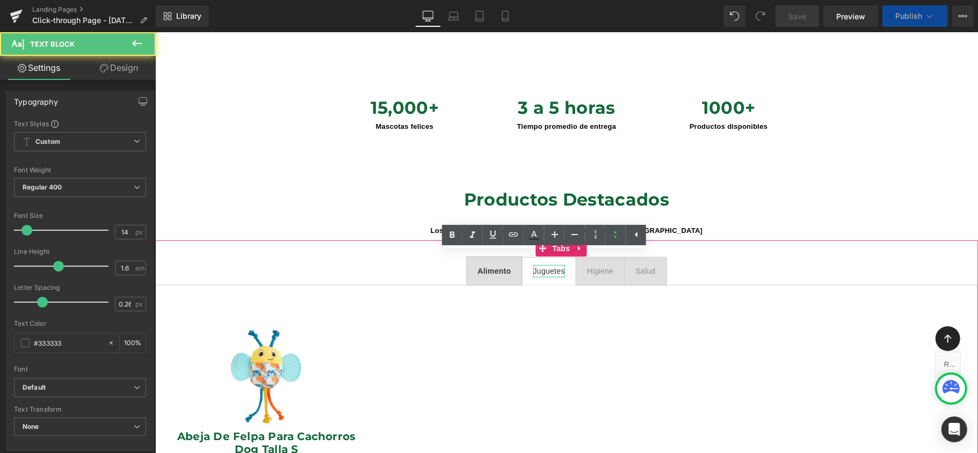
click at [548, 265] on div "Juguetes" at bounding box center [549, 271] width 32 height 12
click at [547, 265] on div "Juguetes" at bounding box center [549, 271] width 32 height 12
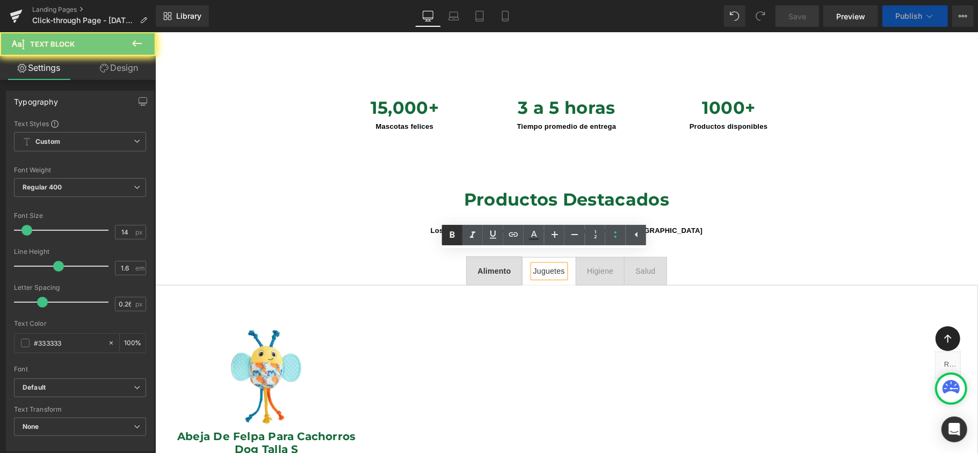
scroll to position [5034, 812]
click at [458, 233] on icon at bounding box center [452, 235] width 13 height 13
click at [535, 235] on icon at bounding box center [534, 234] width 6 height 6
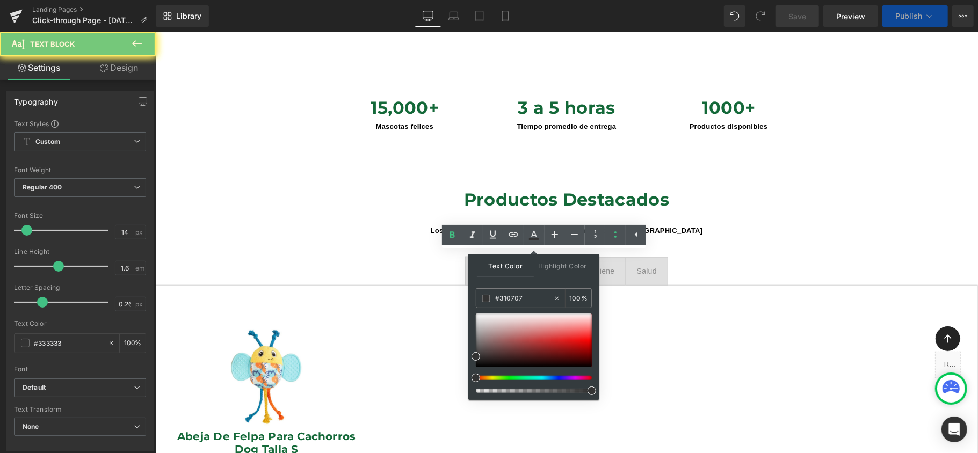
type input "#333333"
type input "100"
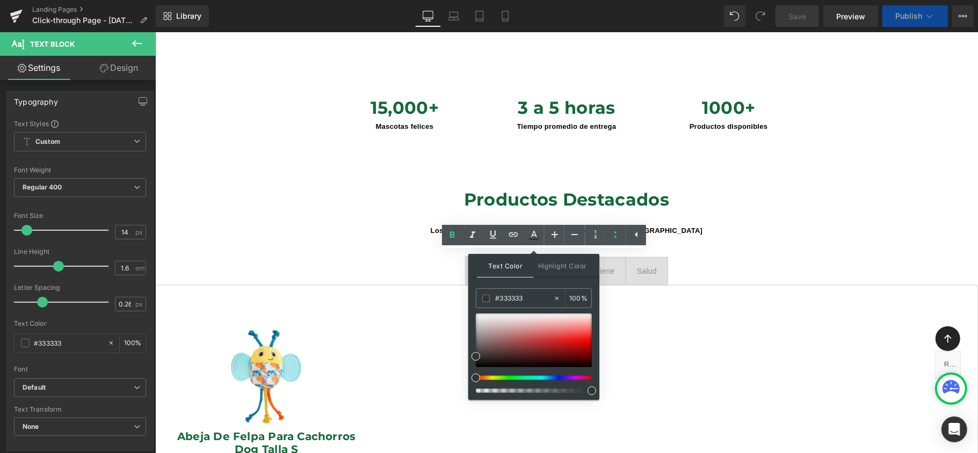
drag, startPoint x: 518, startPoint y: 358, endPoint x: 552, endPoint y: 364, distance: 34.3
click at [585, 364] on div at bounding box center [534, 353] width 116 height 79
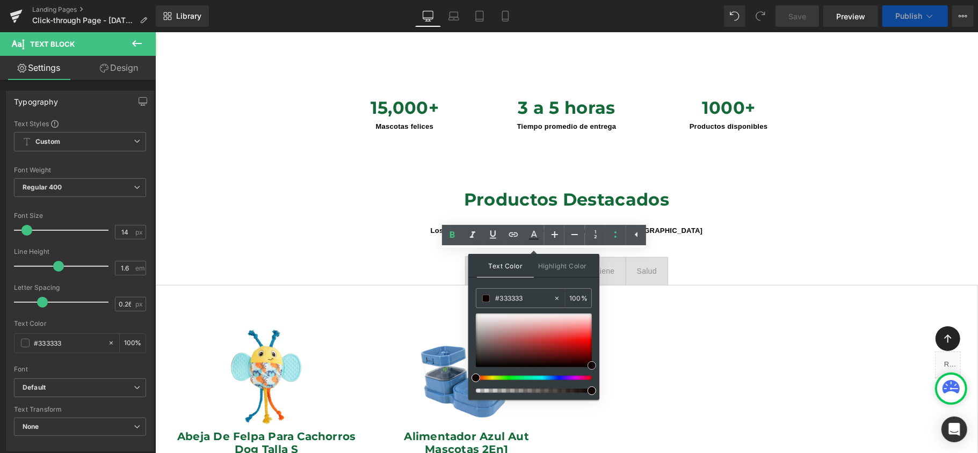
drag, startPoint x: 476, startPoint y: 357, endPoint x: 450, endPoint y: 340, distance: 30.4
click at [594, 366] on span at bounding box center [592, 365] width 9 height 9
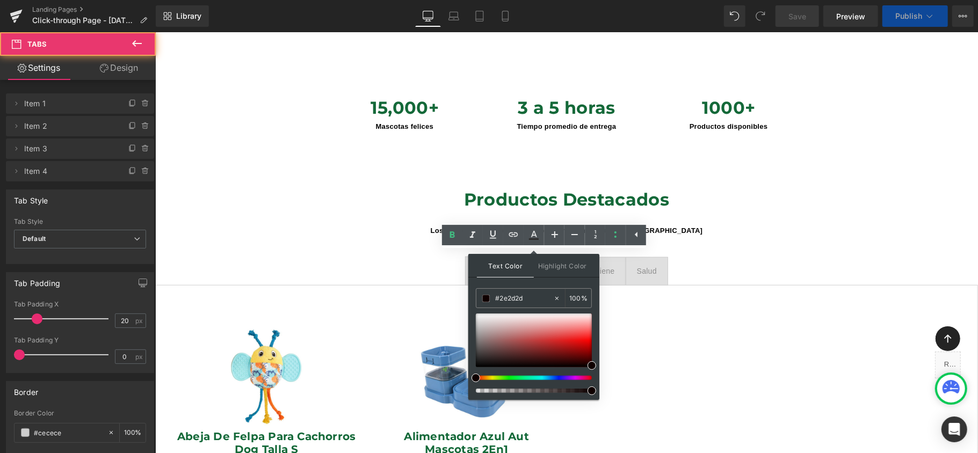
click at [608, 257] on span "Higiene Text Block" at bounding box center [601, 270] width 48 height 27
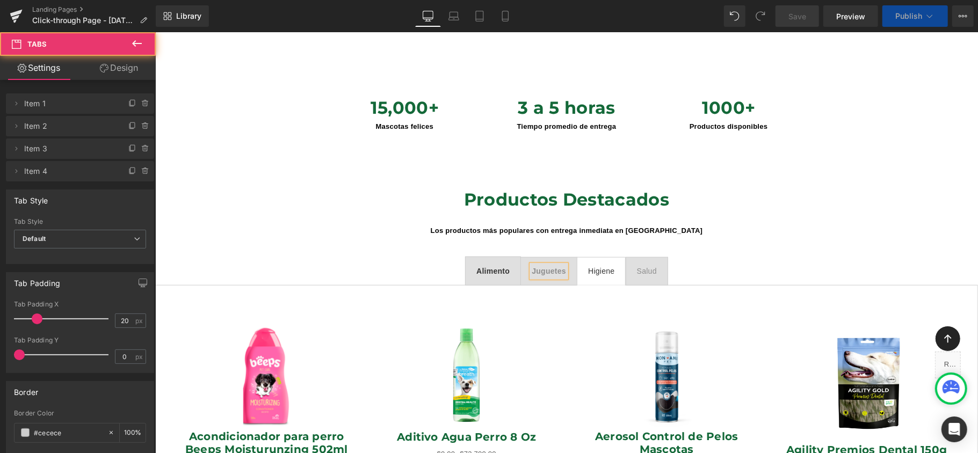
click at [544, 266] on span "Juguetes" at bounding box center [548, 270] width 34 height 9
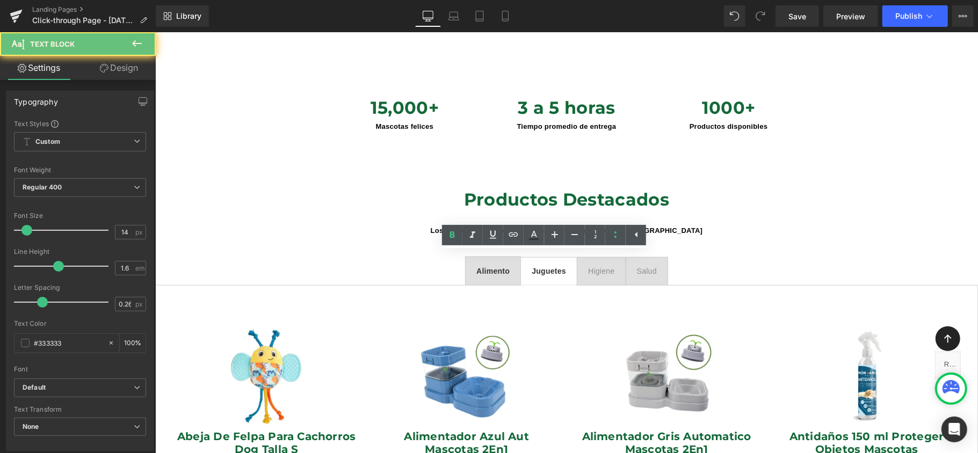
click at [602, 265] on div "Higiene" at bounding box center [601, 271] width 26 height 12
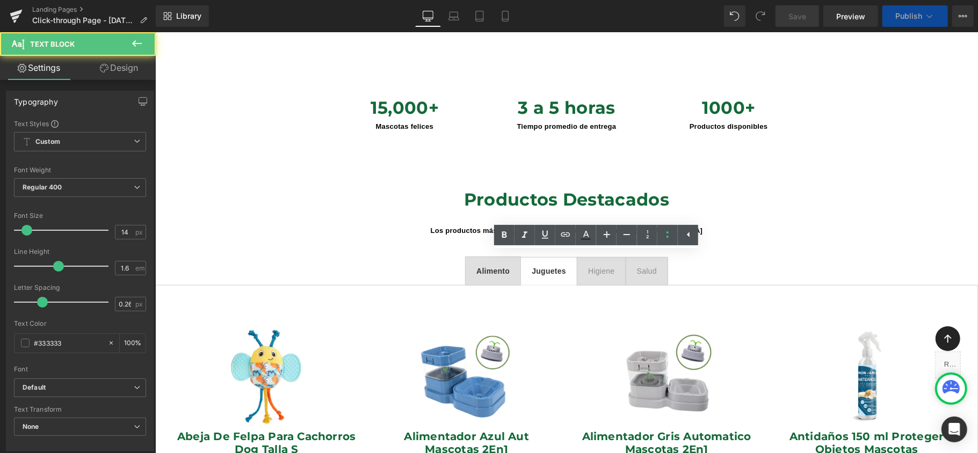
scroll to position [5207, 812]
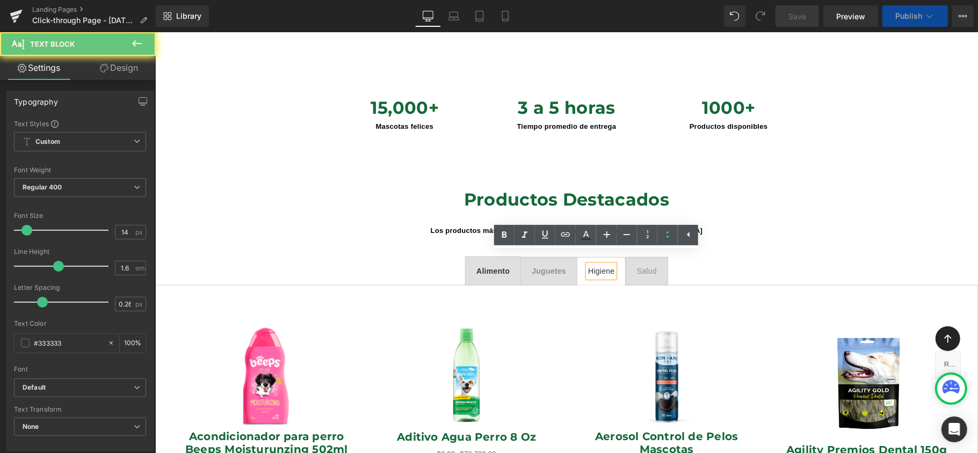
click at [597, 265] on div "Higiene" at bounding box center [601, 271] width 26 height 12
click at [501, 236] on icon at bounding box center [504, 235] width 13 height 13
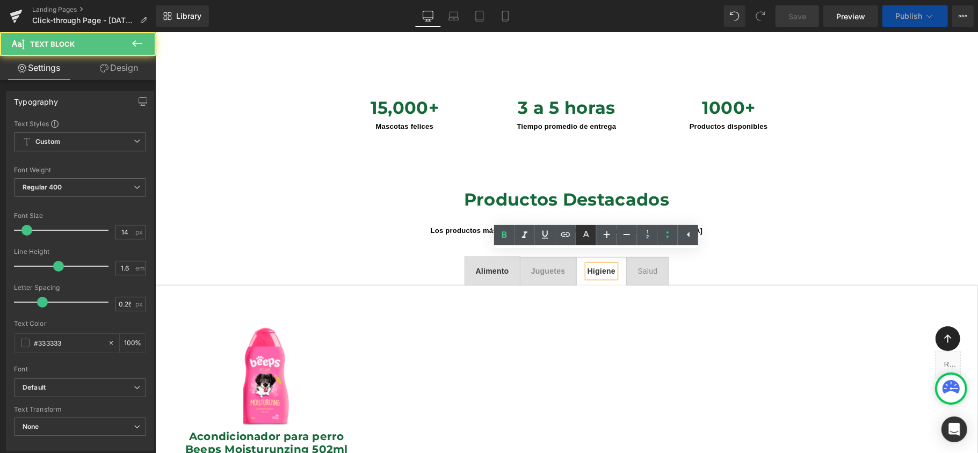
click at [583, 237] on icon at bounding box center [585, 235] width 13 height 13
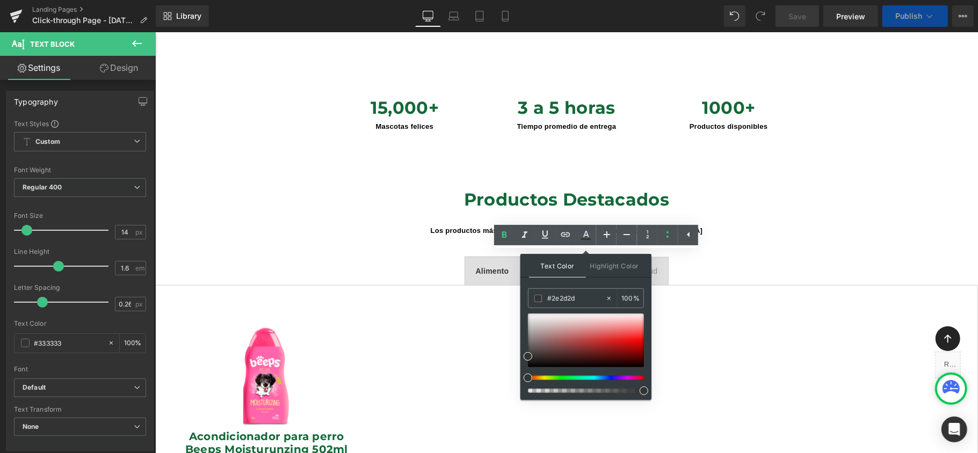
type input "#333333"
type input "100"
click at [642, 364] on span at bounding box center [639, 365] width 9 height 9
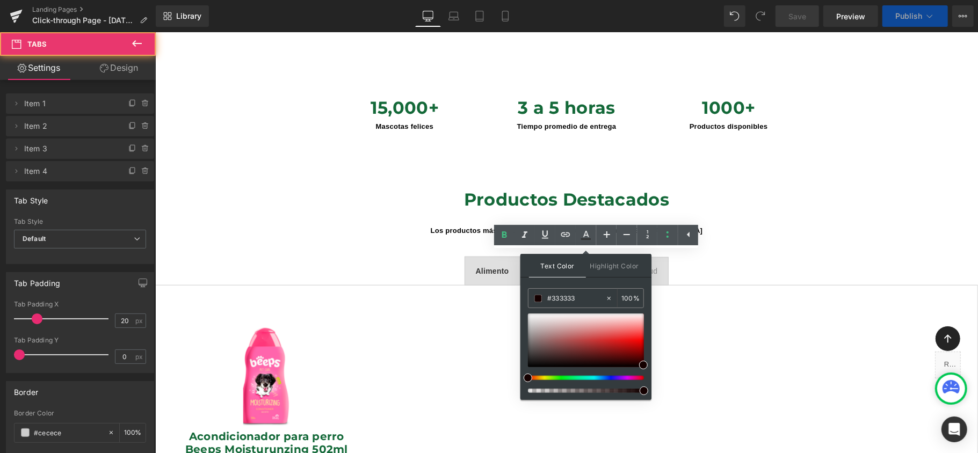
click at [658, 258] on span "Salud Text Block" at bounding box center [646, 270] width 41 height 27
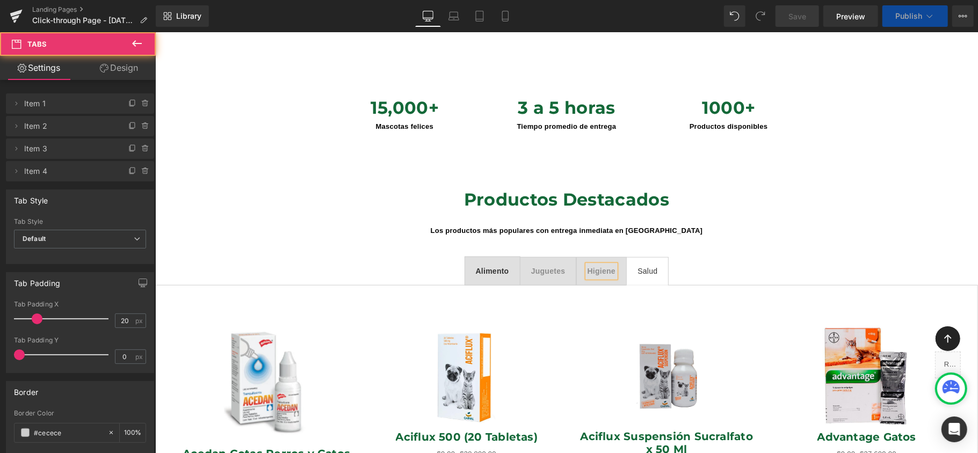
click at [548, 266] on span "Juguetes" at bounding box center [548, 270] width 34 height 9
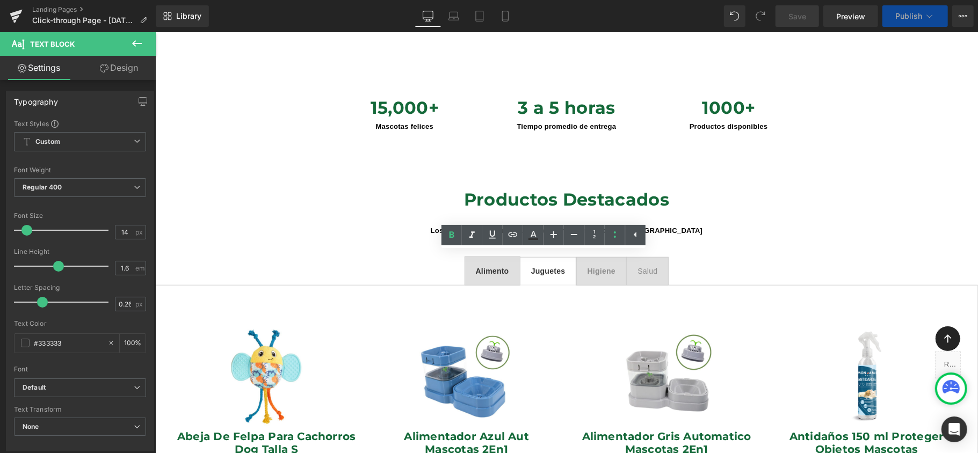
click at [641, 265] on div "Salud Text Block" at bounding box center [647, 271] width 20 height 12
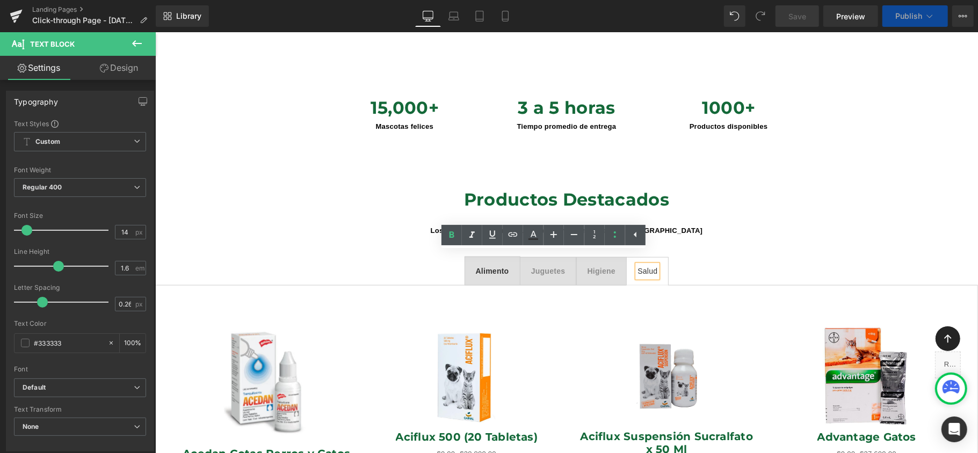
scroll to position [5212, 812]
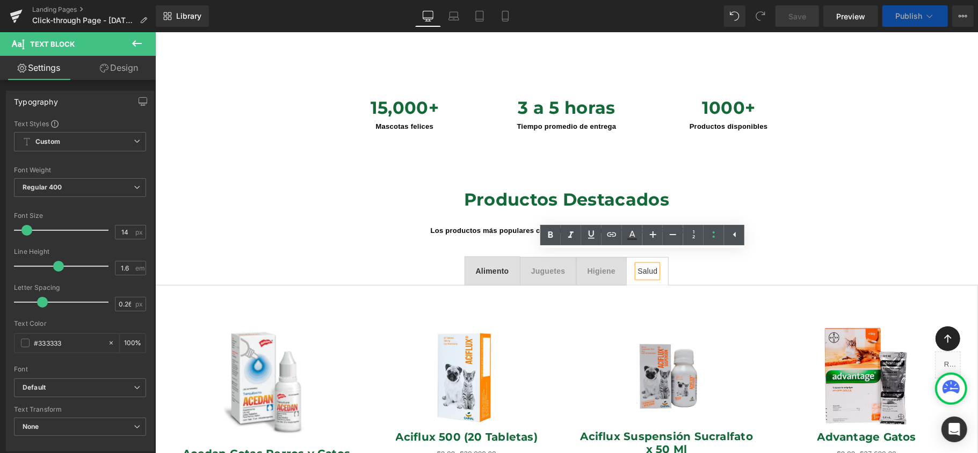
click at [641, 265] on div "Salud" at bounding box center [647, 271] width 20 height 12
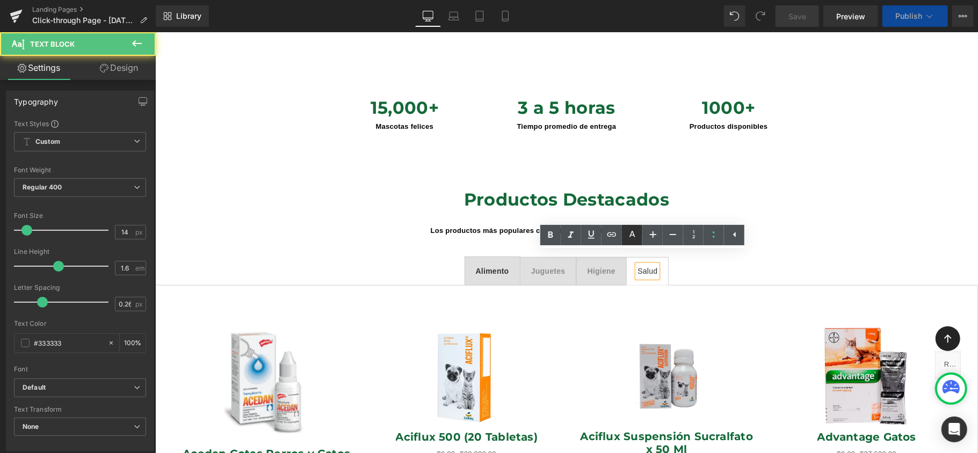
click at [634, 240] on icon at bounding box center [632, 239] width 10 height 2
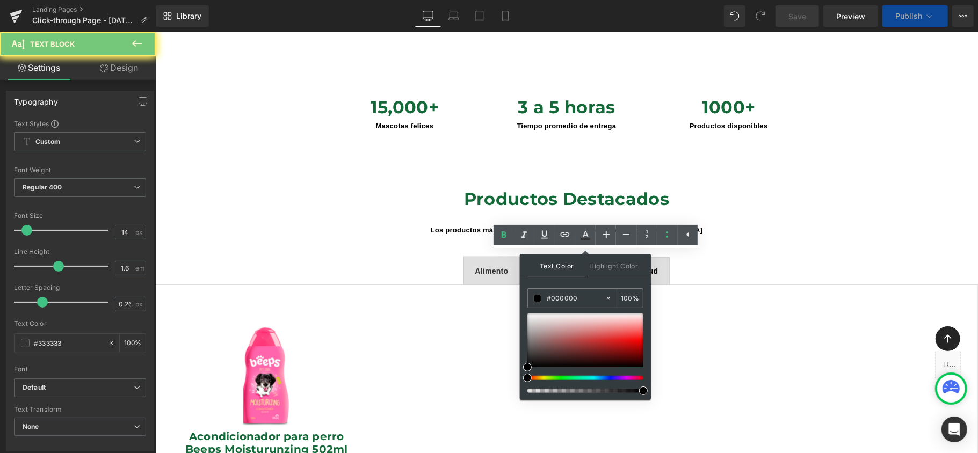
click at [636, 265] on div "Salud Text Block" at bounding box center [646, 271] width 21 height 12
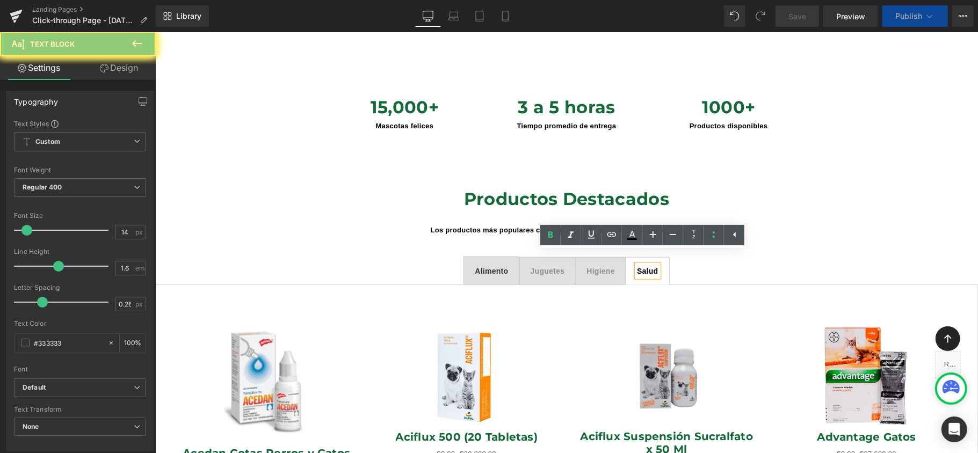
click at [644, 266] on span "Salud" at bounding box center [646, 270] width 21 height 9
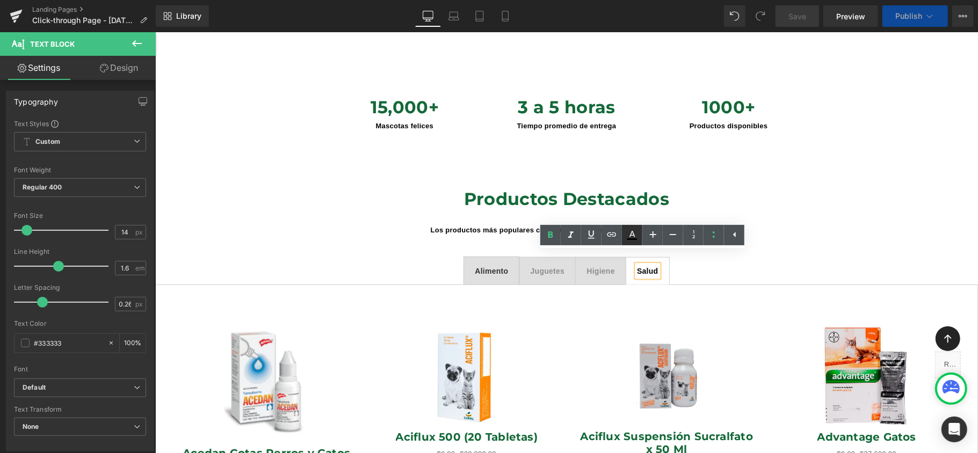
click at [636, 234] on icon at bounding box center [632, 235] width 13 height 13
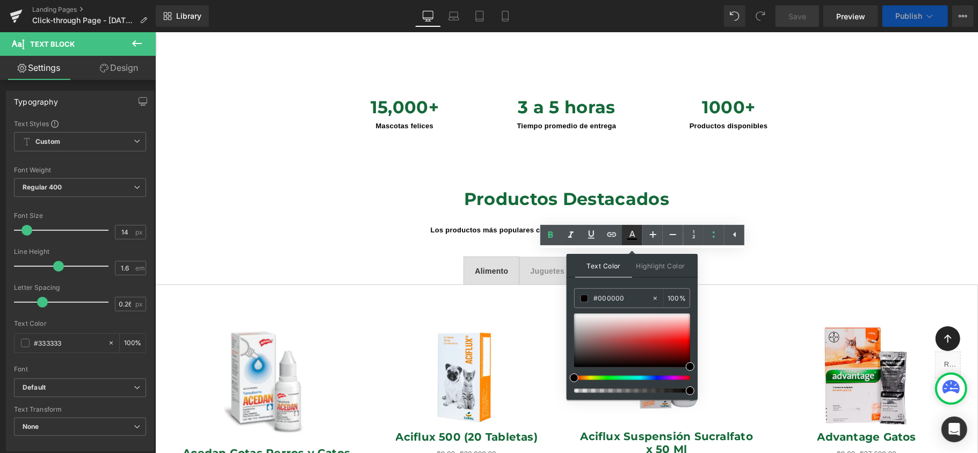
type input "#050000"
type input "100"
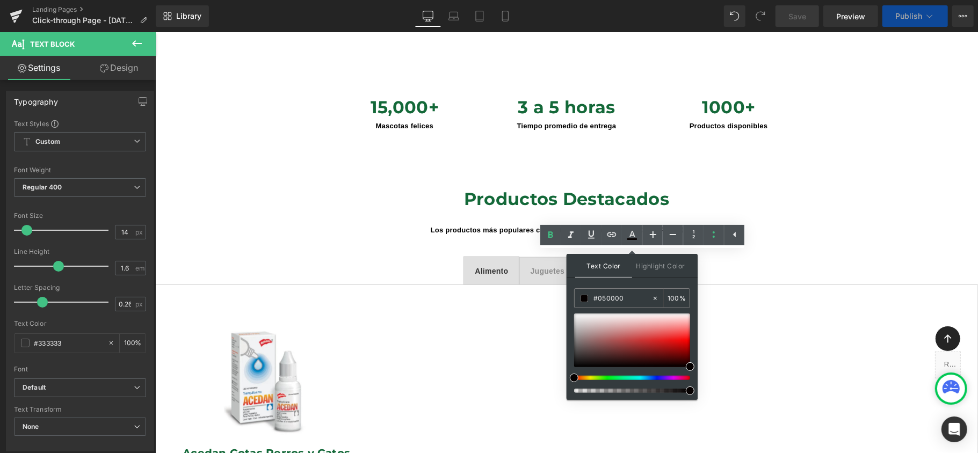
scroll to position [5, 5]
click at [895, 240] on div "Alimento Text Block Juguetes Text Block Higiene Text Block Salud Text Block Sal…" at bounding box center [566, 422] width 823 height 364
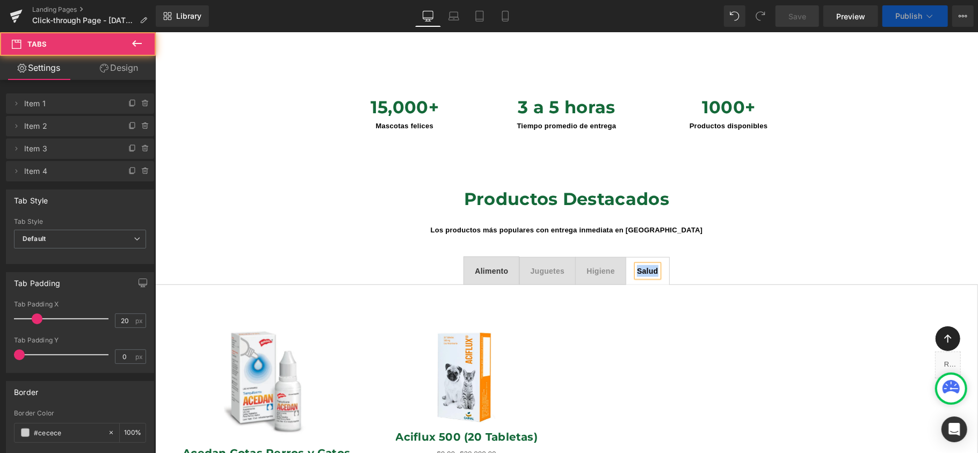
scroll to position [931, 0]
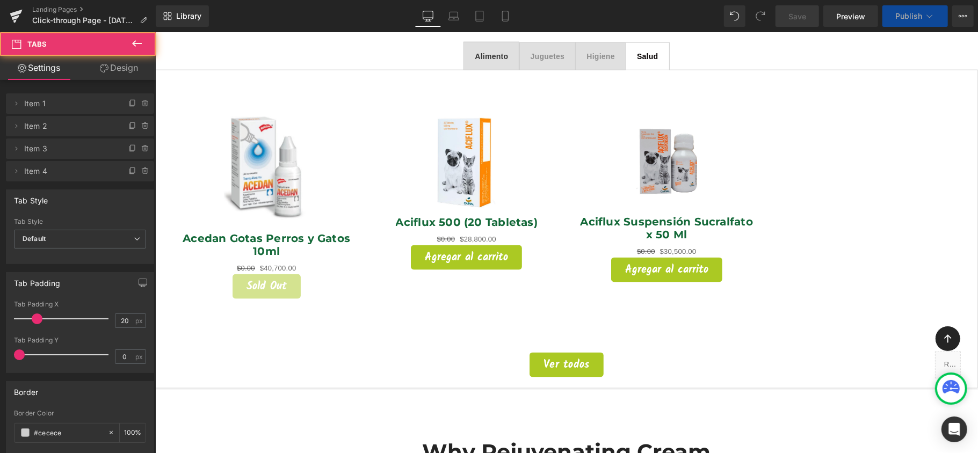
click at [813, 156] on div "Alimento Text Block Juguetes Text Block Higiene Text Block Salud Text Block Sal…" at bounding box center [566, 207] width 823 height 364
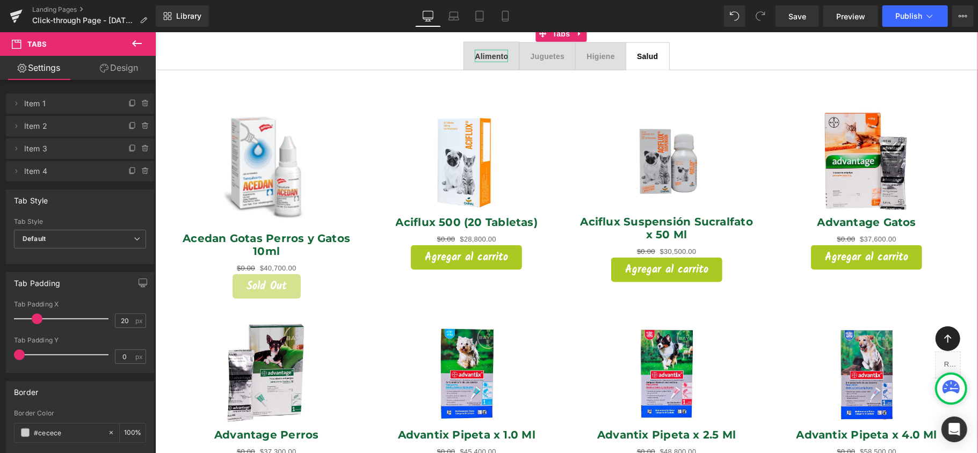
drag, startPoint x: 493, startPoint y: 46, endPoint x: 513, endPoint y: 44, distance: 20.5
click at [493, 52] on span "Alimento" at bounding box center [490, 56] width 33 height 9
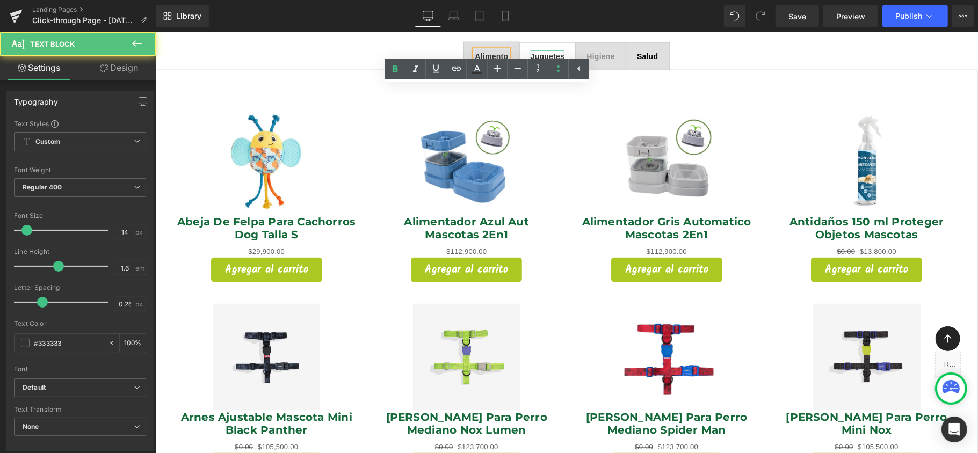
click at [544, 52] on span "Juguetes" at bounding box center [547, 56] width 34 height 9
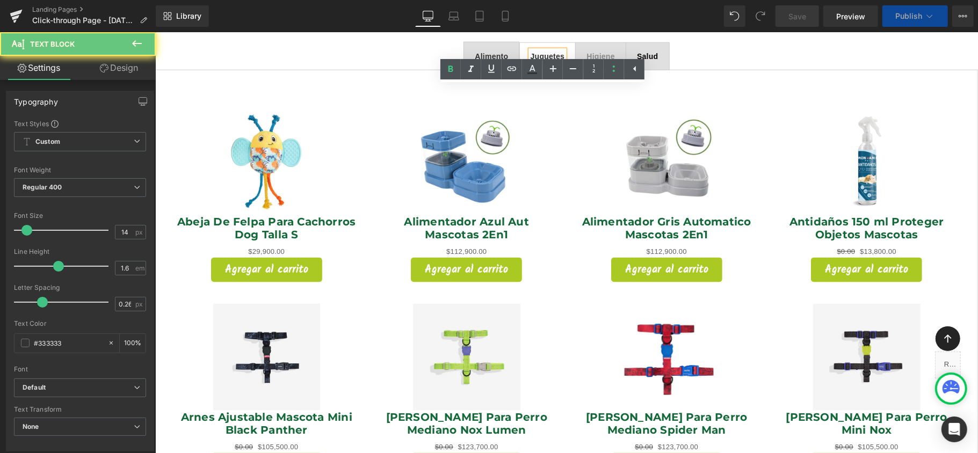
scroll to position [5207, 812]
click at [586, 52] on span "Higiene" at bounding box center [600, 56] width 28 height 9
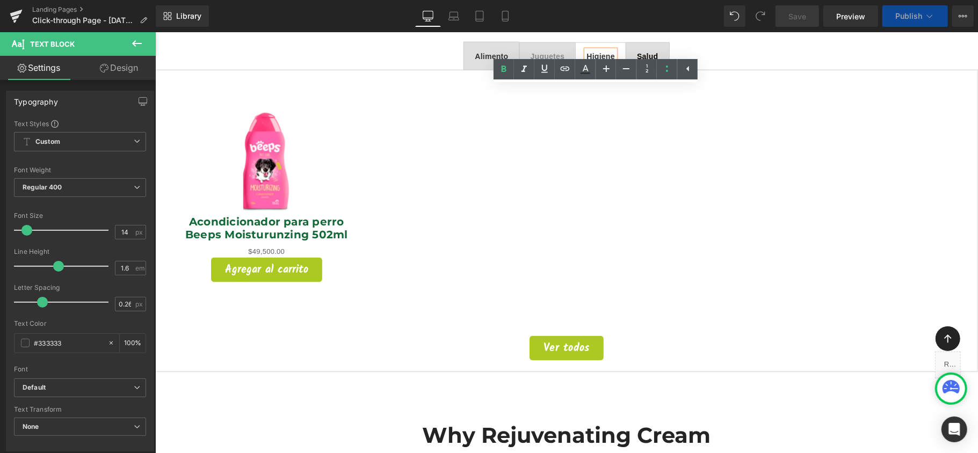
scroll to position [5, 5]
click at [649, 50] on div "Salud Text Block" at bounding box center [646, 56] width 21 height 12
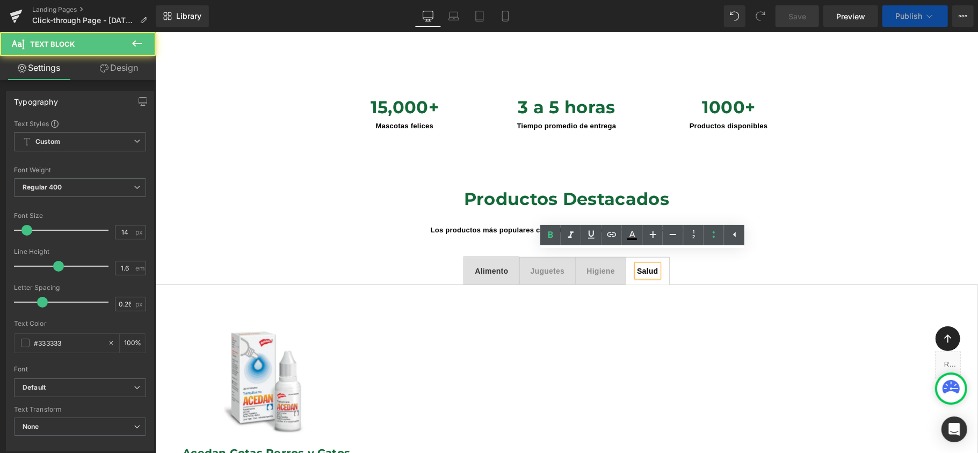
scroll to position [5051, 812]
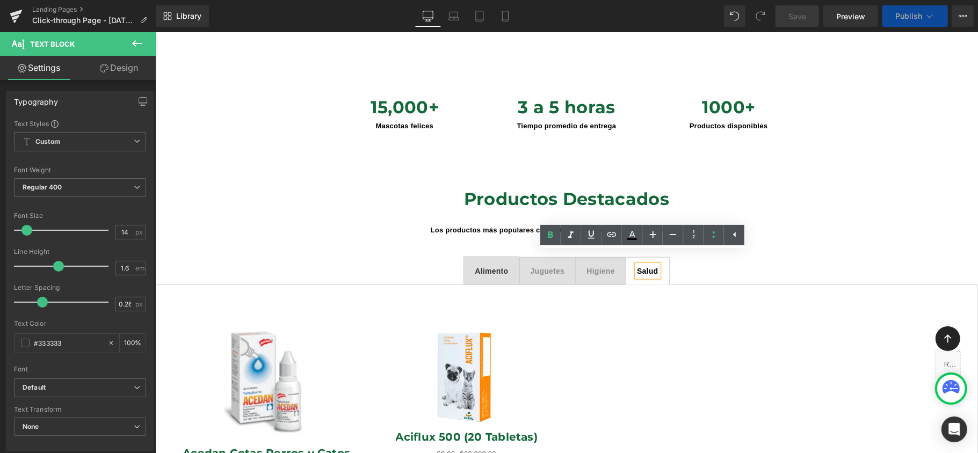
click at [542, 266] on span "Juguetes" at bounding box center [547, 270] width 34 height 9
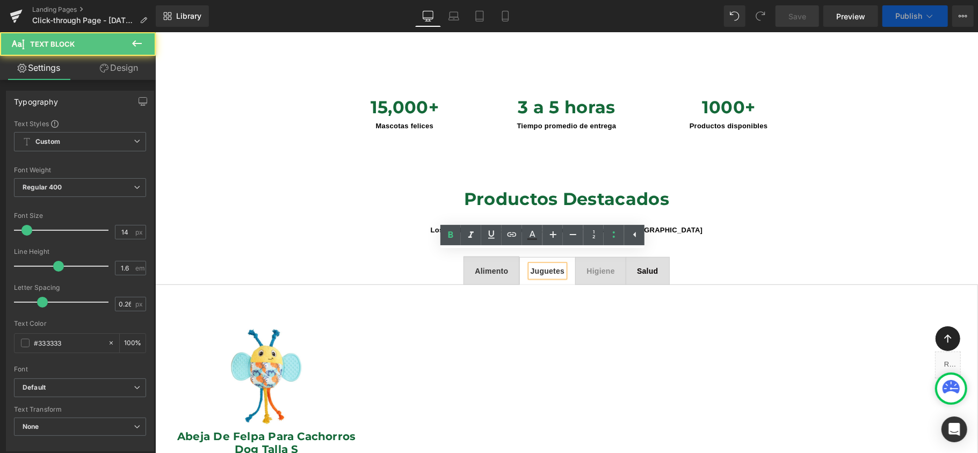
click at [597, 265] on div "Higiene Text Block" at bounding box center [600, 271] width 28 height 12
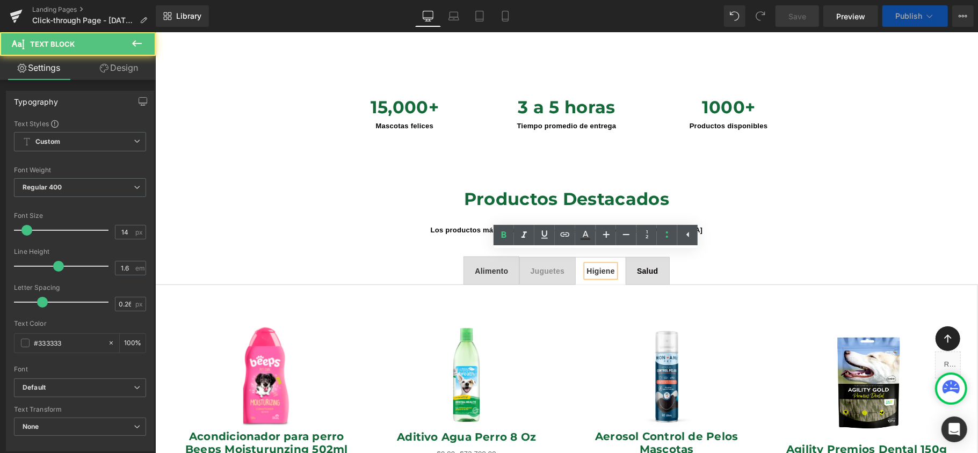
click at [636, 266] on span "Salud" at bounding box center [646, 270] width 21 height 9
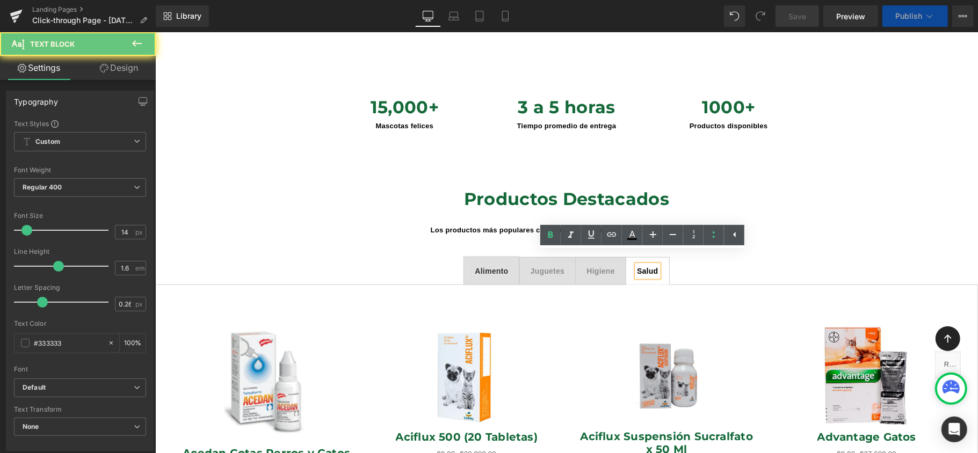
click at [443, 256] on ul "Alimento Text Block Juguetes Text Block Higiene Text Block Salud Text Block" at bounding box center [566, 270] width 823 height 28
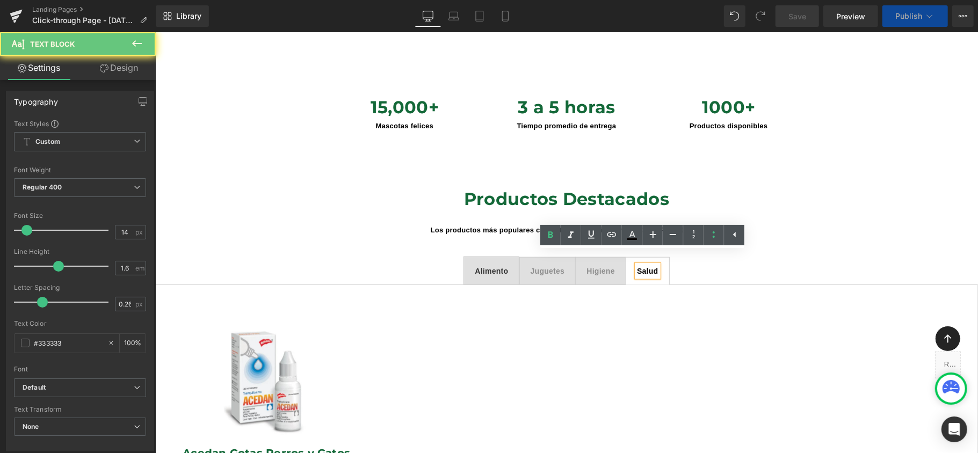
click at [503, 264] on div "Alimento Text Block" at bounding box center [490, 270] width 33 height 12
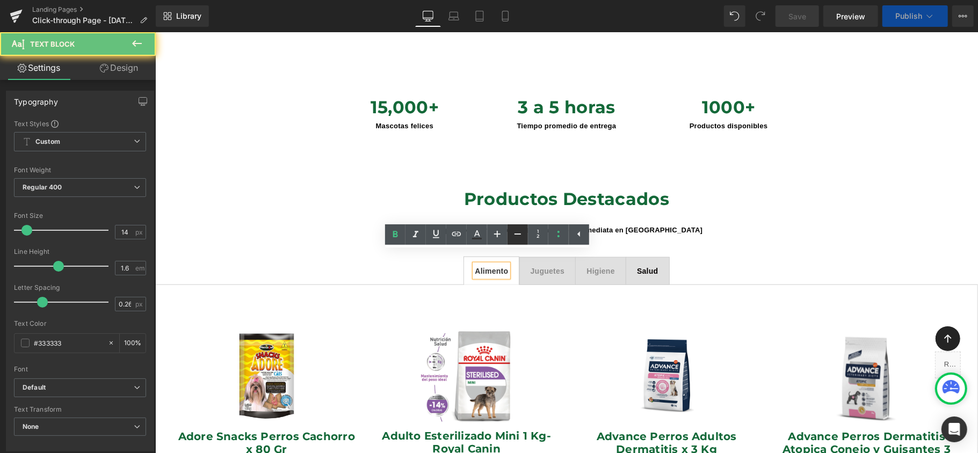
scroll to position [5, 5]
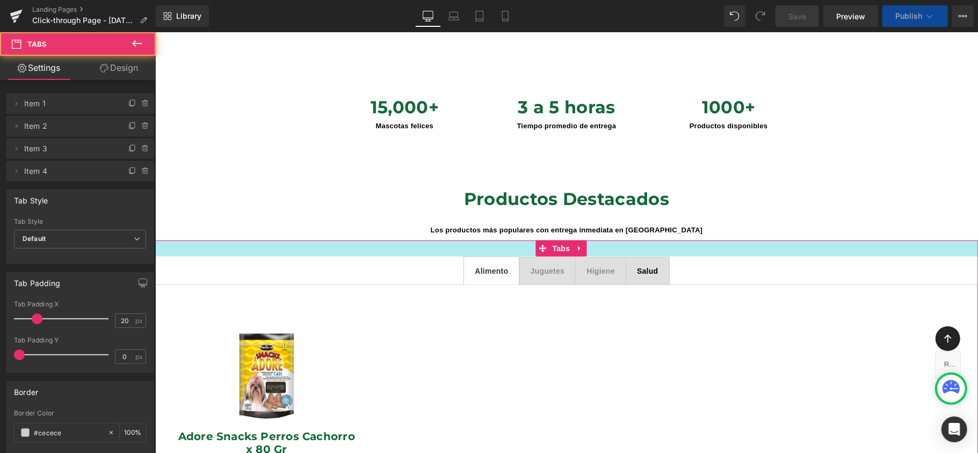
click at [690, 256] on ul "Alimento Text Block Juguetes Text Block Higiene Text Block Salud Text Block" at bounding box center [566, 270] width 823 height 28
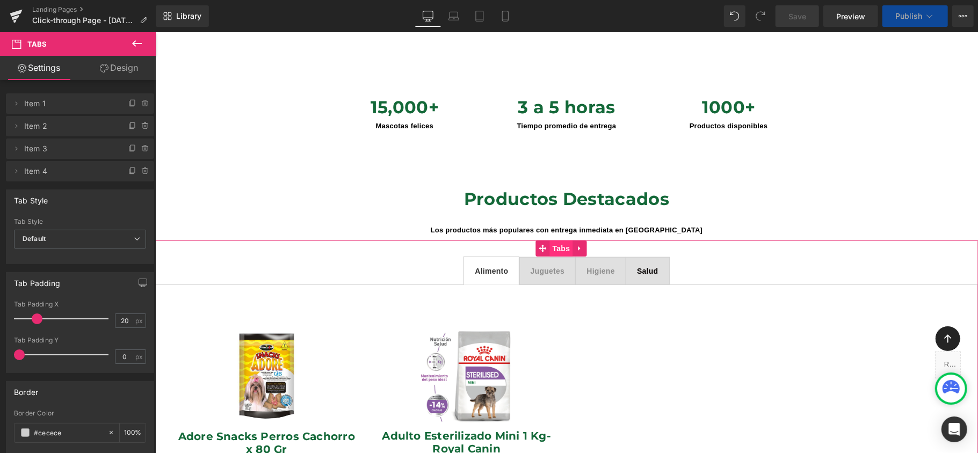
click at [560, 240] on span "Tabs" at bounding box center [560, 248] width 23 height 16
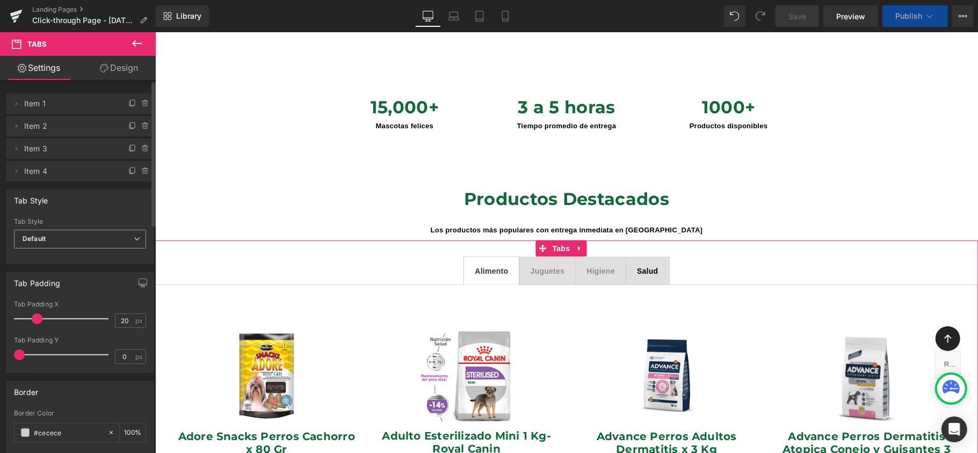
click at [134, 239] on icon at bounding box center [137, 239] width 6 height 6
click at [114, 269] on li "Underline" at bounding box center [78, 274] width 128 height 16
click at [108, 269] on div "Tab Padding 20px Tab Padding X 20 px 0px Tab Padding Y 0 px" at bounding box center [78, 318] width 156 height 109
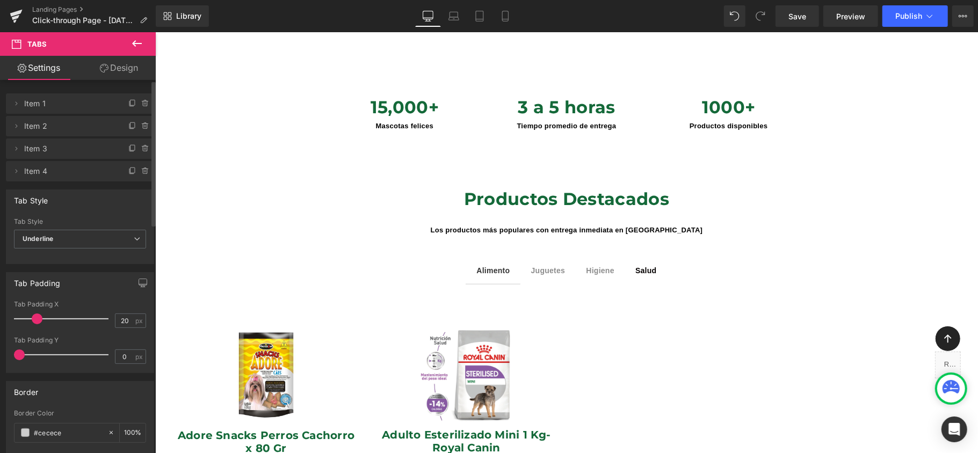
scroll to position [5032, 812]
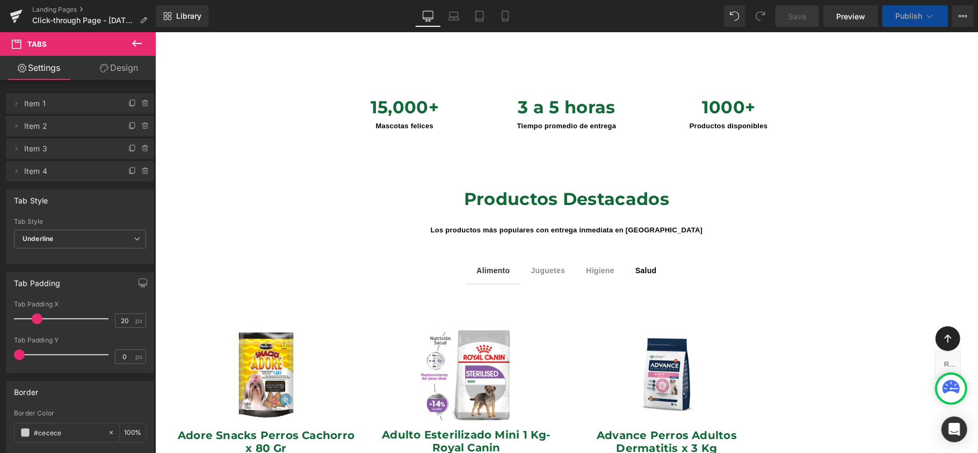
click at [540, 266] on span "Juguetes" at bounding box center [548, 270] width 34 height 9
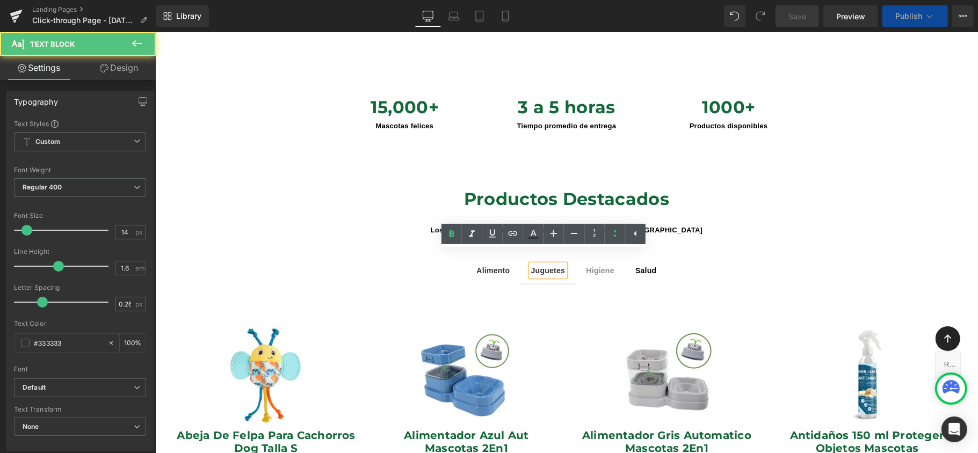
click at [589, 266] on span "Higiene" at bounding box center [599, 270] width 28 height 9
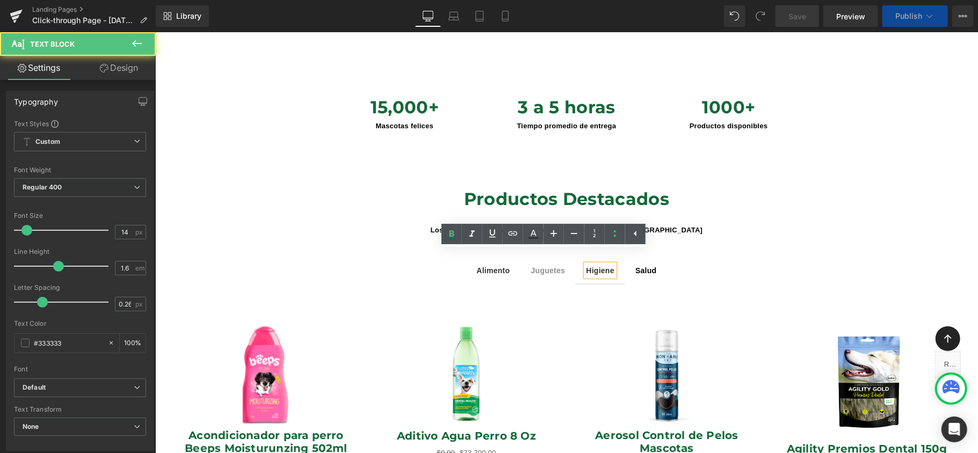
scroll to position [5193, 812]
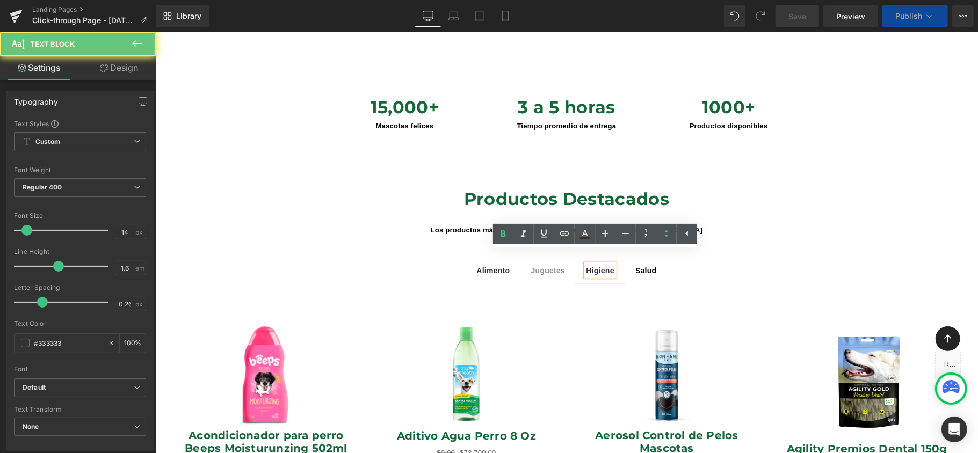
click at [640, 264] on div "Salud Text Block" at bounding box center [645, 270] width 21 height 12
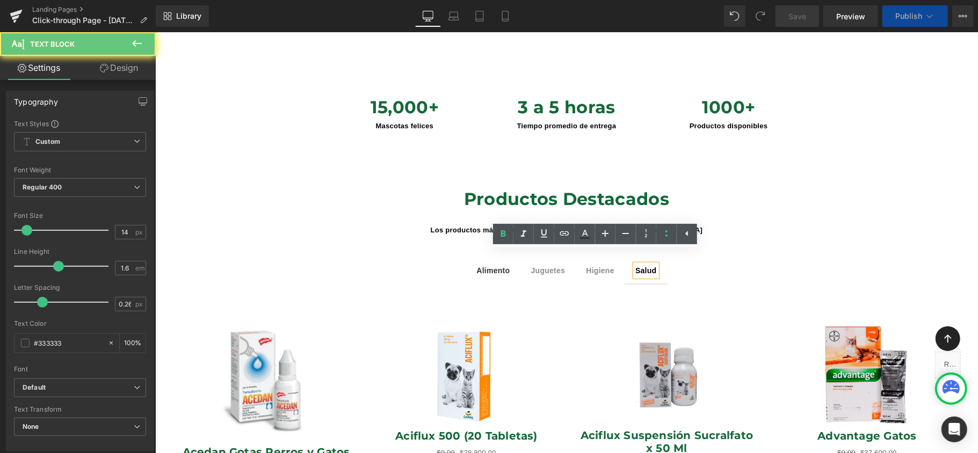
click at [761, 259] on ul "Alimento Text Block Juguetes Text Block Higiene Text Block Salud Text Block" at bounding box center [566, 270] width 823 height 28
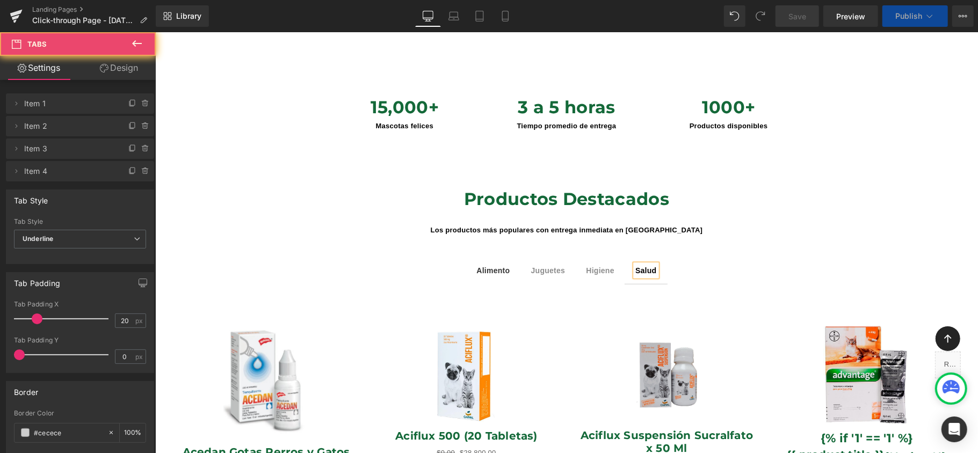
click at [552, 266] on span "Juguetes" at bounding box center [548, 270] width 34 height 9
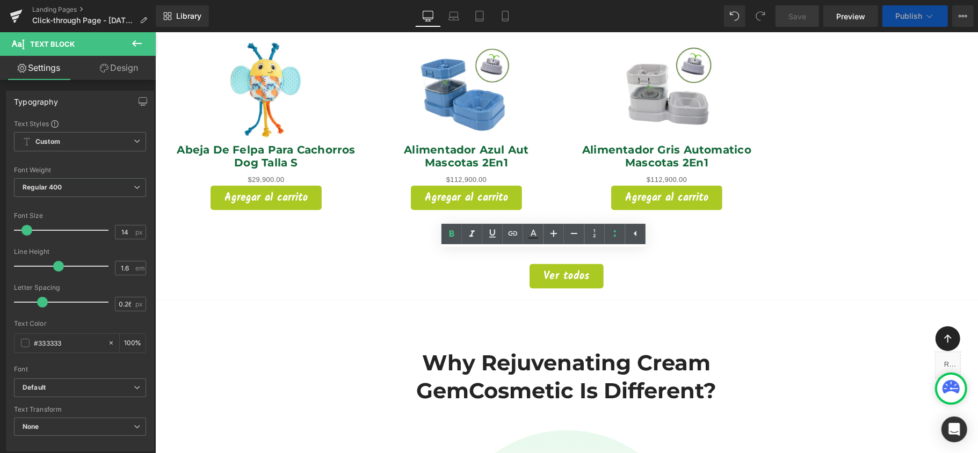
scroll to position [5032, 812]
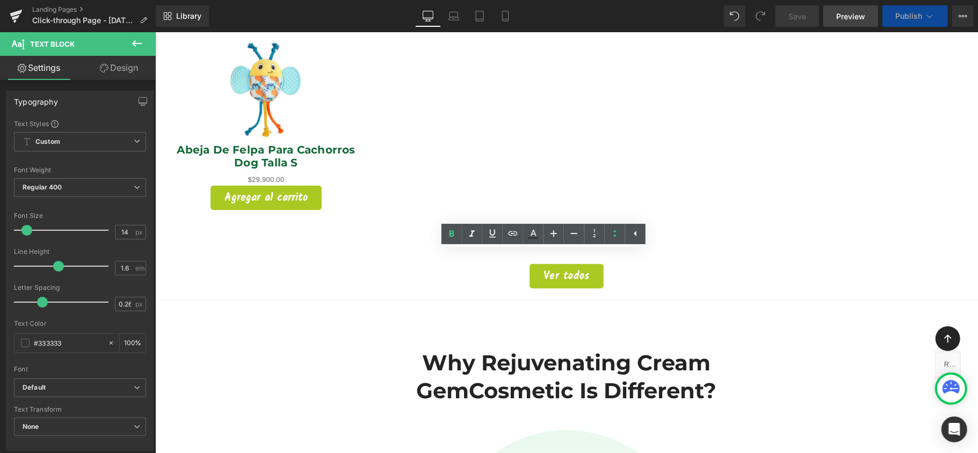
click at [837, 12] on span "Preview" at bounding box center [850, 16] width 29 height 11
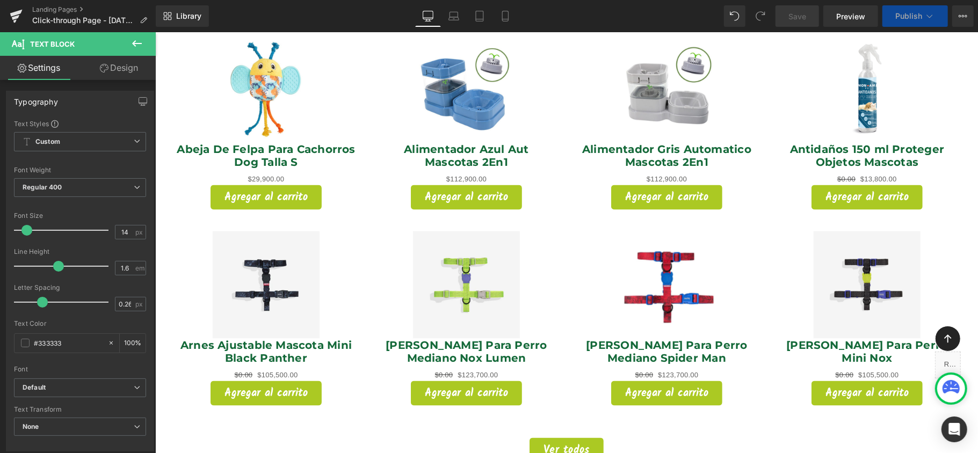
scroll to position [5205, 812]
click at [141, 46] on icon at bounding box center [137, 43] width 13 height 13
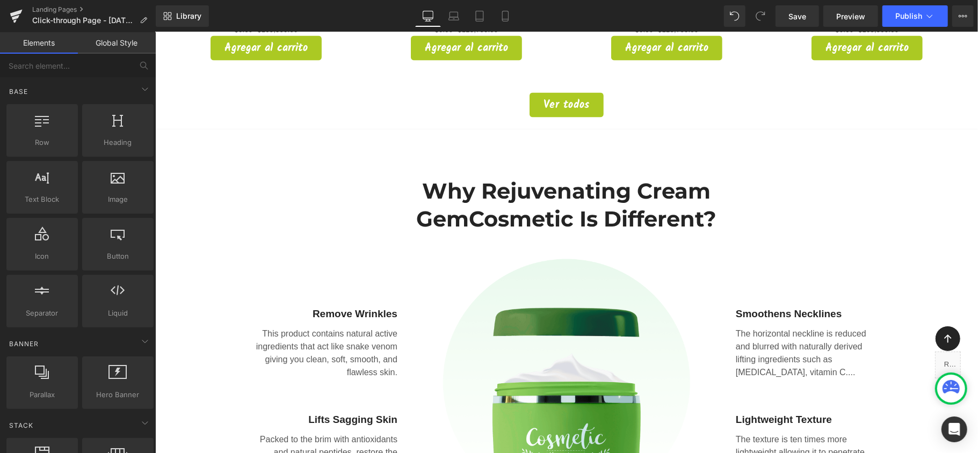
scroll to position [1360, 0]
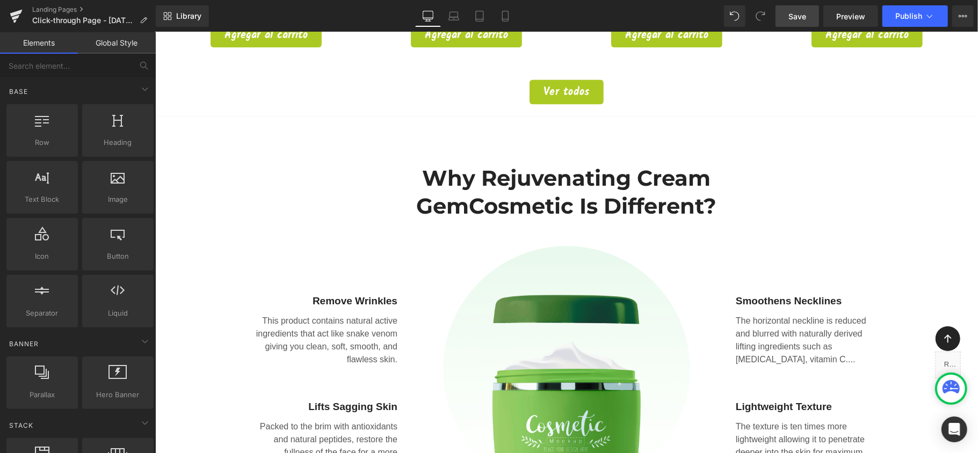
click at [794, 13] on span "Save" at bounding box center [797, 16] width 18 height 11
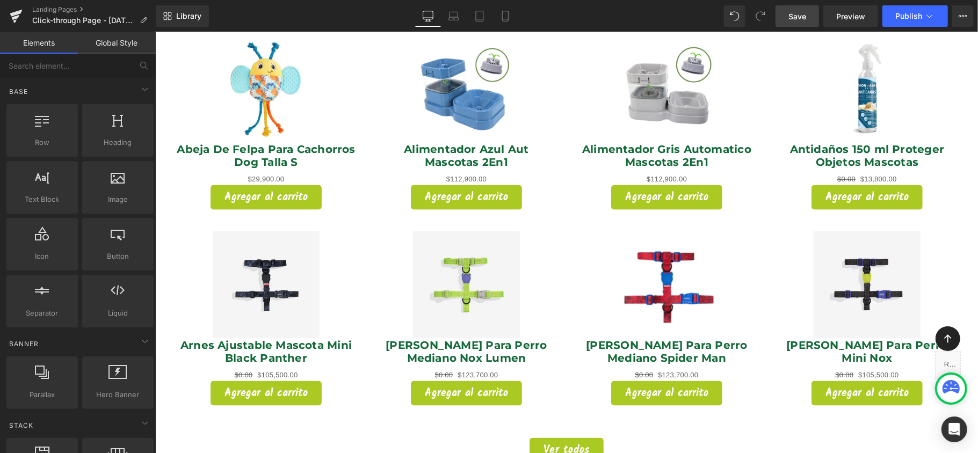
click at [803, 20] on span "Save" at bounding box center [797, 16] width 18 height 11
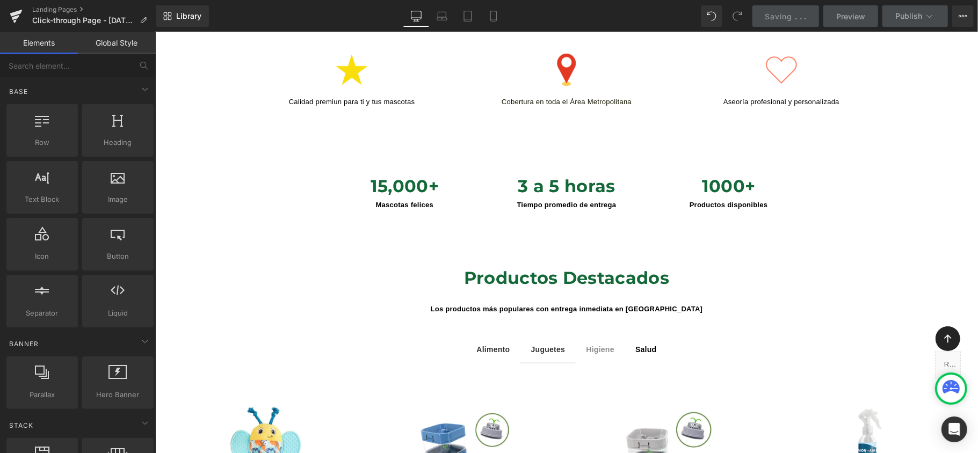
scroll to position [644, 0]
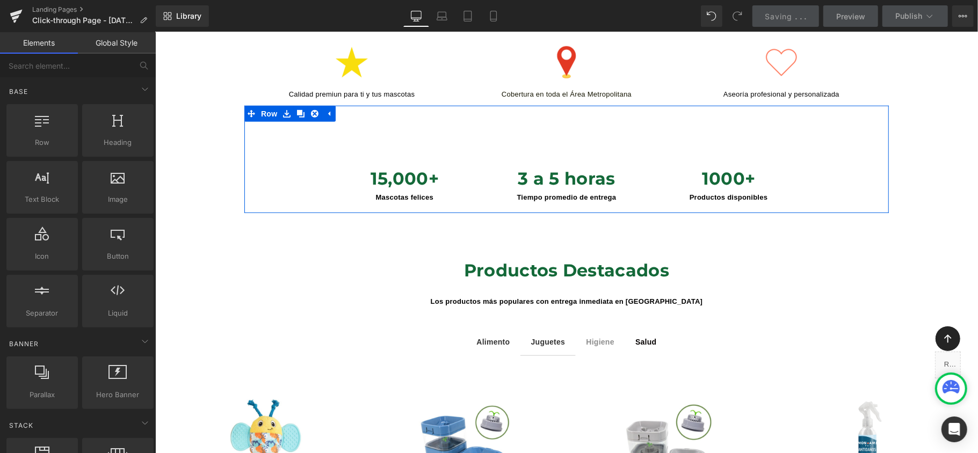
click at [871, 148] on div "15,000+ Mascotas felices Heading 3 a 5 horas Tiempo promedio de entrega Heading…" at bounding box center [566, 177] width 644 height 59
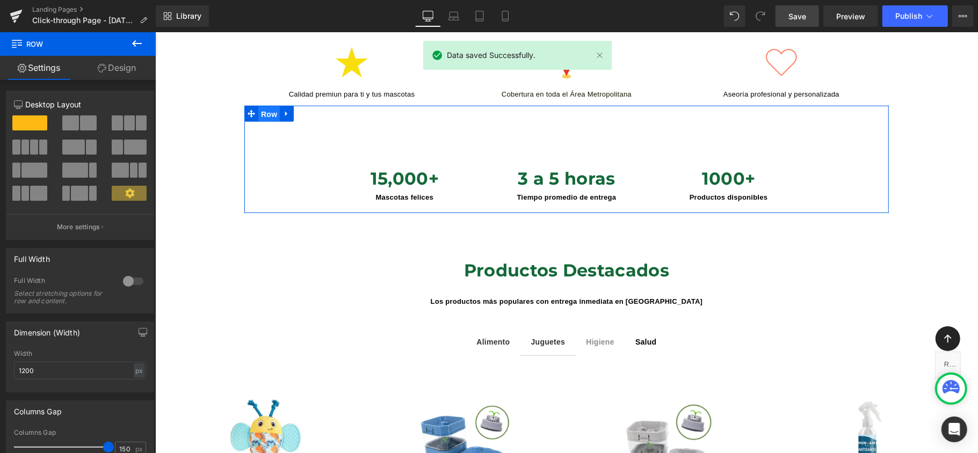
click at [266, 106] on span "Row" at bounding box center [268, 114] width 21 height 16
click at [128, 281] on div at bounding box center [133, 281] width 26 height 17
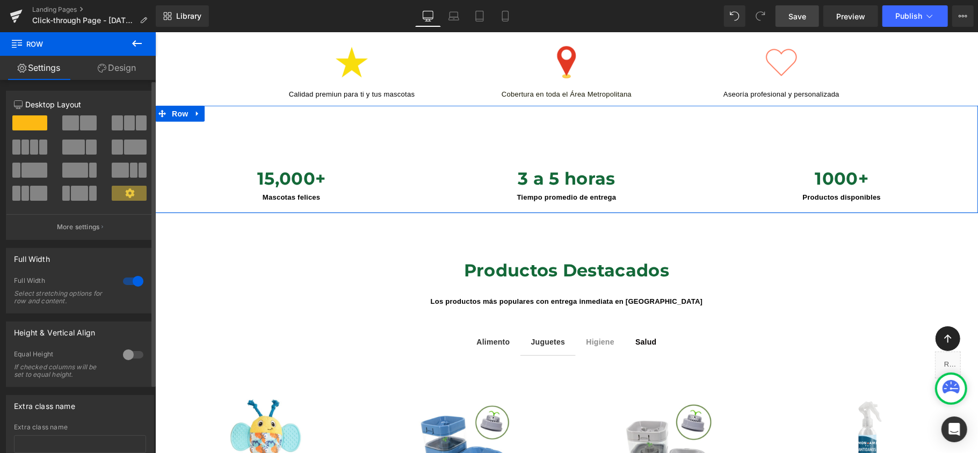
click at [128, 281] on div at bounding box center [133, 281] width 26 height 17
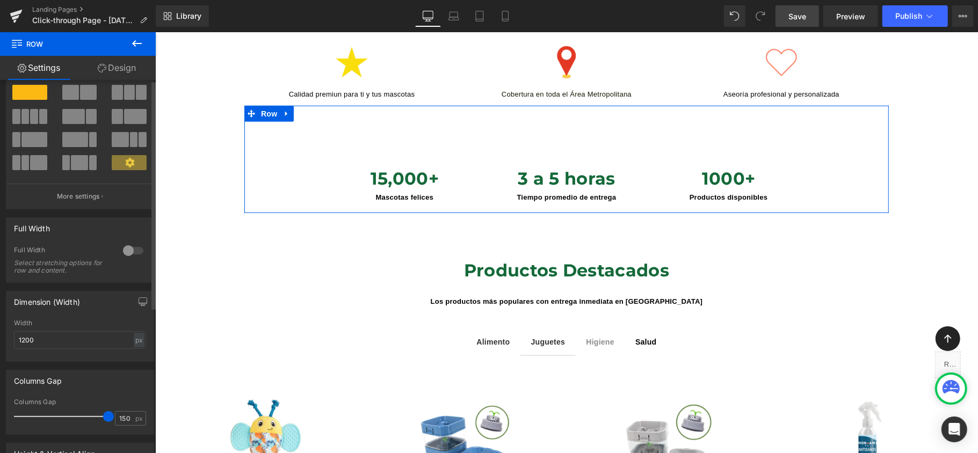
scroll to position [0, 0]
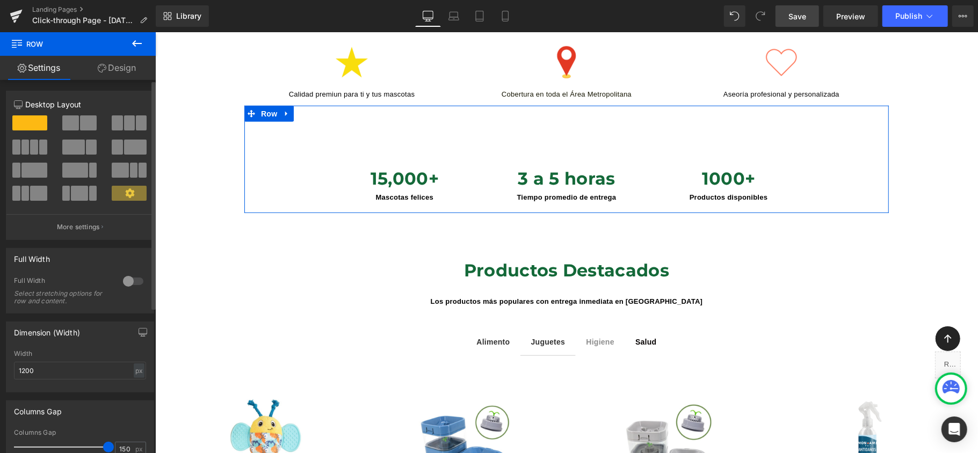
click at [136, 195] on span at bounding box center [129, 193] width 35 height 15
click at [37, 125] on span at bounding box center [29, 122] width 35 height 15
click at [117, 71] on link "Design" at bounding box center [117, 68] width 78 height 24
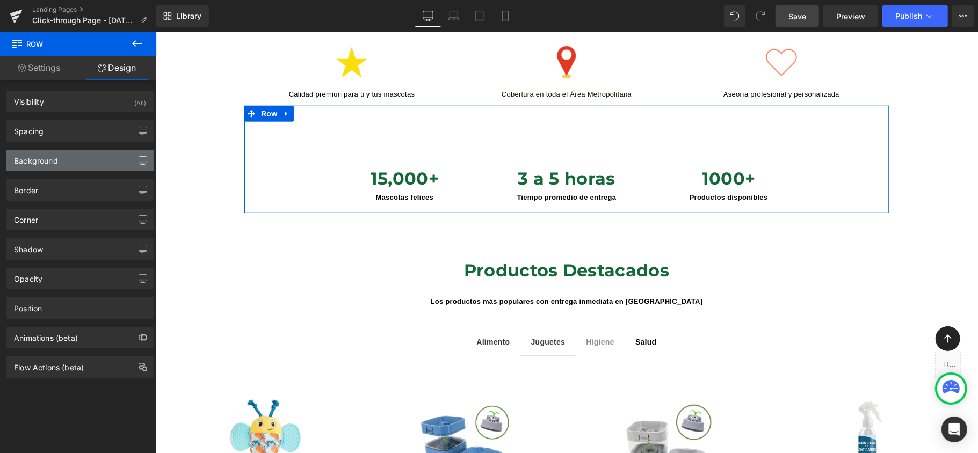
click at [139, 159] on icon "button" at bounding box center [143, 160] width 9 height 9
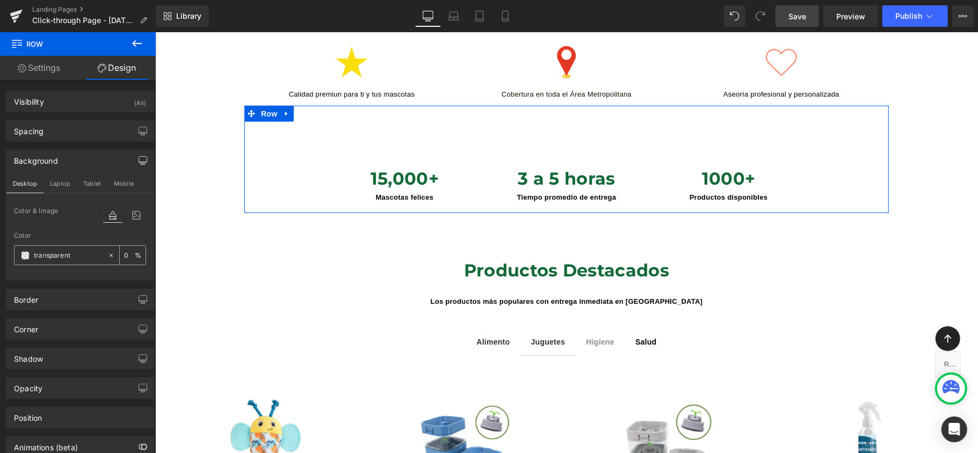
click at [24, 256] on span at bounding box center [25, 255] width 9 height 9
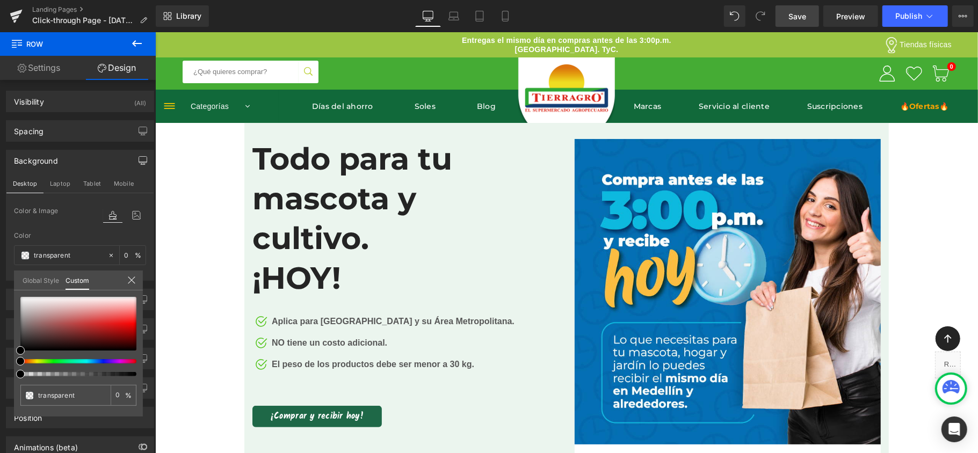
scroll to position [286, 0]
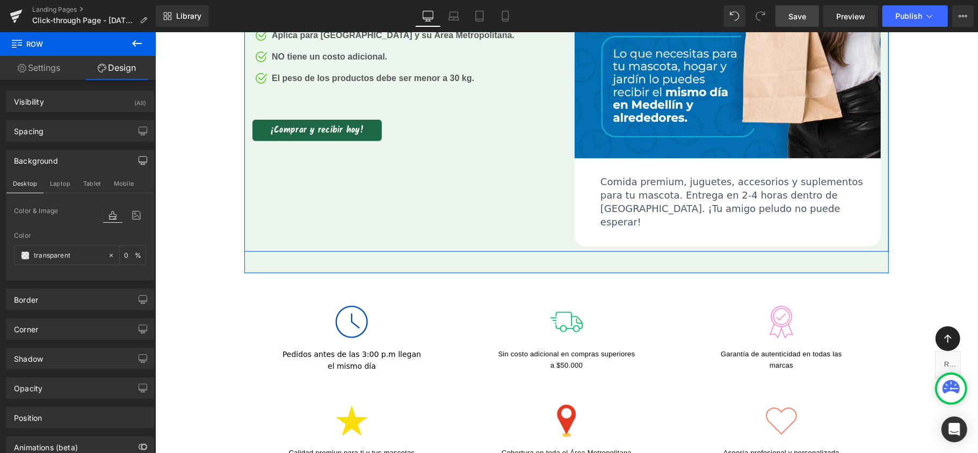
click at [450, 196] on div "Todo para tu mascota y cultivo. ¡HOY! Heading Image Aplica para Medellín y su Á…" at bounding box center [566, 43] width 644 height 415
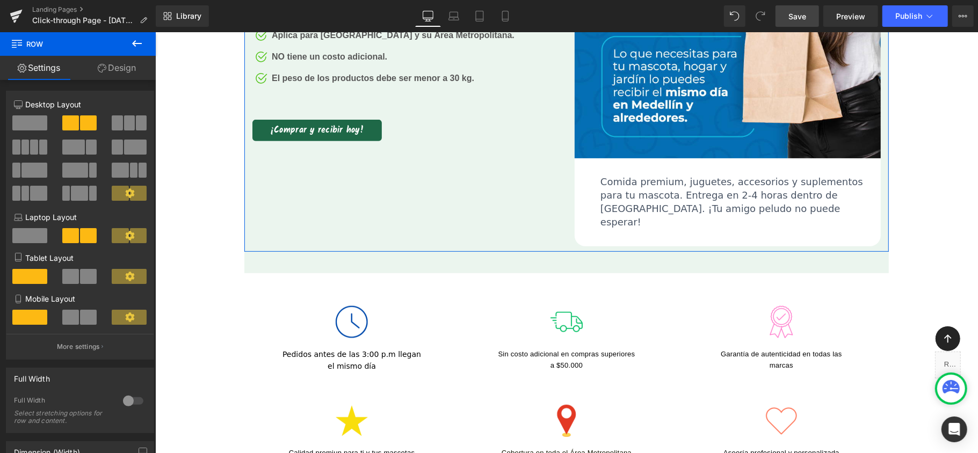
click at [75, 125] on span at bounding box center [70, 122] width 17 height 15
click at [121, 187] on span at bounding box center [120, 193] width 17 height 15
click at [132, 198] on span at bounding box center [138, 193] width 17 height 15
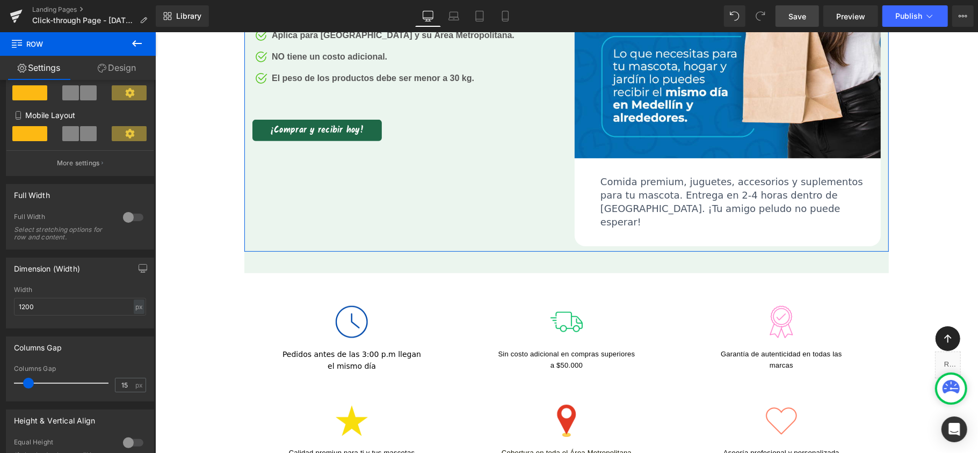
scroll to position [71, 0]
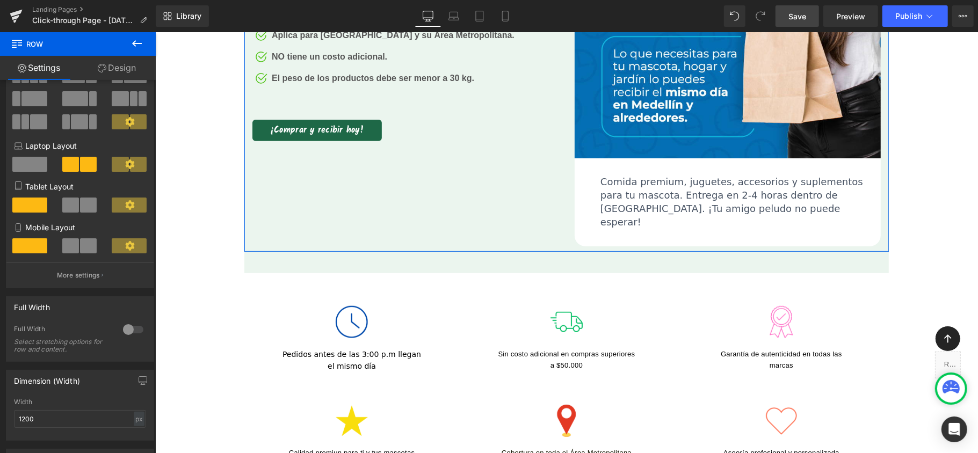
click at [125, 61] on link "Design" at bounding box center [117, 68] width 78 height 24
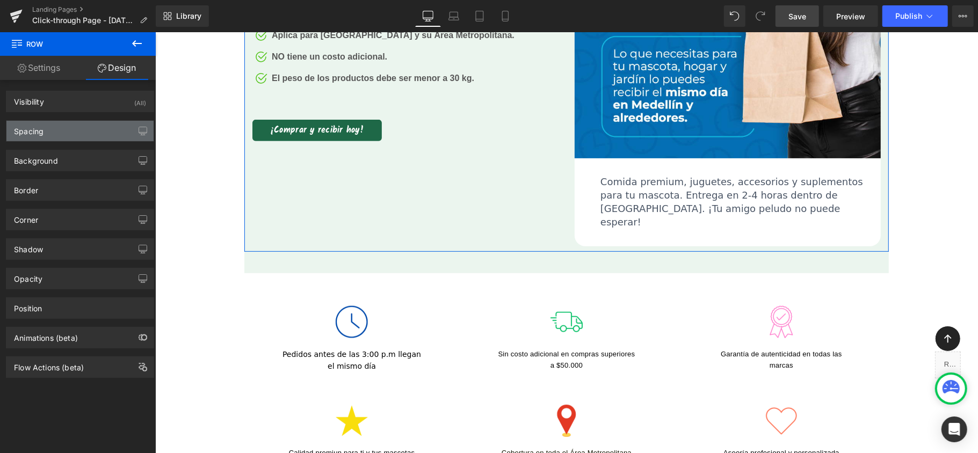
type input "transparent"
type input "0"
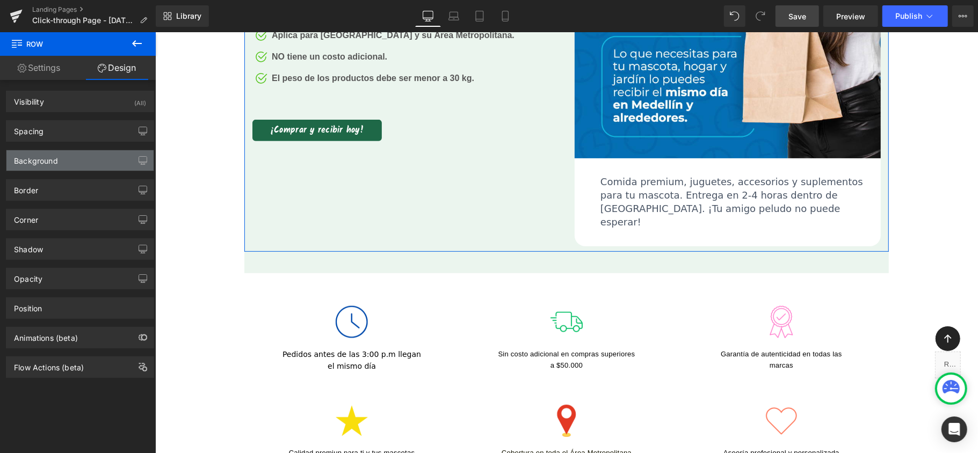
click at [117, 161] on div "Background" at bounding box center [79, 160] width 147 height 20
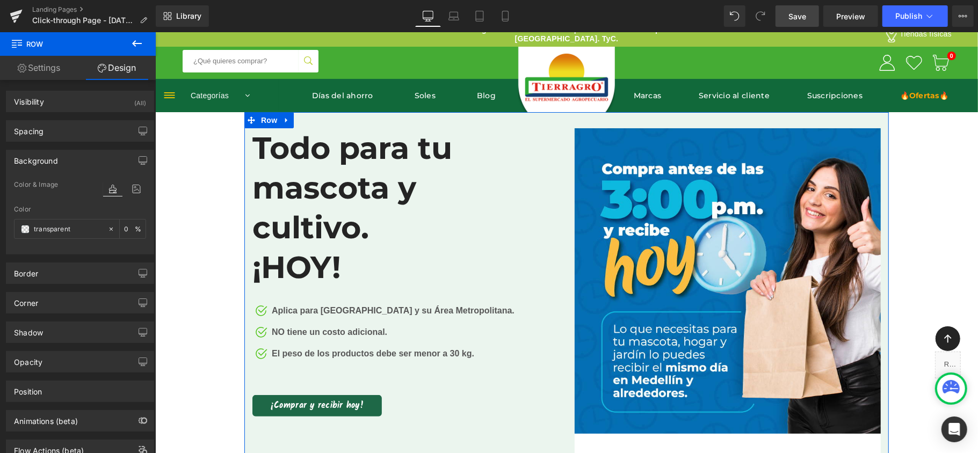
scroll to position [0, 0]
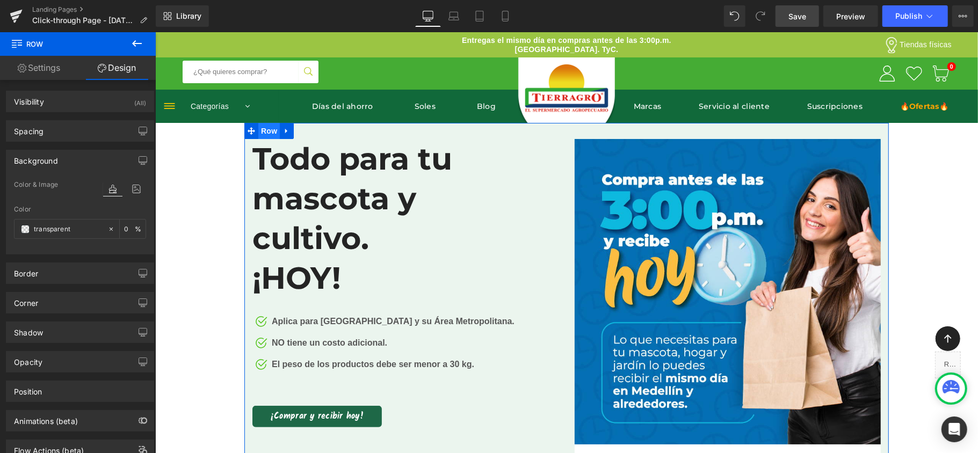
click at [259, 131] on span "Row" at bounding box center [268, 130] width 21 height 16
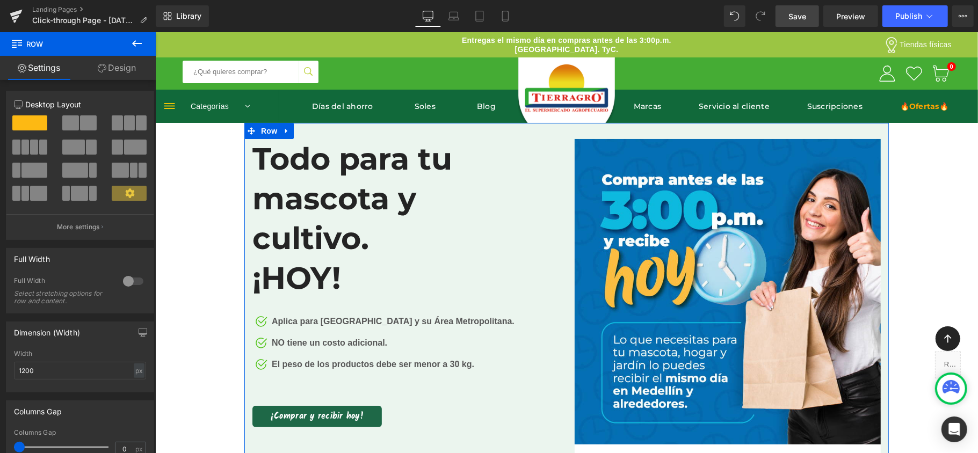
click at [135, 194] on span at bounding box center [129, 193] width 35 height 15
click at [142, 55] on button at bounding box center [137, 44] width 38 height 24
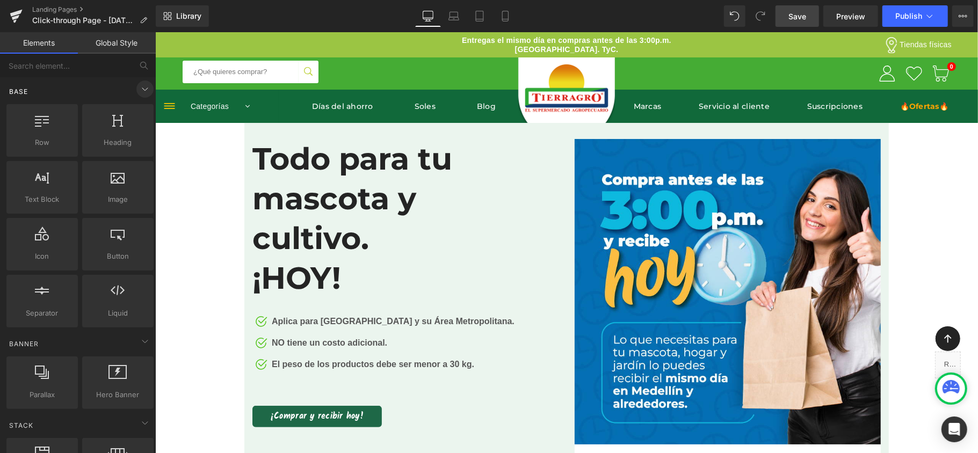
click at [146, 84] on icon at bounding box center [145, 89] width 13 height 13
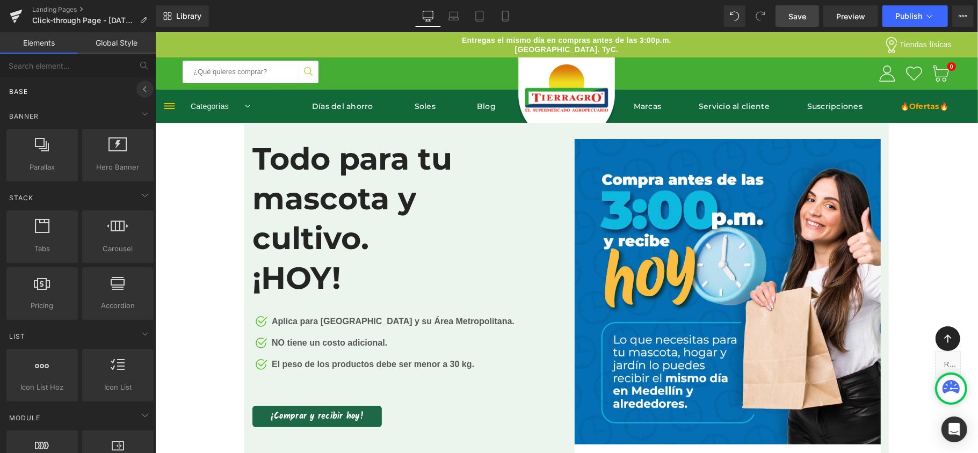
click at [146, 84] on icon at bounding box center [145, 89] width 13 height 13
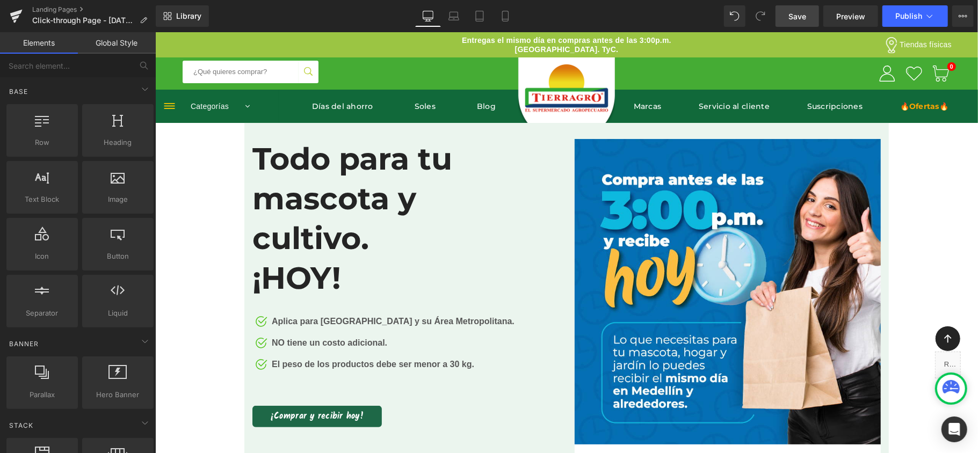
click at [796, 14] on span "Save" at bounding box center [797, 16] width 18 height 11
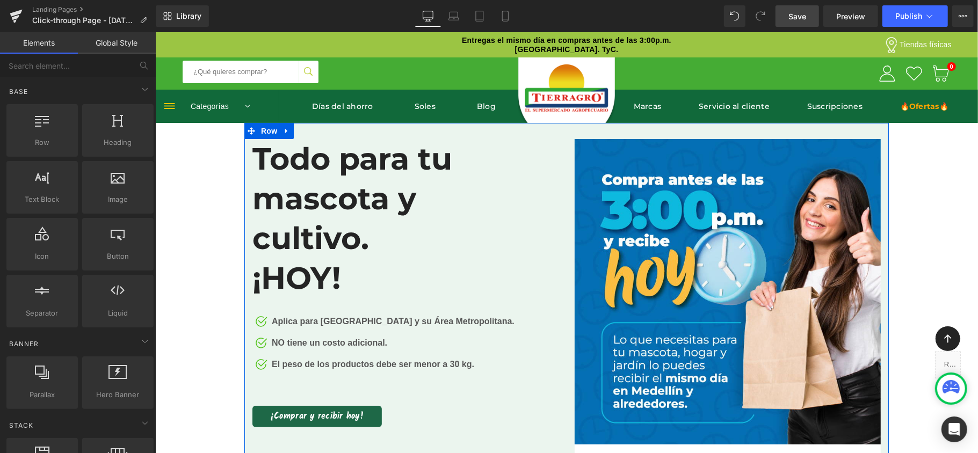
click at [556, 251] on div "Todo para tu mascota y cultivo. ¡HOY! Heading Image Aplica para Medellín y su Á…" at bounding box center [405, 283] width 322 height 288
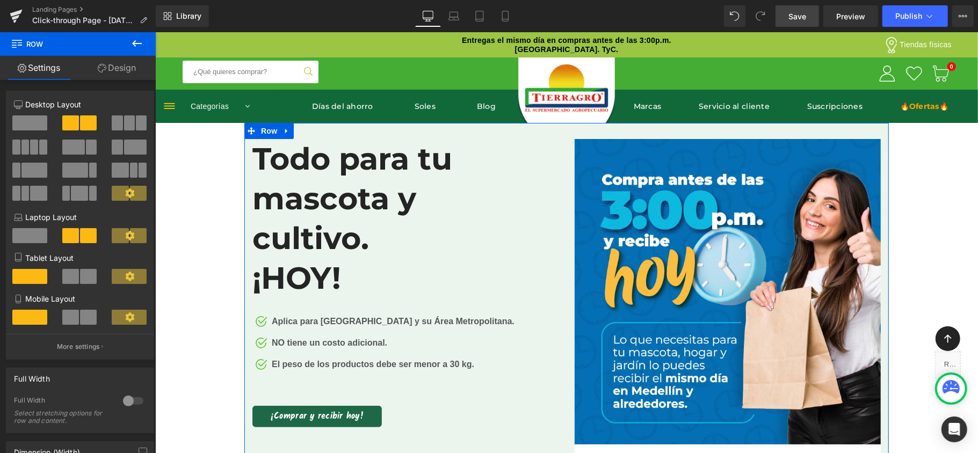
click at [117, 73] on link "Design" at bounding box center [117, 68] width 78 height 24
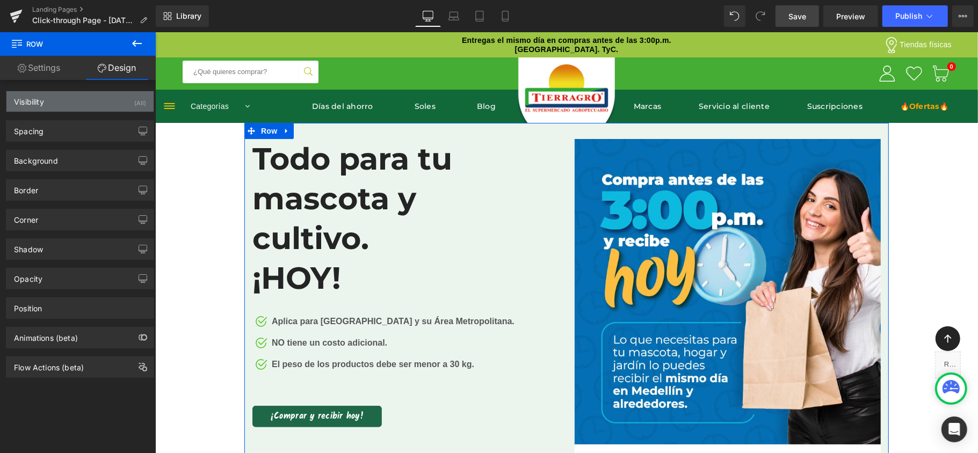
click at [134, 102] on div "(All)" at bounding box center [140, 100] width 12 height 18
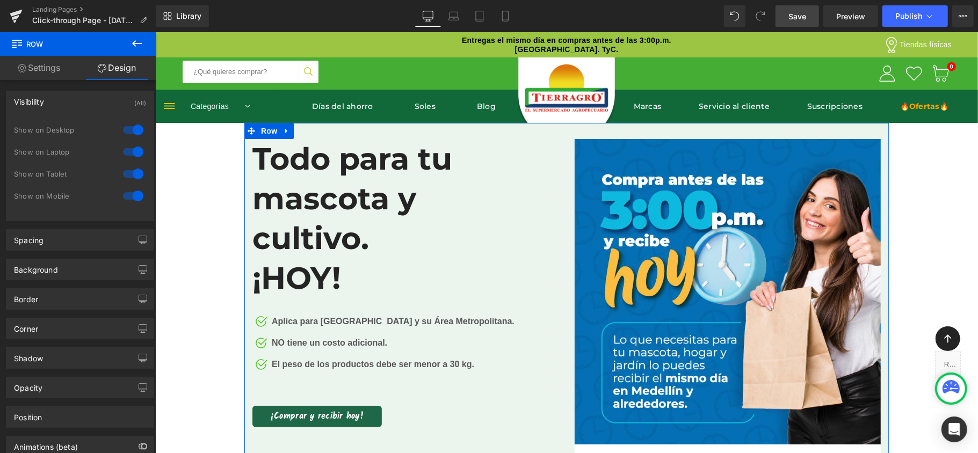
click at [54, 69] on link "Settings" at bounding box center [39, 68] width 78 height 24
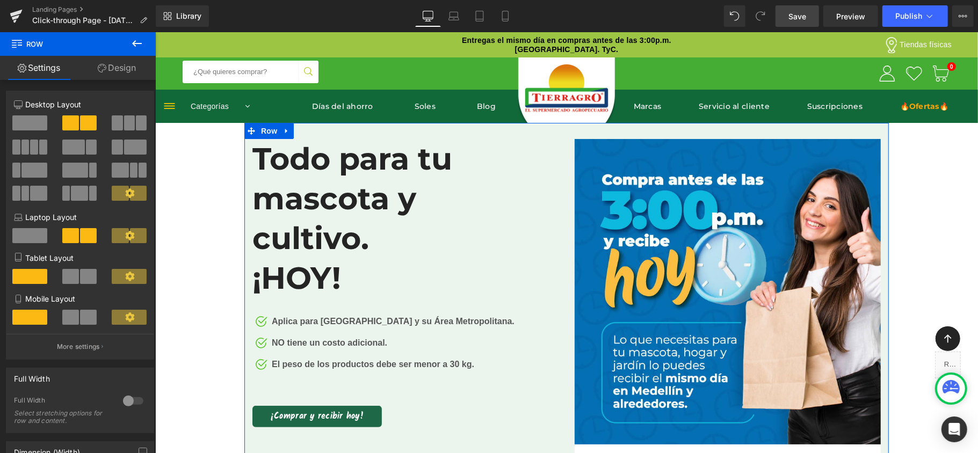
click at [105, 69] on link "Design" at bounding box center [117, 68] width 78 height 24
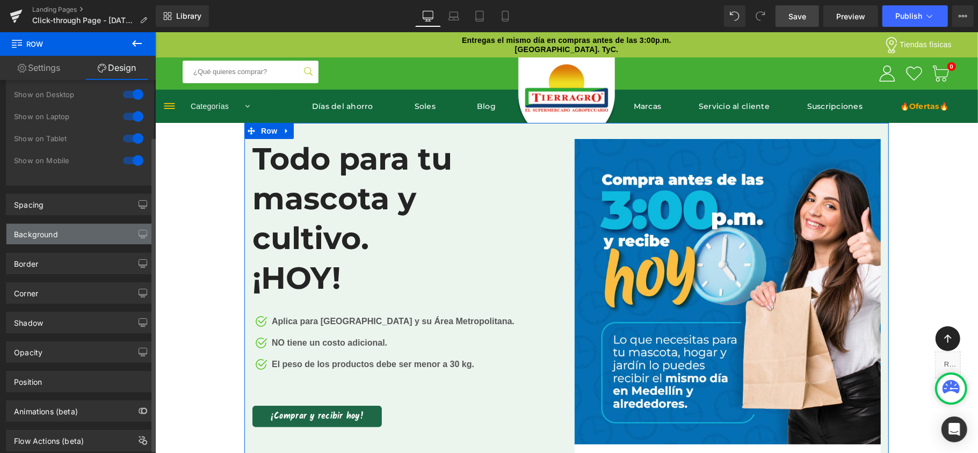
scroll to position [70, 0]
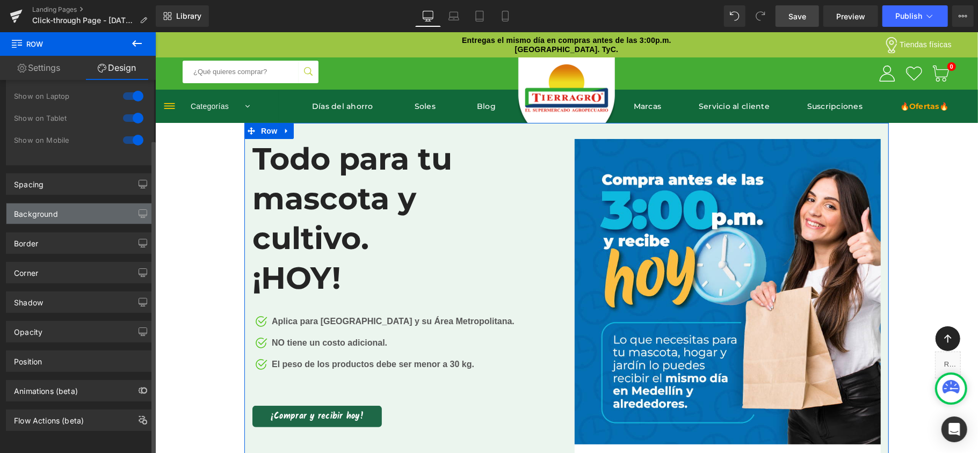
click at [104, 204] on div "Background" at bounding box center [79, 214] width 147 height 20
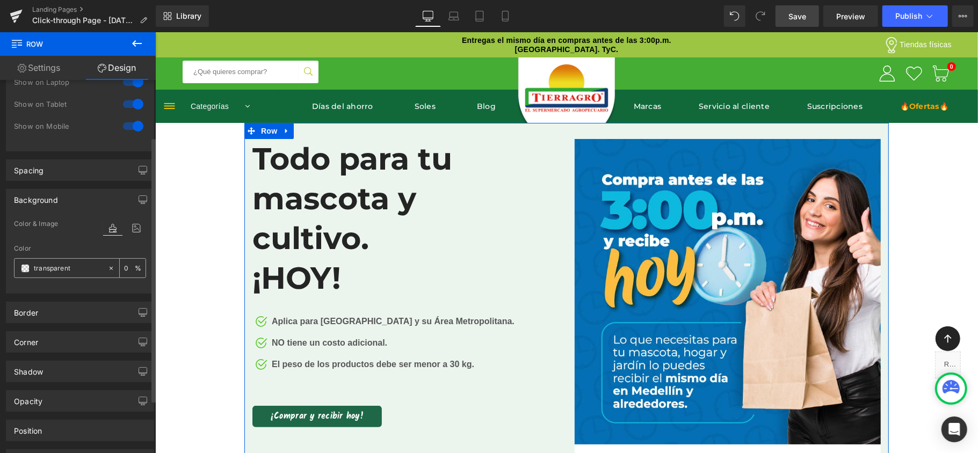
scroll to position [142, 0]
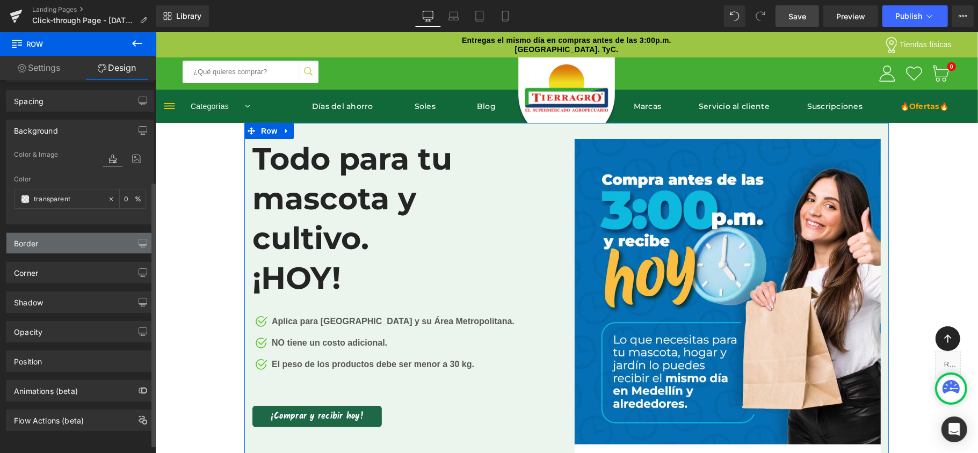
click at [99, 243] on div "Border" at bounding box center [79, 243] width 147 height 20
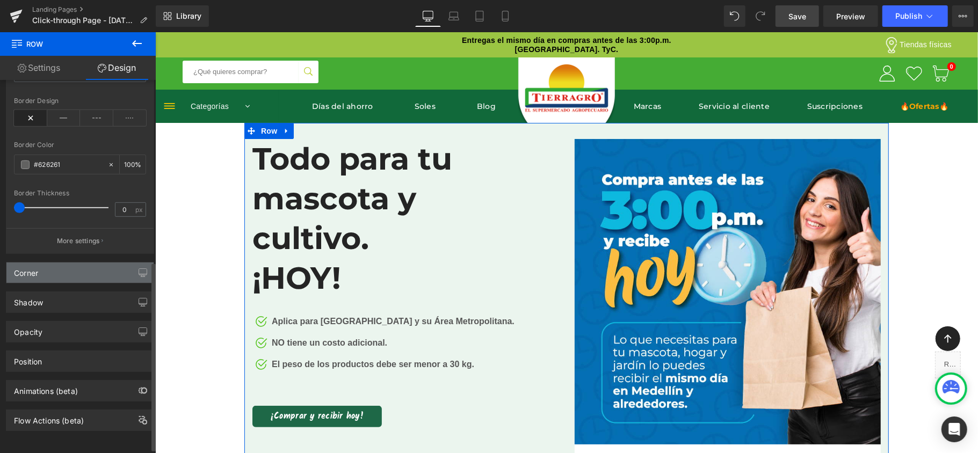
click at [76, 272] on div "Corner" at bounding box center [79, 273] width 147 height 20
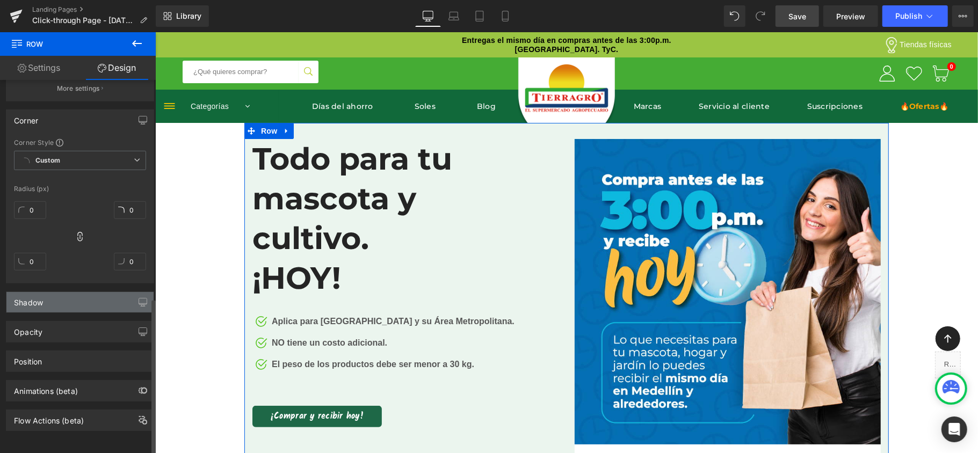
click at [63, 297] on div "Shadow" at bounding box center [79, 302] width 147 height 20
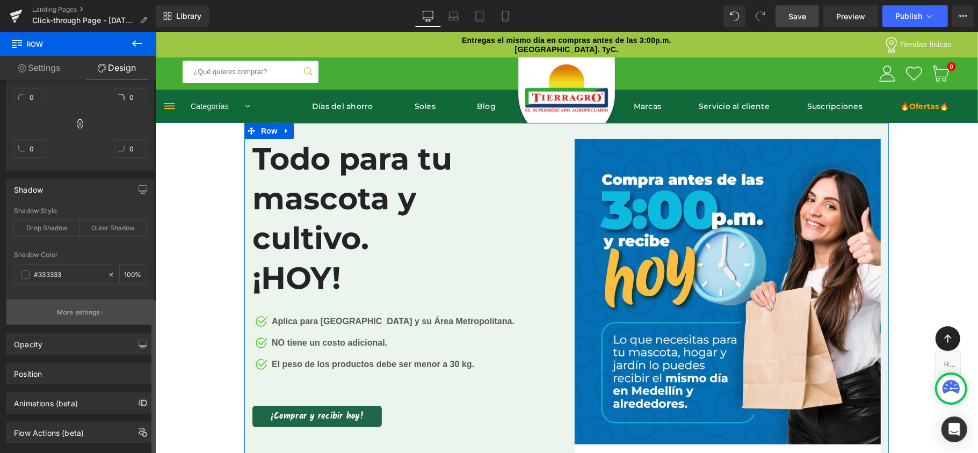
scroll to position [643, 0]
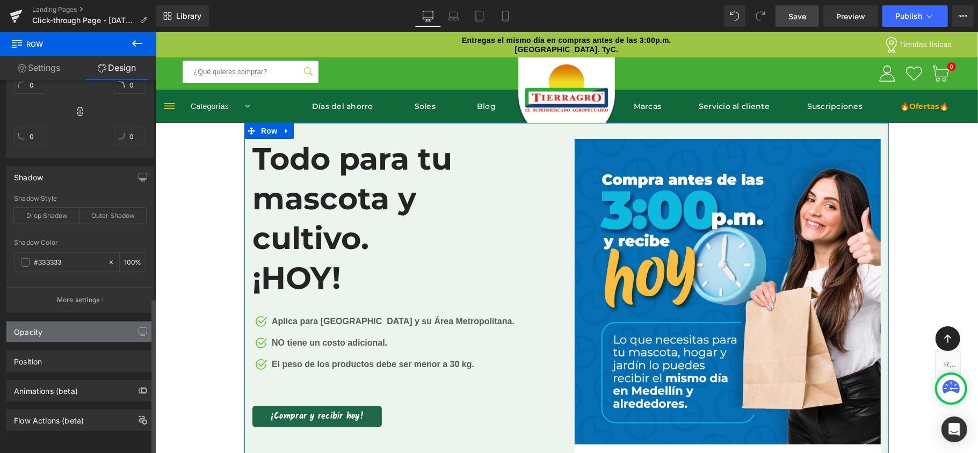
click at [50, 322] on div "Opacity" at bounding box center [79, 332] width 147 height 20
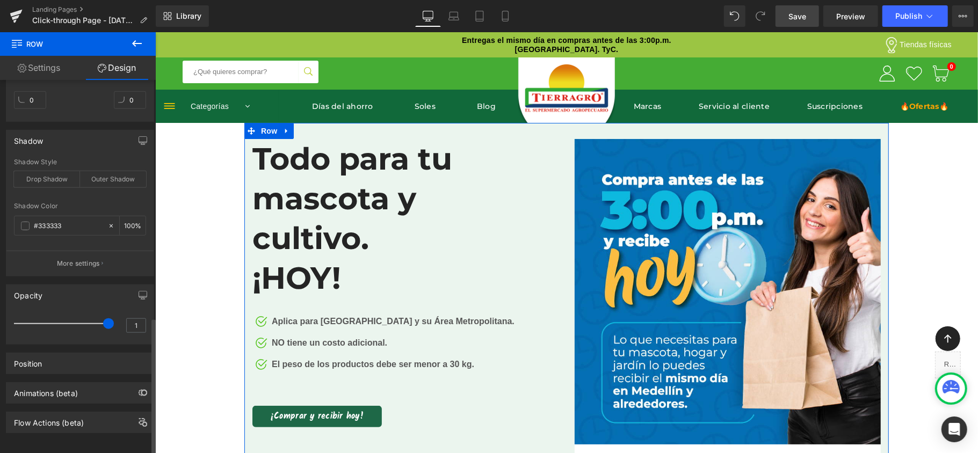
scroll to position [682, 0]
click at [79, 351] on div "Position" at bounding box center [79, 361] width 147 height 20
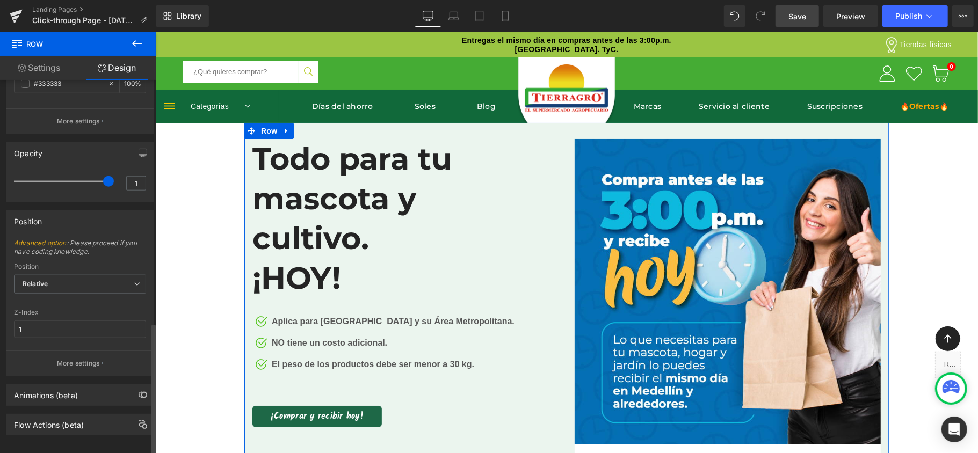
scroll to position [826, 0]
click at [64, 402] on div "Flow Actions (beta)" at bounding box center [80, 417] width 161 height 30
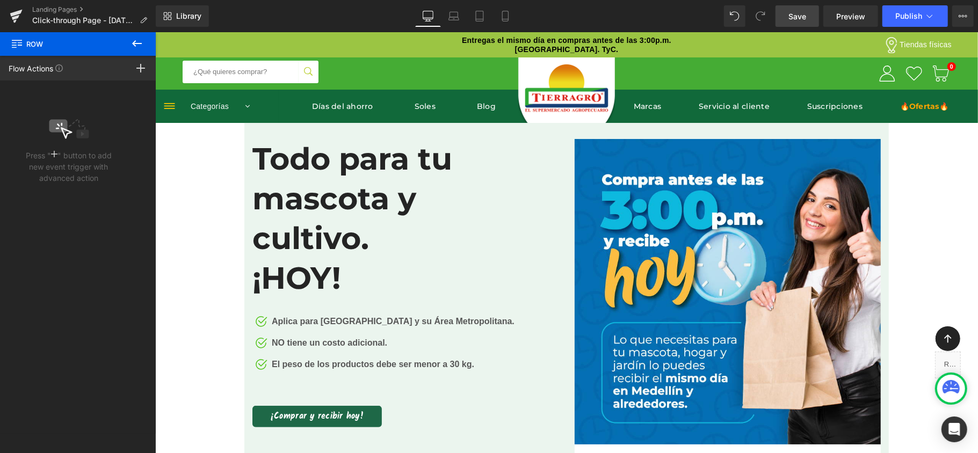
click at [137, 44] on icon at bounding box center [137, 43] width 13 height 13
type input "0"
type input "100"
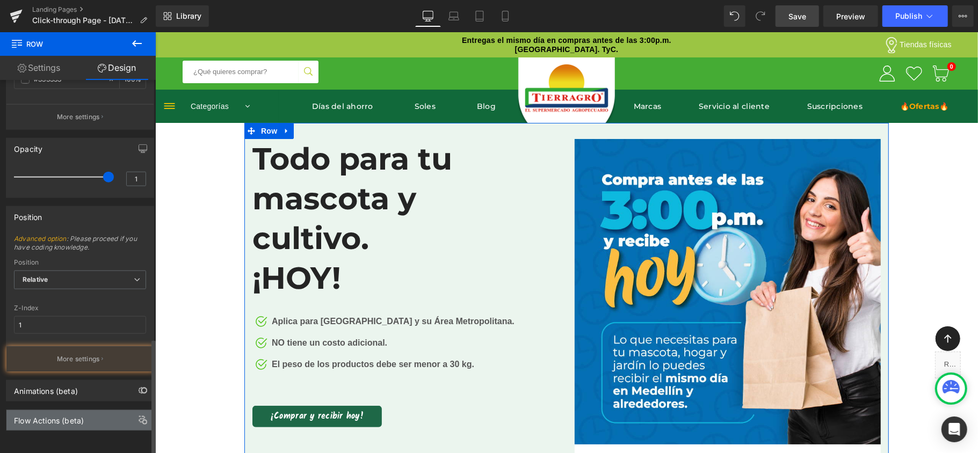
click at [54, 414] on div "Flow Actions (beta)" at bounding box center [49, 417] width 70 height 15
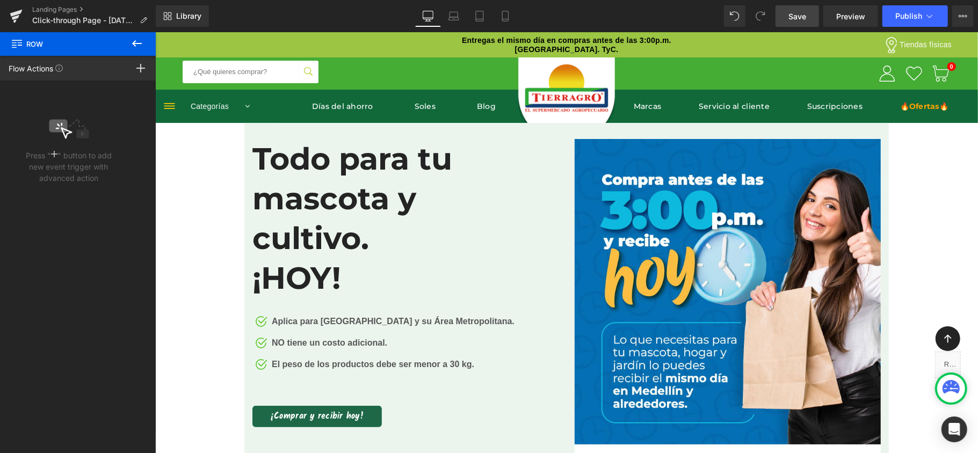
click at [140, 40] on icon at bounding box center [137, 43] width 13 height 13
type input "0"
type input "100"
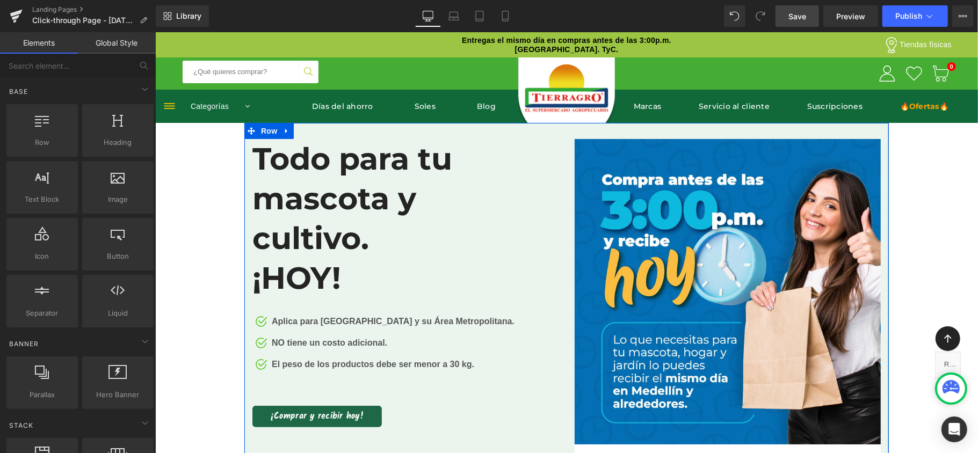
click at [566, 140] on div "Image Comida premium, juguetes, accesorios y suplementos para tu mascota. Entre…" at bounding box center [727, 336] width 322 height 394
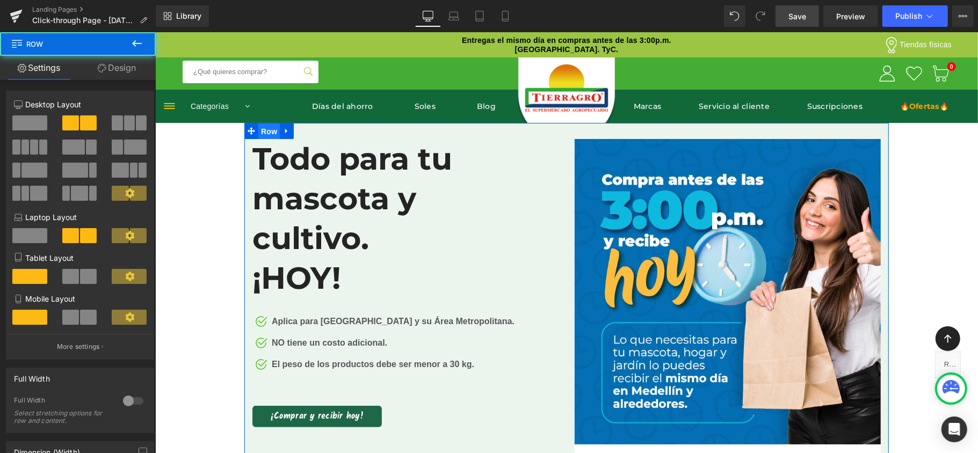
click at [263, 132] on span "Row" at bounding box center [268, 131] width 21 height 16
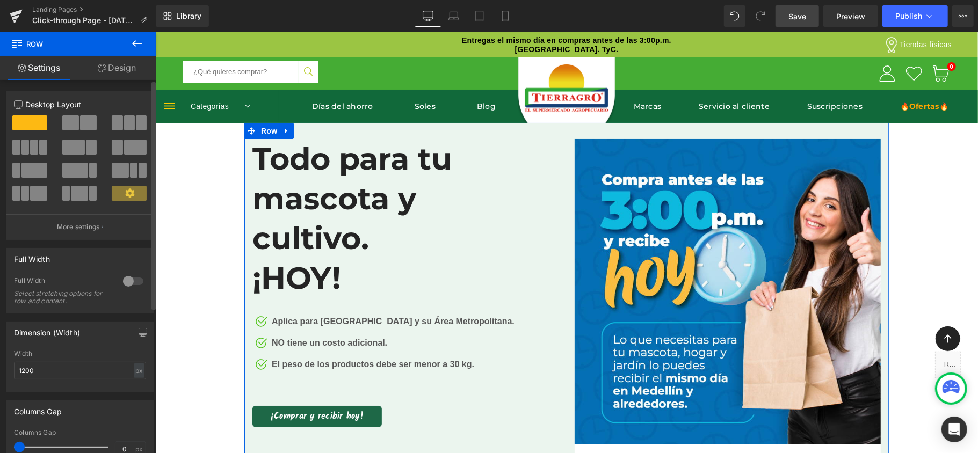
click at [16, 121] on span at bounding box center [29, 122] width 35 height 15
click at [102, 224] on button "More settings" at bounding box center [79, 226] width 147 height 25
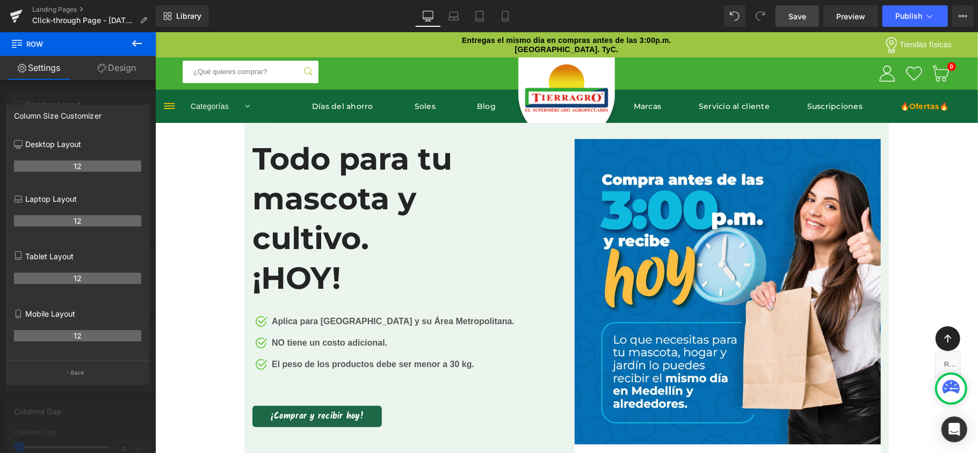
click at [141, 43] on icon at bounding box center [137, 43] width 10 height 6
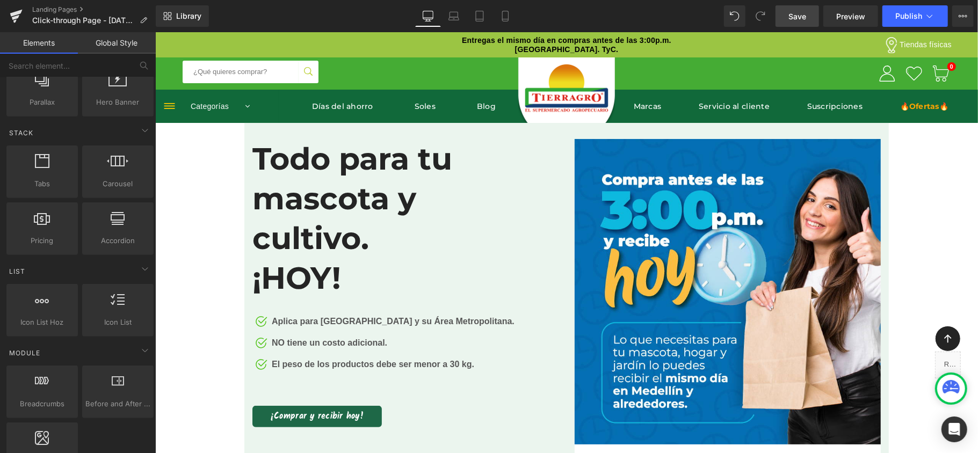
scroll to position [0, 0]
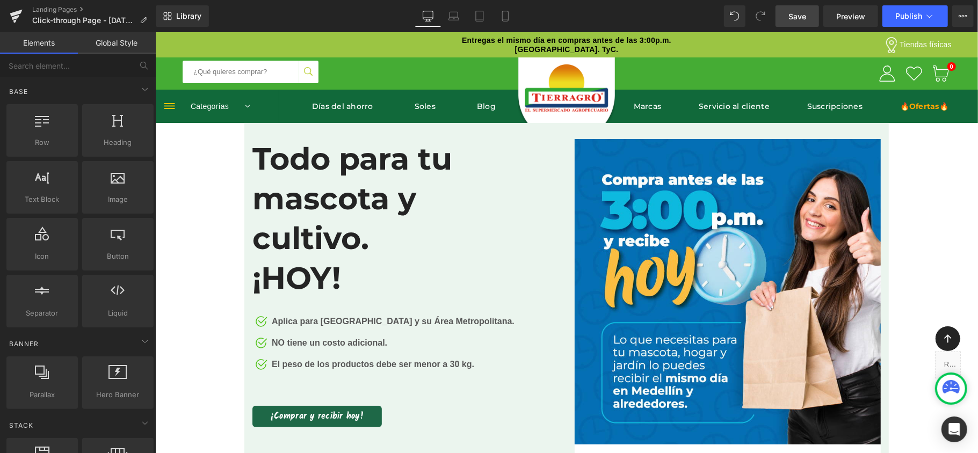
click at [135, 44] on link "Global Style" at bounding box center [117, 42] width 78 height 21
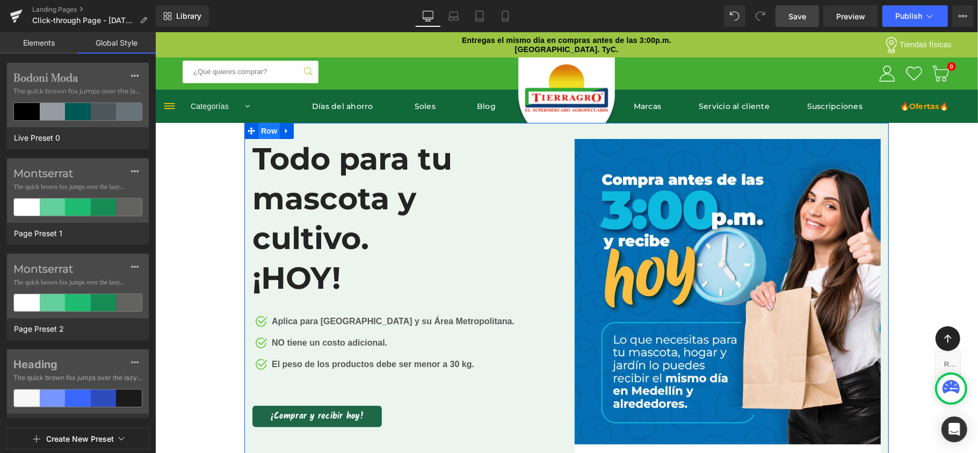
click at [264, 133] on span "Row" at bounding box center [268, 130] width 21 height 16
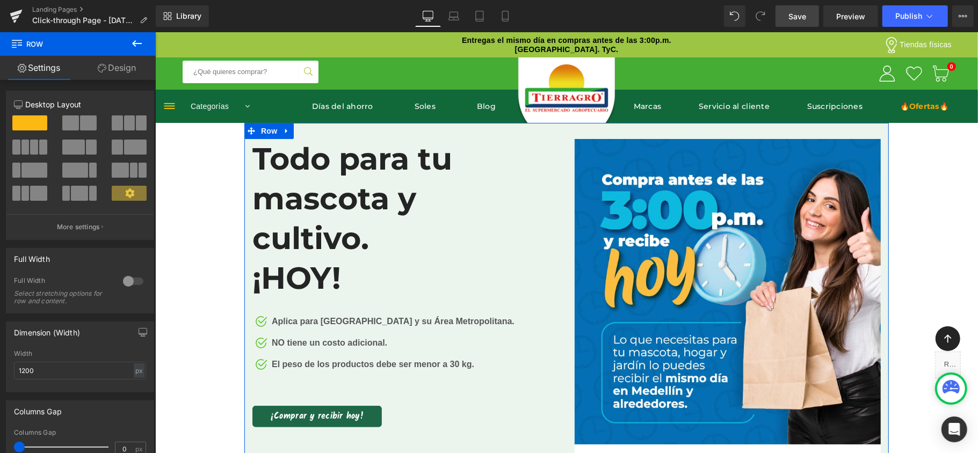
click at [140, 71] on link "Design" at bounding box center [117, 68] width 78 height 24
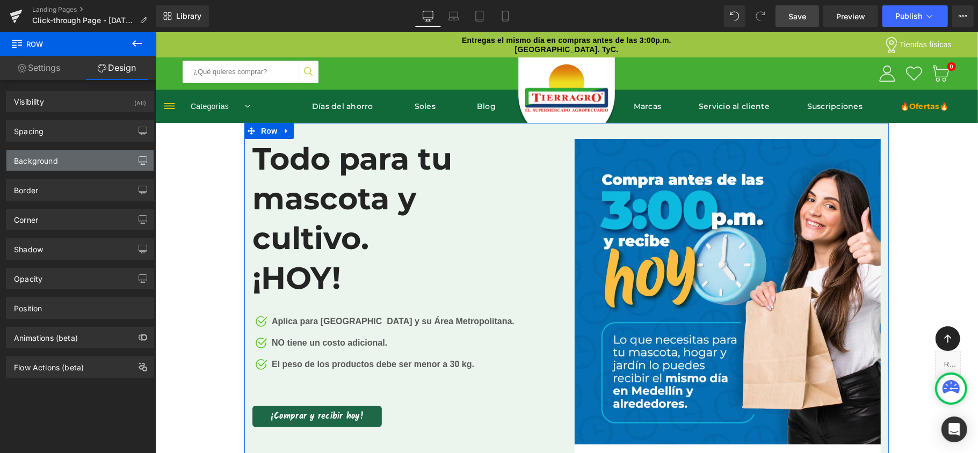
click at [134, 161] on button "button" at bounding box center [142, 160] width 17 height 20
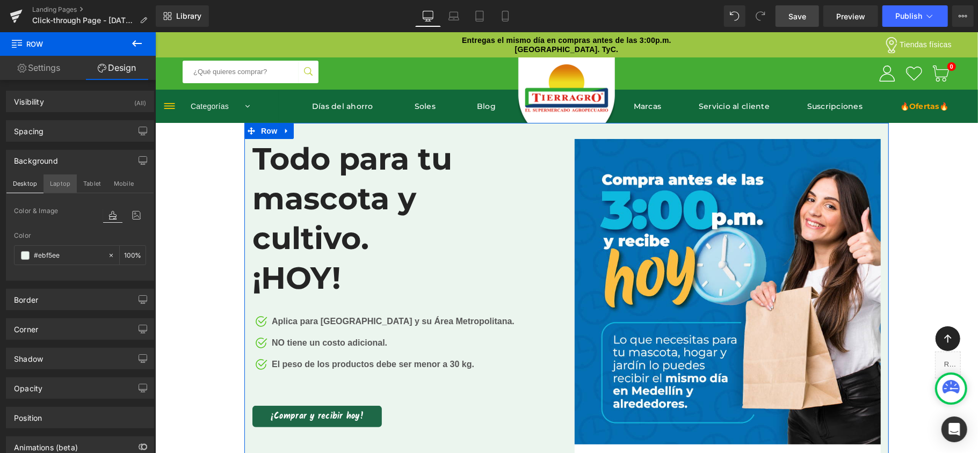
click at [63, 183] on button "Laptop" at bounding box center [60, 184] width 33 height 18
click at [88, 183] on button "Tablet" at bounding box center [92, 184] width 31 height 18
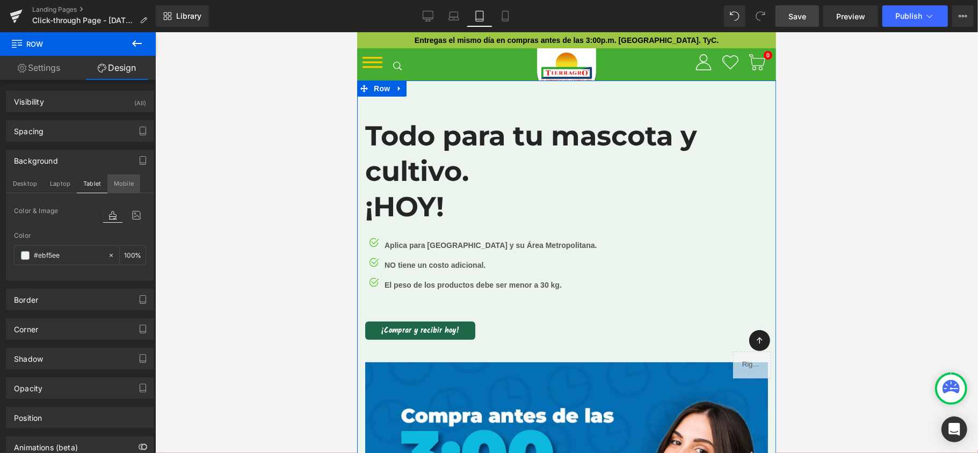
scroll to position [8425, 408]
click at [129, 183] on button "Mobile" at bounding box center [123, 184] width 33 height 18
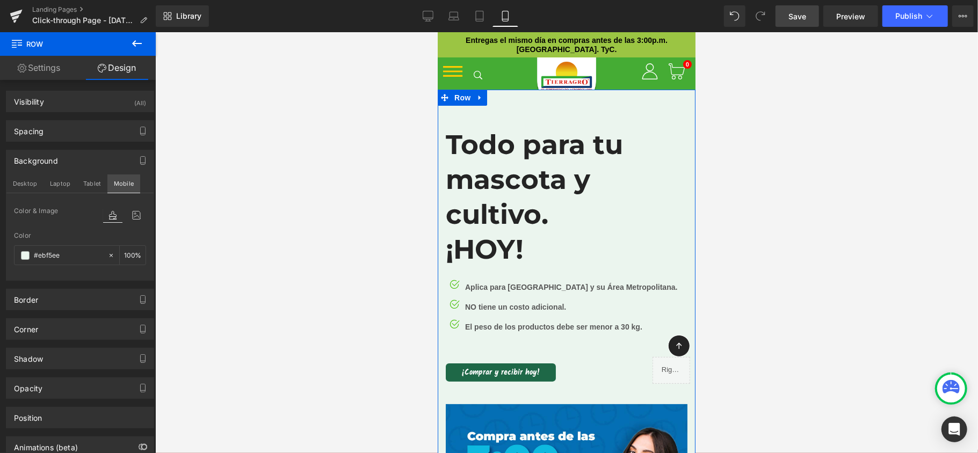
type input "100"
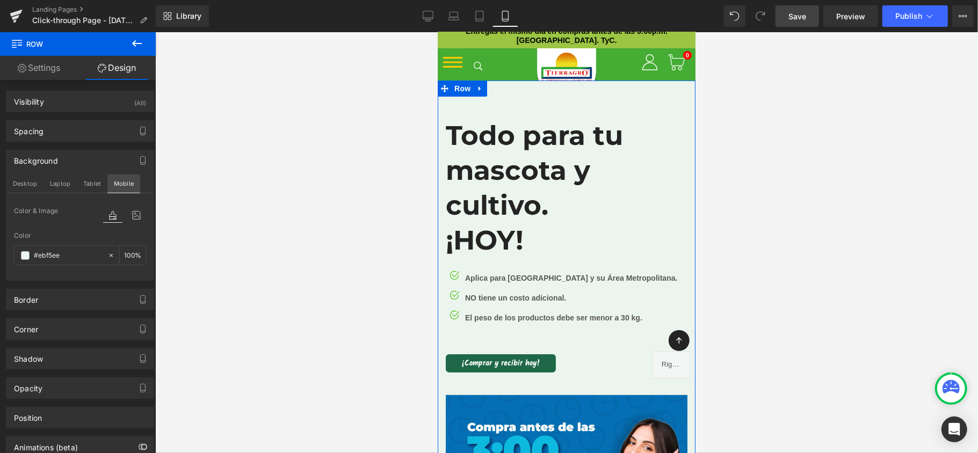
scroll to position [8582, 247]
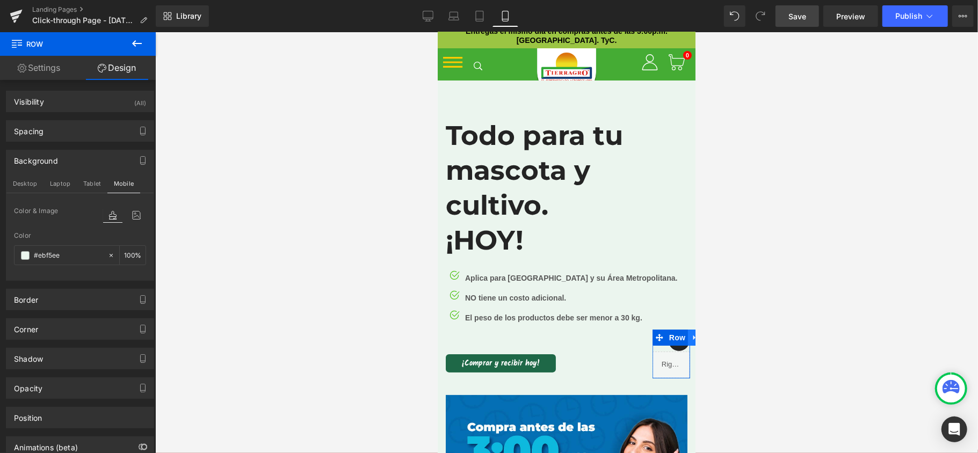
click at [687, 338] on link at bounding box center [694, 337] width 14 height 16
click at [691, 335] on icon at bounding box center [695, 338] width 8 height 8
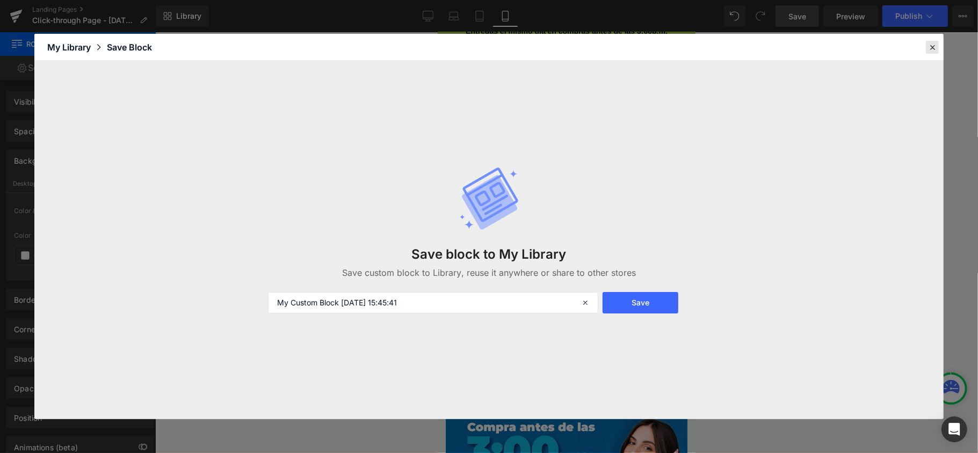
drag, startPoint x: 930, startPoint y: 39, endPoint x: 931, endPoint y: 44, distance: 5.4
click at [931, 40] on header "Library Elements Blocks Templates Saved Library My Library Save Block" at bounding box center [488, 47] width 909 height 27
click at [928, 48] on icon at bounding box center [933, 47] width 10 height 10
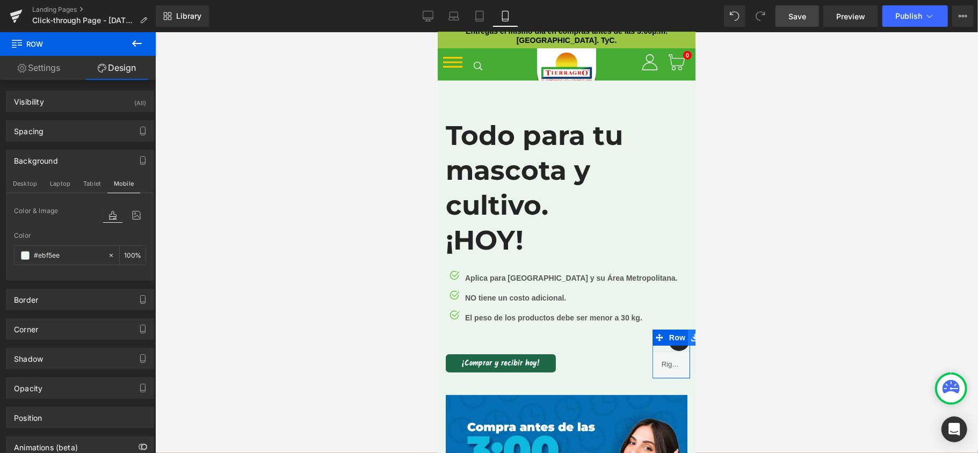
click at [691, 337] on icon at bounding box center [695, 338] width 8 height 8
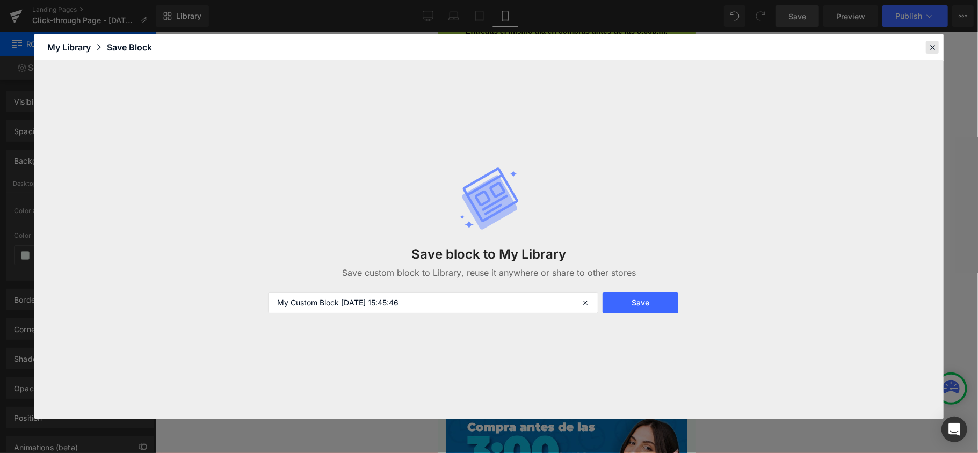
click at [931, 48] on icon at bounding box center [933, 47] width 10 height 10
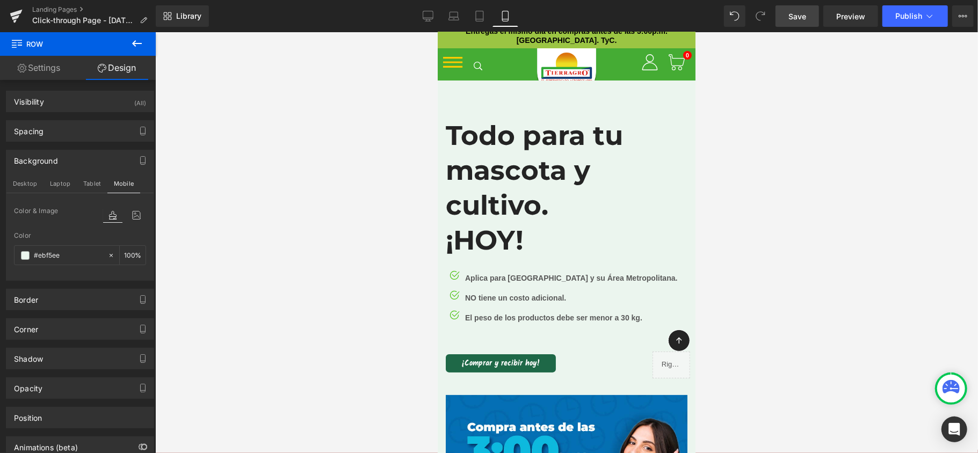
click at [866, 203] on div at bounding box center [566, 242] width 823 height 421
click at [725, 321] on div at bounding box center [566, 242] width 823 height 421
click at [144, 37] on button at bounding box center [137, 44] width 38 height 24
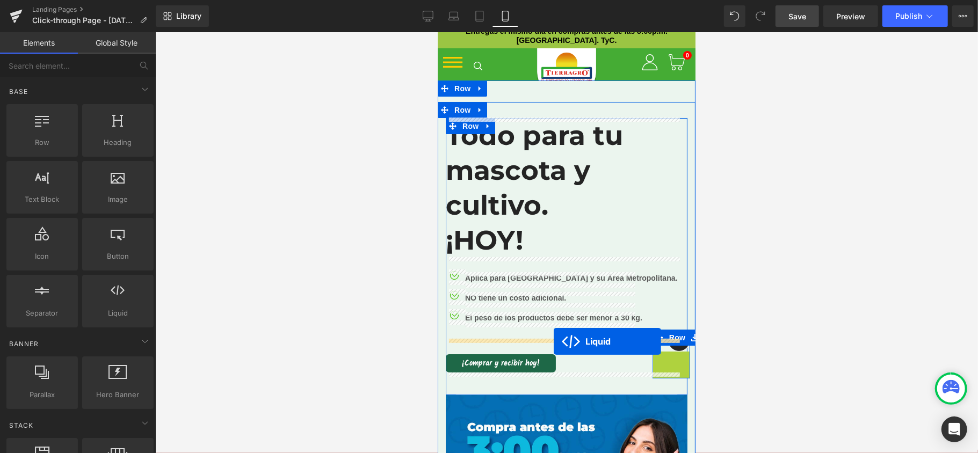
drag, startPoint x: 631, startPoint y: 359, endPoint x: 553, endPoint y: 341, distance: 79.5
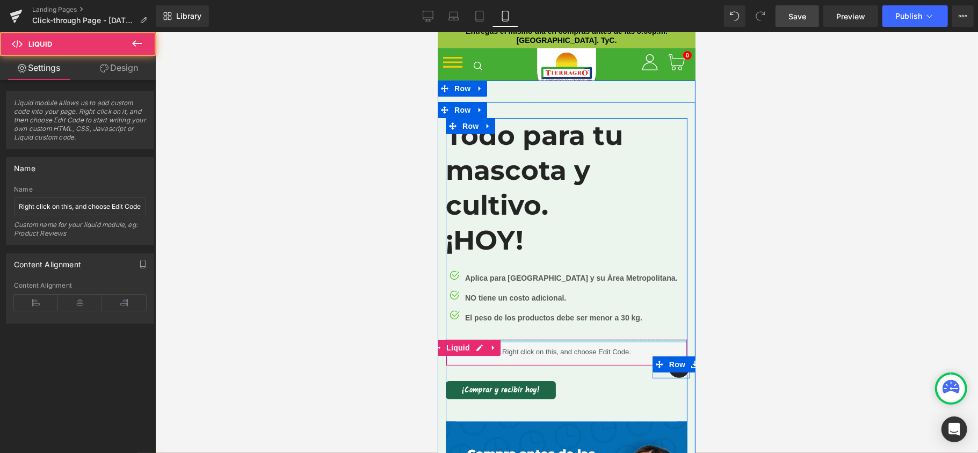
scroll to position [8609, 247]
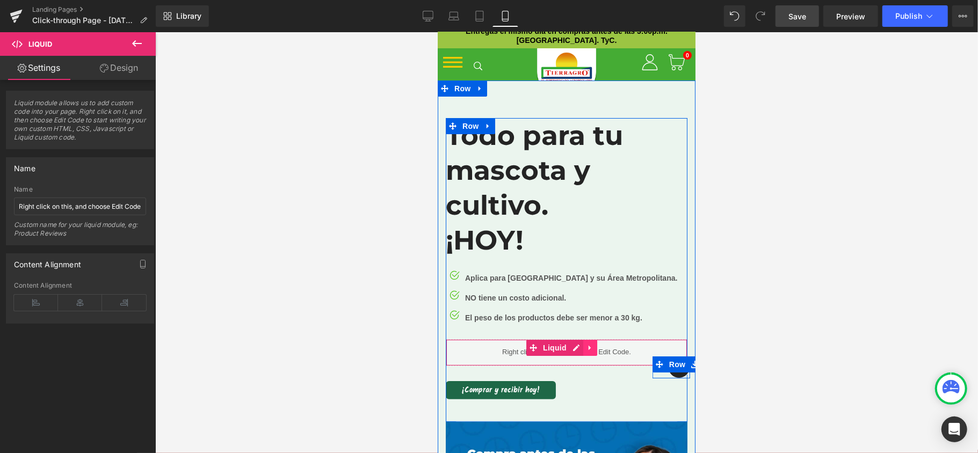
click at [589, 343] on icon at bounding box center [590, 347] width 8 height 8
click at [591, 345] on link at bounding box center [597, 347] width 14 height 16
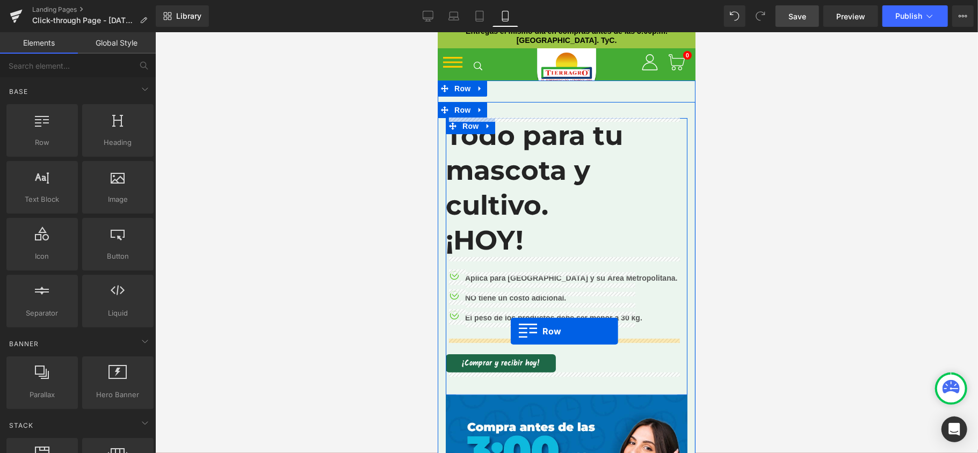
scroll to position [5, 5]
drag, startPoint x: 650, startPoint y: 365, endPoint x: 493, endPoint y: 331, distance: 160.4
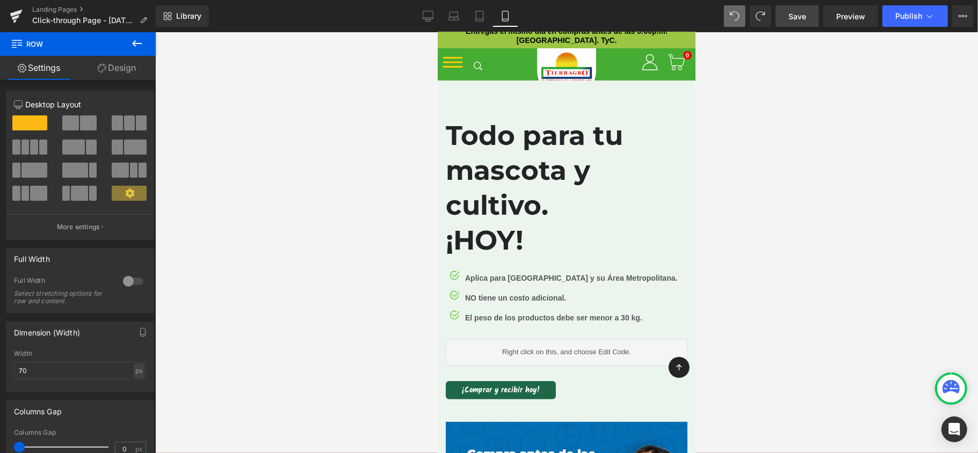
scroll to position [8609, 247]
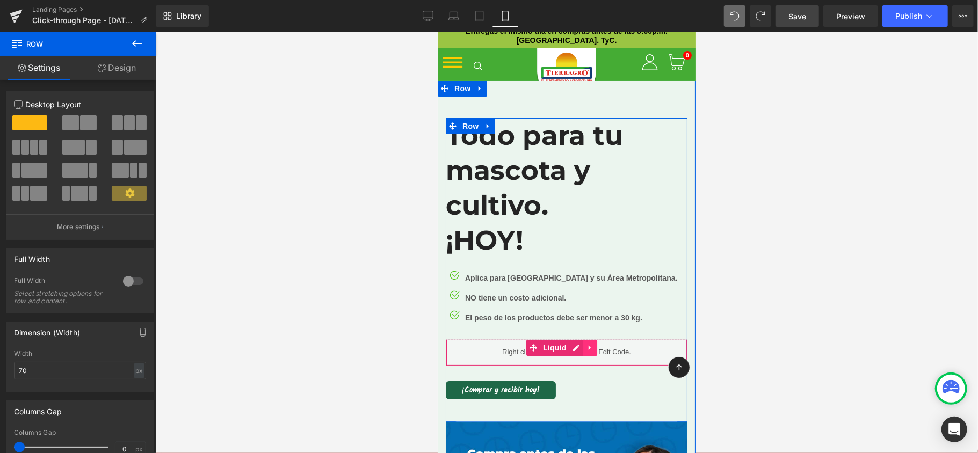
click at [589, 346] on icon at bounding box center [589, 347] width 2 height 5
click at [596, 346] on icon at bounding box center [597, 348] width 8 height 8
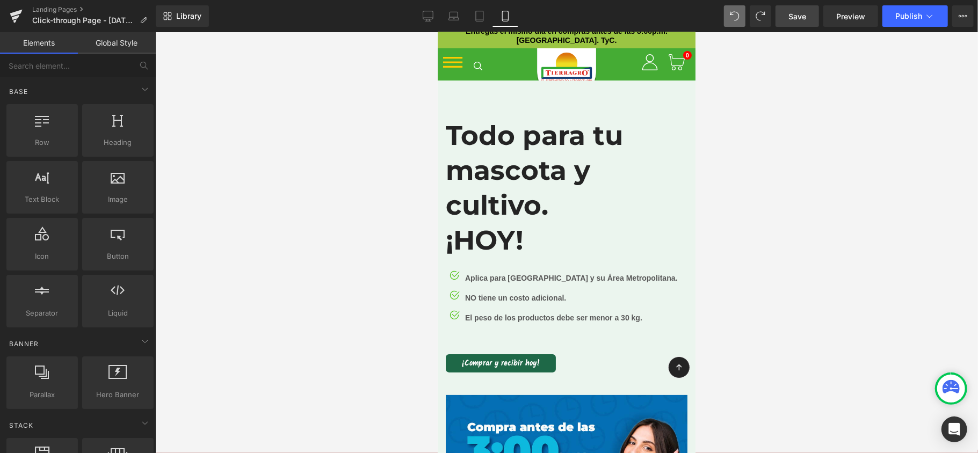
scroll to position [5, 5]
click at [810, 323] on div at bounding box center [566, 242] width 823 height 421
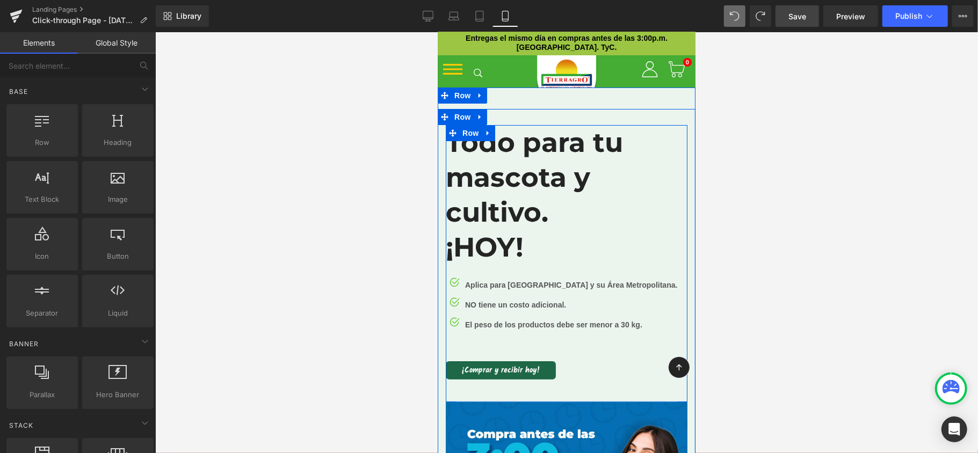
scroll to position [0, 0]
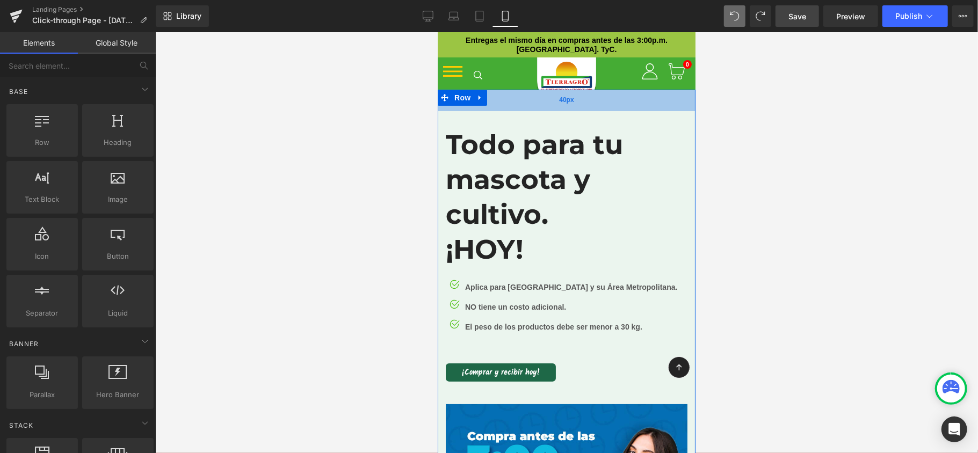
click at [608, 99] on div "40px" at bounding box center [566, 99] width 258 height 21
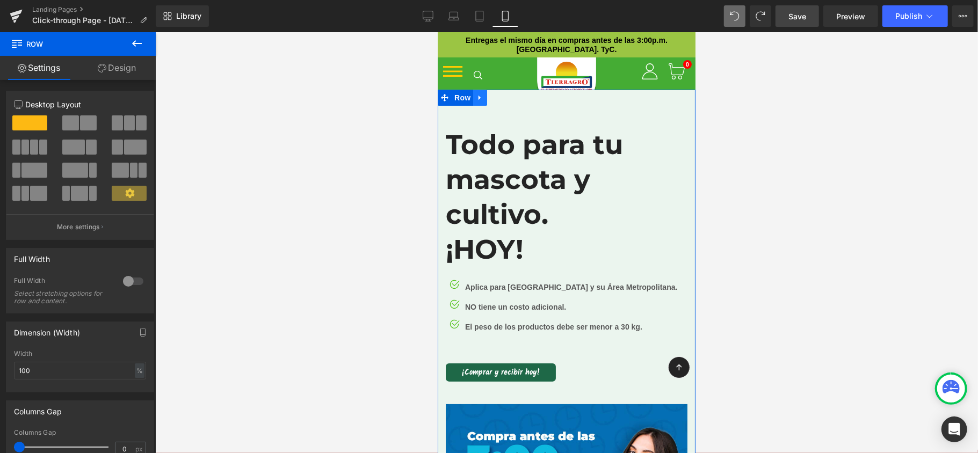
click at [482, 102] on link at bounding box center [480, 97] width 14 height 16
click at [509, 96] on icon at bounding box center [508, 97] width 8 height 8
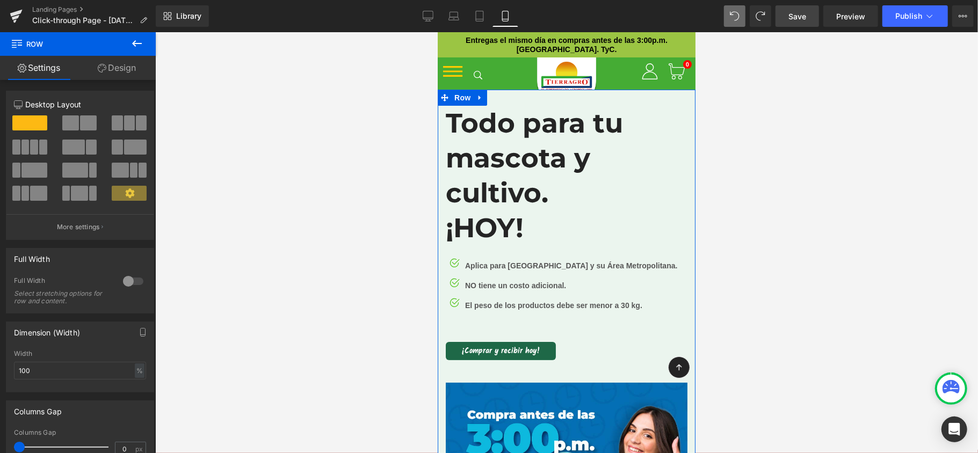
drag, startPoint x: 576, startPoint y: 91, endPoint x: 590, endPoint y: 90, distance: 13.5
click at [594, 99] on div "Todo para tu mascota y cultivo. ¡HOY! Heading Image Aplica para Medellín y su Á…" at bounding box center [566, 407] width 258 height 636
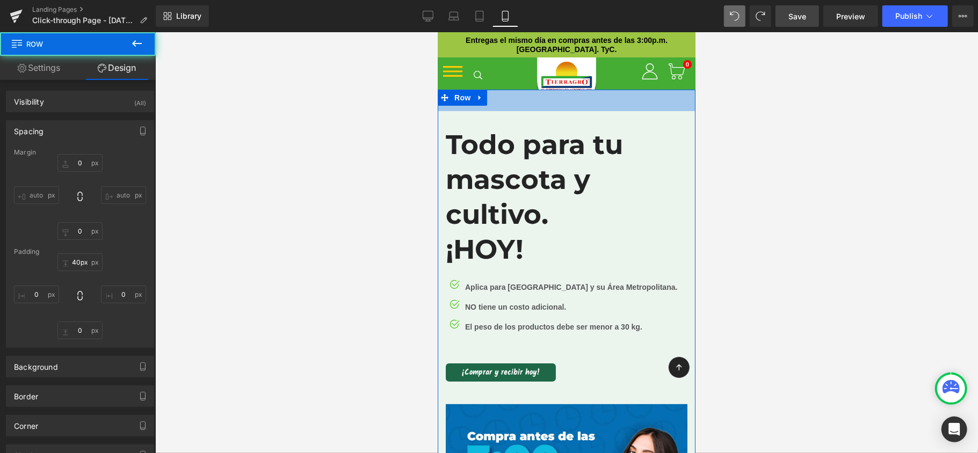
type input "0"
type input "40"
type input "0"
type input "60"
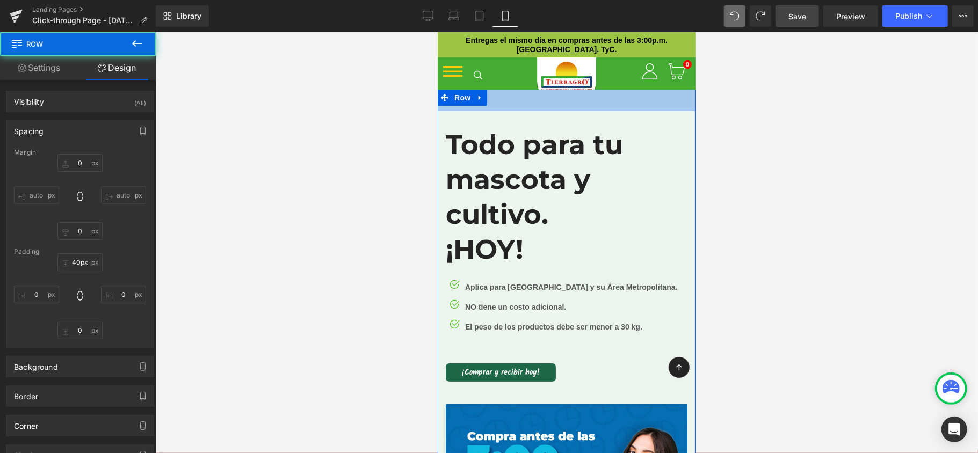
type input "0"
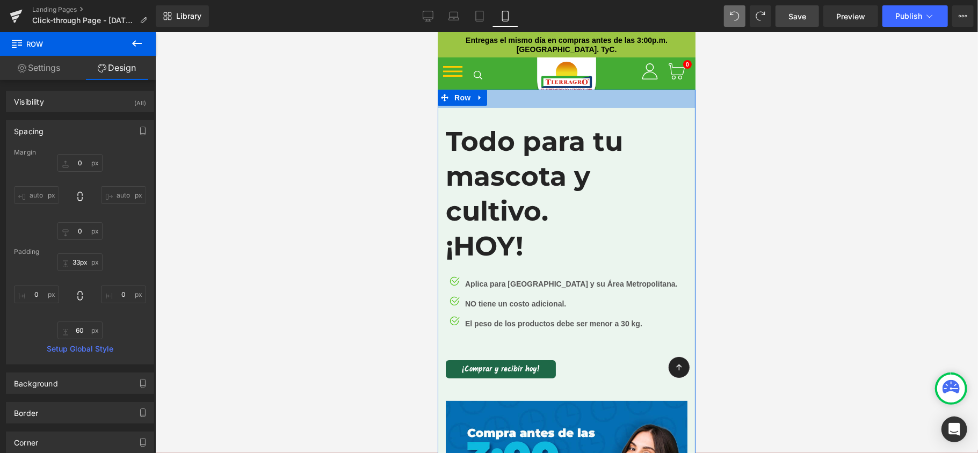
type input "32px"
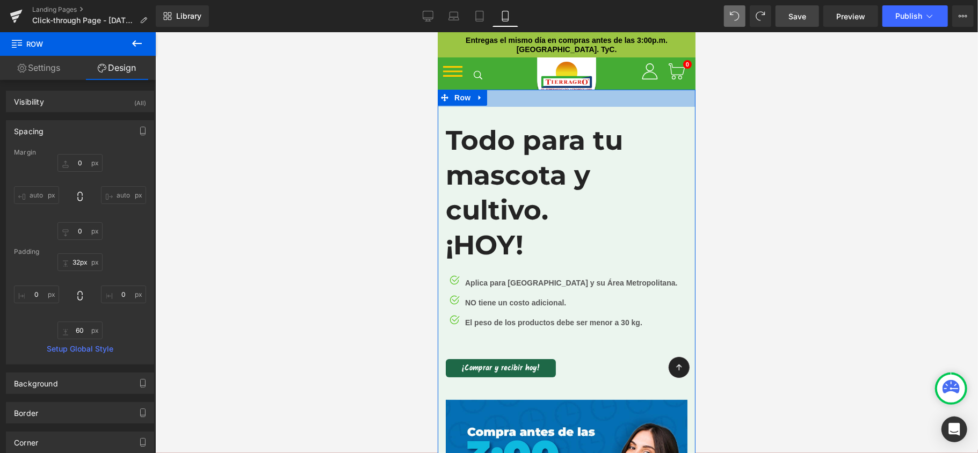
drag, startPoint x: 588, startPoint y: 97, endPoint x: 587, endPoint y: 107, distance: 9.7
click at [587, 107] on div "Todo para tu mascota y cultivo. ¡HOY! Heading Image Aplica para Medellín y su Á…" at bounding box center [566, 416] width 258 height 654
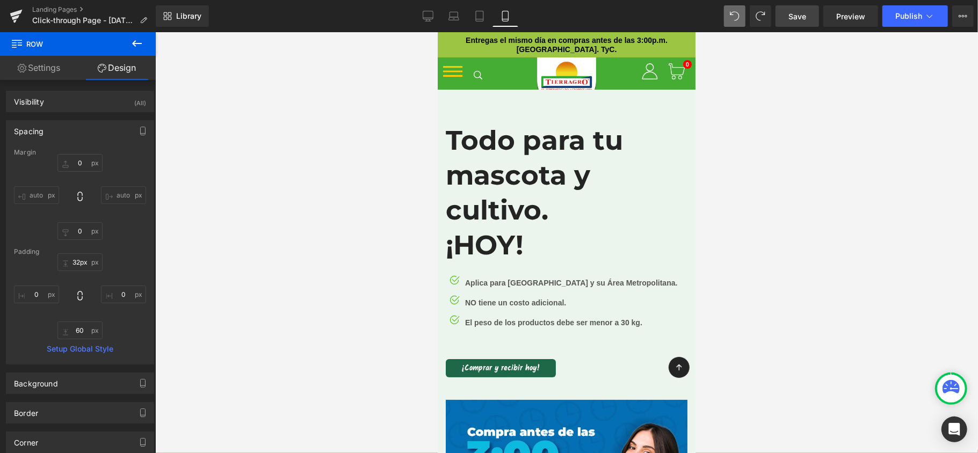
click at [752, 143] on div at bounding box center [566, 242] width 823 height 421
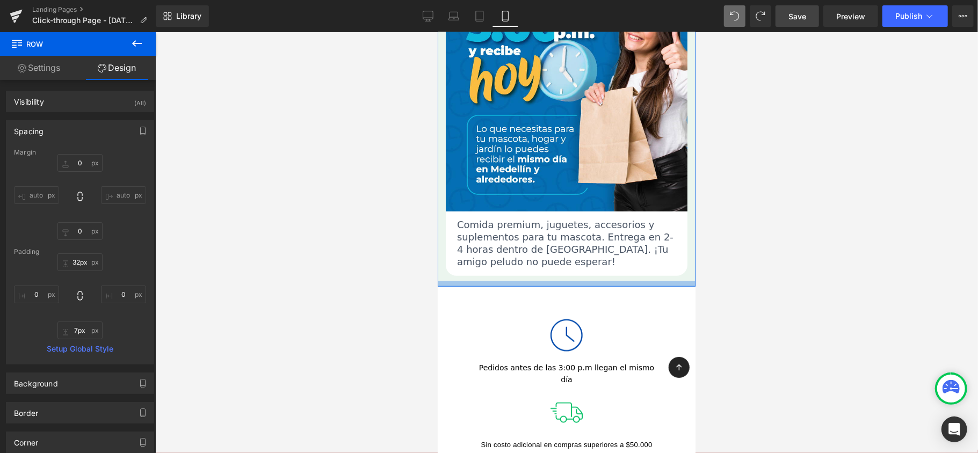
type input "0px"
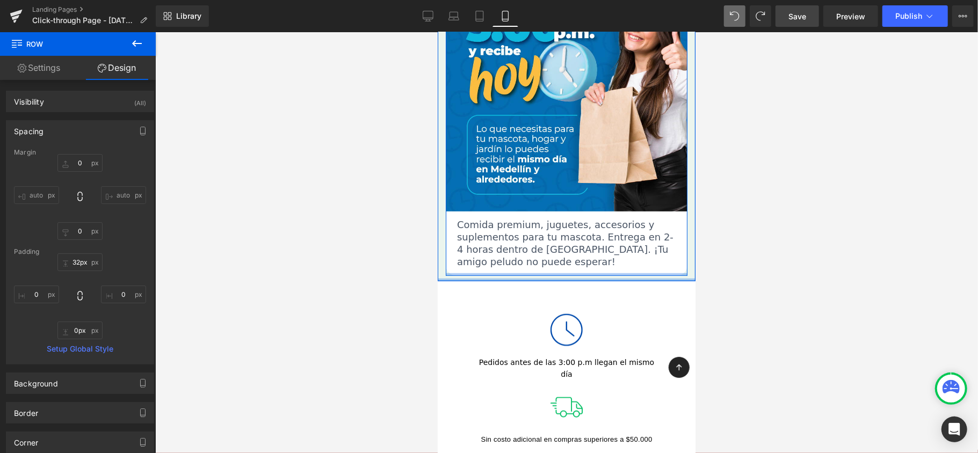
drag, startPoint x: 573, startPoint y: 301, endPoint x: 593, endPoint y: 264, distance: 42.8
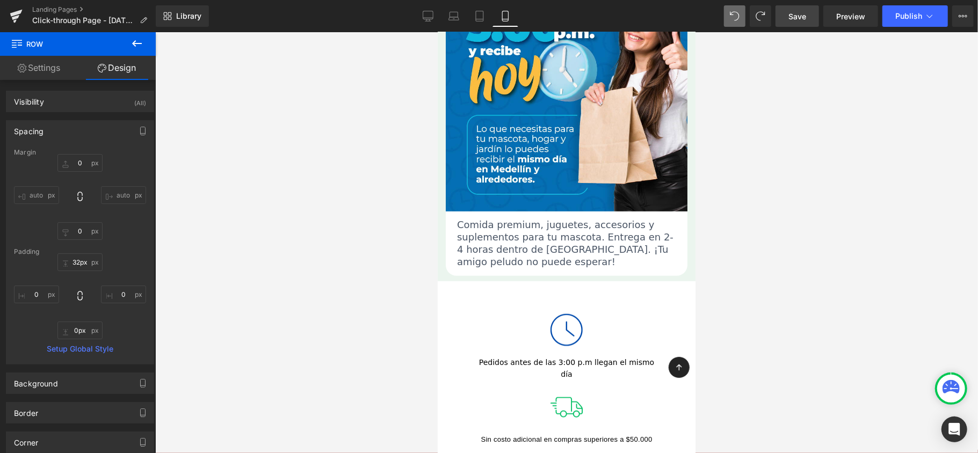
click at [749, 215] on div at bounding box center [566, 242] width 823 height 421
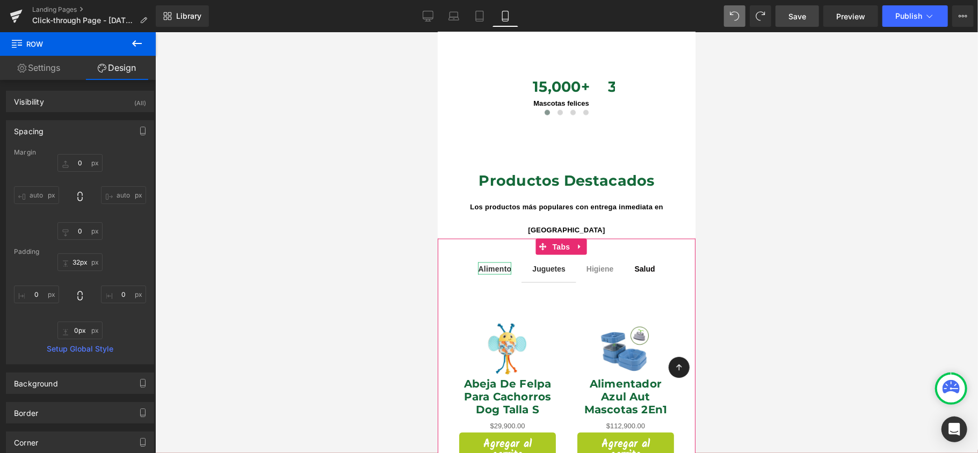
click at [489, 264] on span "Alimento" at bounding box center [493, 268] width 33 height 9
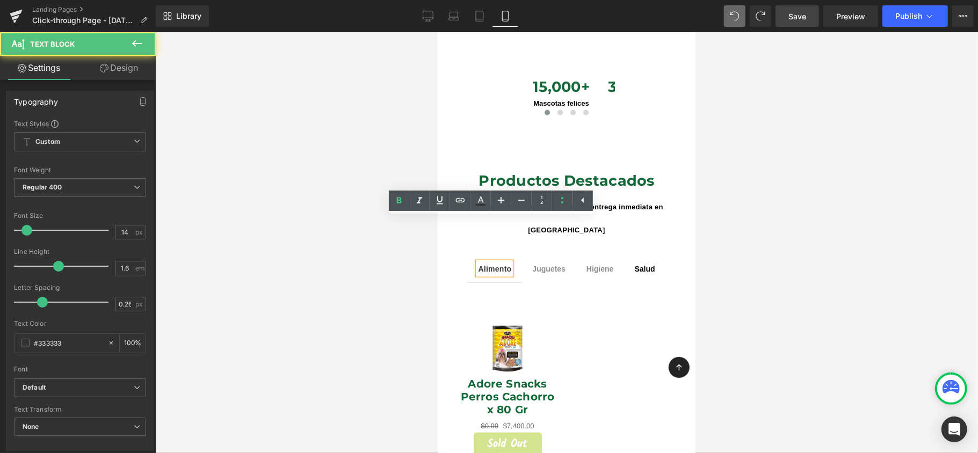
click at [598, 264] on span "Higiene" at bounding box center [599, 268] width 27 height 9
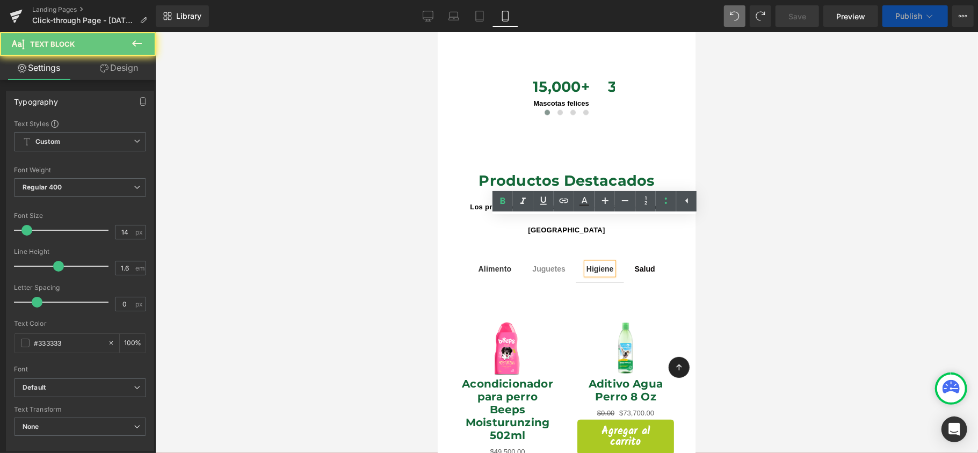
click at [634, 264] on span "Salud" at bounding box center [644, 268] width 20 height 9
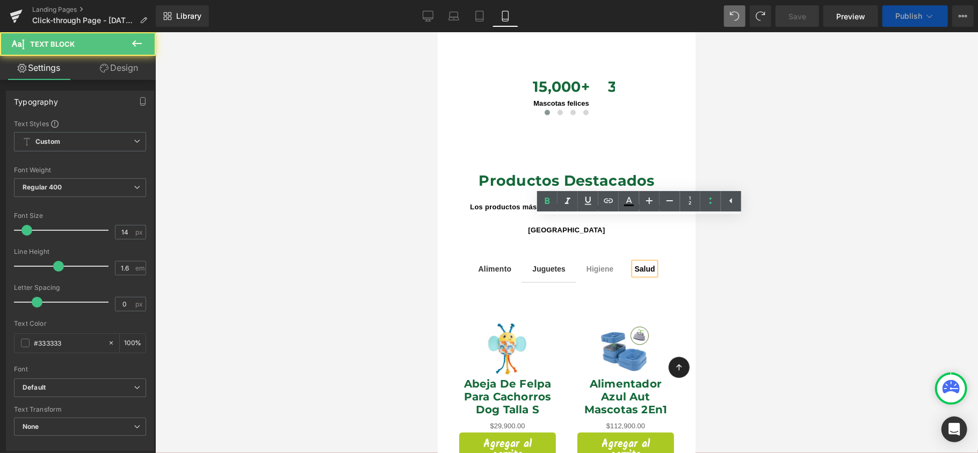
click at [561, 255] on span "Juguetes Text Block" at bounding box center [548, 268] width 54 height 27
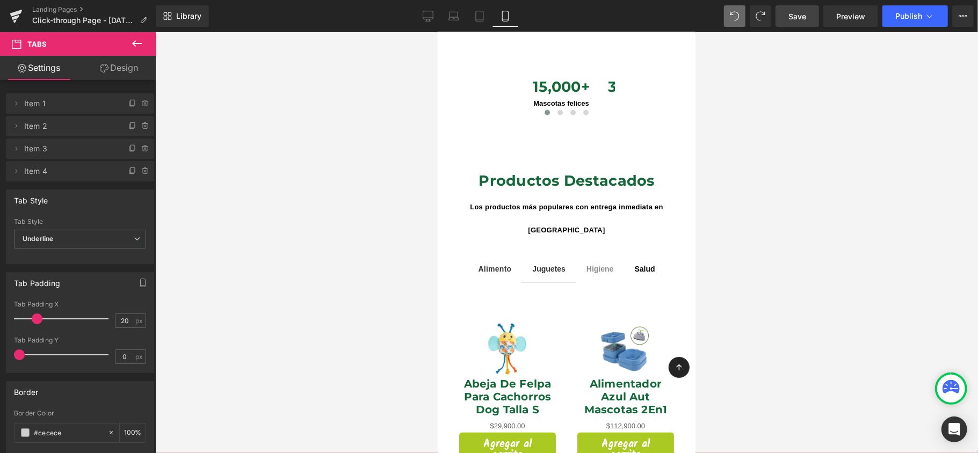
scroll to position [8546, 247]
click at [793, 13] on span "Save" at bounding box center [797, 16] width 18 height 11
